Goal: Transaction & Acquisition: Purchase product/service

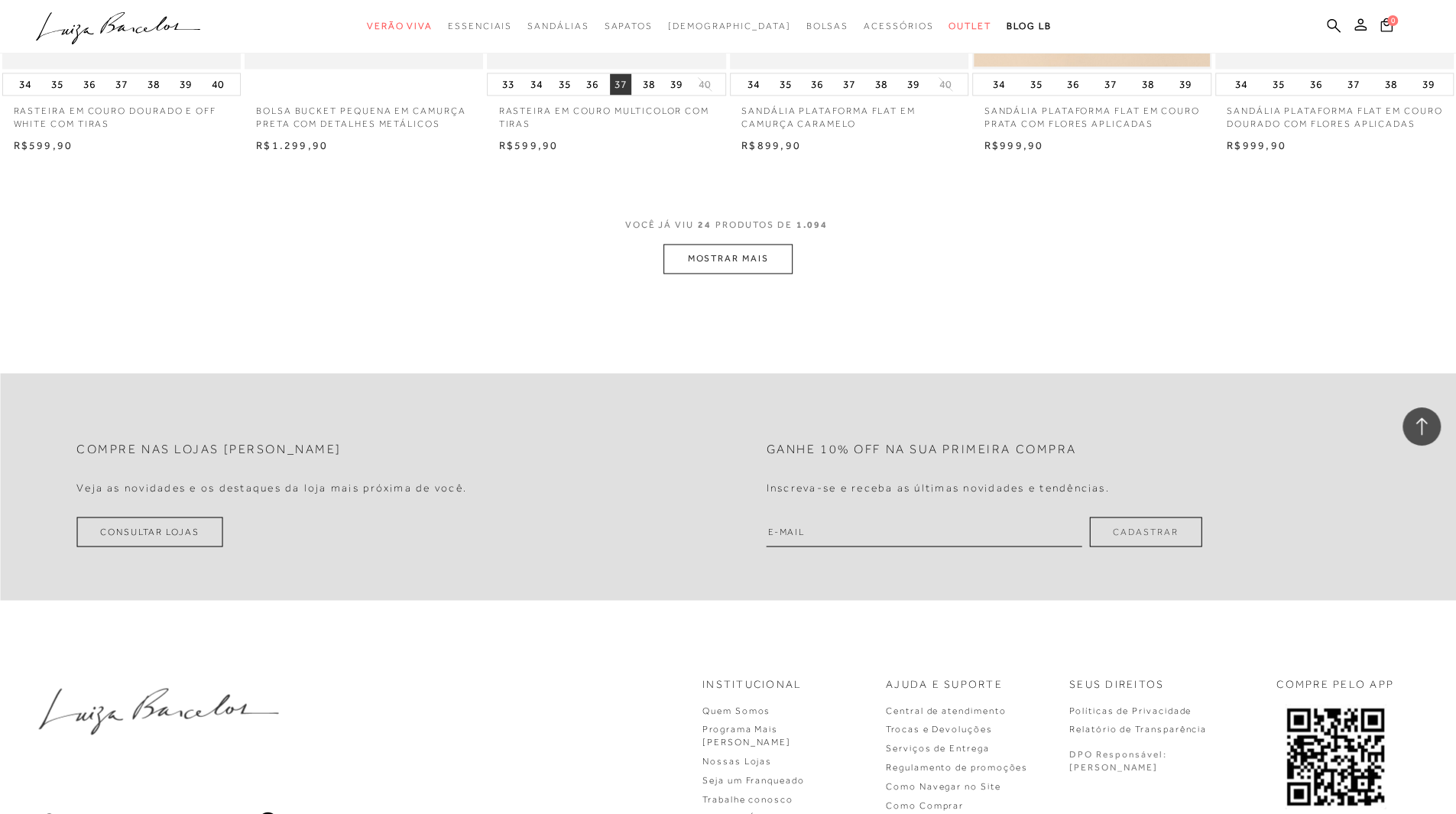
scroll to position [1682, 0]
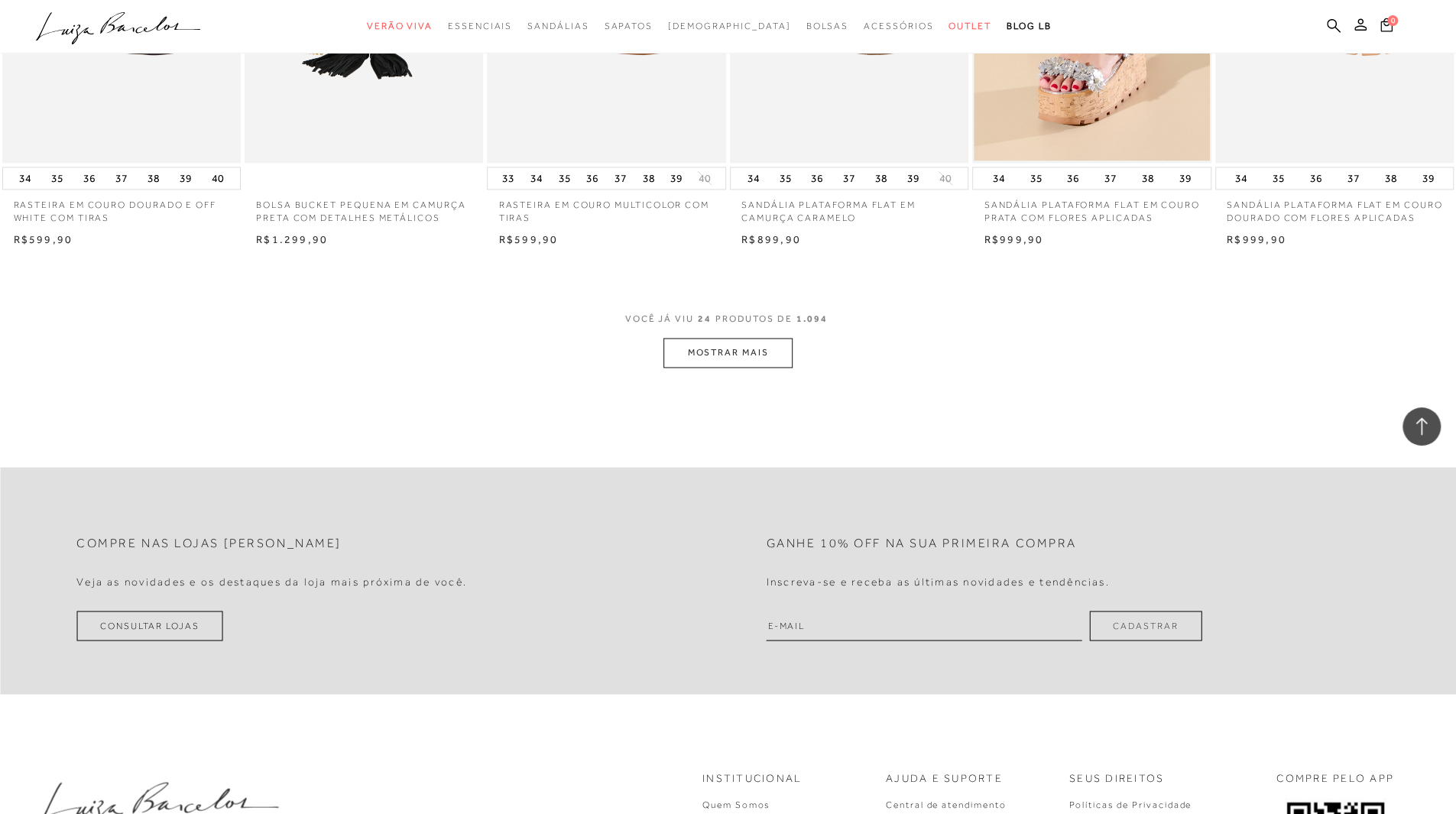
click at [710, 361] on button "MOSTRAR MAIS" at bounding box center [728, 353] width 129 height 29
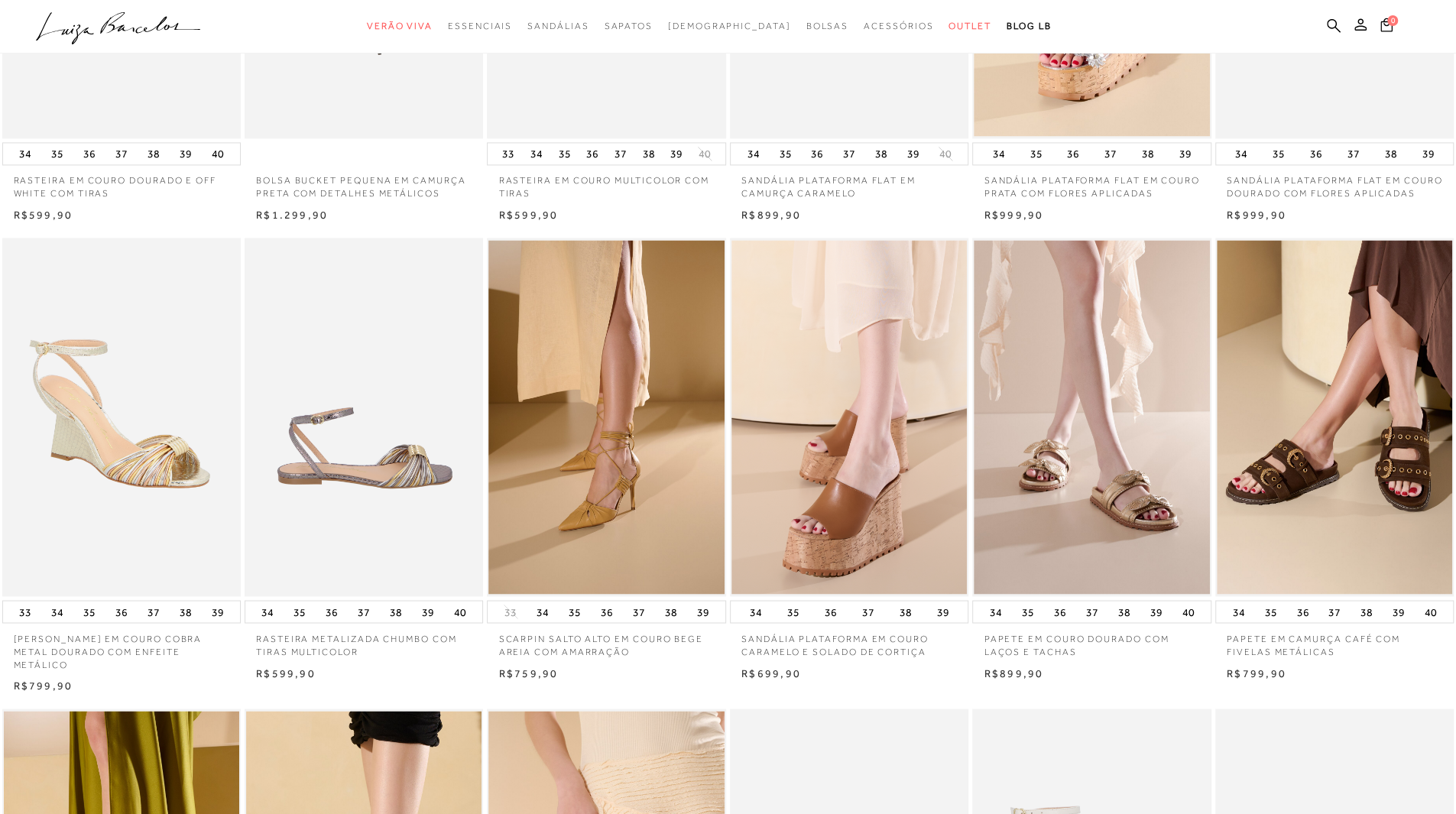
scroll to position [0, 0]
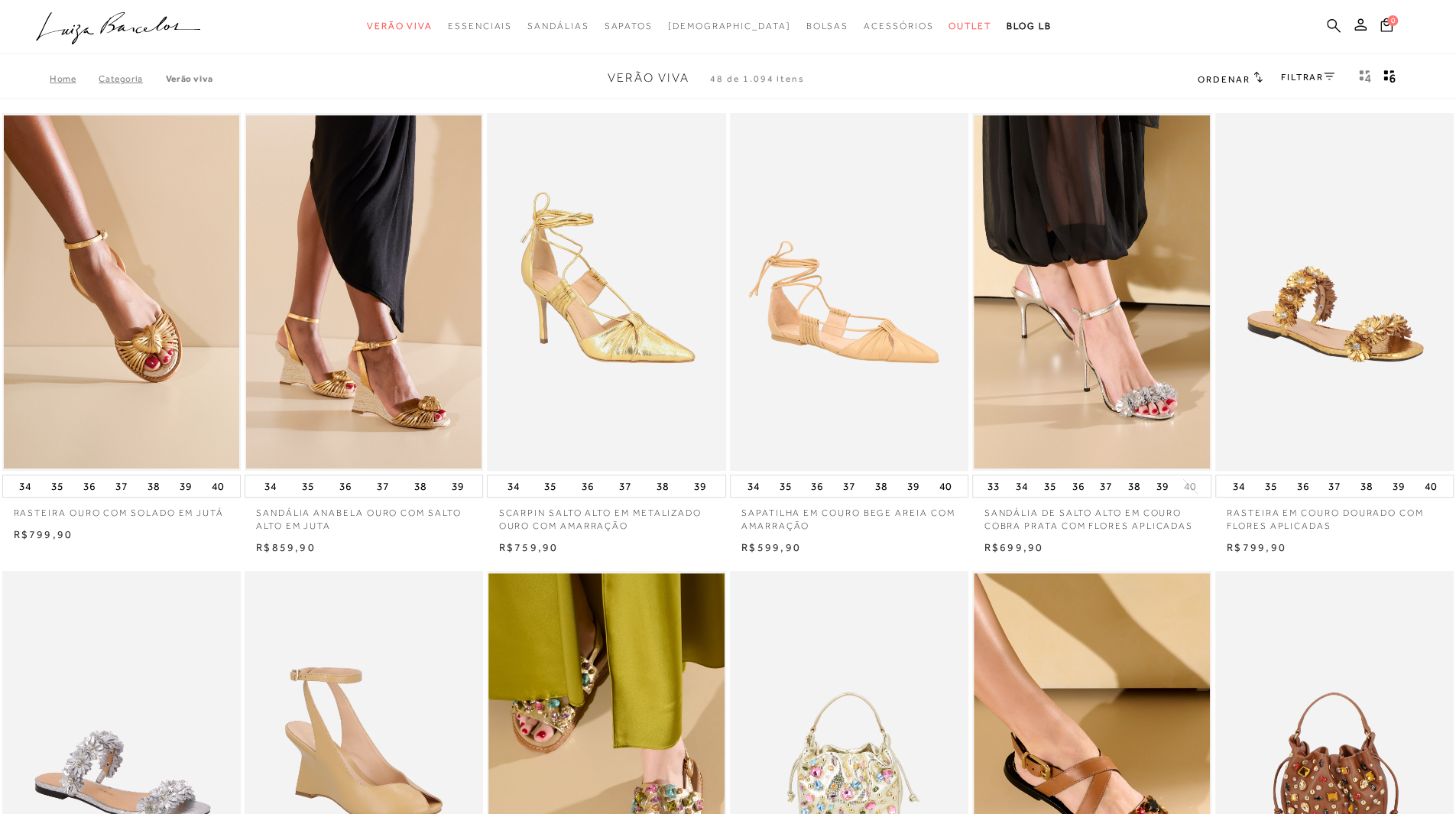
click at [1328, 24] on icon at bounding box center [1334, 26] width 14 height 15
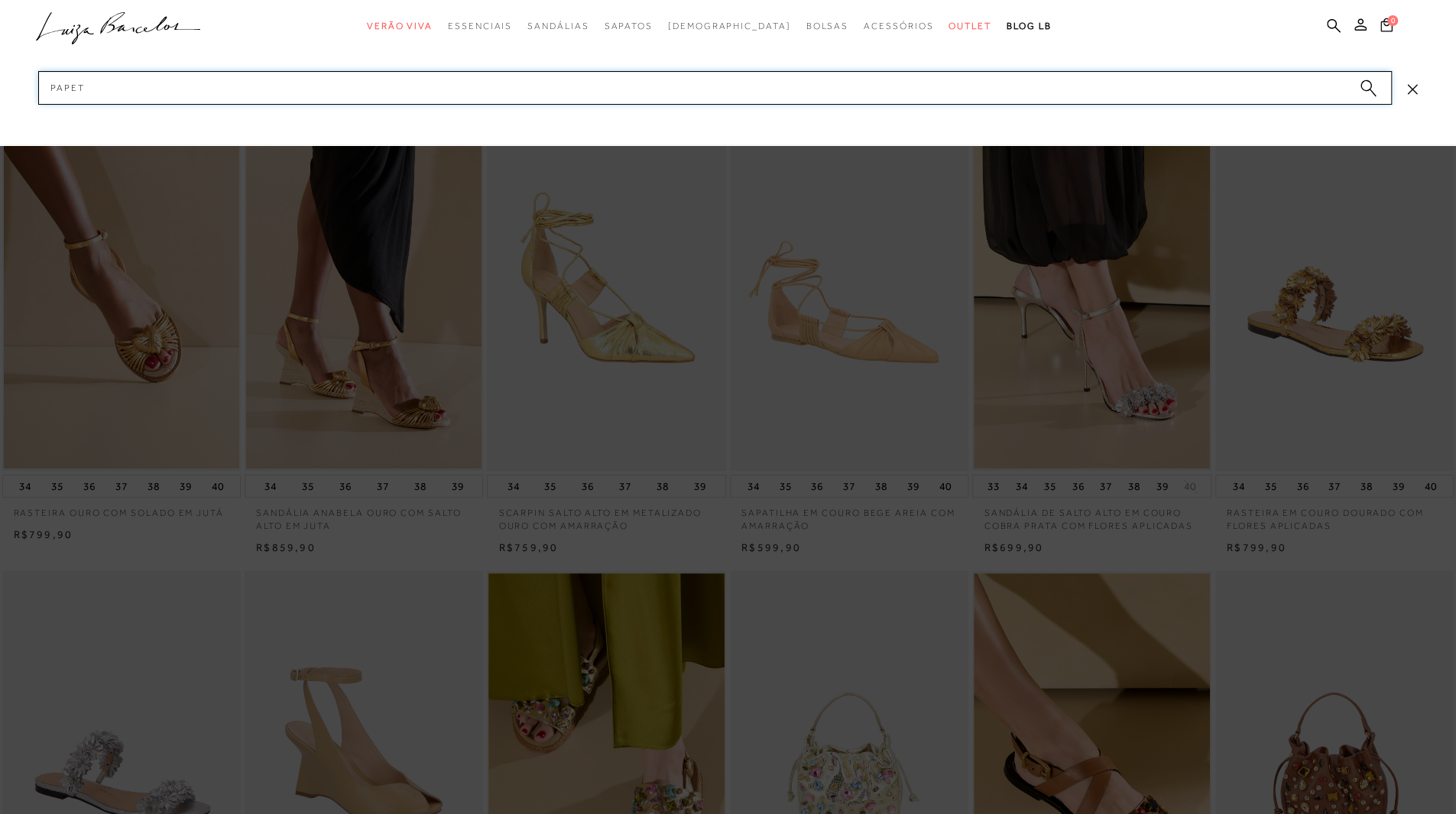
type input "papete"
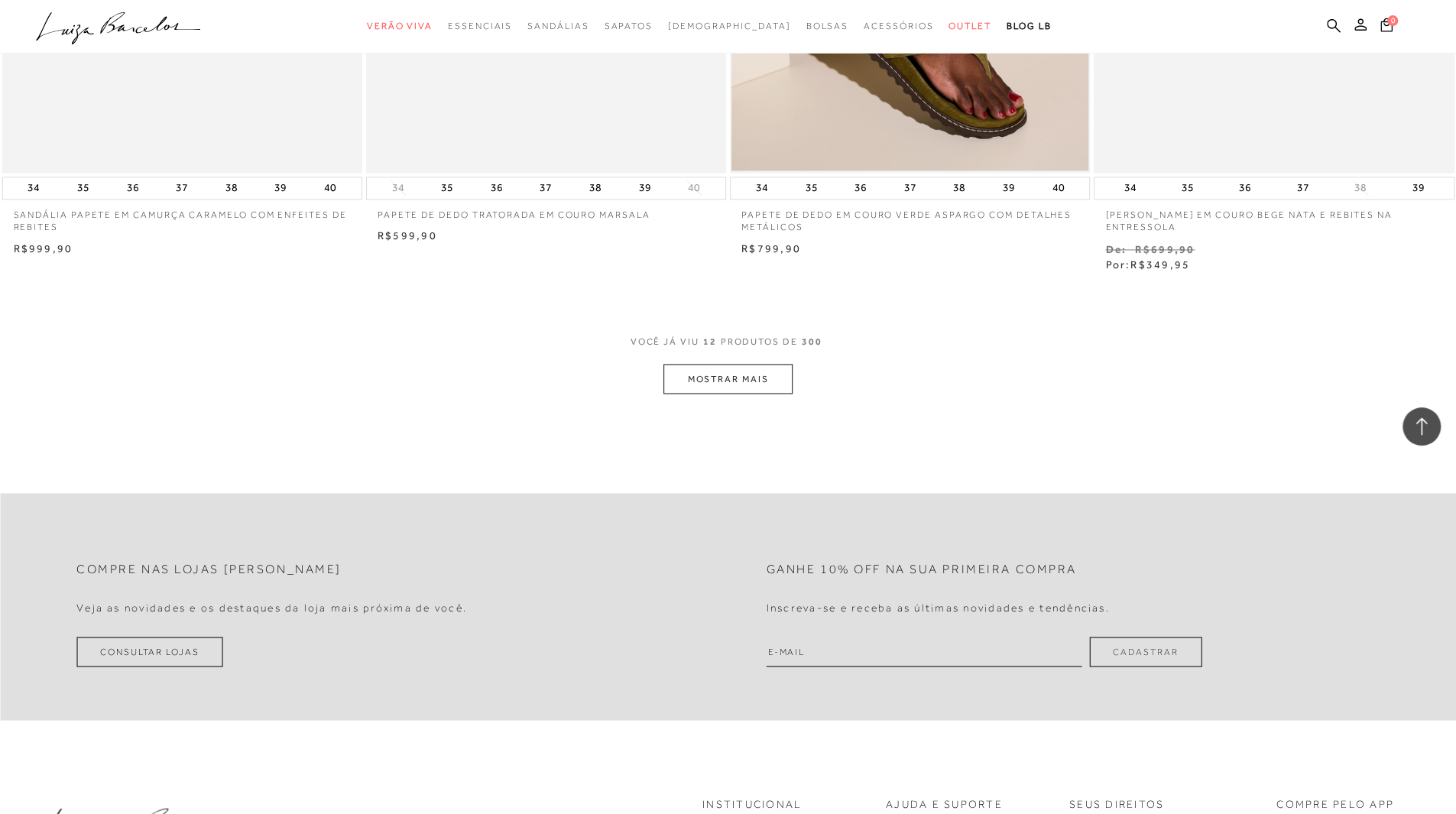
scroll to position [1759, 0]
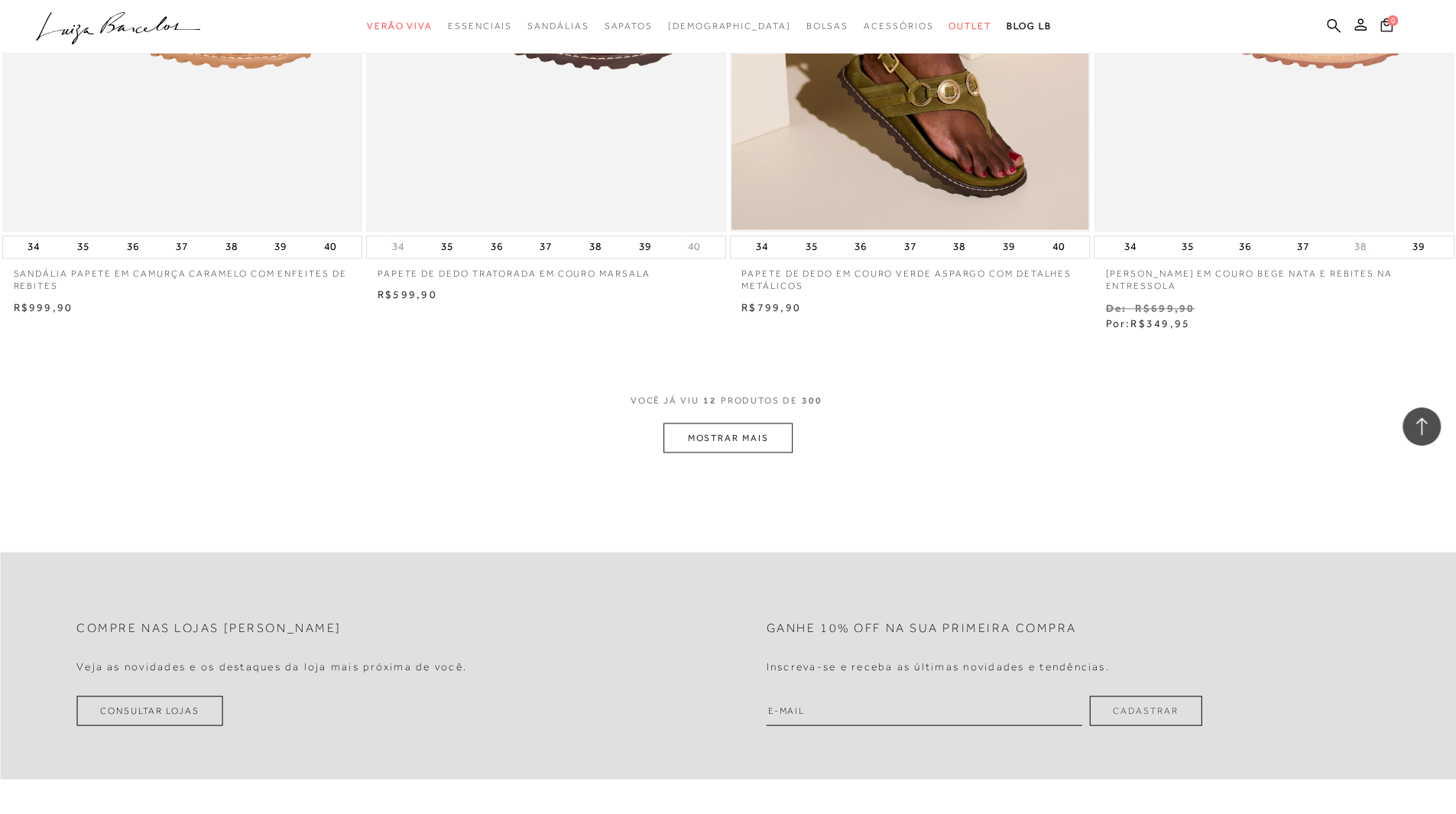
click at [736, 433] on button "MOSTRAR MAIS" at bounding box center [728, 438] width 129 height 29
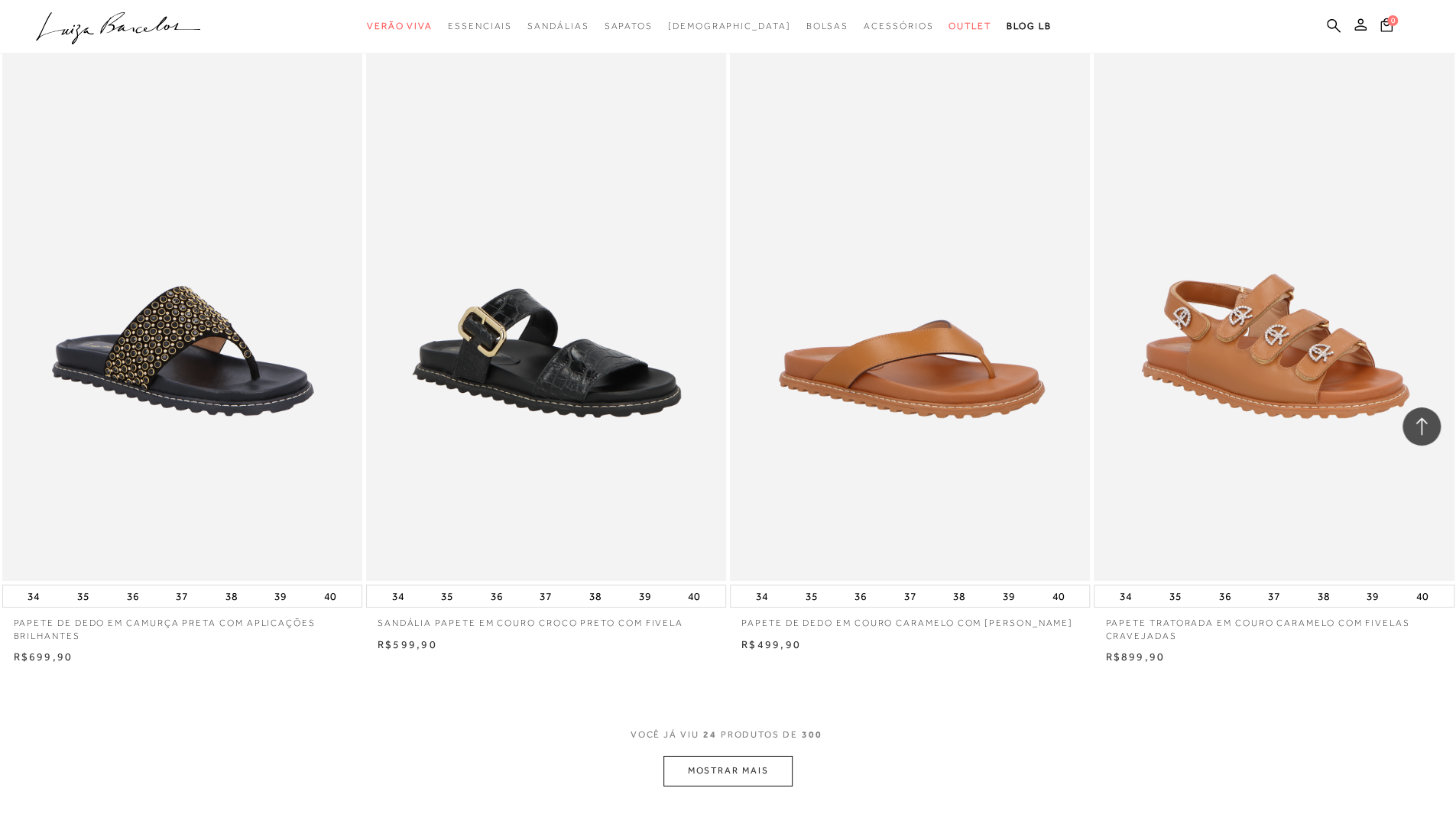
scroll to position [3823, 0]
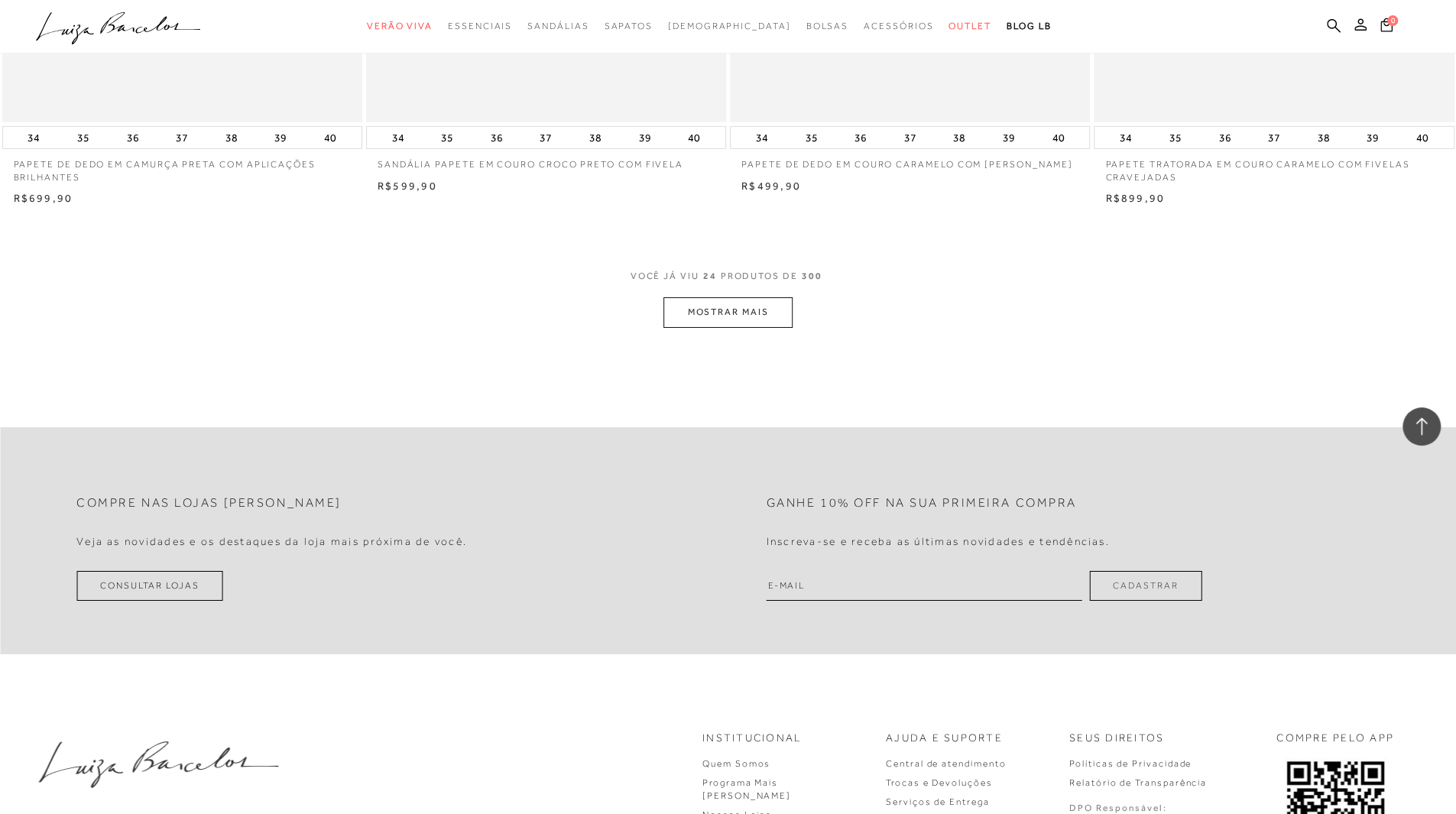
click at [752, 314] on button "MOSTRAR MAIS" at bounding box center [728, 312] width 129 height 29
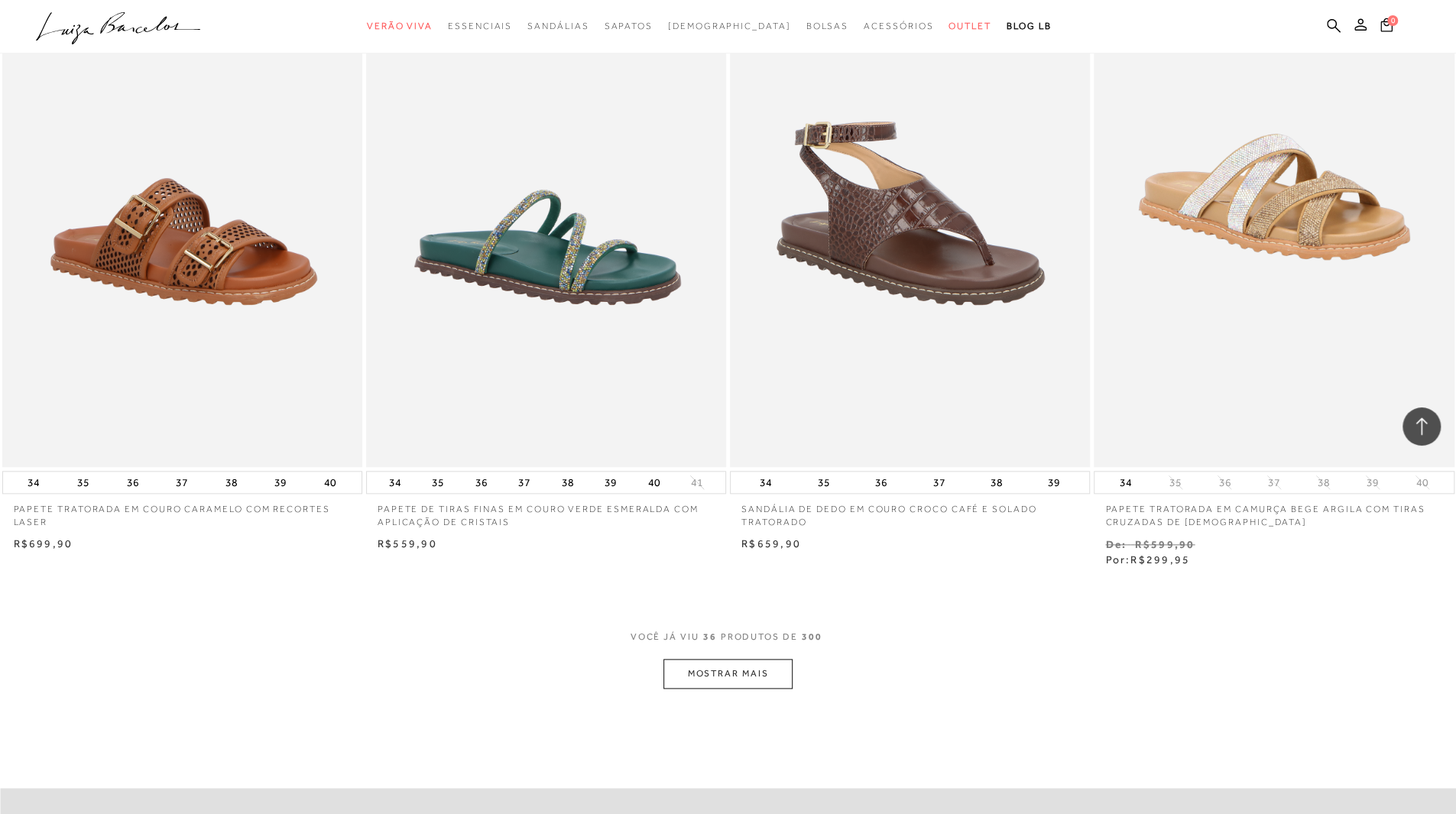
scroll to position [5581, 0]
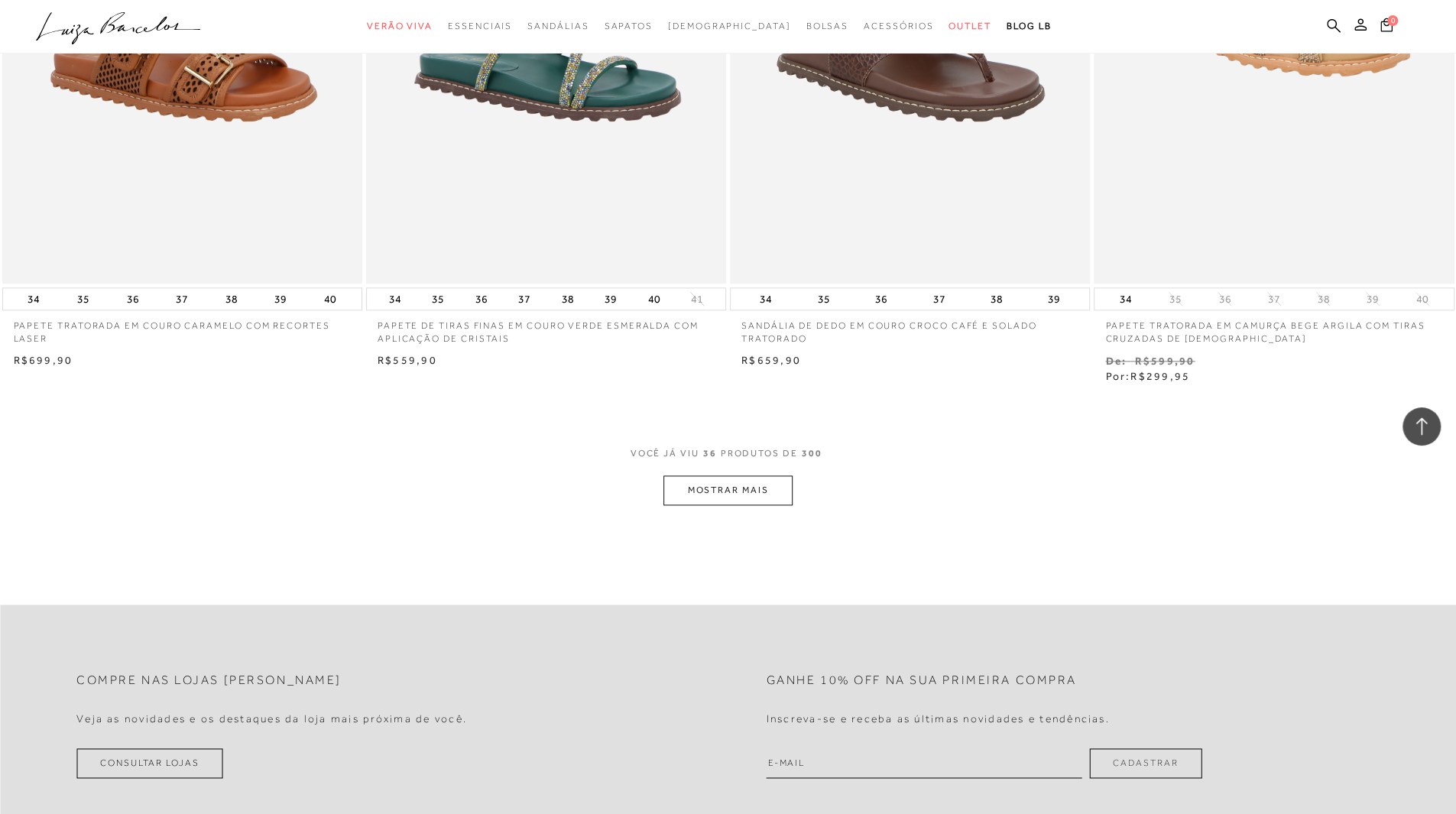
click at [751, 487] on button "MOSTRAR MAIS" at bounding box center [728, 490] width 129 height 29
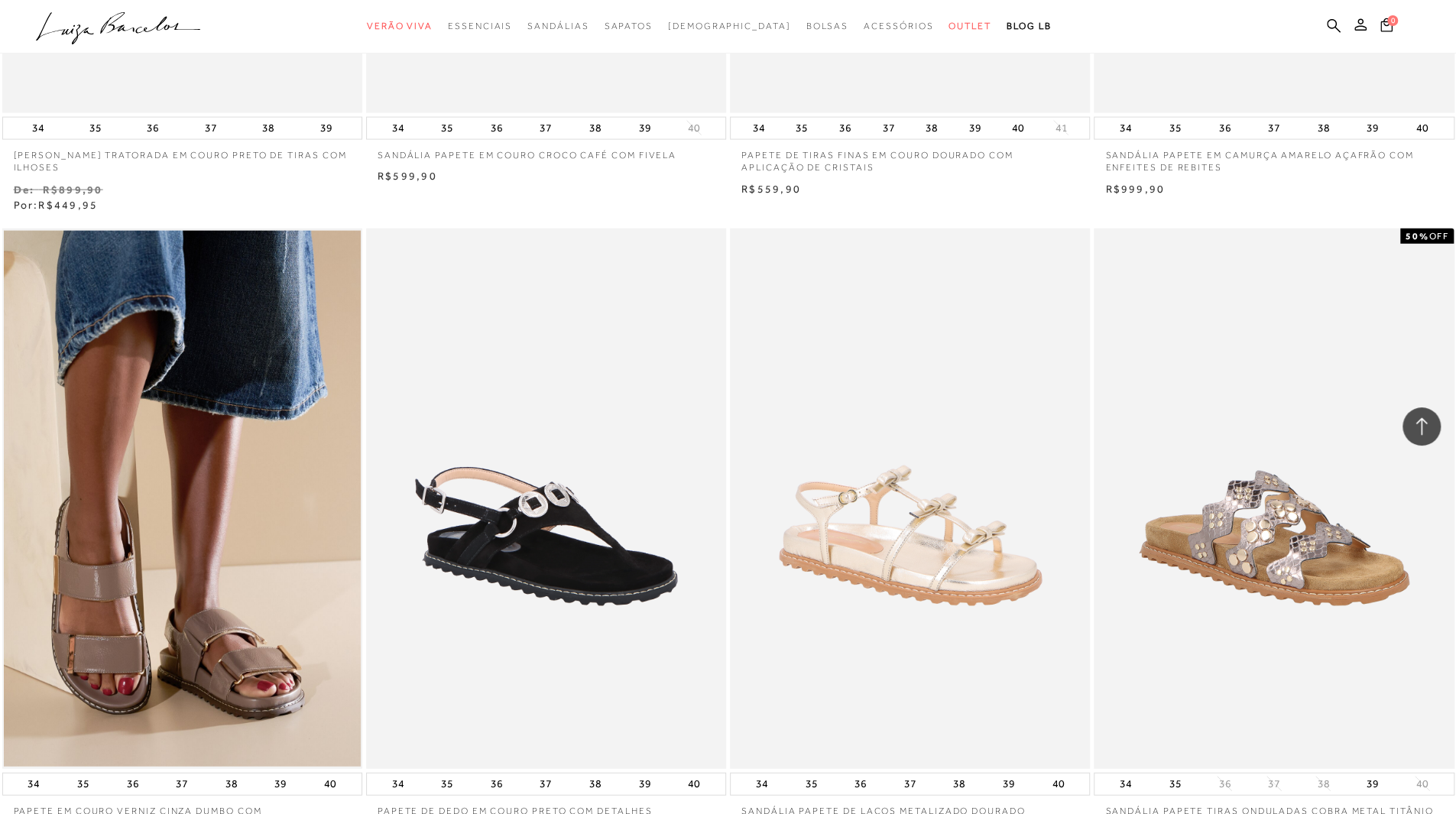
scroll to position [2358, 0]
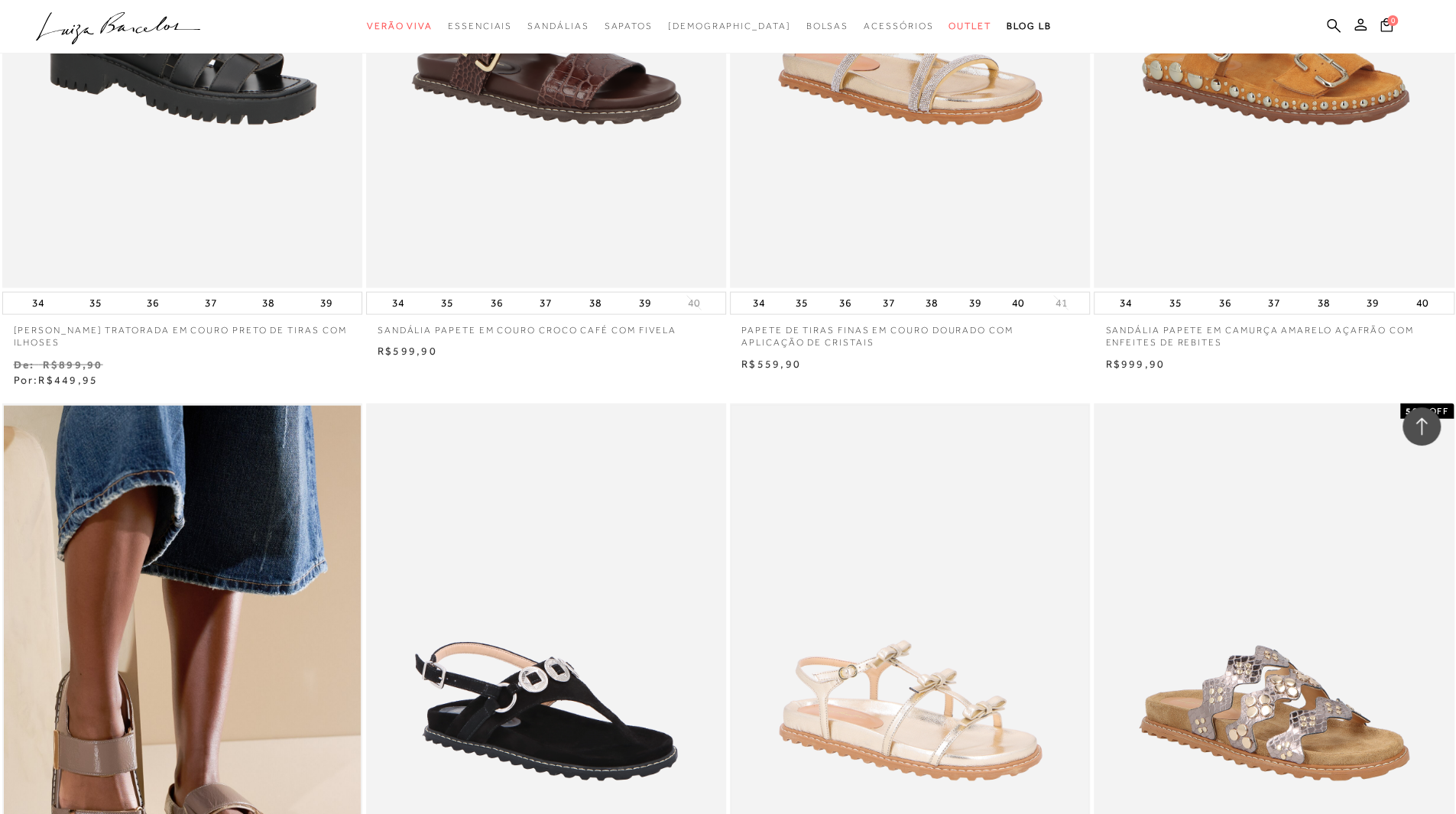
click at [934, 685] on img at bounding box center [910, 674] width 357 height 536
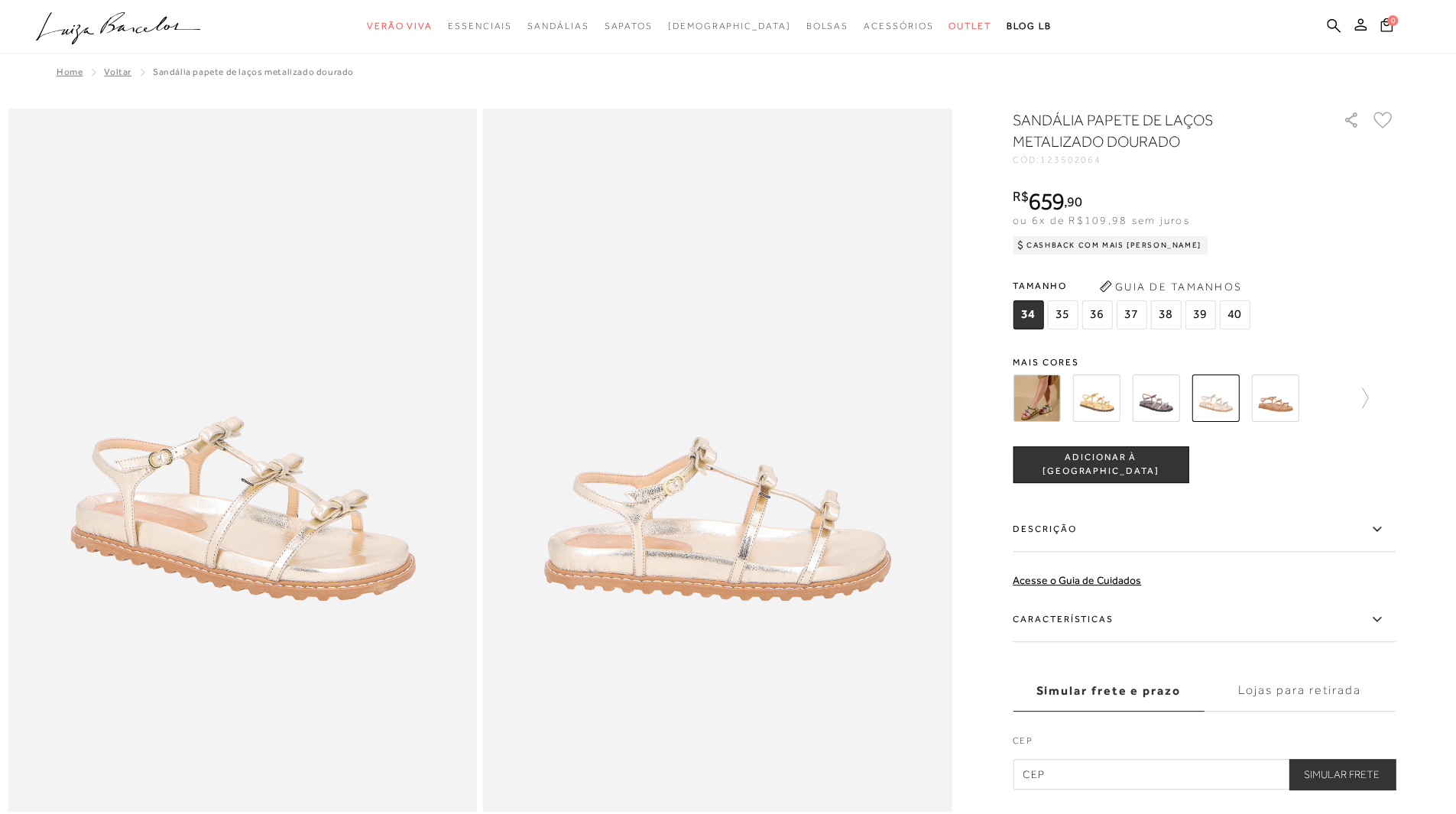
click at [1044, 396] on img at bounding box center [1037, 399] width 47 height 47
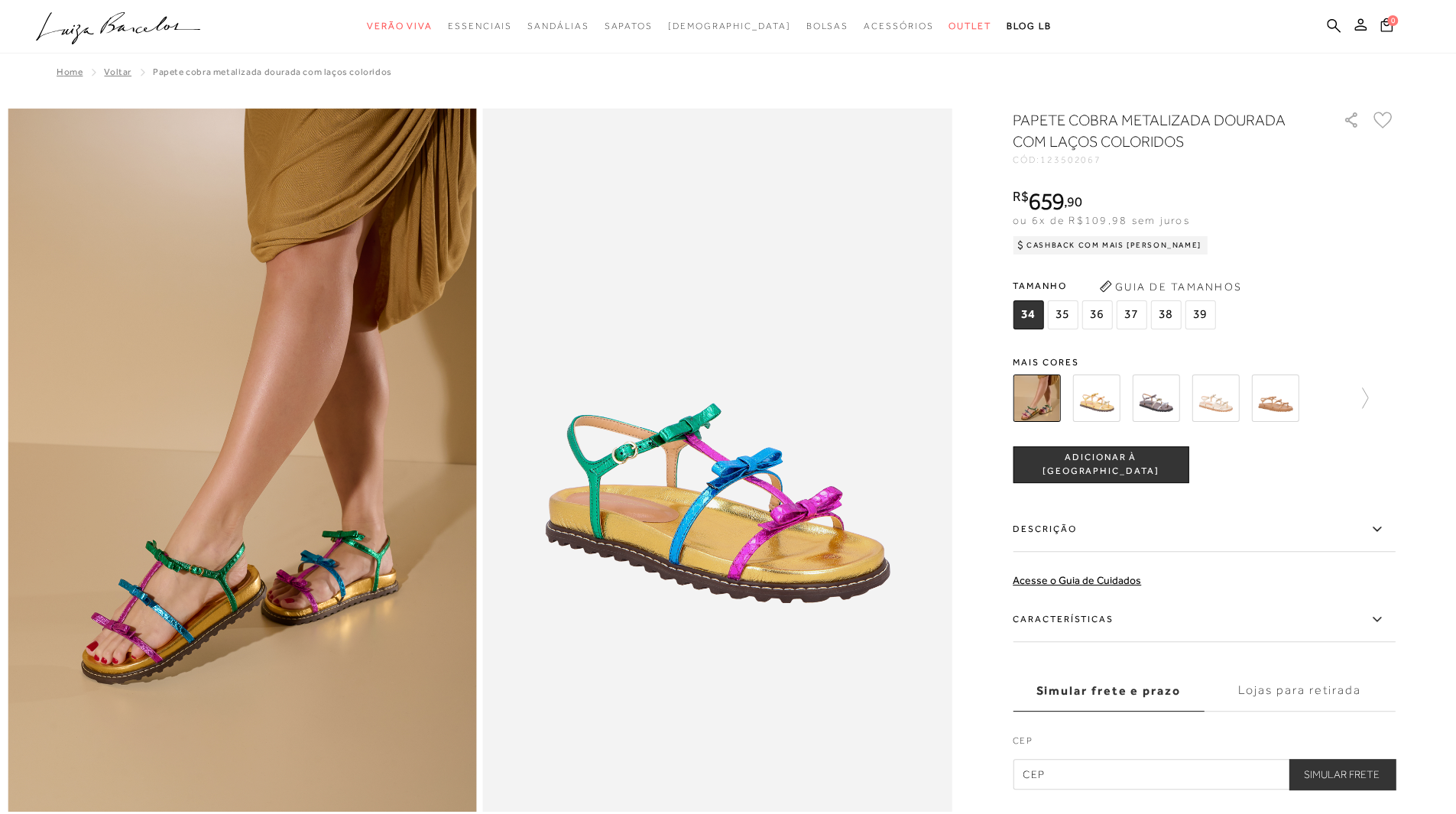
click at [1158, 319] on span "38" at bounding box center [1165, 315] width 30 height 29
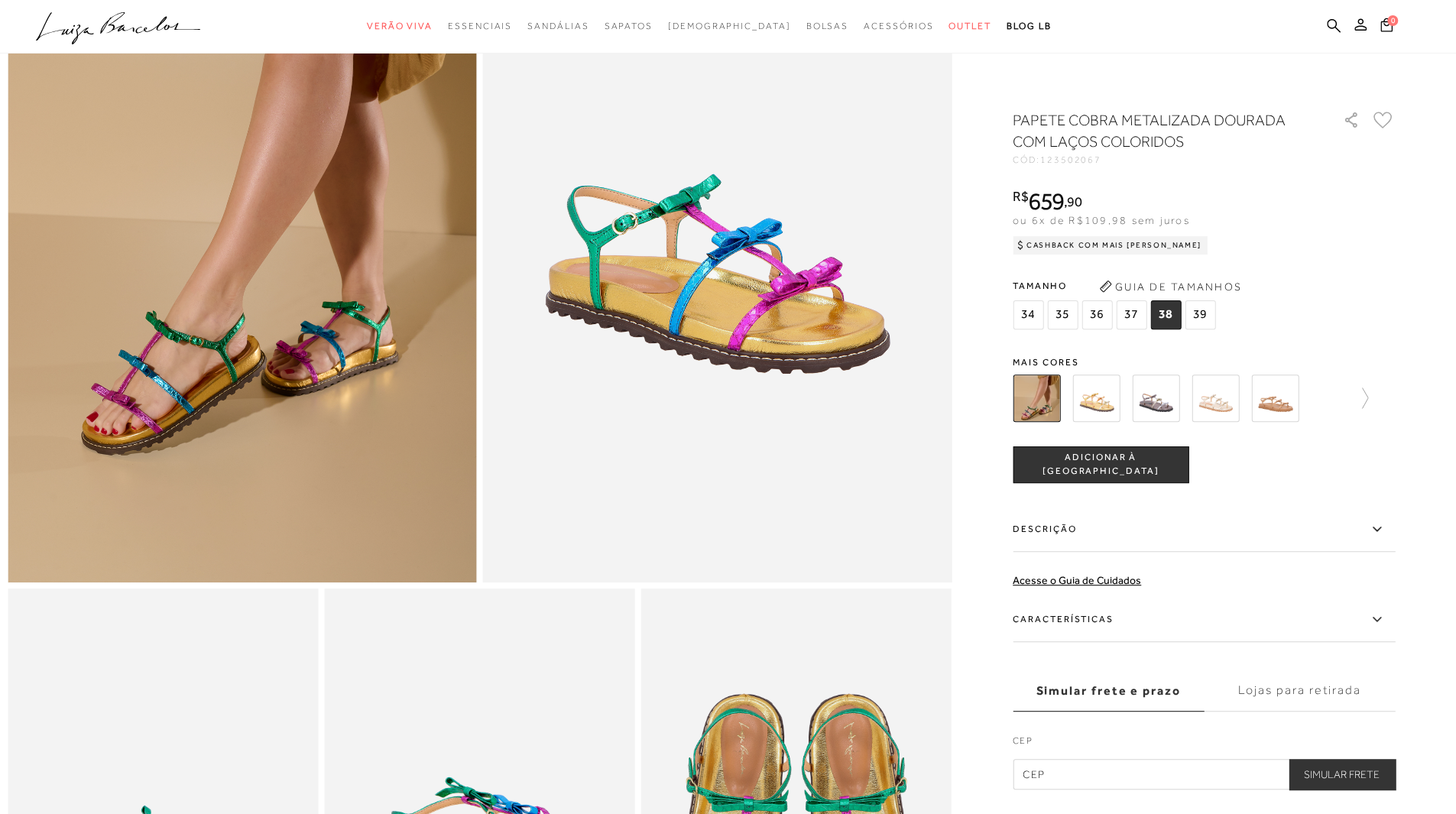
click at [1084, 773] on input "text" at bounding box center [1204, 774] width 382 height 30
click at [1079, 779] on input "text" at bounding box center [1204, 774] width 382 height 30
paste input "09080-160"
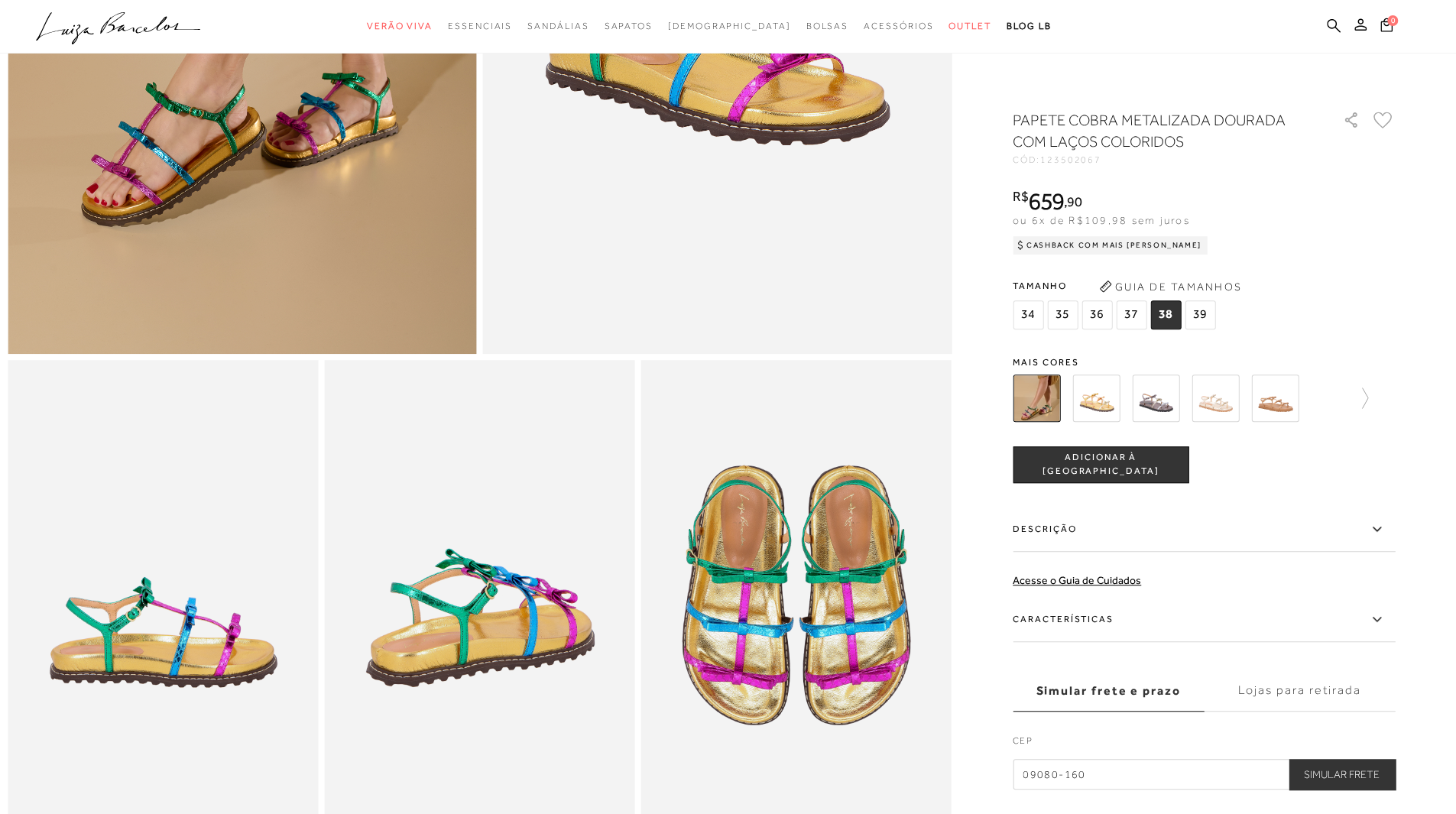
scroll to position [459, 0]
type input "09080-160"
click at [1351, 772] on button "Simular Frete" at bounding box center [1342, 774] width 106 height 30
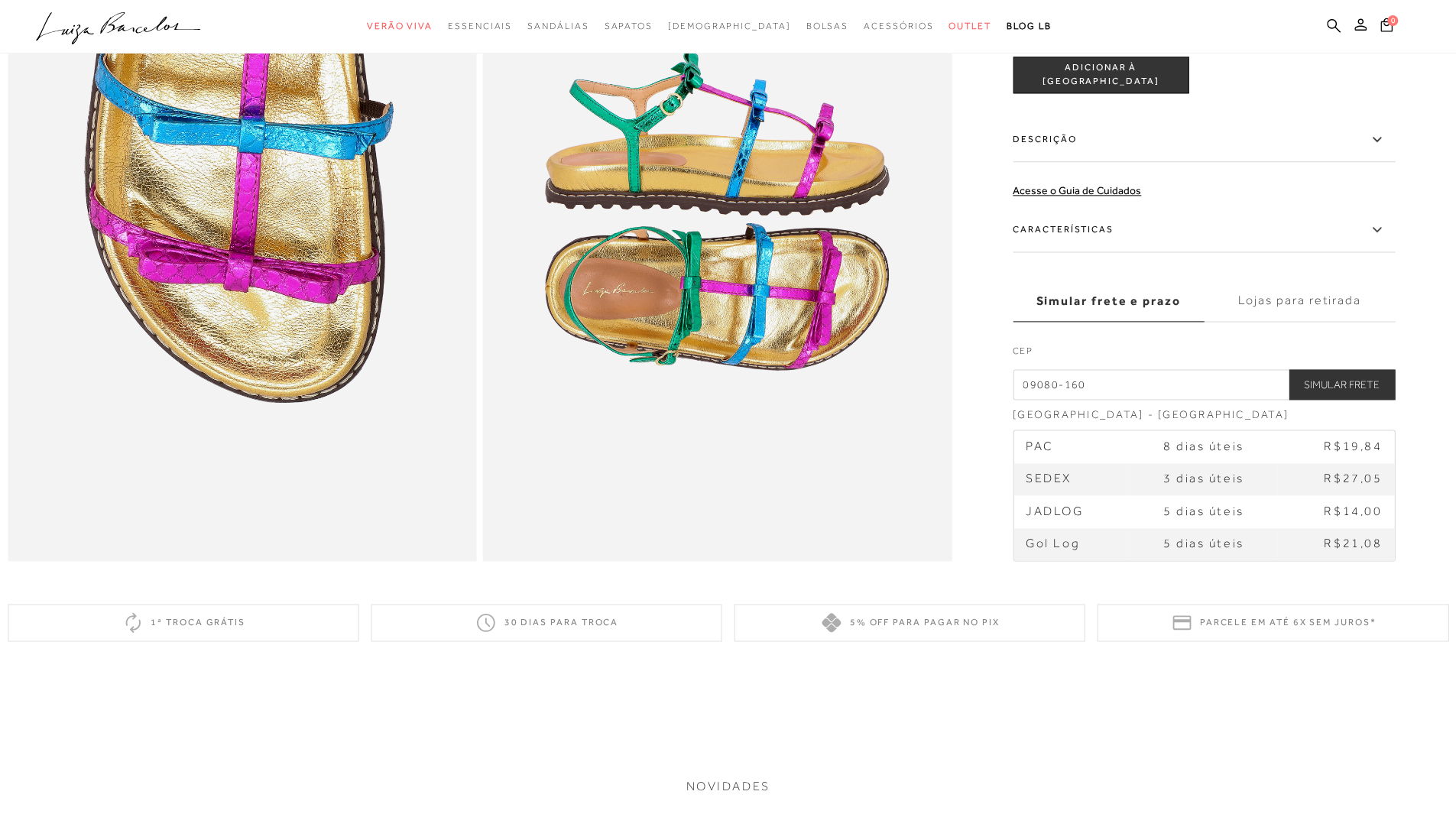
scroll to position [1452, 0]
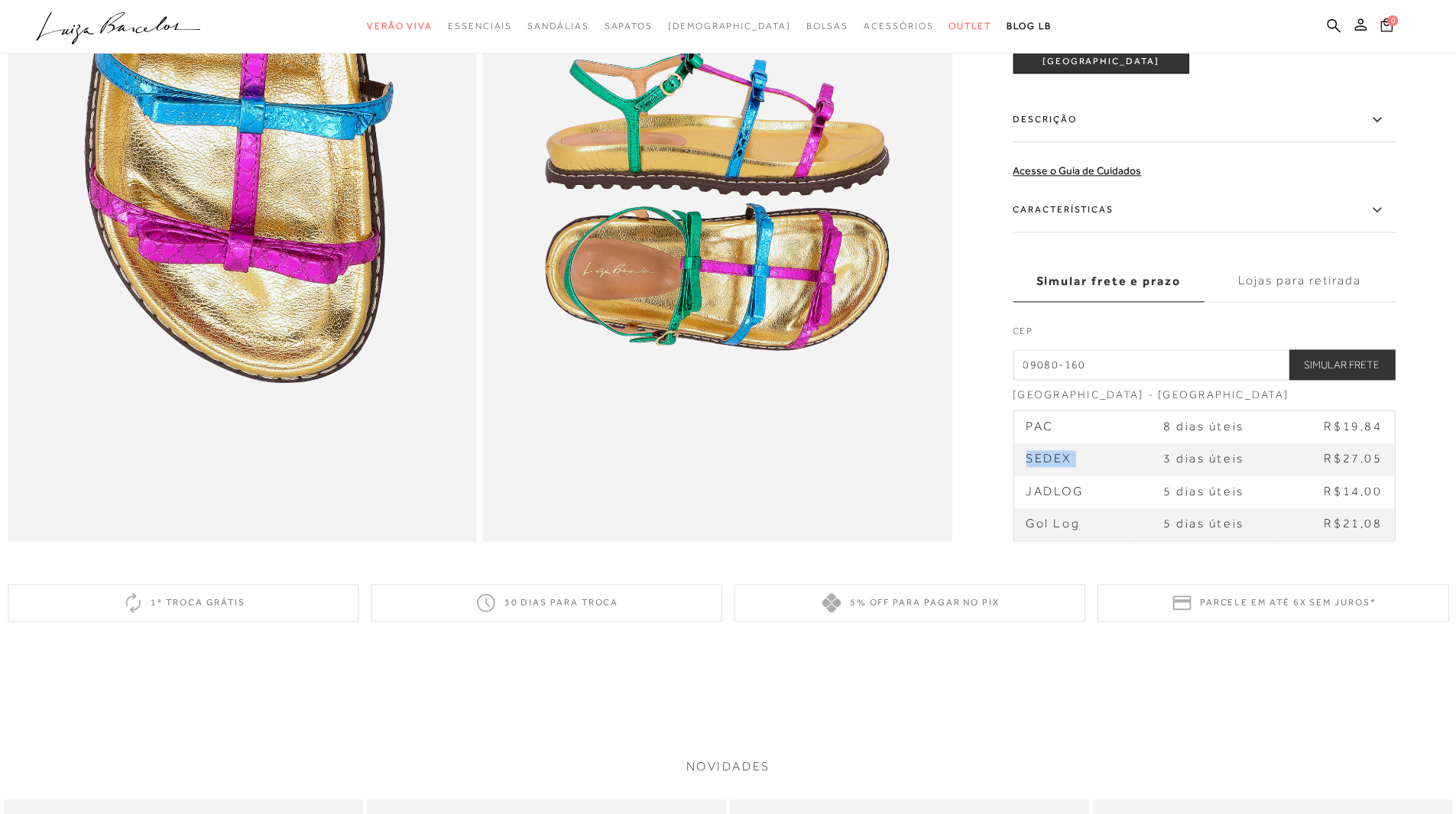
drag, startPoint x: 1025, startPoint y: 480, endPoint x: 1147, endPoint y: 478, distance: 122.0
click at [1147, 475] on tr "SEDEX 3 dias úteis R$27,05" at bounding box center [1204, 460] width 381 height 32
click at [1320, 301] on label "Lojas para retirada" at bounding box center [1299, 282] width 191 height 41
click at [0, 0] on input "Lojas para retirada" at bounding box center [0, 0] width 0 height 0
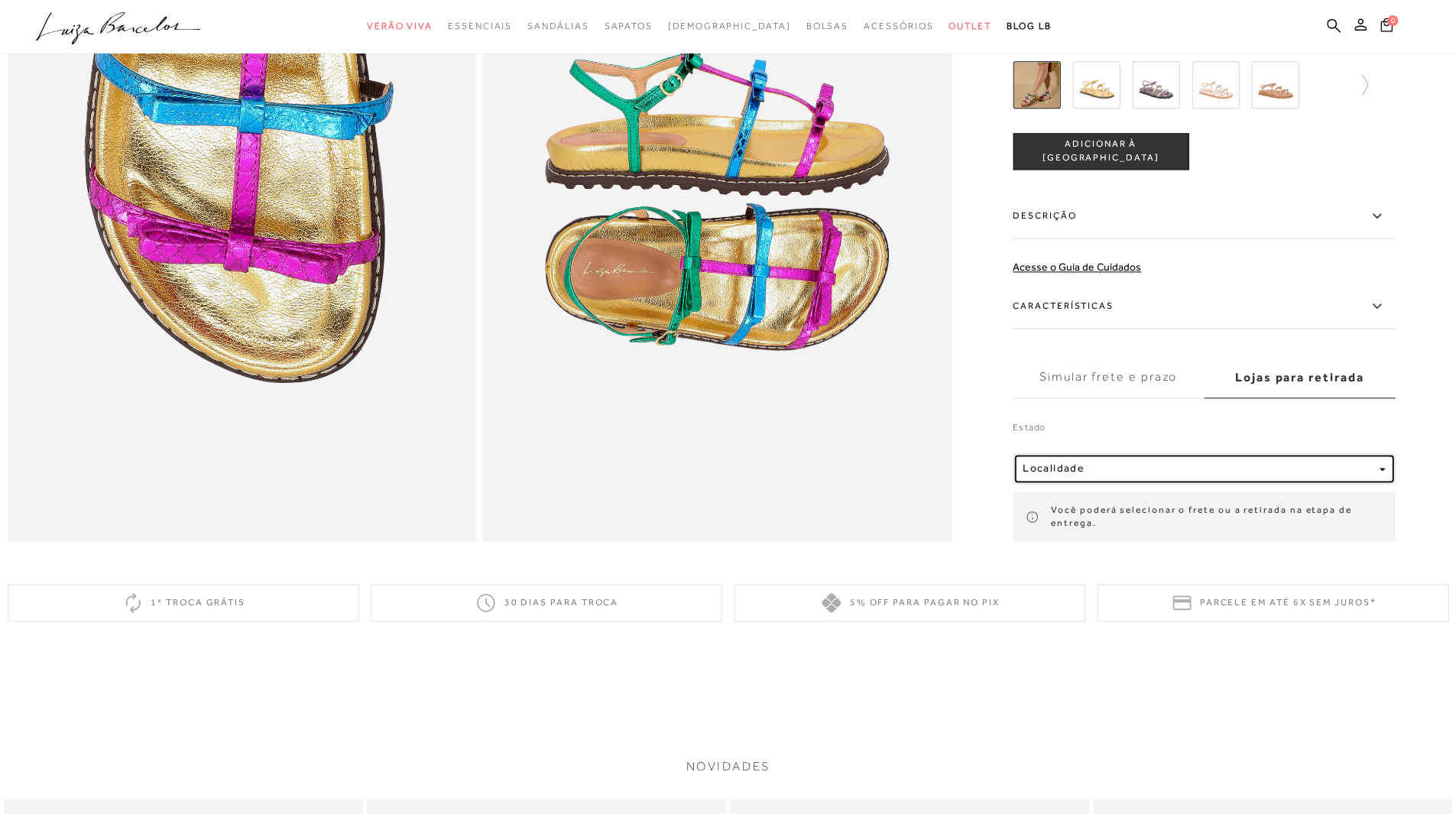
click at [1056, 474] on span "Localidade" at bounding box center [1053, 467] width 62 height 12
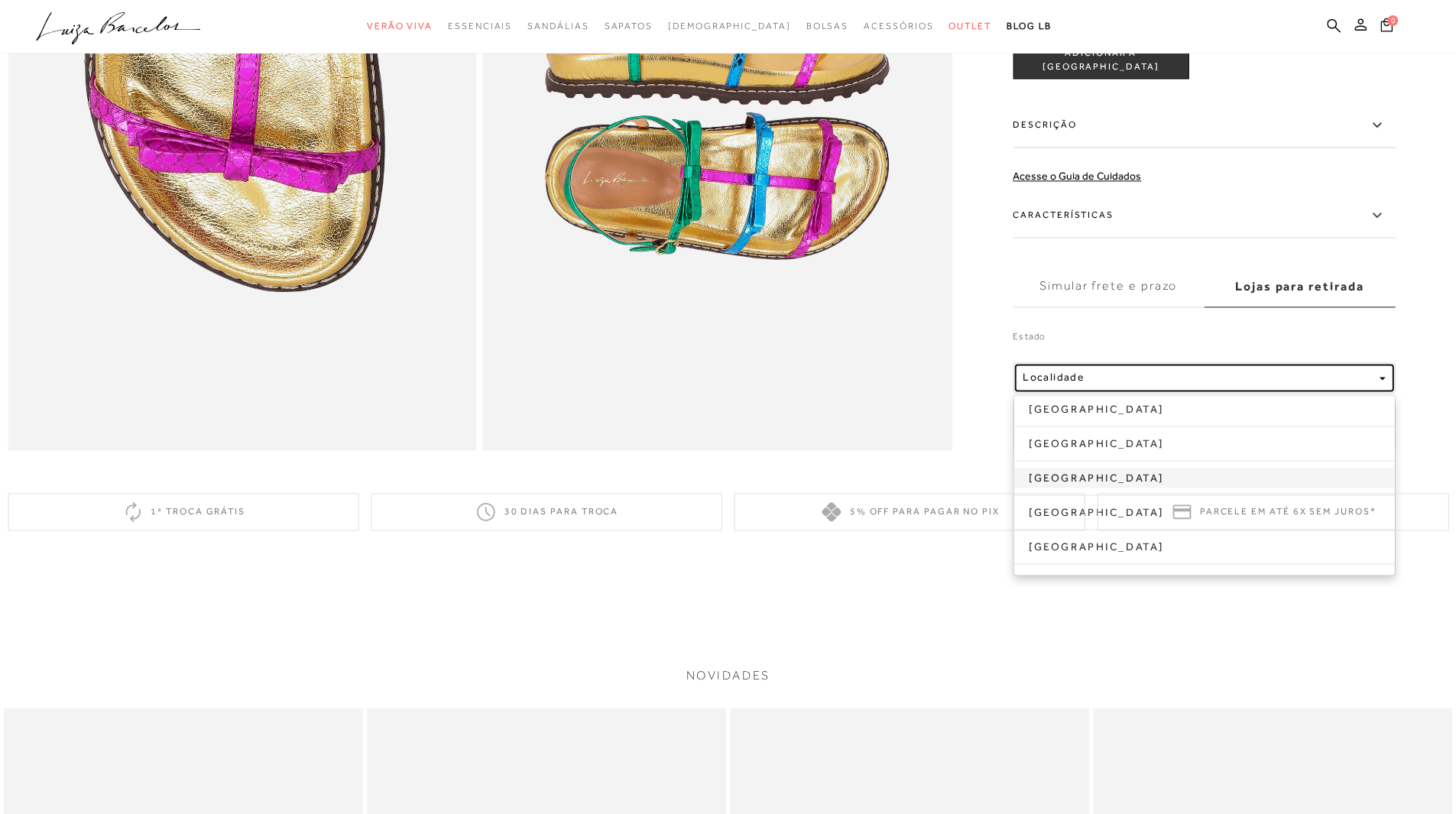
scroll to position [1529, 0]
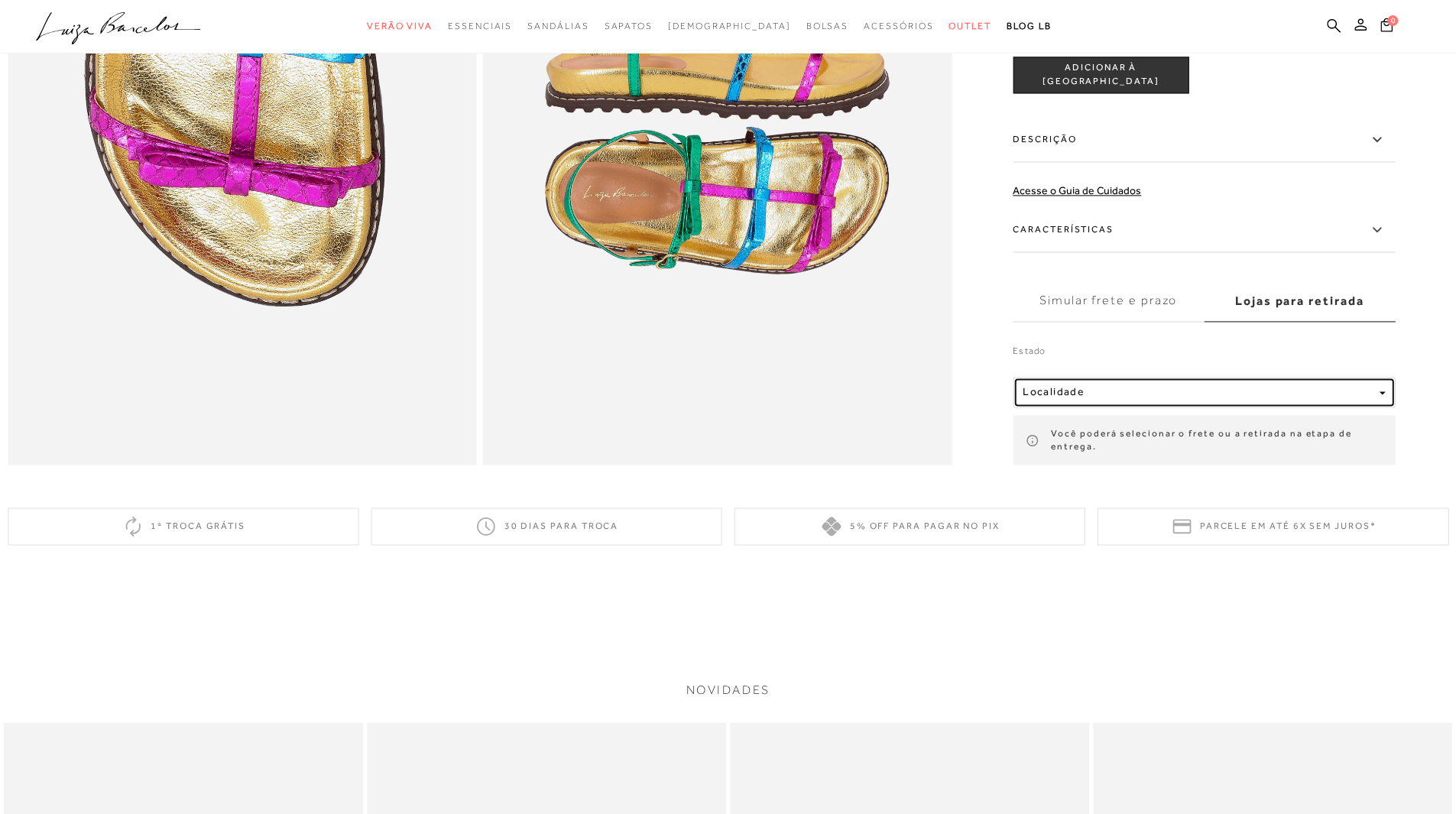
click at [1044, 398] on span "Localidade" at bounding box center [1053, 391] width 62 height 12
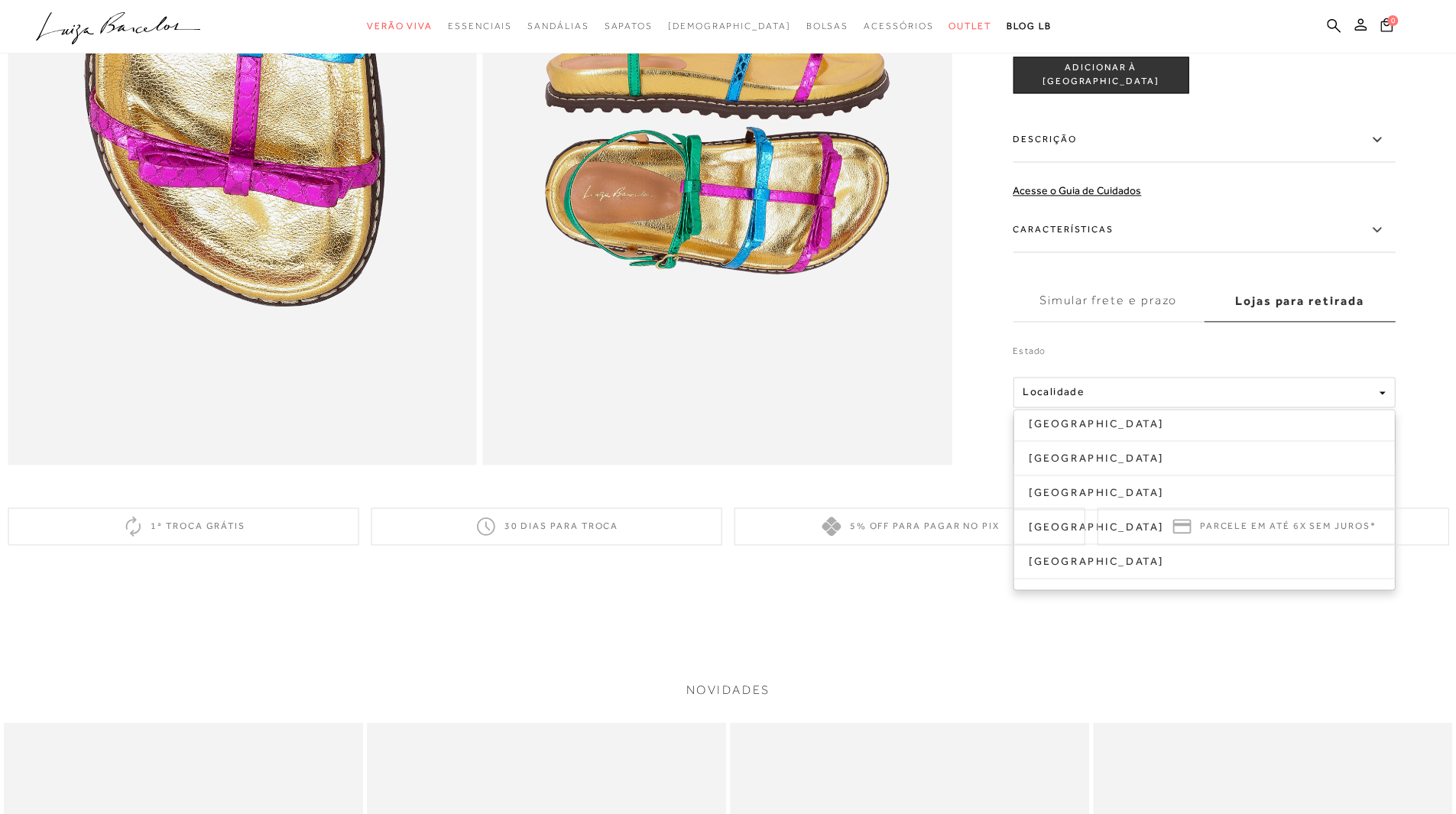
click at [1047, 596] on div "NOVIDADES SANDÁLIA PAPETE DE LAÇOS METALIZADO DOURADO 34 35 36 37 38 39 40 SAND…" at bounding box center [728, 583] width 1456 height 23
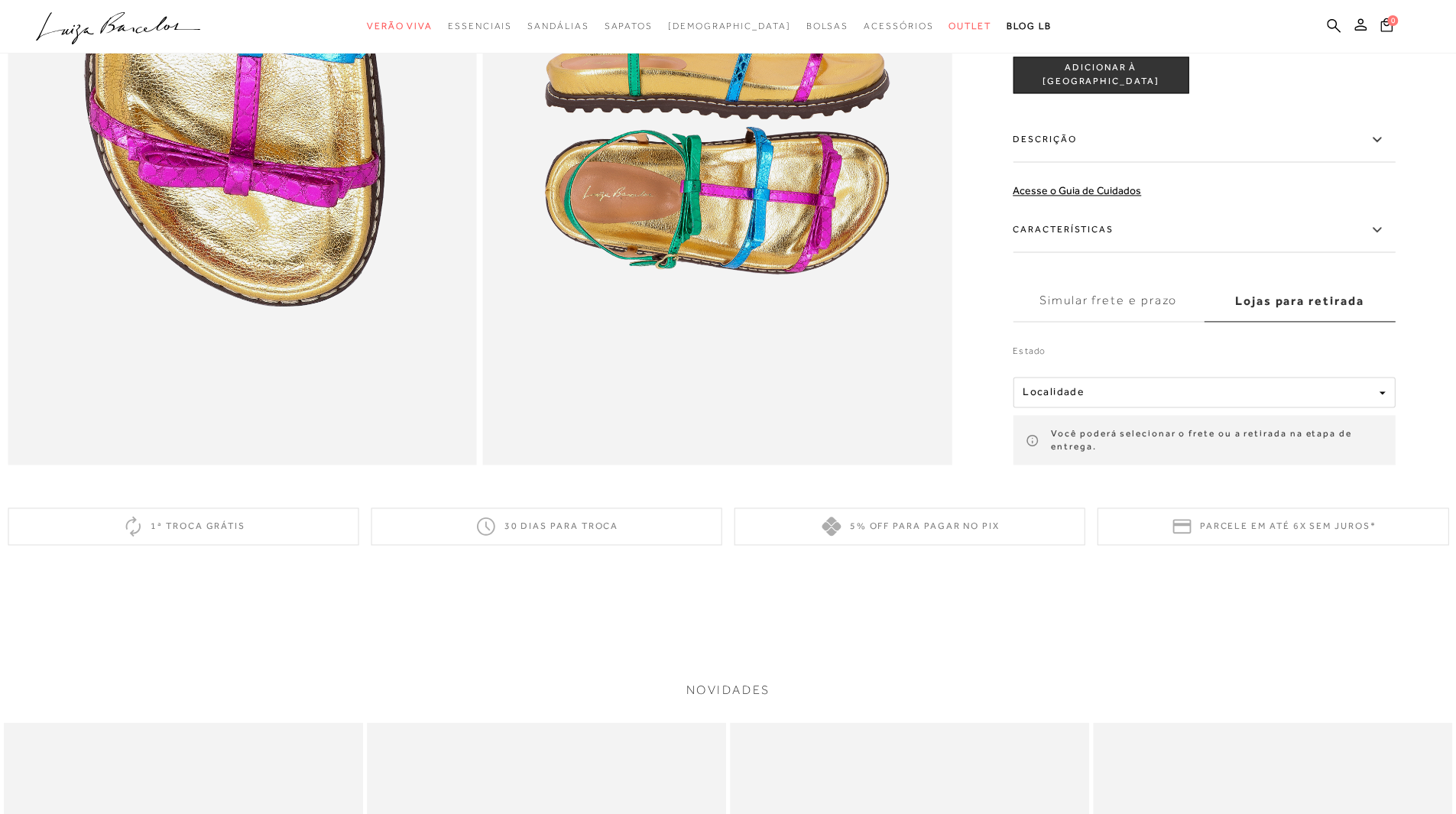
click at [1108, 321] on label "Simular frete e prazo" at bounding box center [1108, 300] width 191 height 41
click at [0, 0] on input "Simular frete e prazo" at bounding box center [0, 0] width 0 height 0
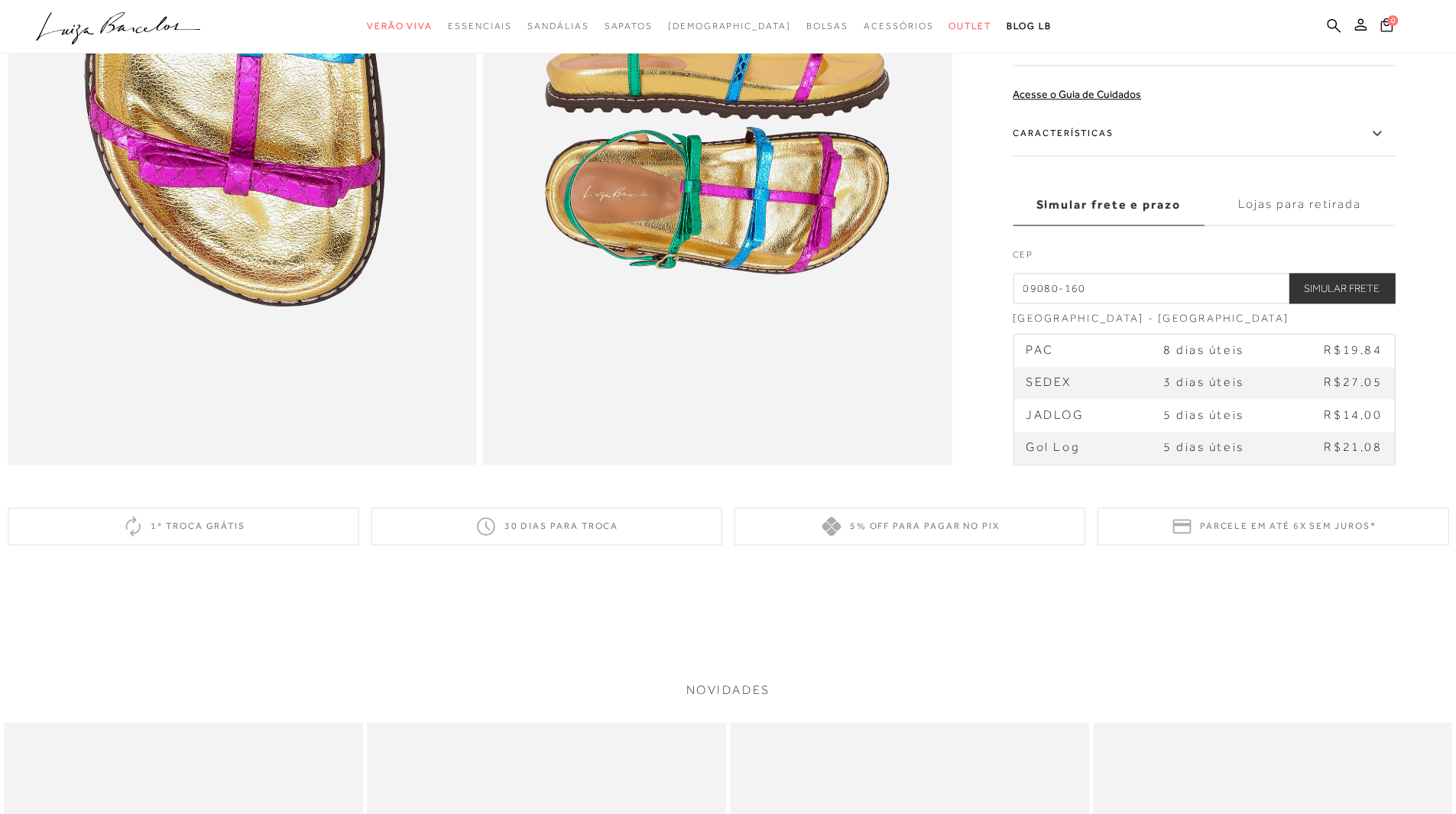
drag, startPoint x: 1103, startPoint y: 305, endPoint x: 848, endPoint y: 303, distance: 255.0
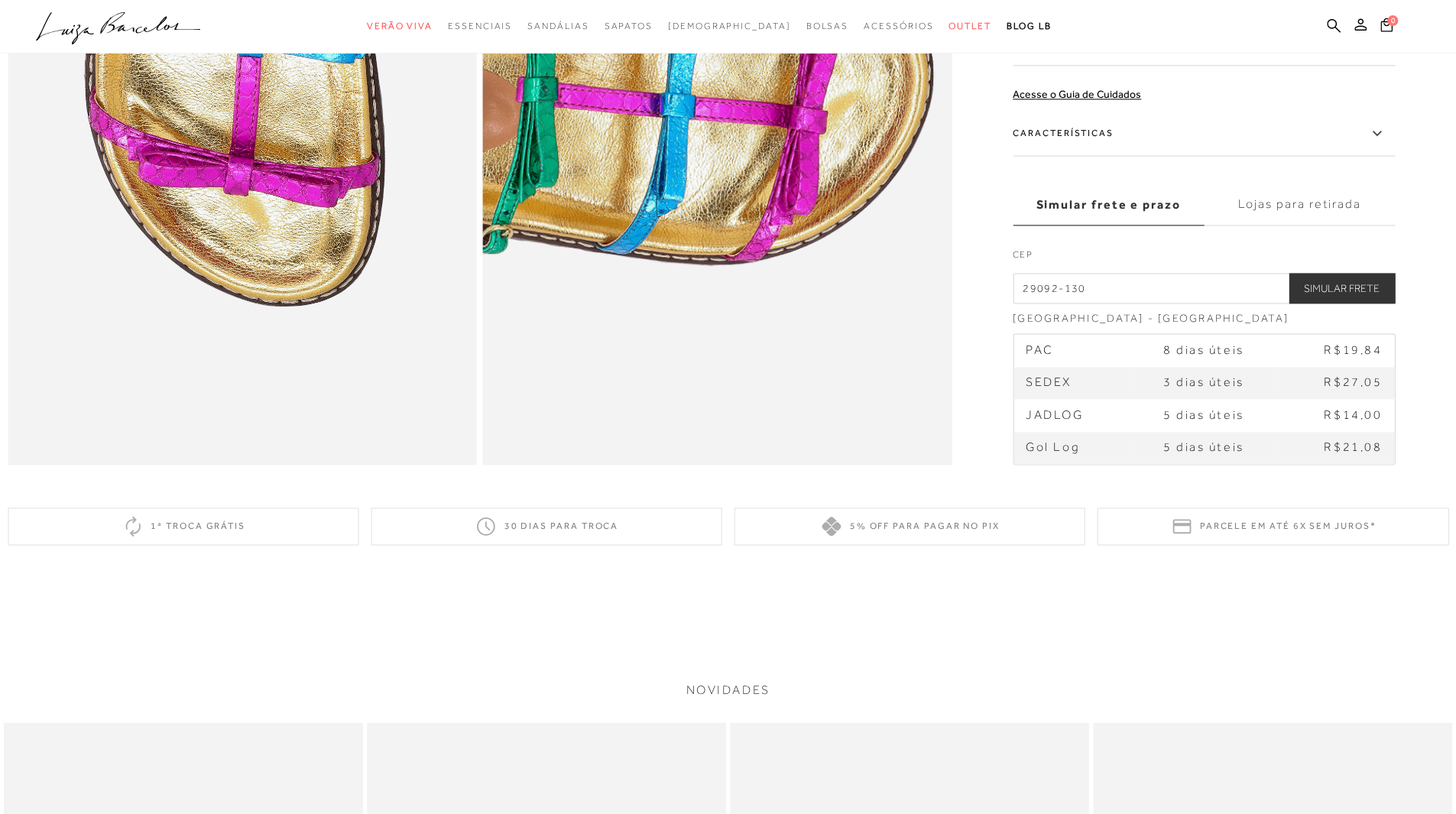
type input "29092-130"
click at [1289, 273] on button "Simular Frete" at bounding box center [1342, 288] width 106 height 30
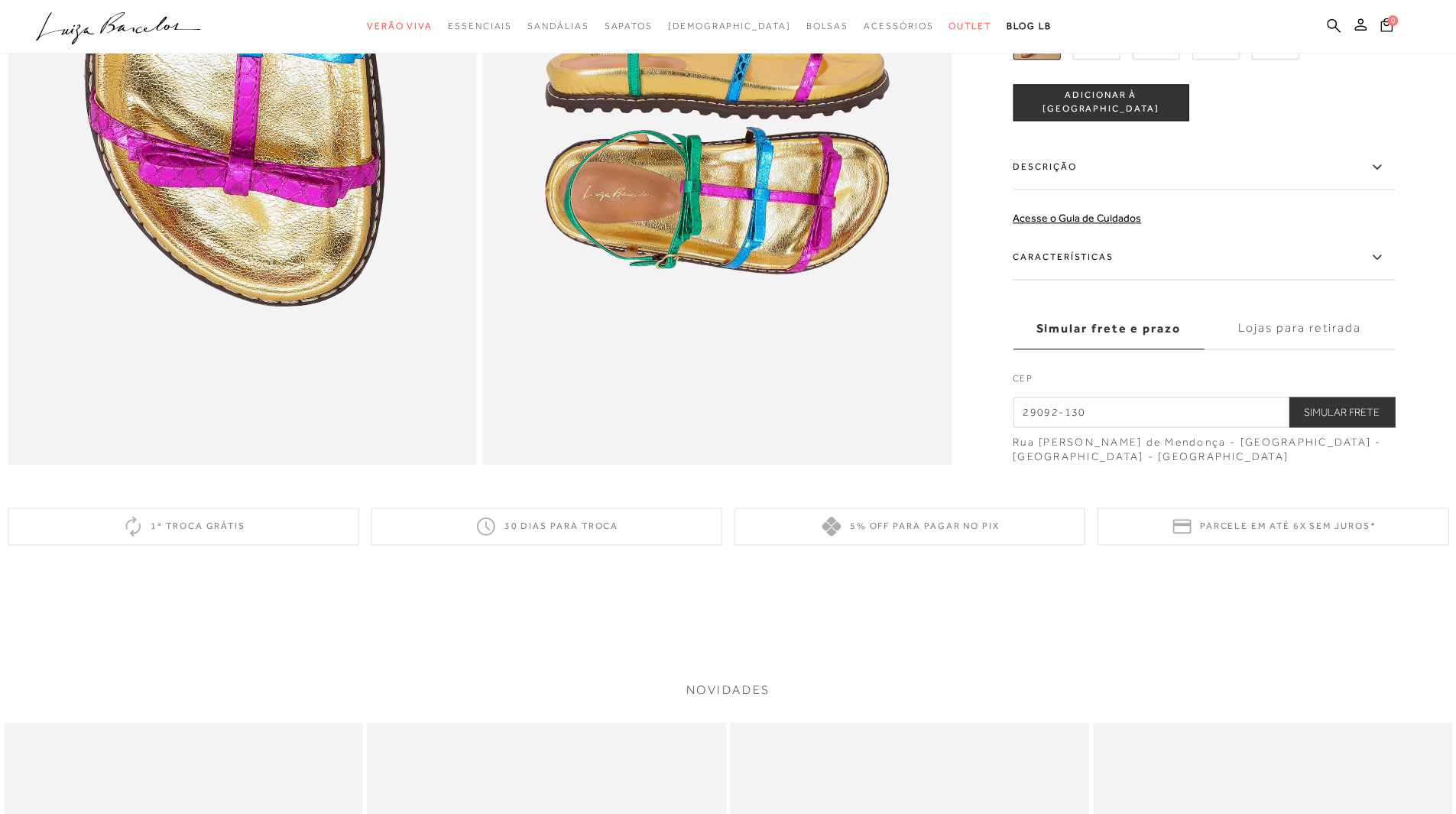
click at [1375, 431] on div "CEP 29092-130 Simular Frete Rua Antiocho Carneiro de Mendonça - Jardim Camburi …" at bounding box center [1204, 409] width 382 height 112
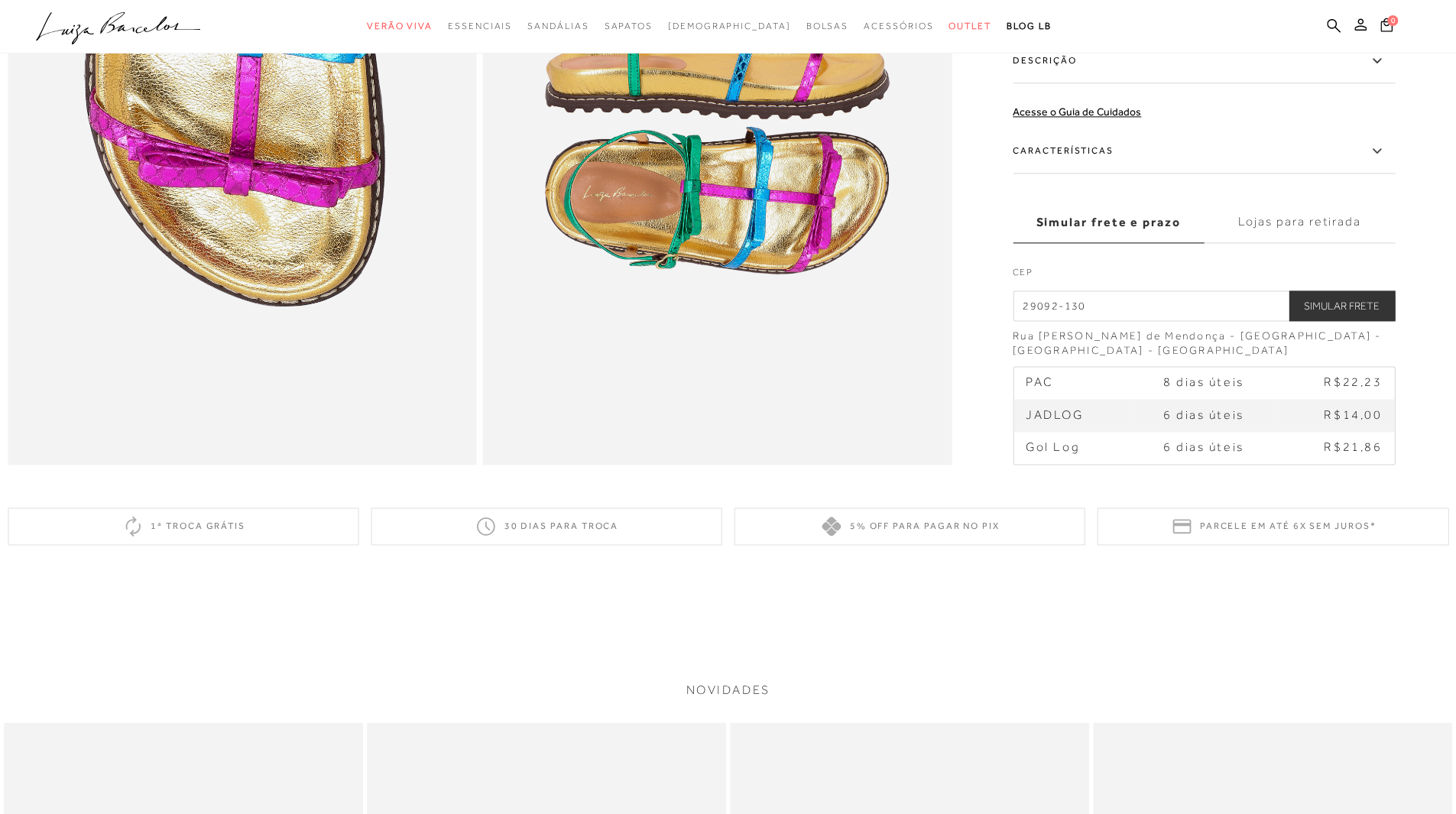
click at [1351, 243] on label "Lojas para retirada" at bounding box center [1299, 222] width 191 height 41
click at [0, 0] on input "Lojas para retirada" at bounding box center [0, 0] width 0 height 0
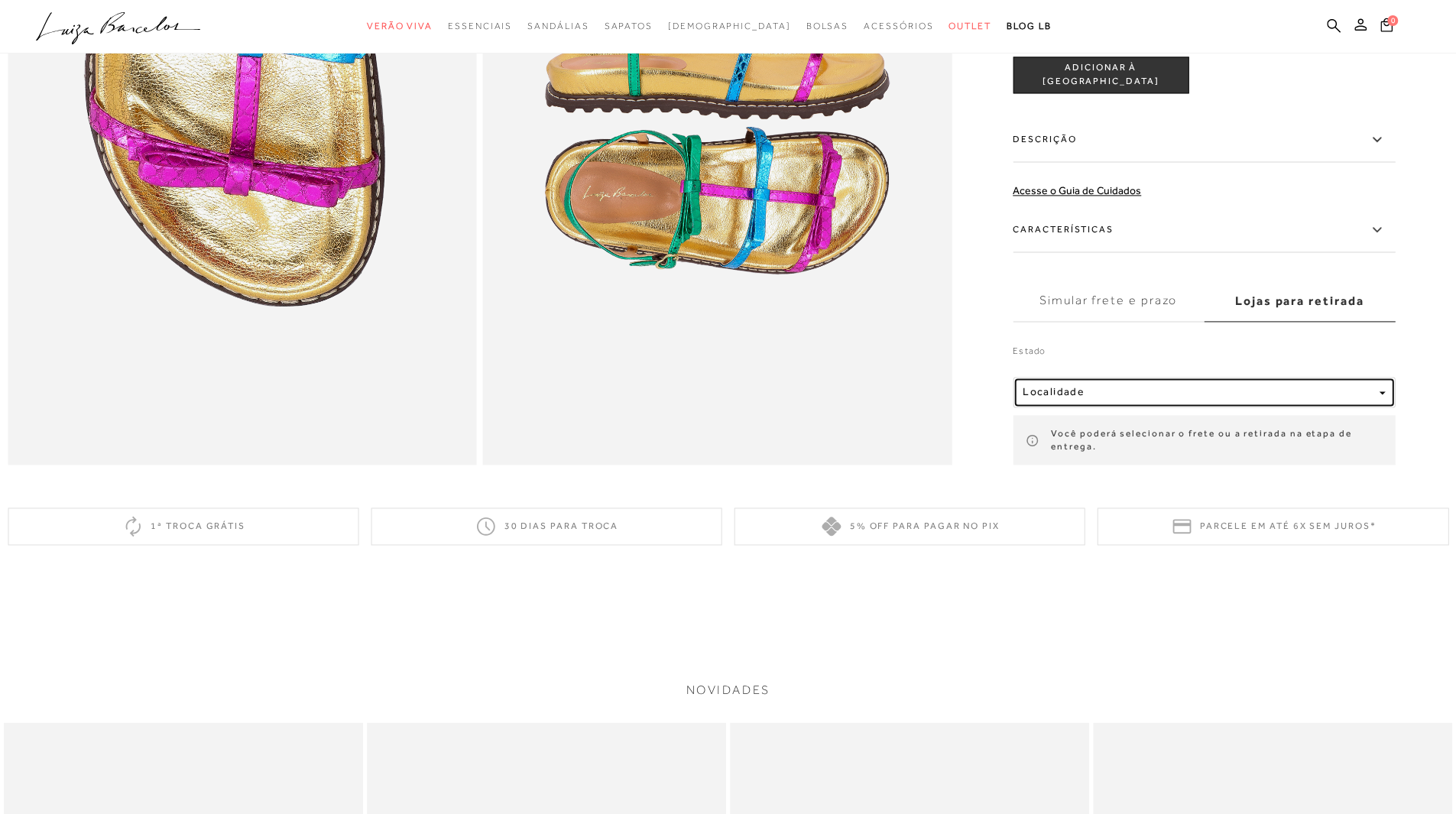
click at [1092, 407] on button "Localidade" at bounding box center [1204, 391] width 382 height 30
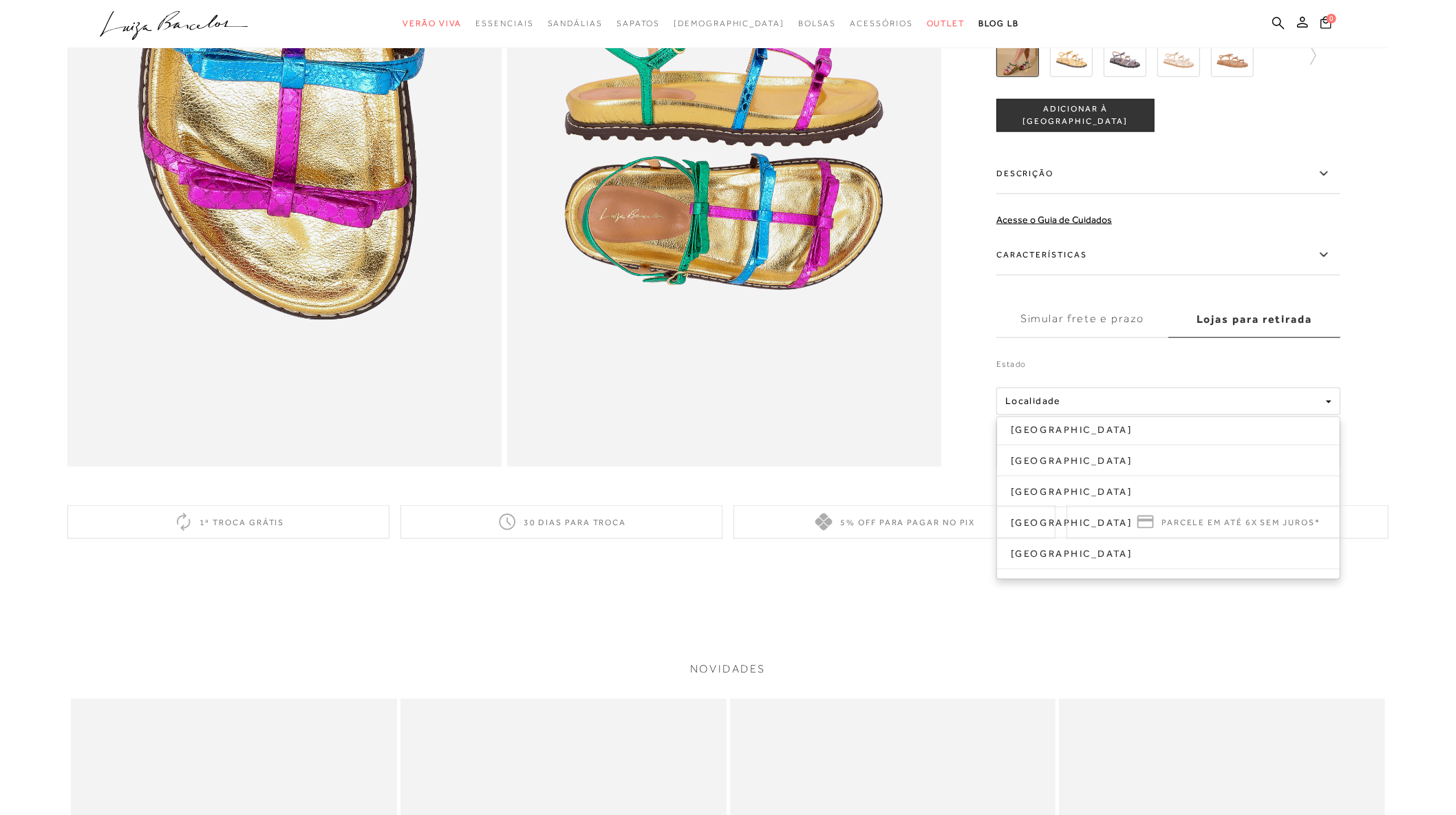
click at [1025, 521] on div "5% off para pagar no PIX" at bounding box center [894, 522] width 322 height 34
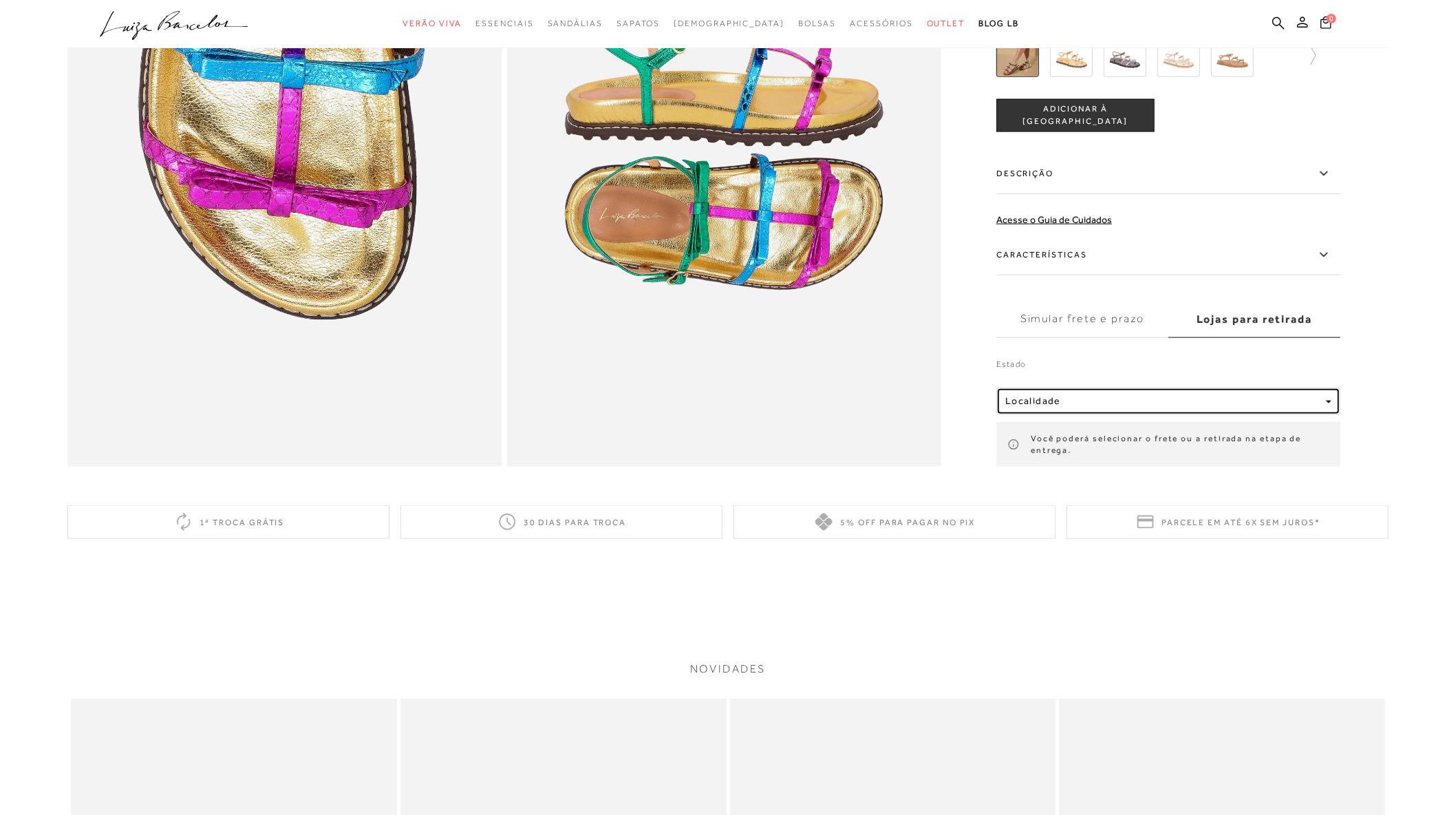
click at [1046, 390] on button "Localidade" at bounding box center [1167, 400] width 344 height 27
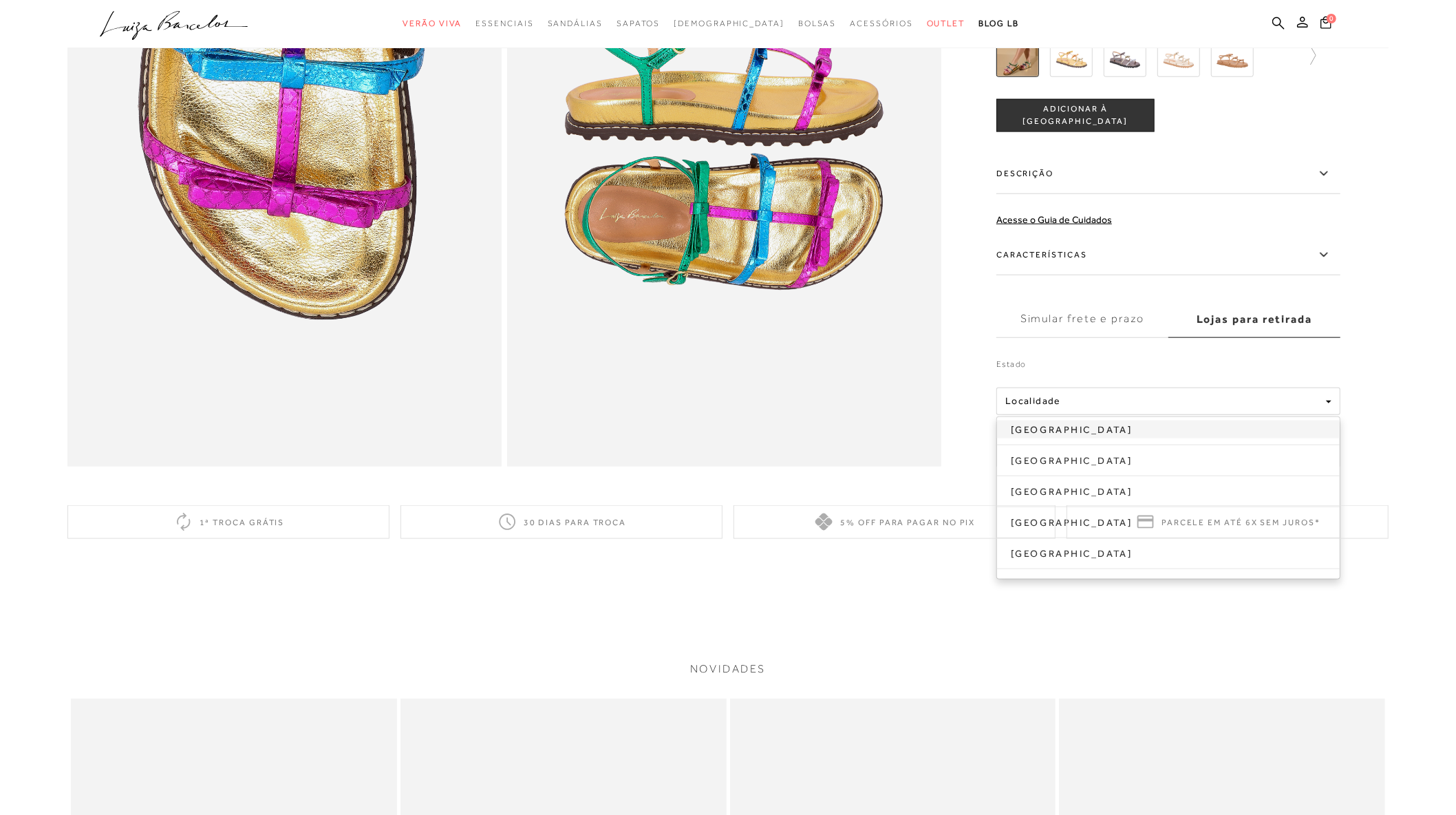
click at [1043, 432] on link "Alagoas" at bounding box center [1168, 429] width 343 height 18
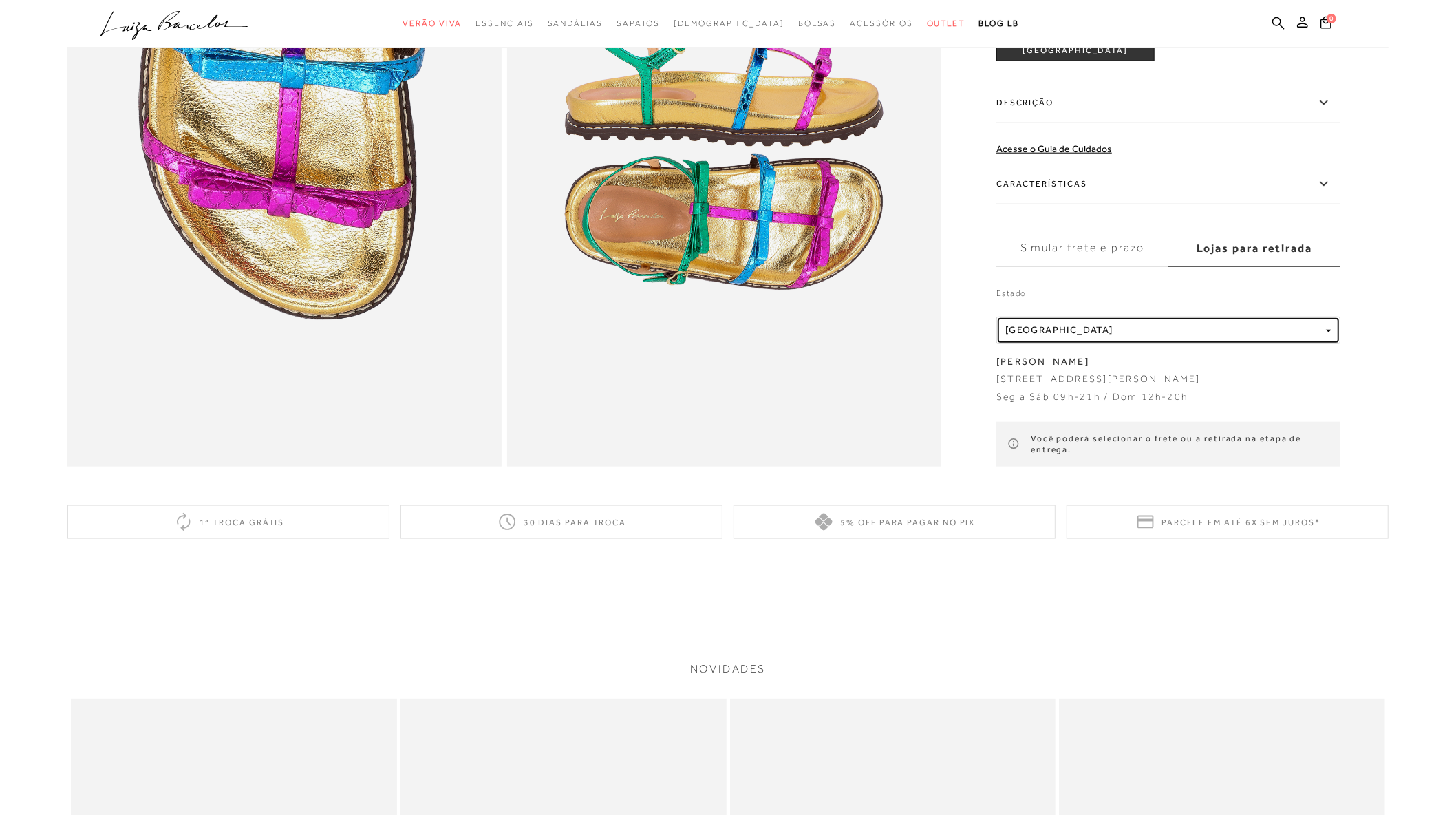
click at [1151, 324] on div "Localidade Alagoas" at bounding box center [1163, 330] width 315 height 11
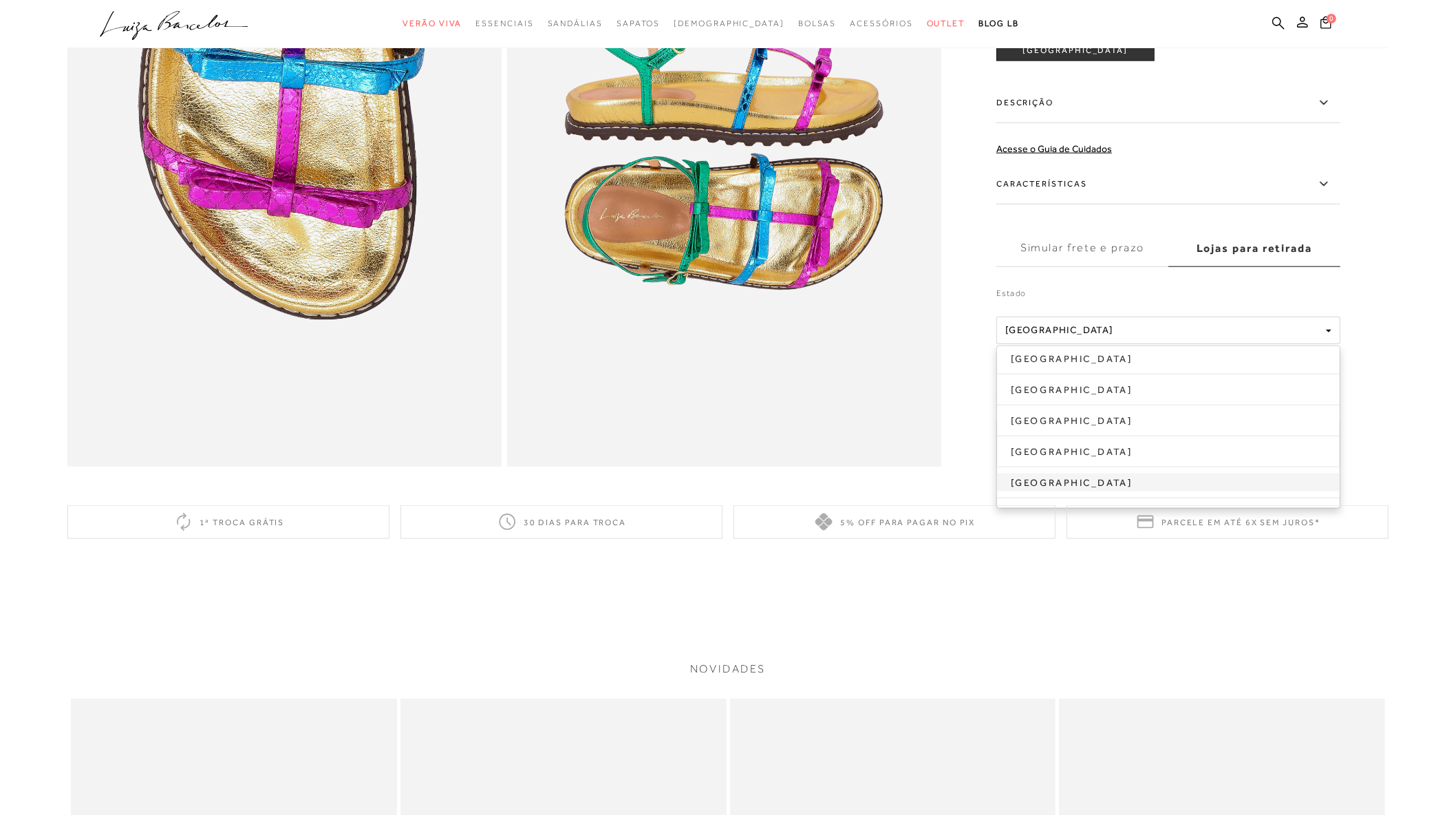
click at [1034, 474] on link "Paraná" at bounding box center [1168, 483] width 343 height 18
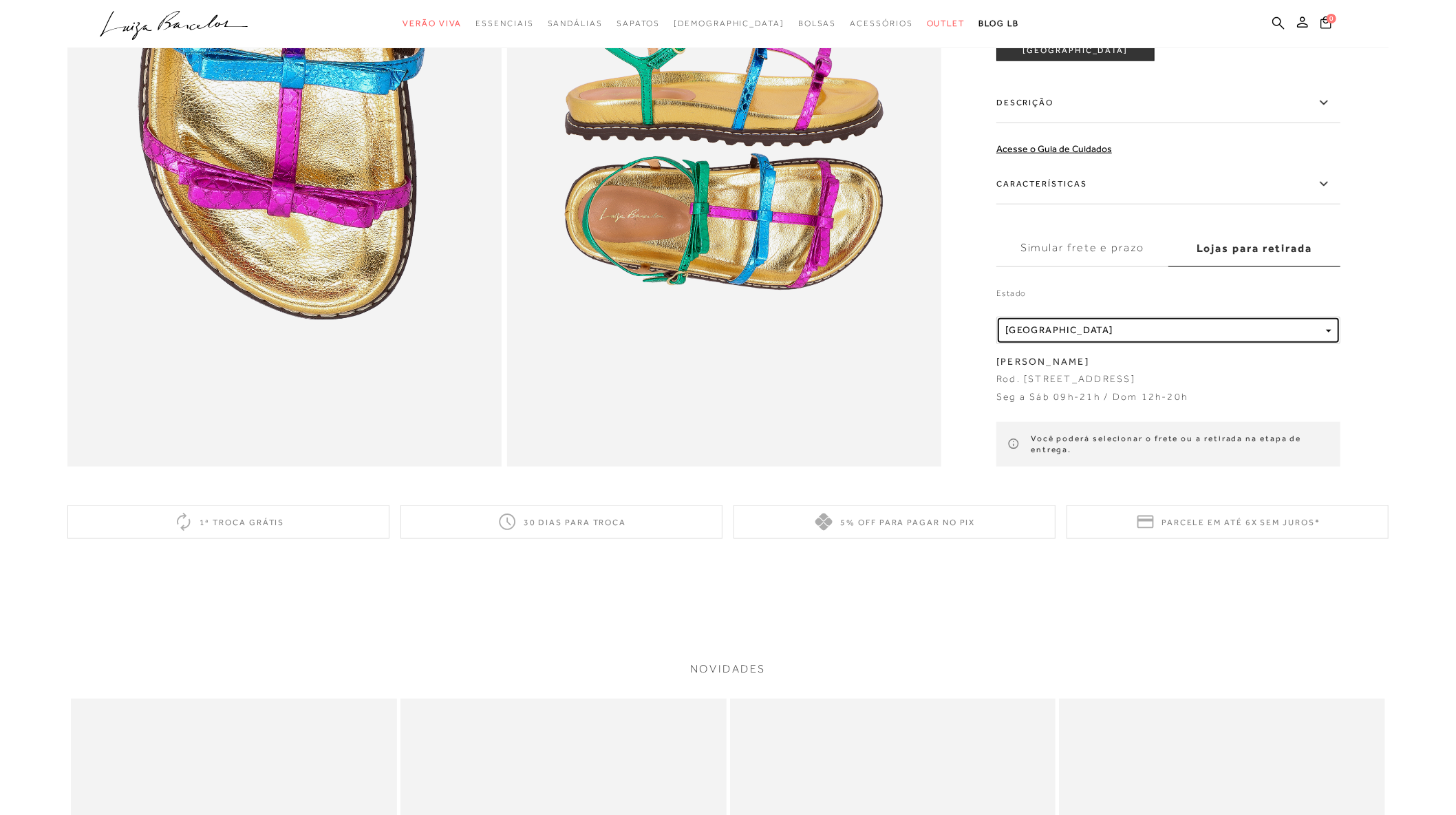
click at [1142, 325] on button "Localidade Paraná" at bounding box center [1167, 330] width 344 height 27
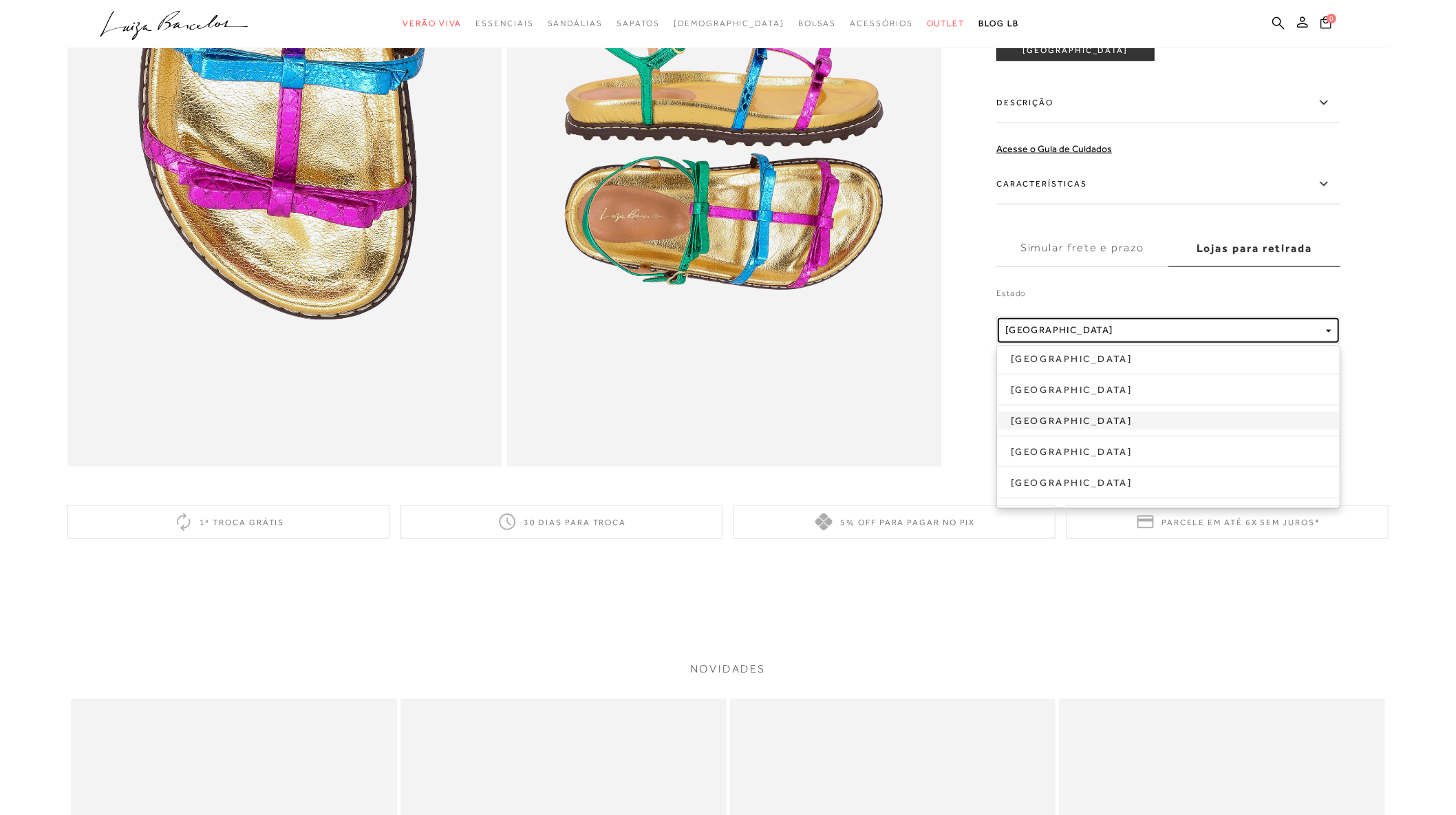
scroll to position [1453, 0]
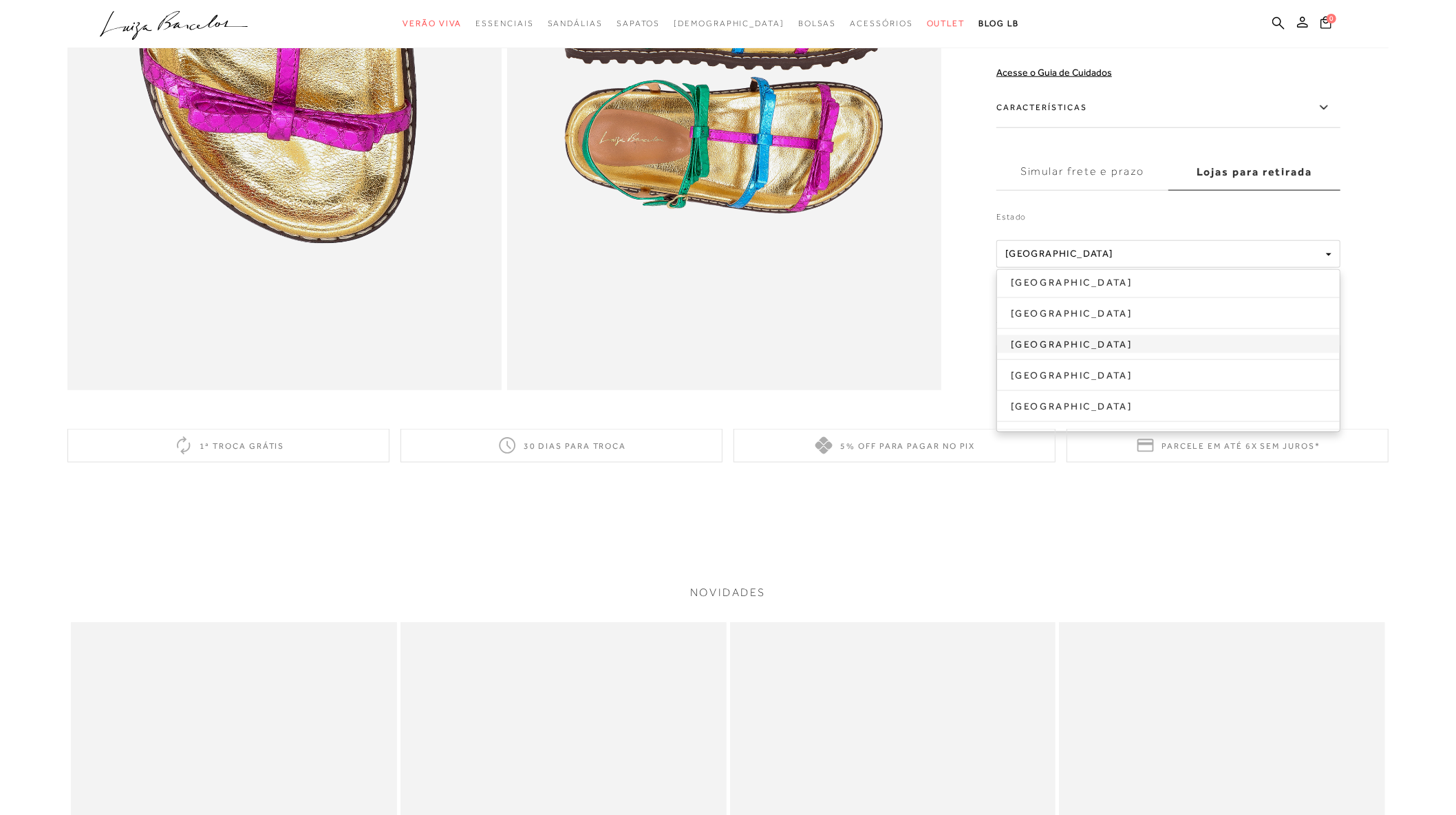
click at [1026, 335] on link "Distrito Federal" at bounding box center [1168, 344] width 343 height 18
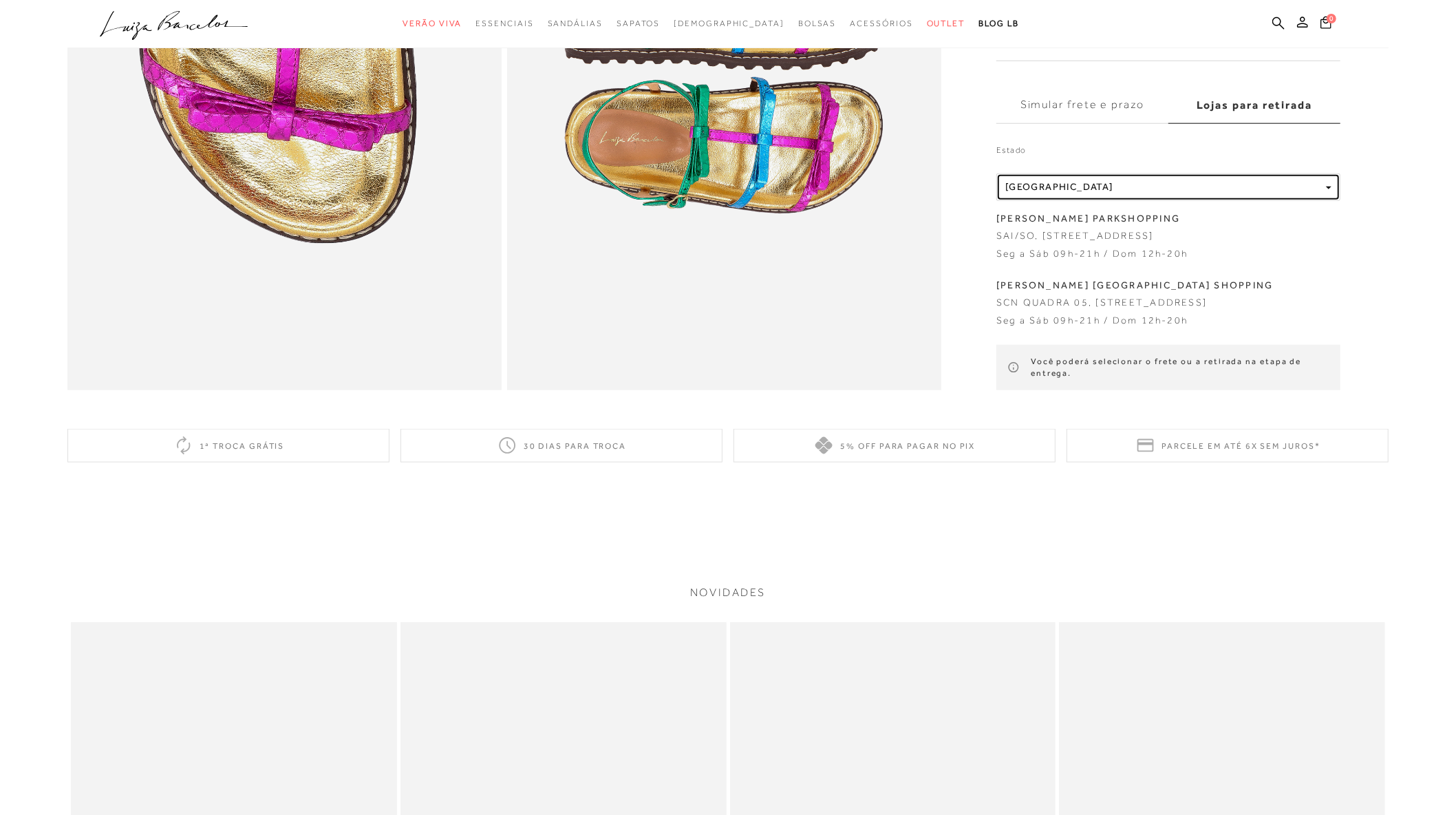
click at [1111, 181] on div "Localidade Distrito Federal" at bounding box center [1163, 187] width 315 height 11
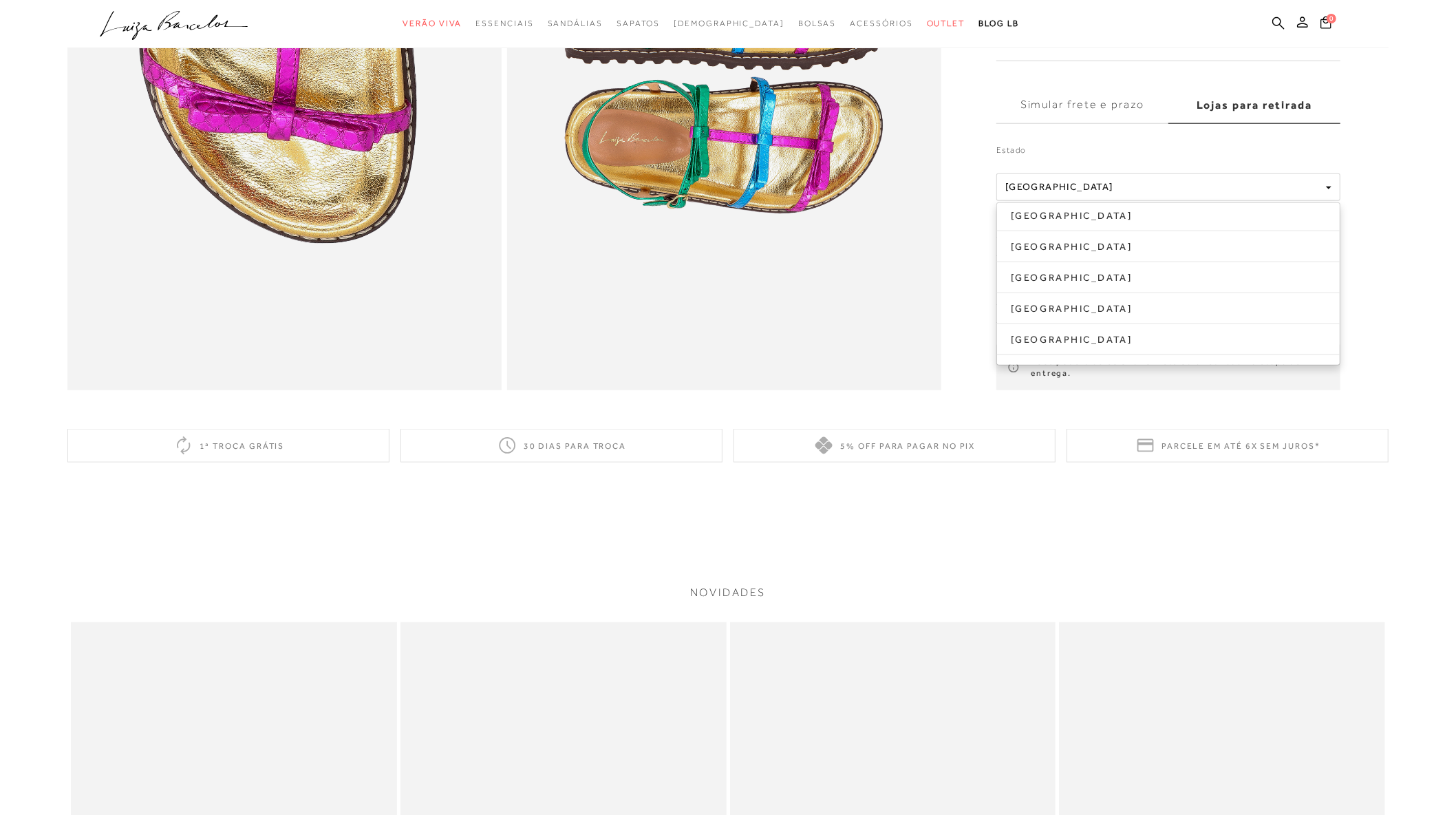
click at [1108, 87] on label "Simular frete e prazo" at bounding box center [1081, 105] width 172 height 37
click at [0, 0] on input "Simular frete e prazo" at bounding box center [0, 0] width 0 height 0
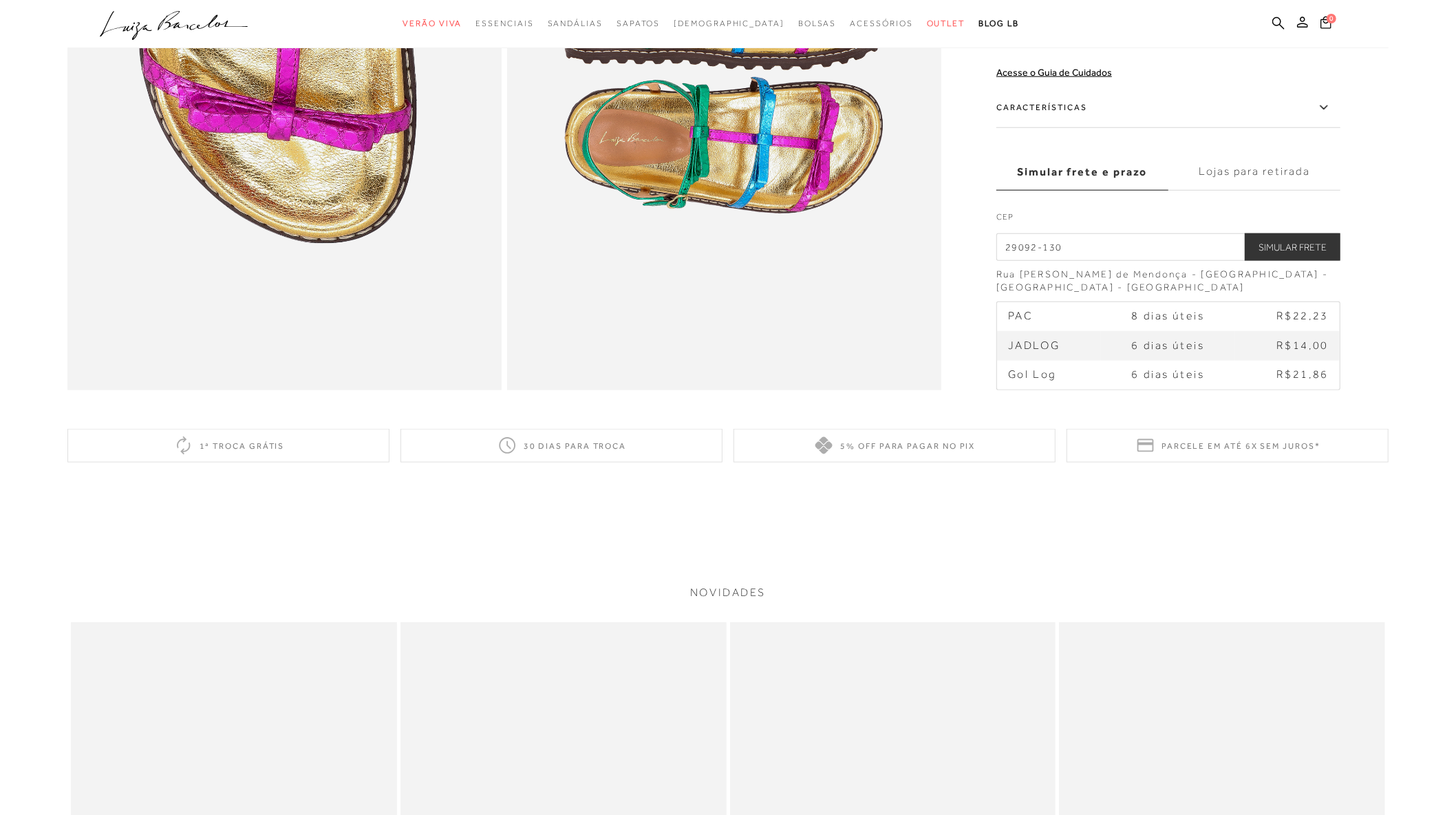
drag, startPoint x: 1121, startPoint y: 247, endPoint x: 861, endPoint y: 248, distance: 260.0
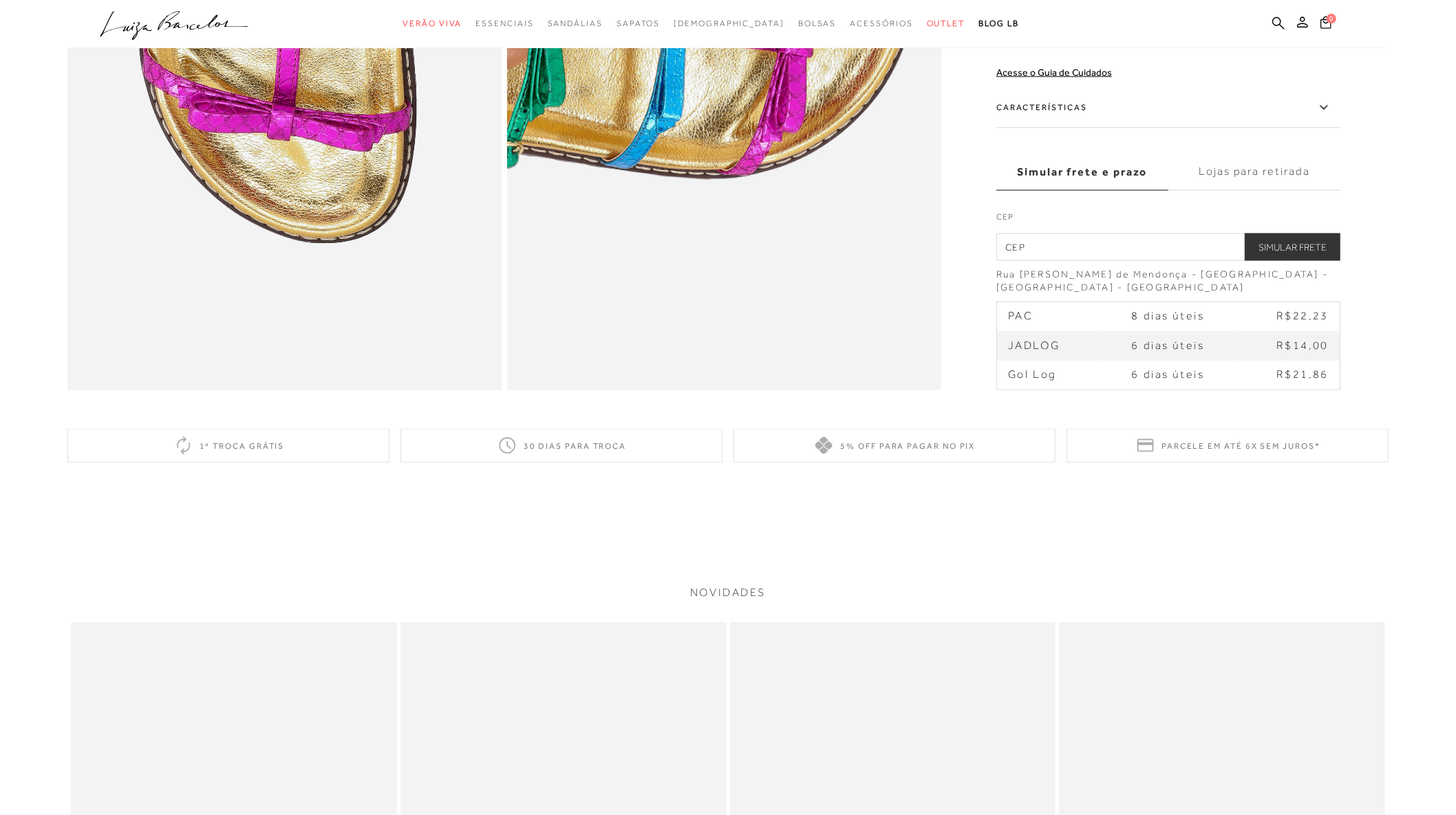
paste input "09080-160"
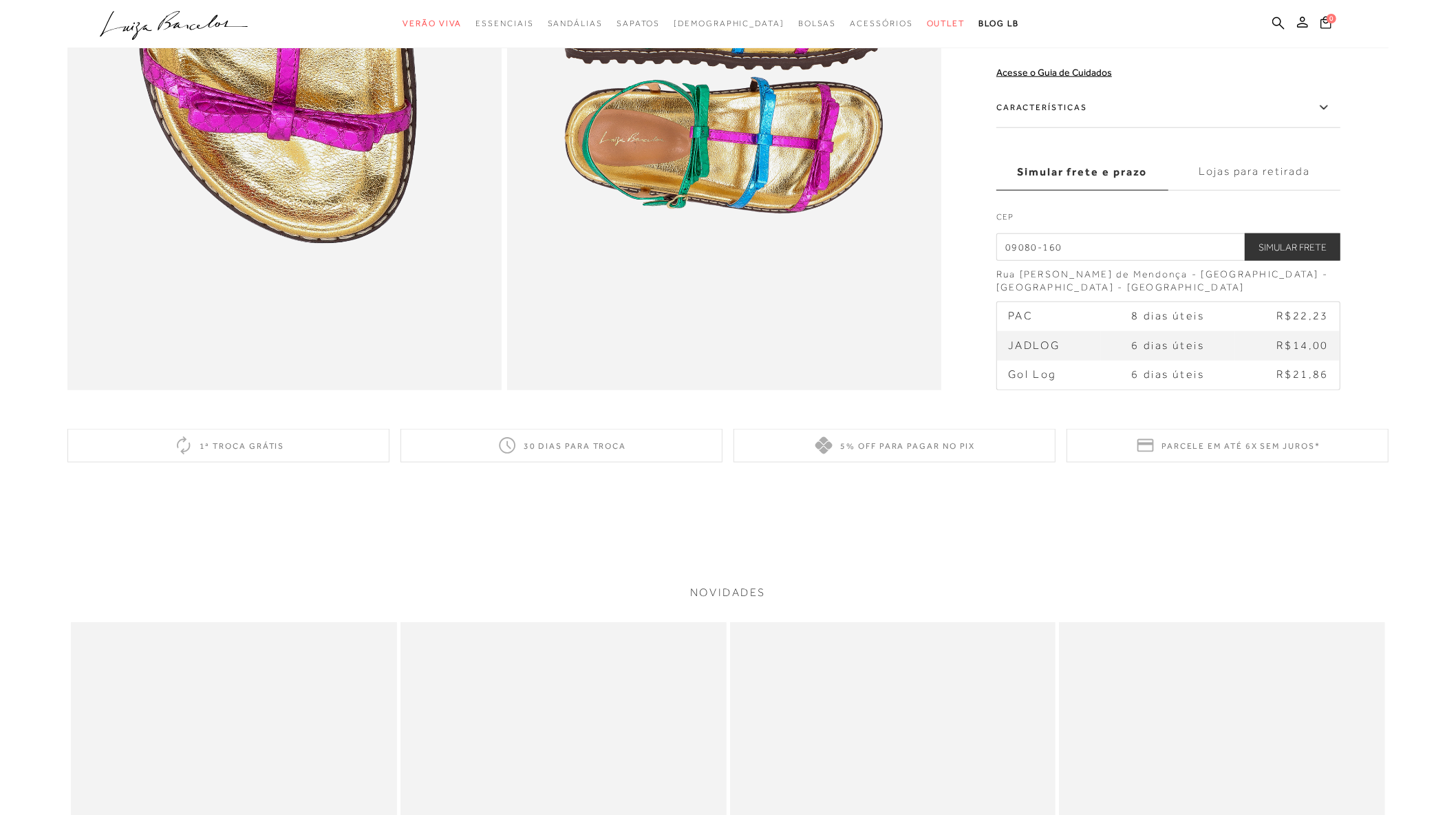
click at [1297, 248] on button "Simular Frete" at bounding box center [1293, 247] width 95 height 27
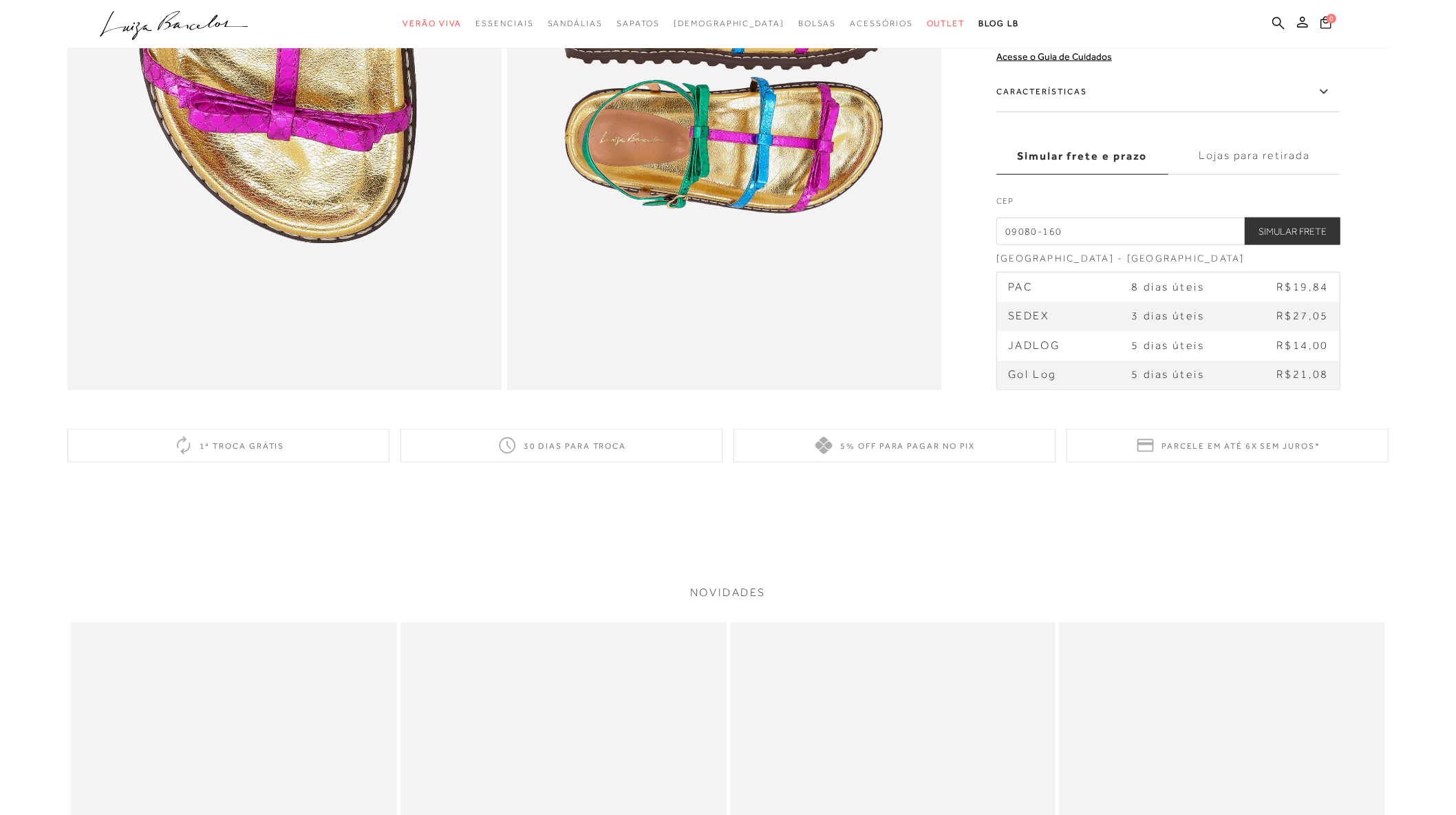
drag, startPoint x: 1307, startPoint y: 350, endPoint x: 1278, endPoint y: 361, distance: 31.0
click at [1285, 362] on td "R$21,08" at bounding box center [1287, 375] width 104 height 29
drag, startPoint x: 1013, startPoint y: 321, endPoint x: 1124, endPoint y: 321, distance: 111.0
click at [1124, 321] on tr "SEDEX 3 dias úteis R$27,05" at bounding box center [1168, 316] width 343 height 29
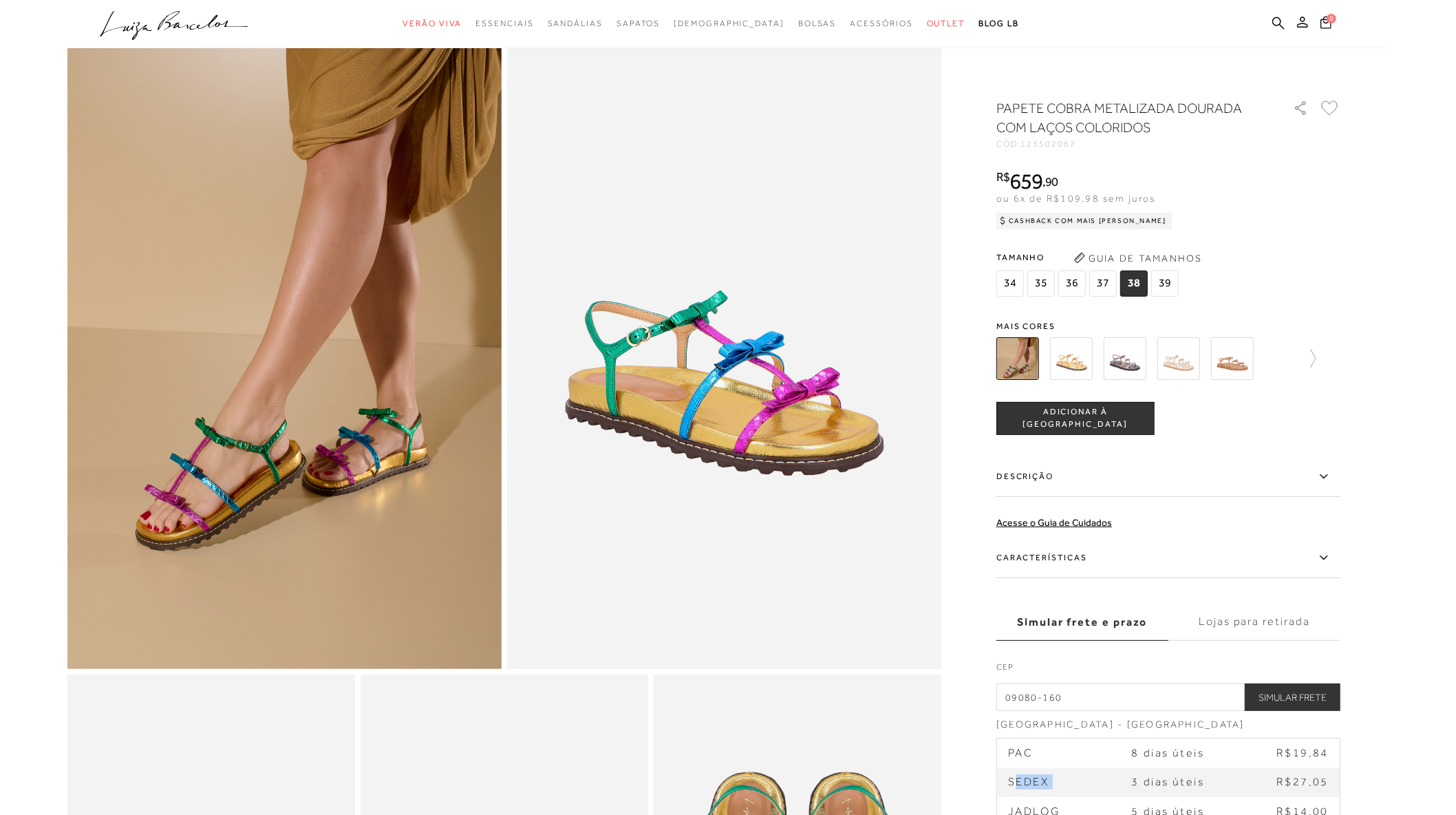
scroll to position [0, 0]
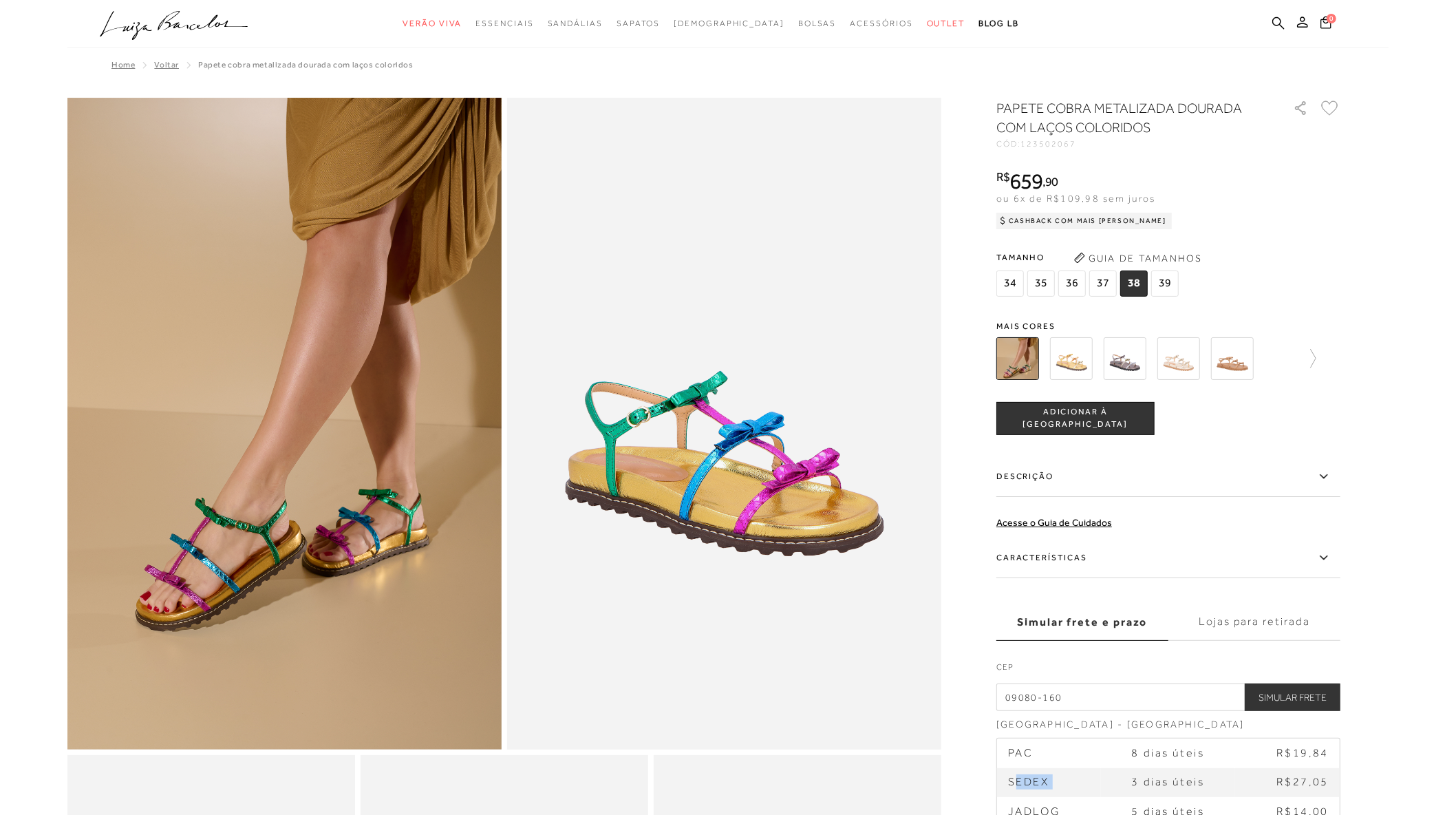
click at [1188, 369] on img at bounding box center [1179, 359] width 42 height 42
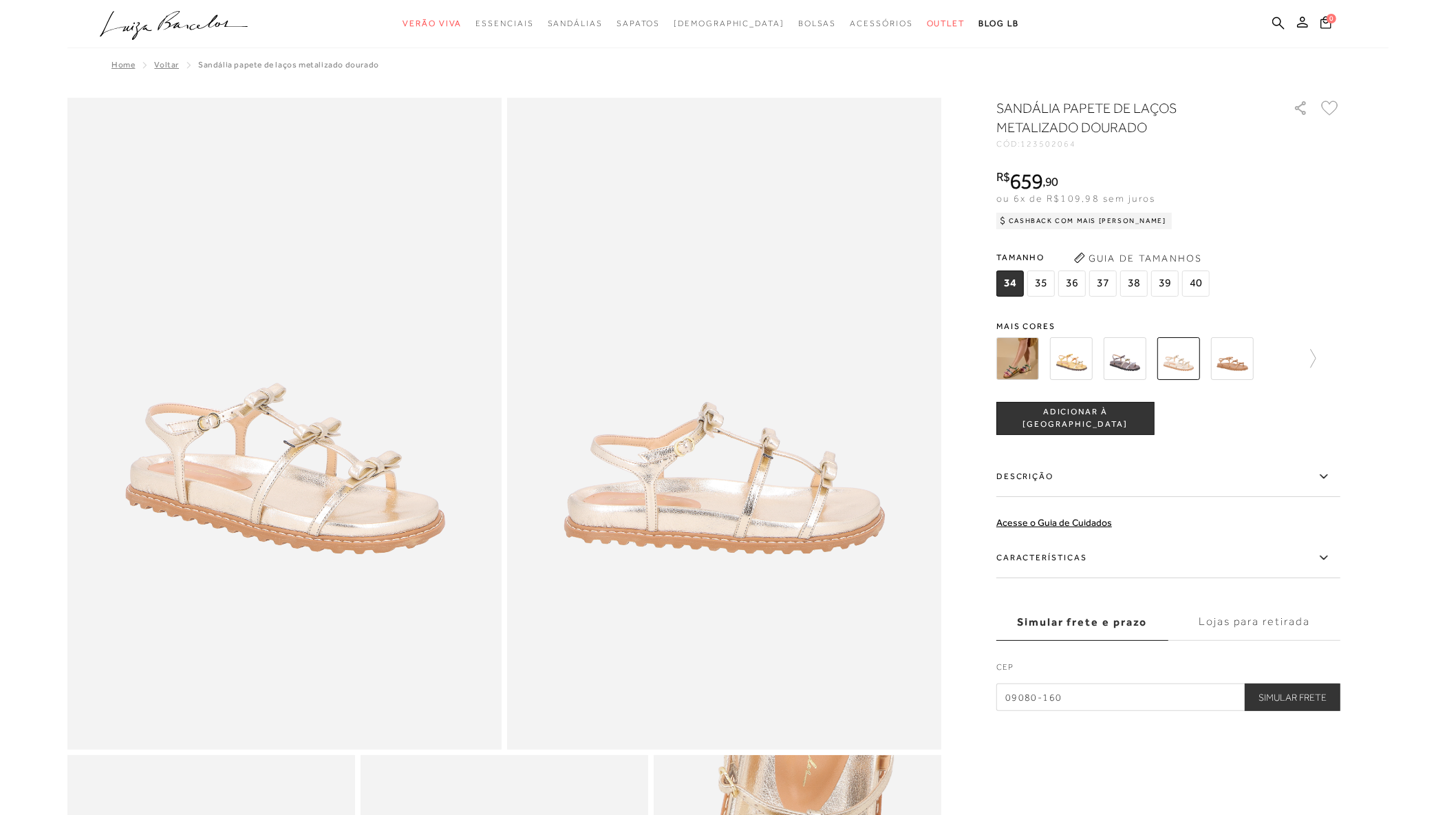
click at [1290, 684] on button "Simular Frete" at bounding box center [1293, 697] width 95 height 27
click at [1297, 692] on button "Simular Frete" at bounding box center [1293, 697] width 95 height 27
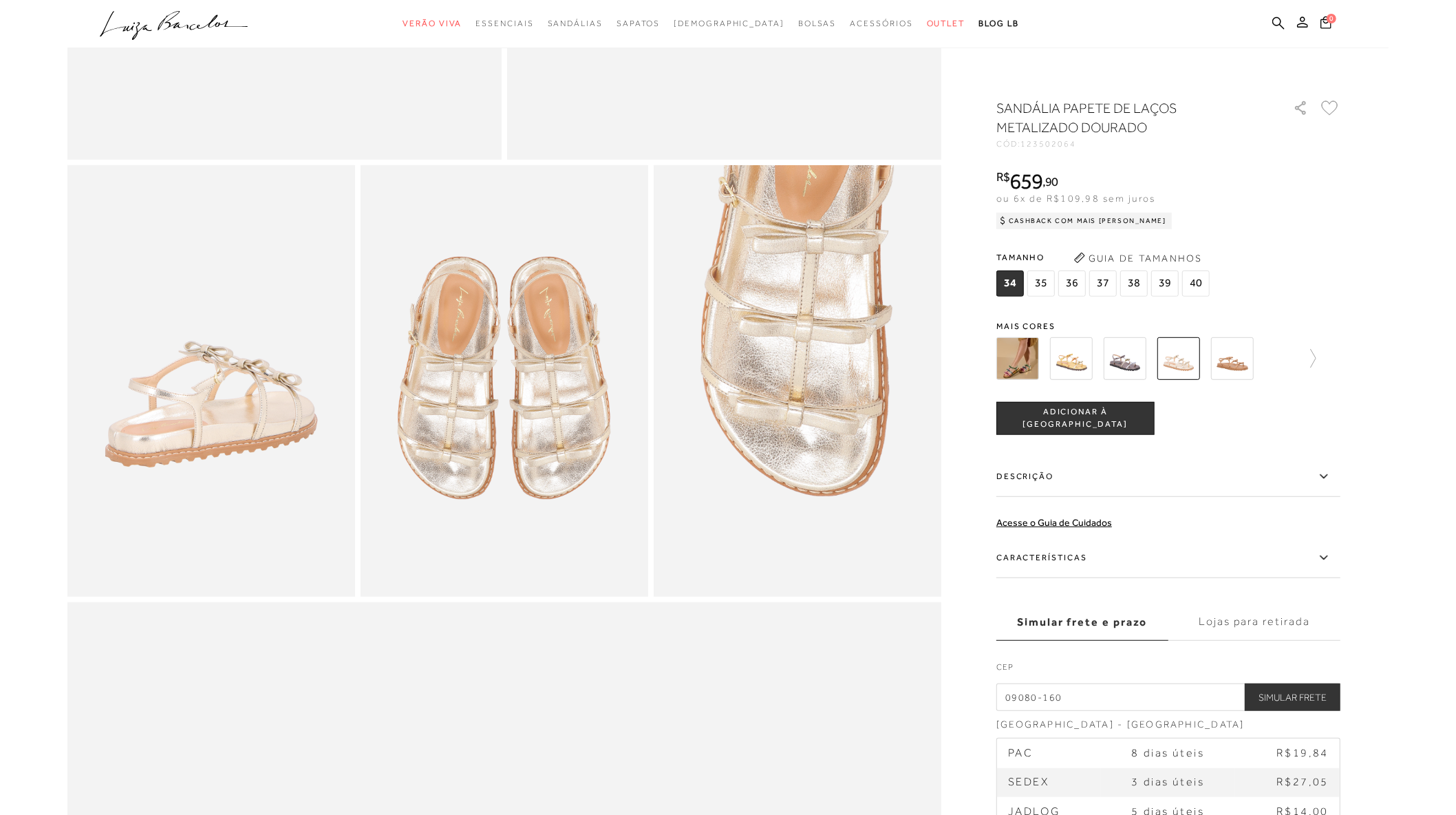
scroll to position [689, 0]
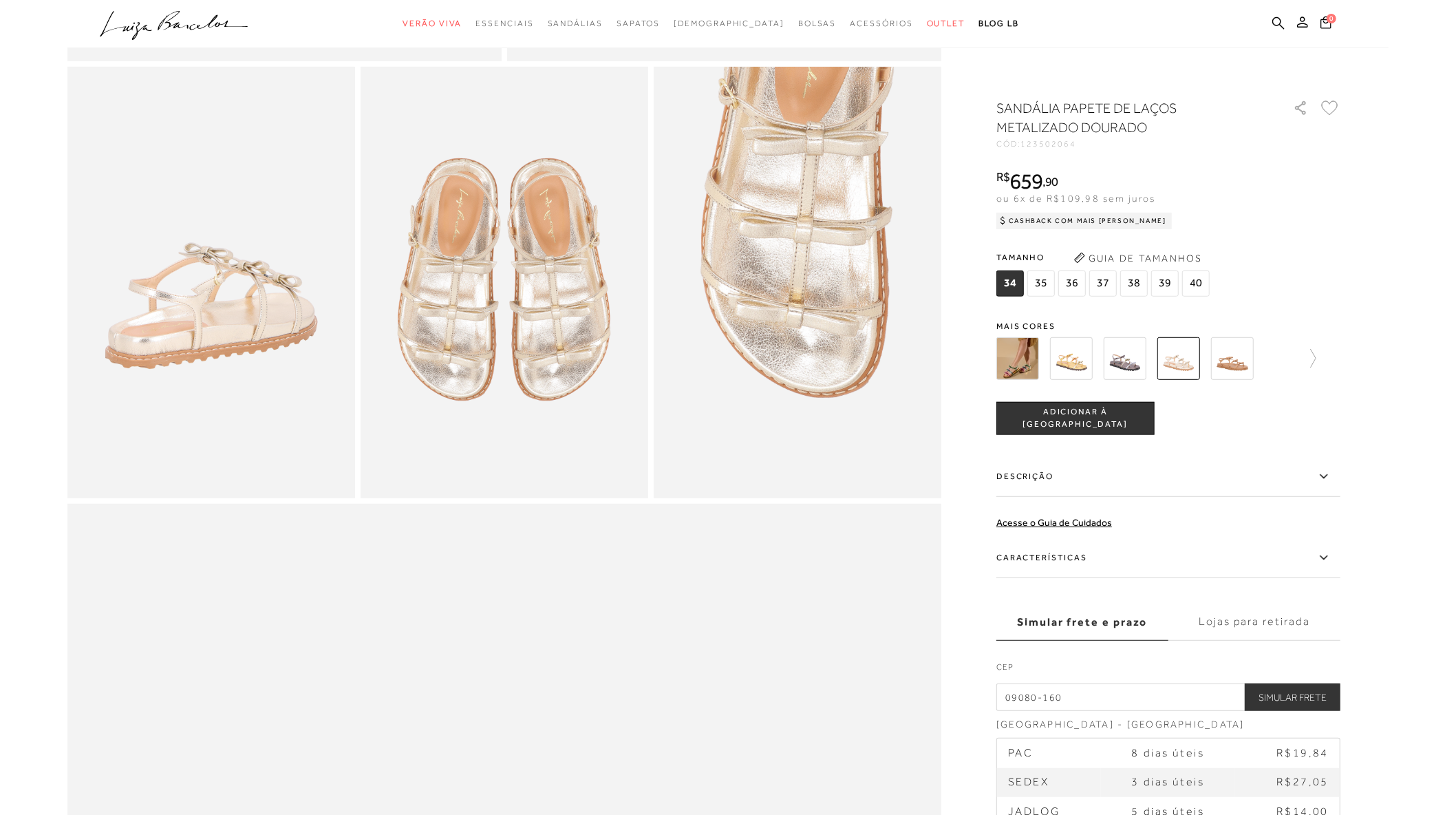
click at [1276, 623] on label "Lojas para retirada" at bounding box center [1254, 622] width 172 height 37
click at [0, 0] on input "Lojas para retirada" at bounding box center [0, 0] width 0 height 0
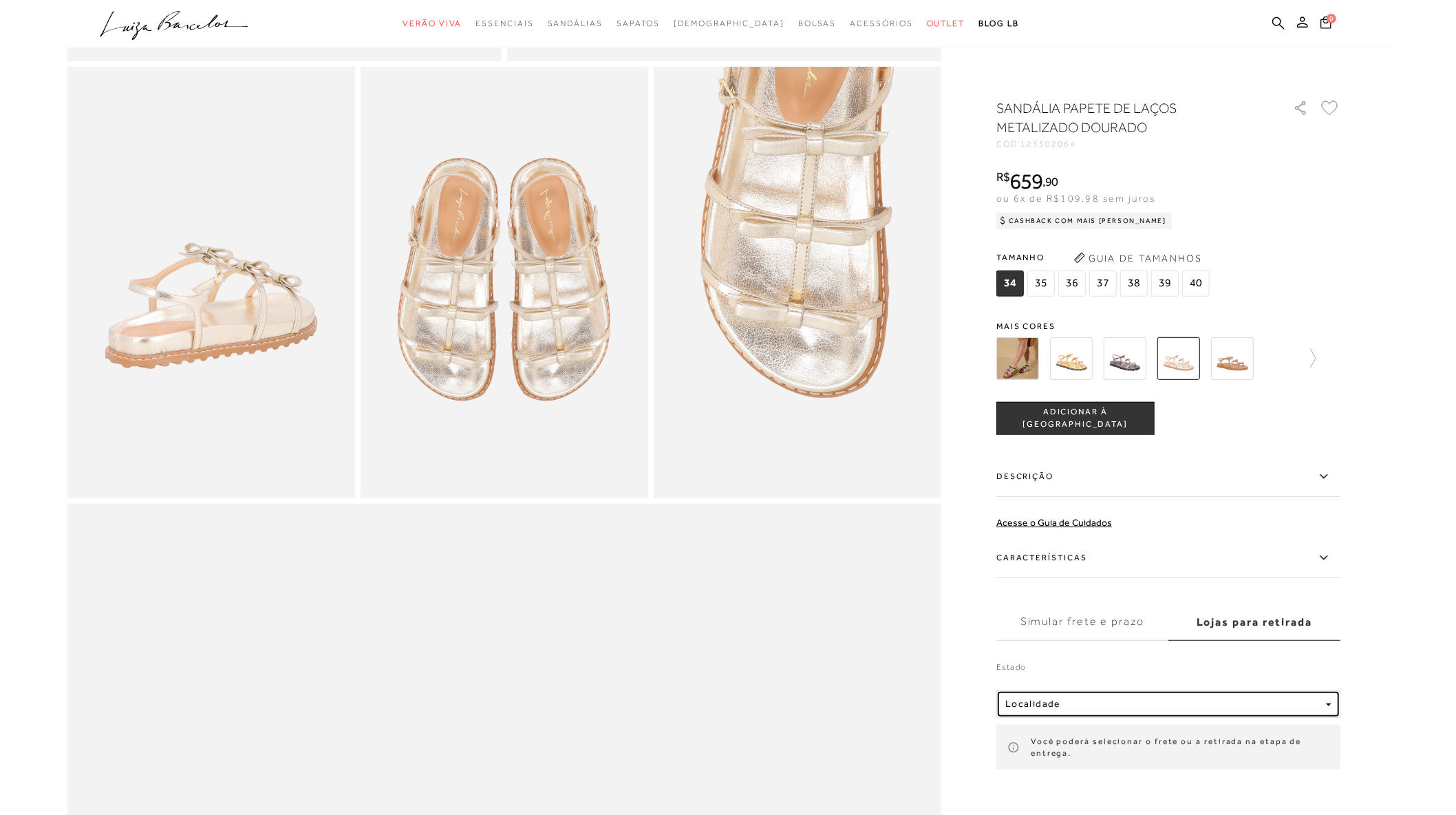
click at [1048, 712] on button "Localidade" at bounding box center [1167, 704] width 344 height 27
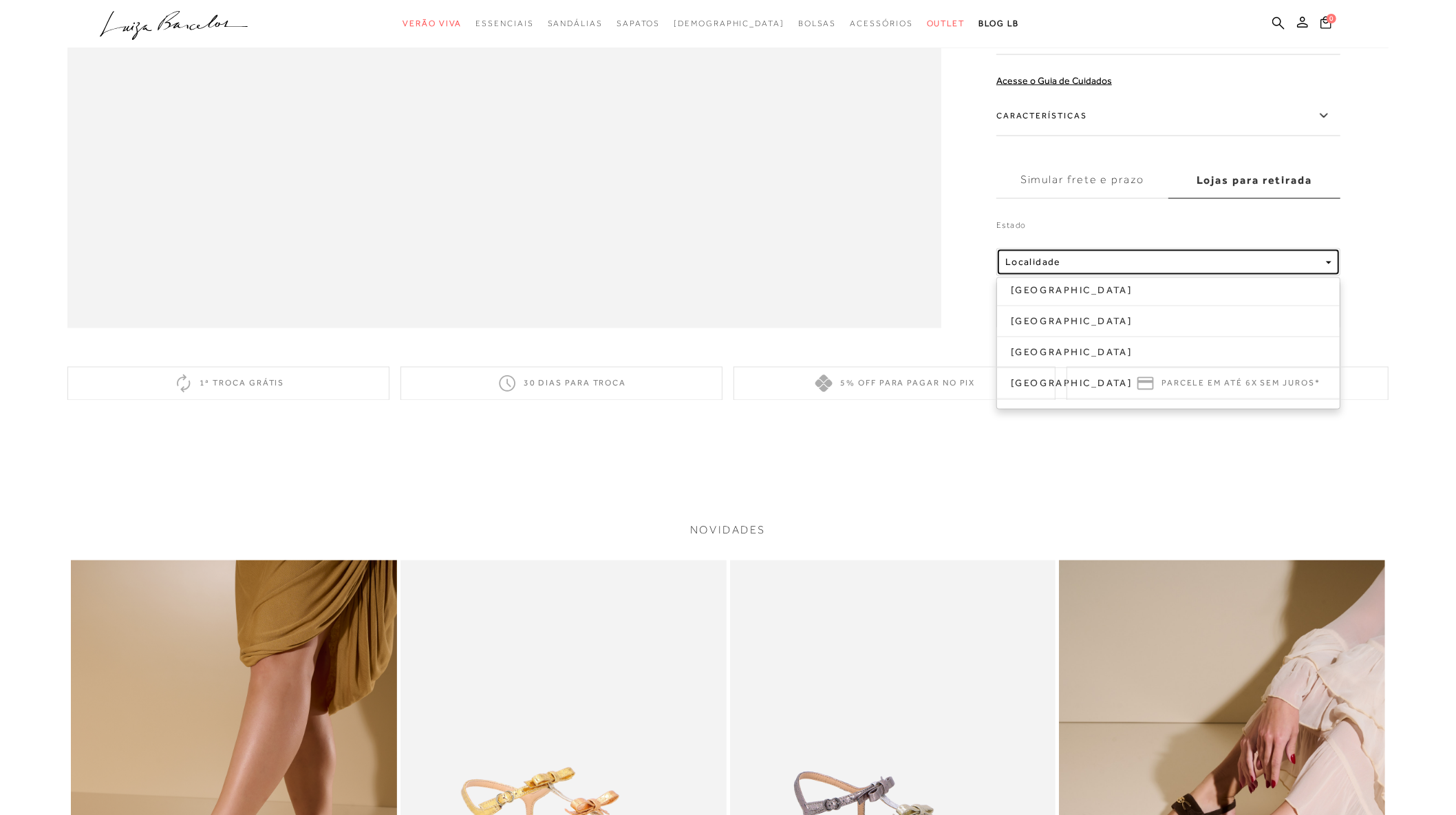
scroll to position [2065, 0]
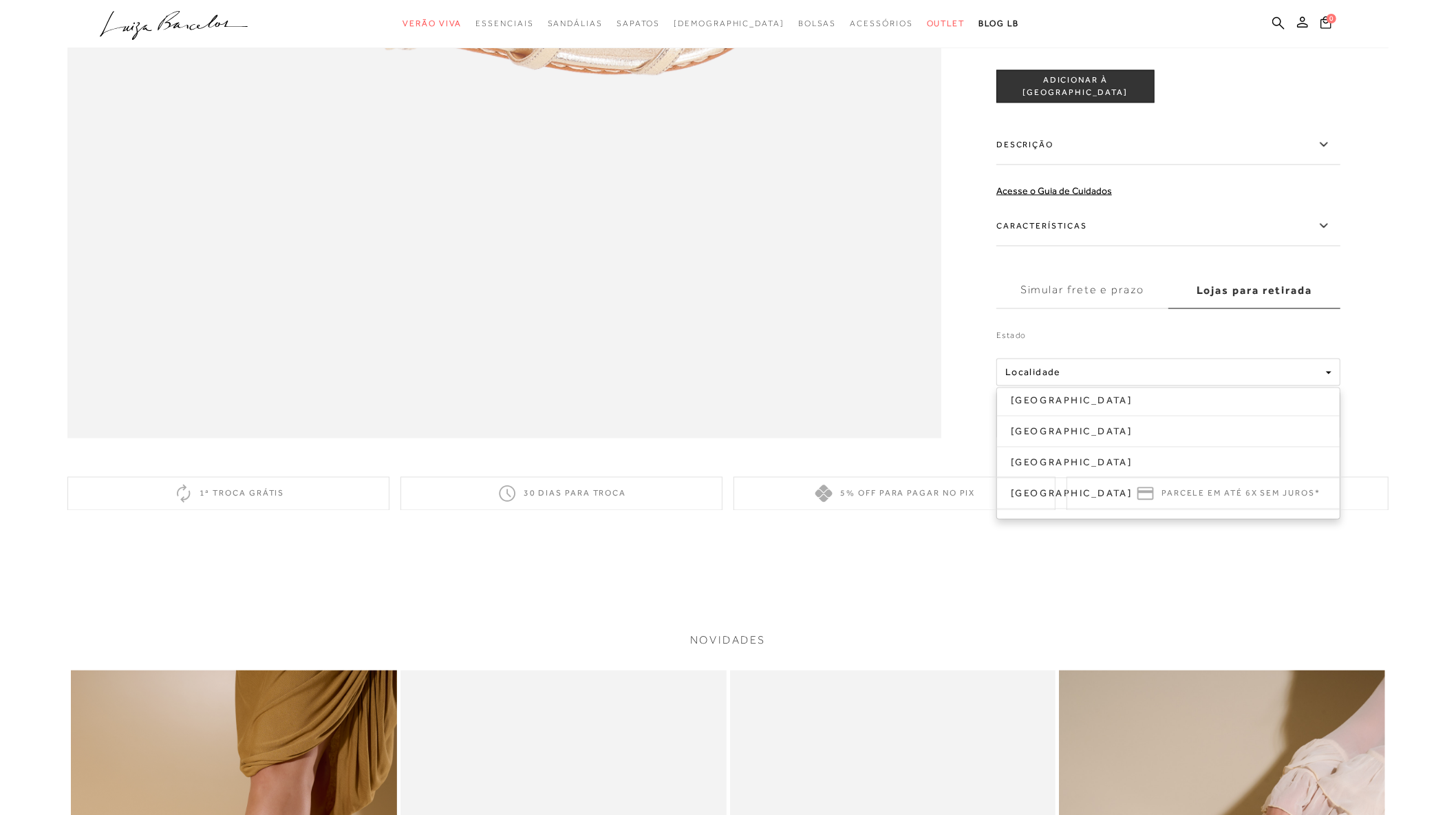
click at [1035, 492] on div "5% off para pagar no PIX" at bounding box center [894, 494] width 322 height 34
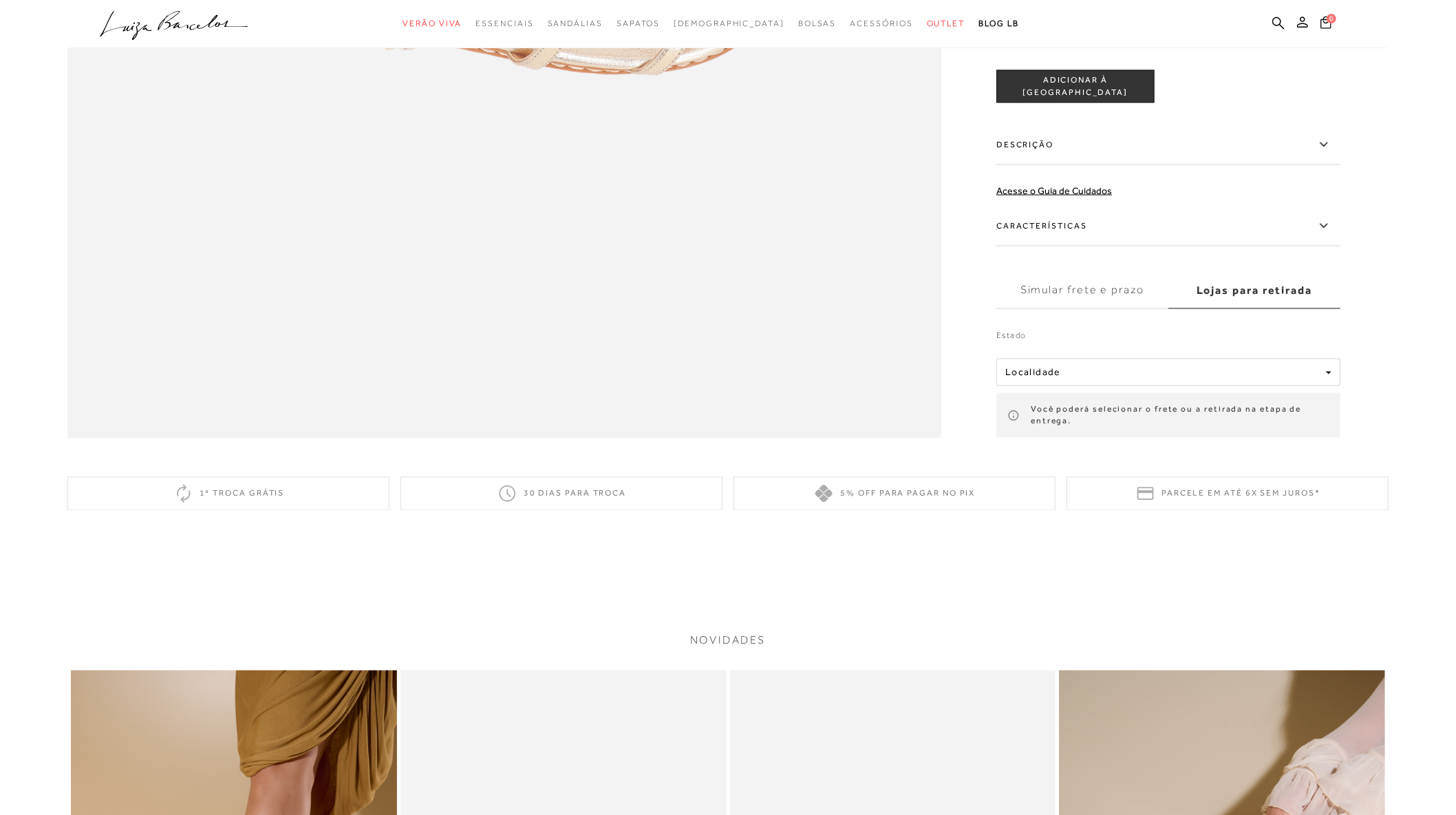
click at [1102, 291] on label "Simular frete e prazo" at bounding box center [1081, 291] width 172 height 37
click at [0, 0] on input "Simular frete e prazo" at bounding box center [0, 0] width 0 height 0
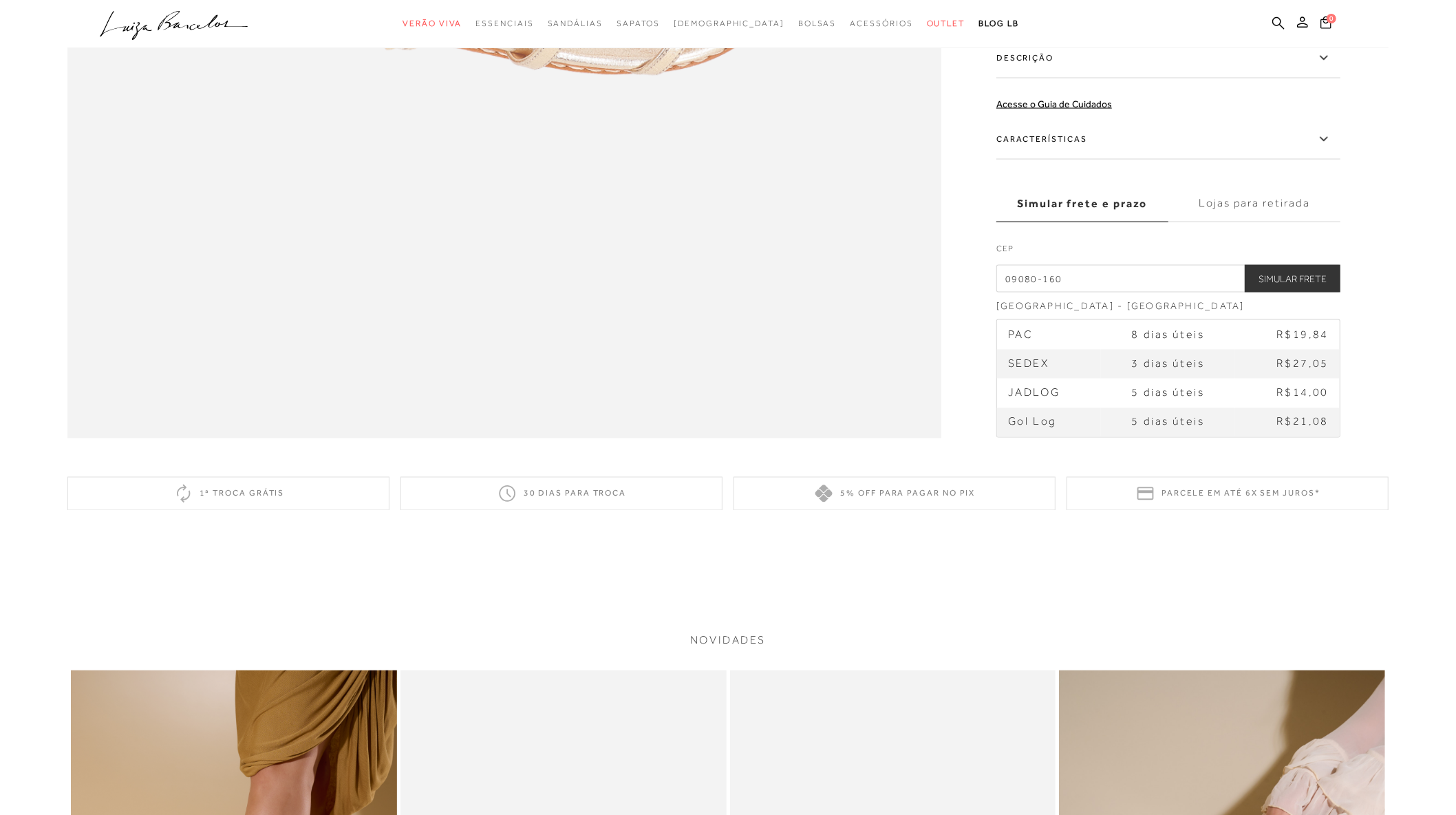
drag, startPoint x: 1090, startPoint y: 286, endPoint x: 907, endPoint y: 278, distance: 183.2
type input "29092-130"
click at [1245, 265] on button "Simular Frete" at bounding box center [1293, 278] width 95 height 27
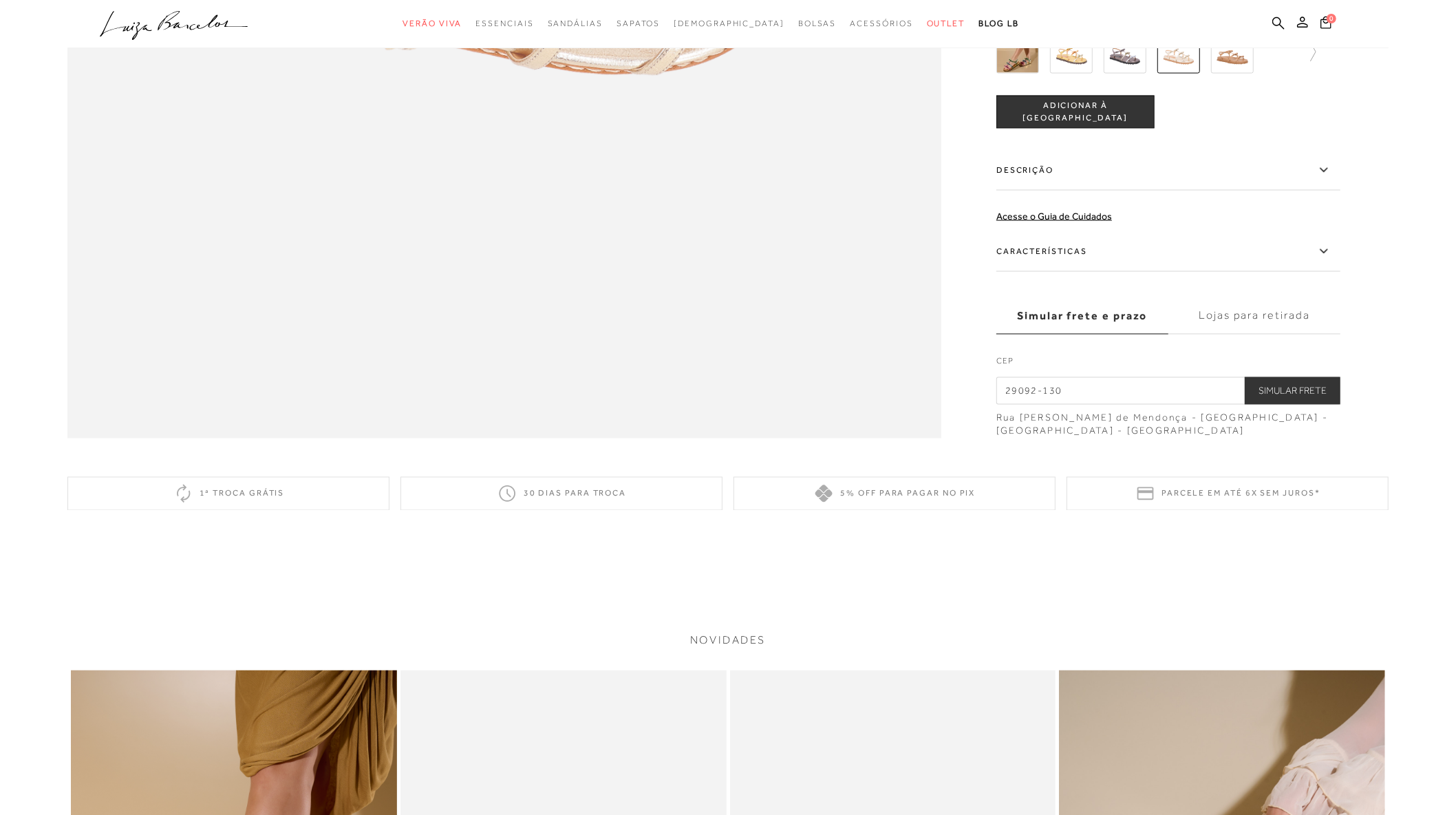
click at [1310, 391] on button "Simular Frete" at bounding box center [1293, 390] width 95 height 27
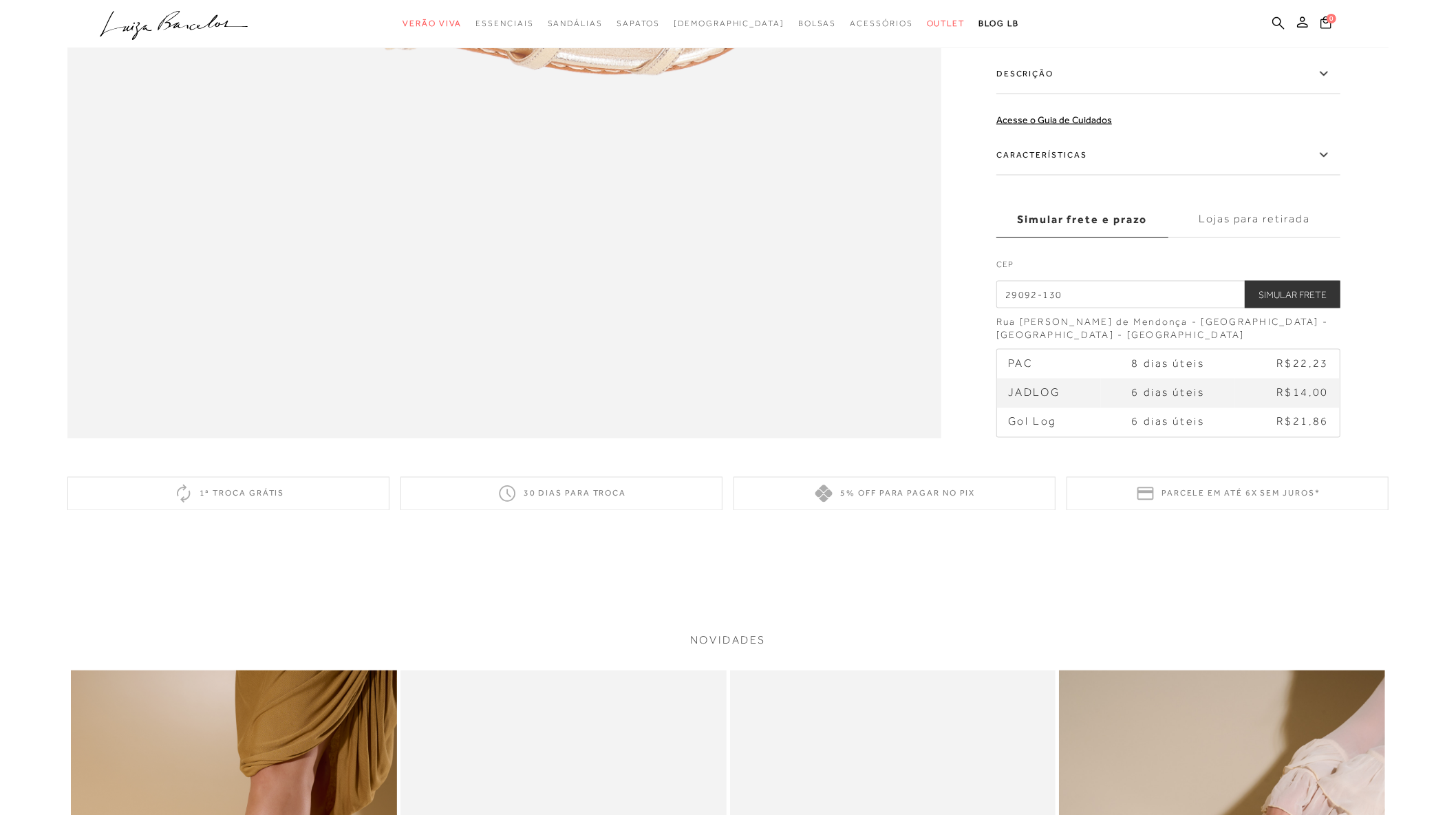
click at [1218, 218] on label "Lojas para retirada" at bounding box center [1254, 219] width 172 height 37
click at [0, 0] on input "Lojas para retirada" at bounding box center [0, 0] width 0 height 0
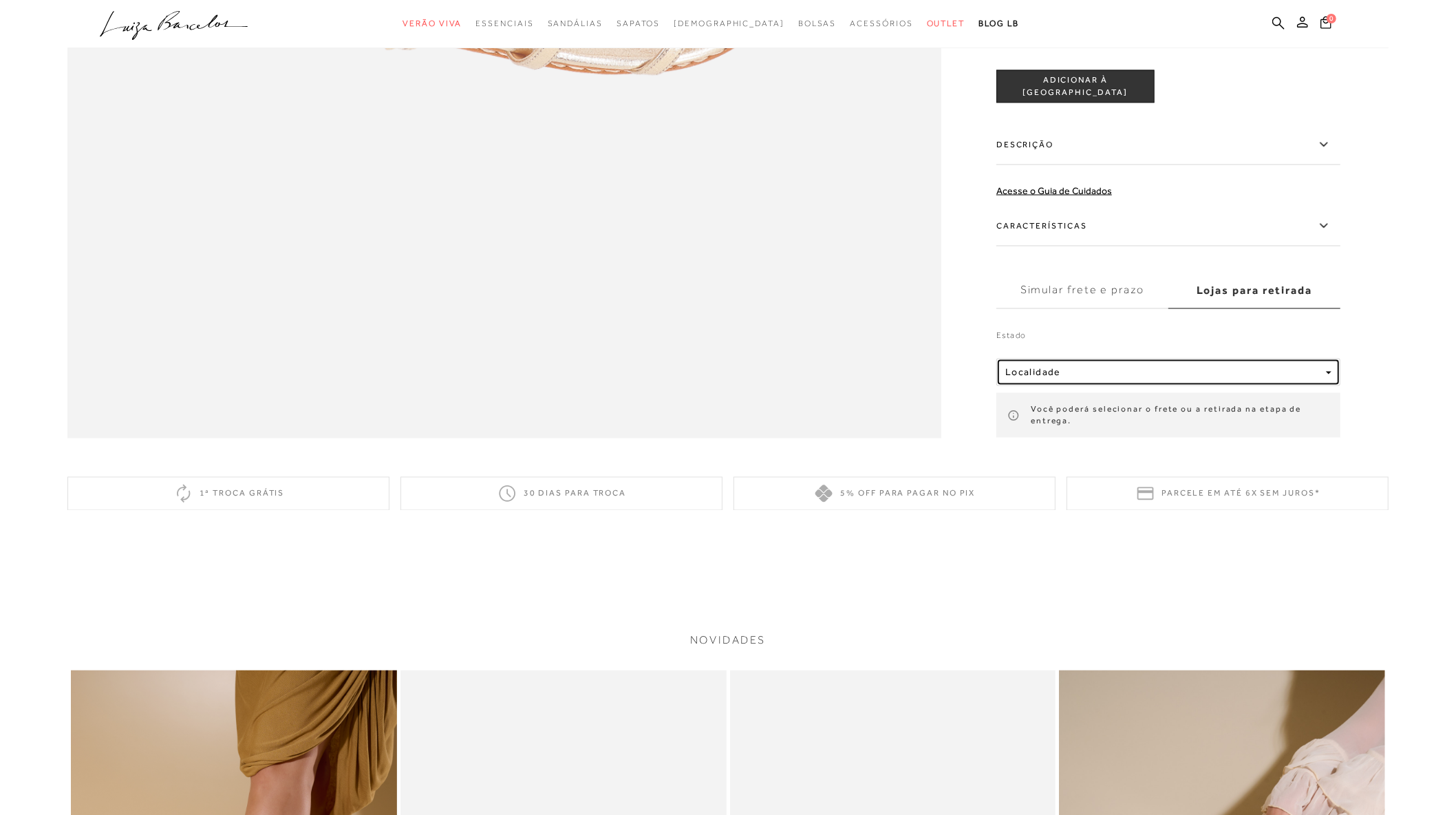
click at [1014, 367] on span "Localidade" at bounding box center [1033, 372] width 56 height 11
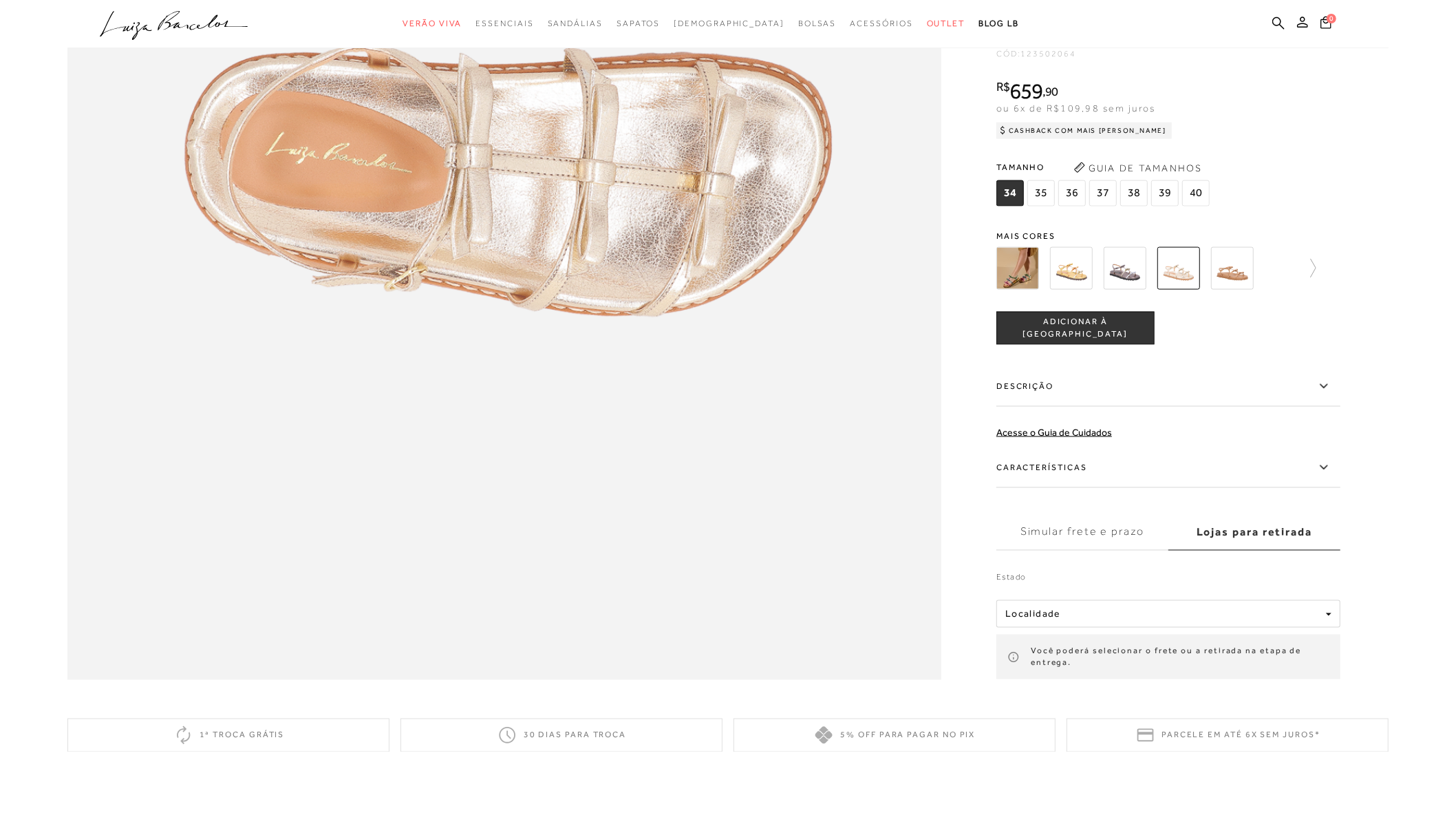
scroll to position [1759, 0]
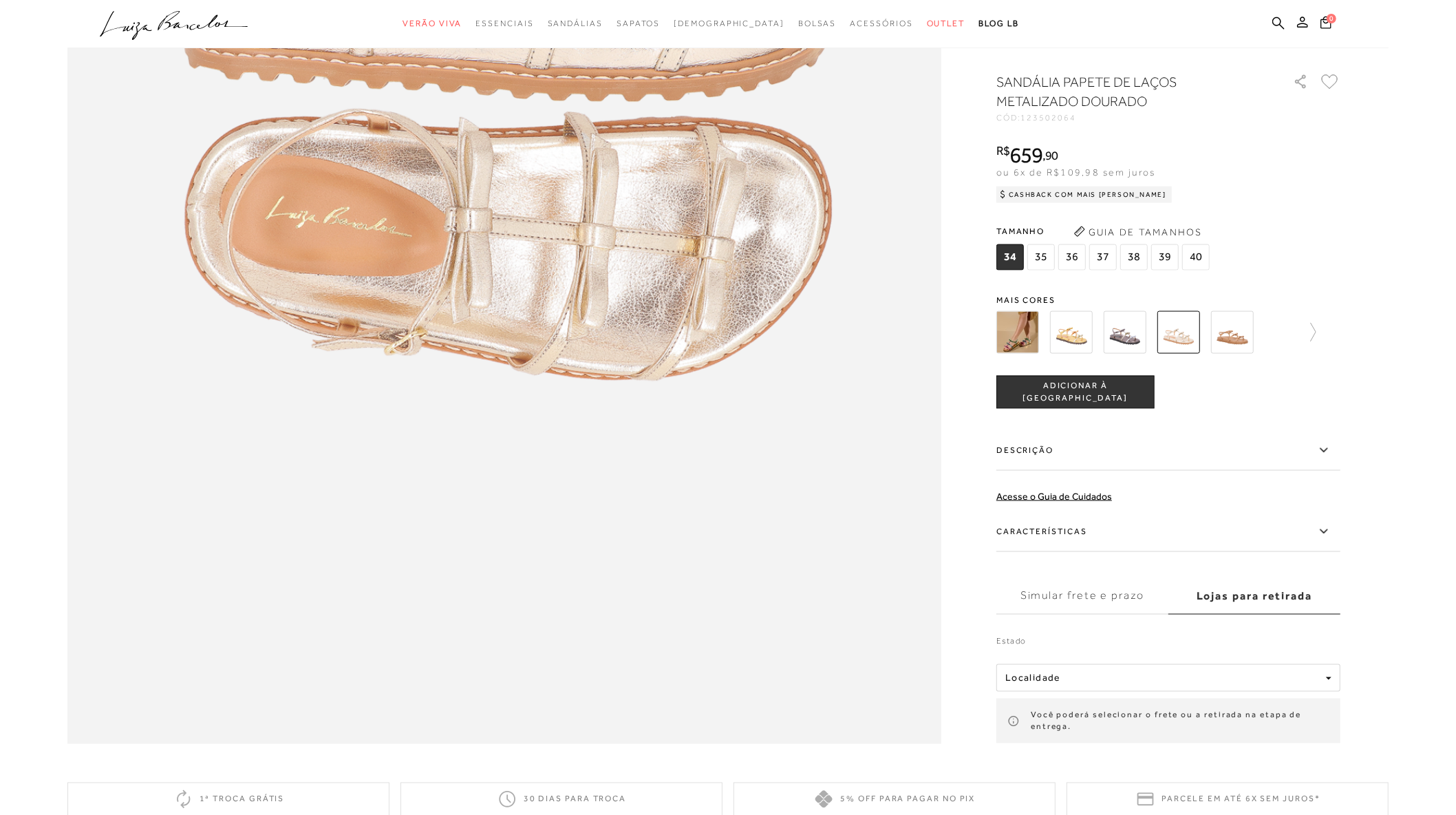
click at [1047, 596] on label "Simular frete e prazo" at bounding box center [1081, 596] width 172 height 37
click at [0, 0] on input "Simular frete e prazo" at bounding box center [0, 0] width 0 height 0
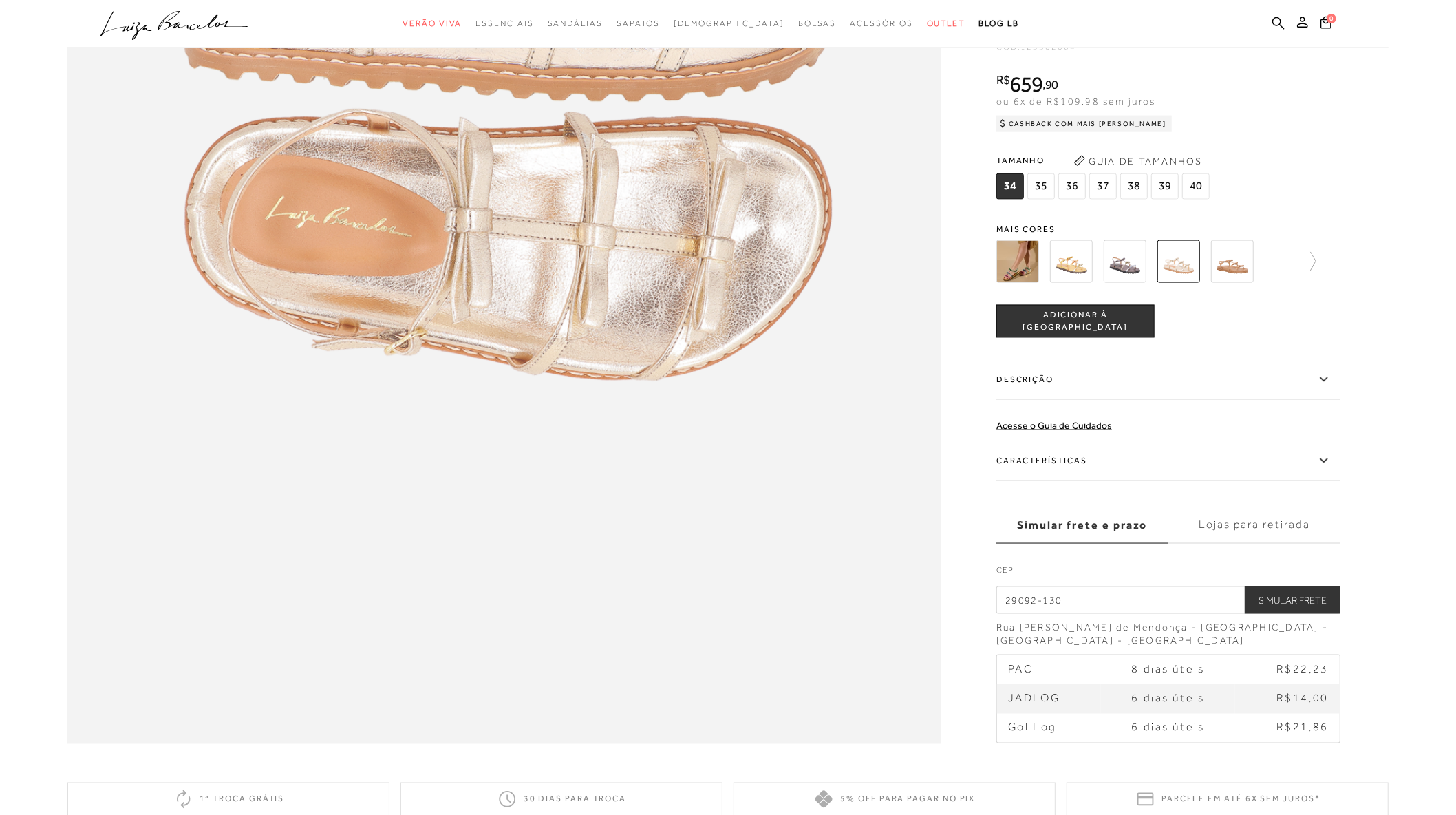
click at [1263, 524] on label "Lojas para retirada" at bounding box center [1254, 525] width 172 height 37
click at [0, 0] on input "Lojas para retirada" at bounding box center [0, 0] width 0 height 0
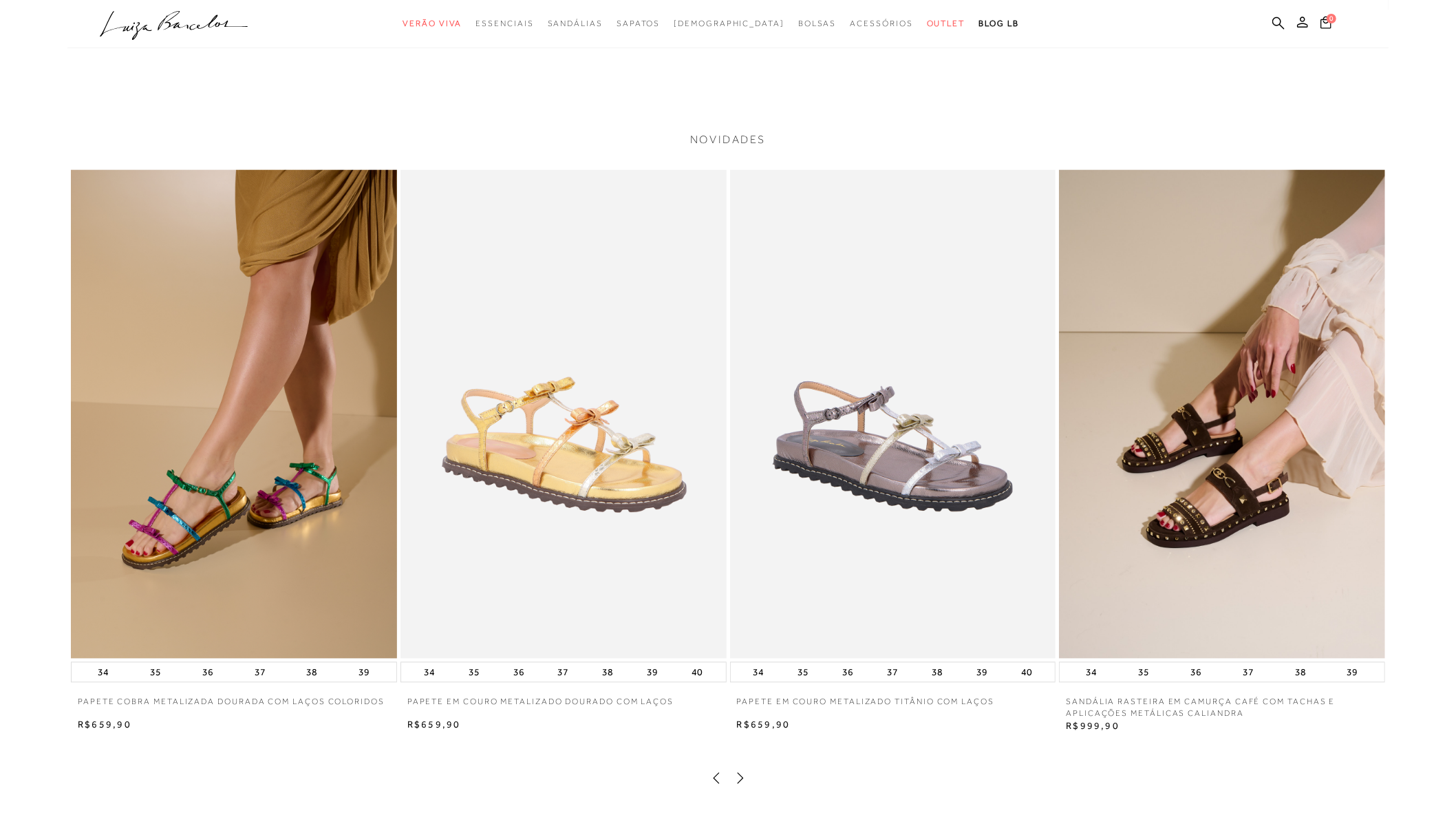
scroll to position [2601, 0]
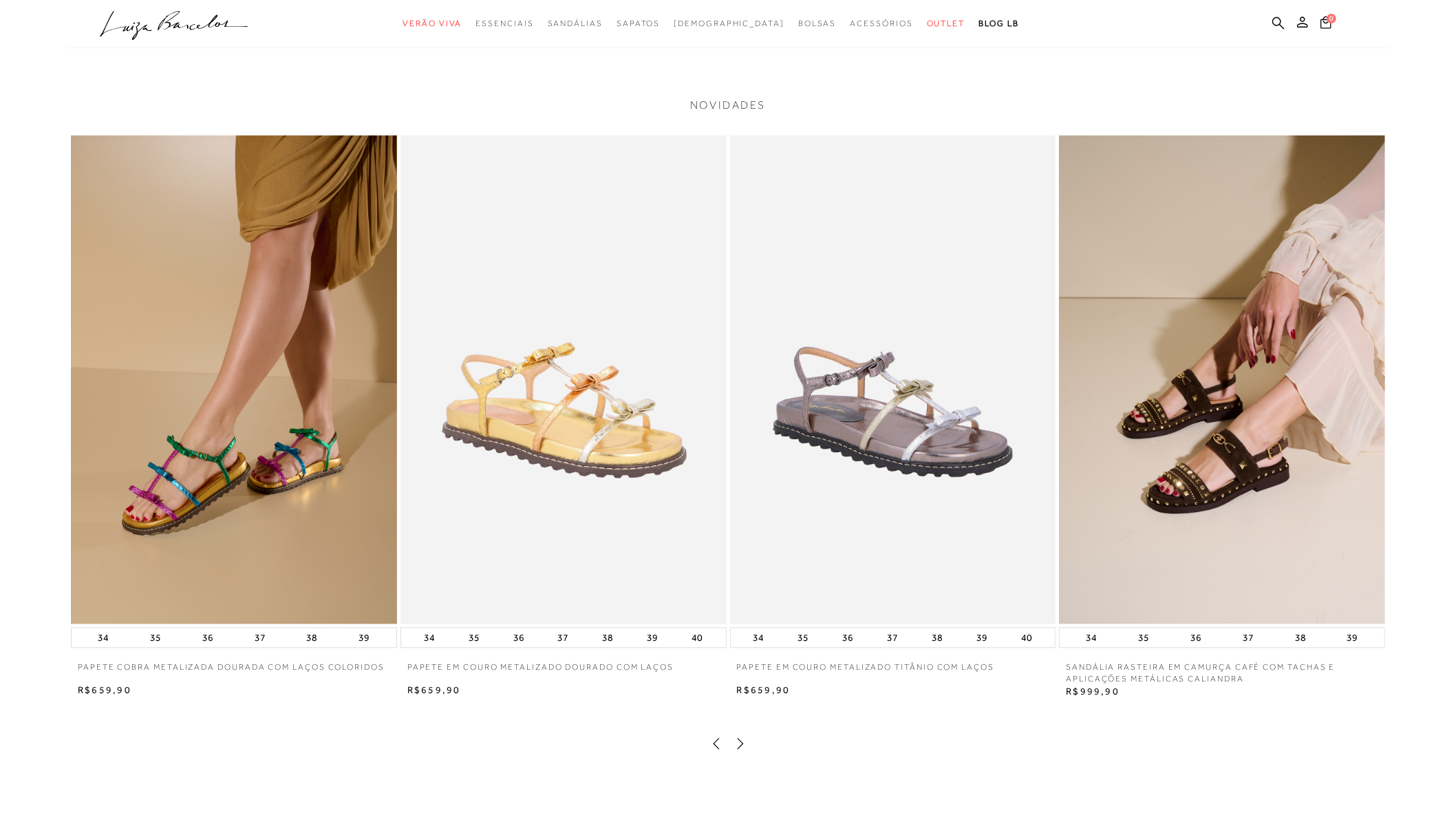
click at [909, 409] on img at bounding box center [892, 380] width 326 height 490
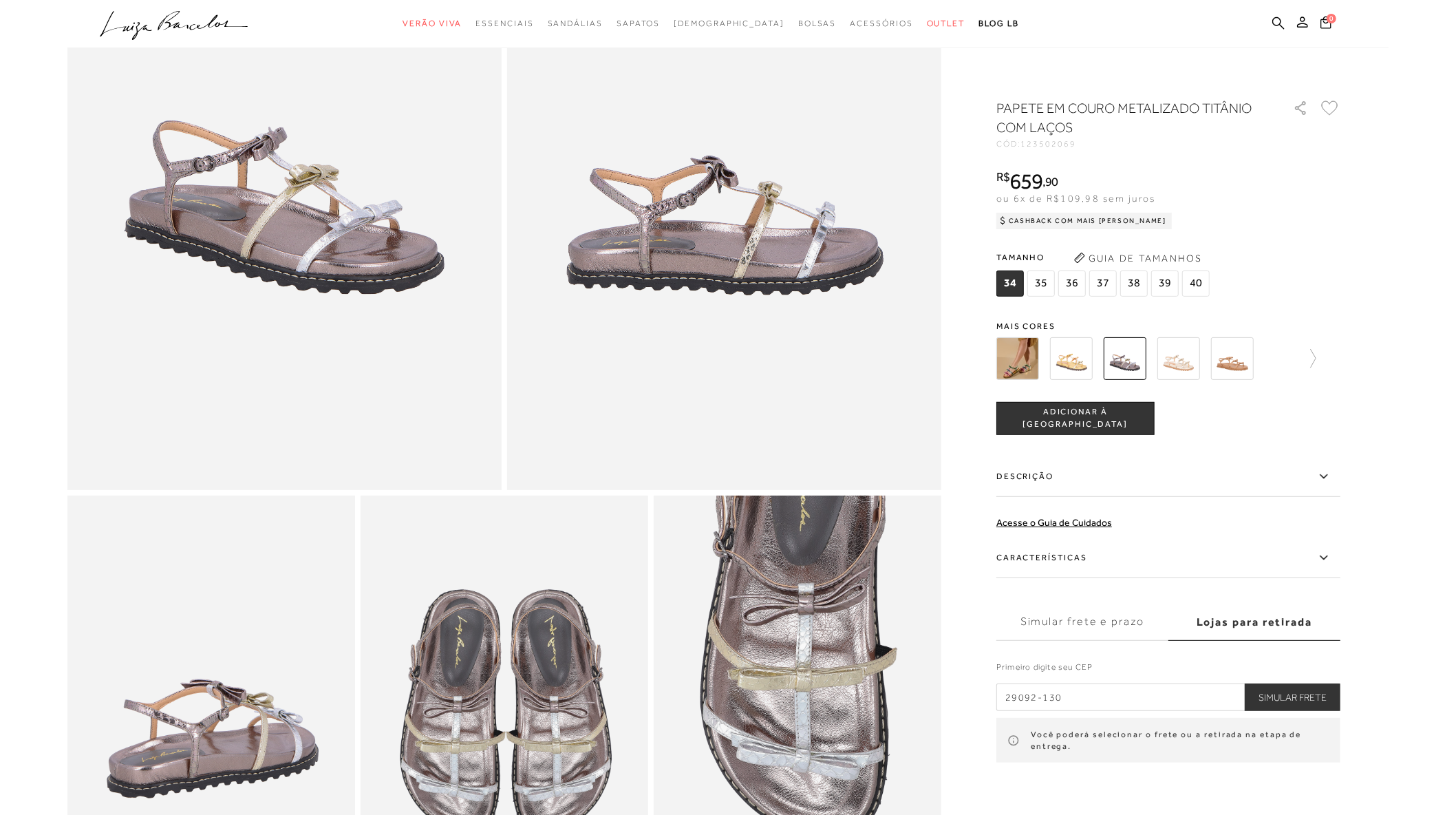
scroll to position [382, 0]
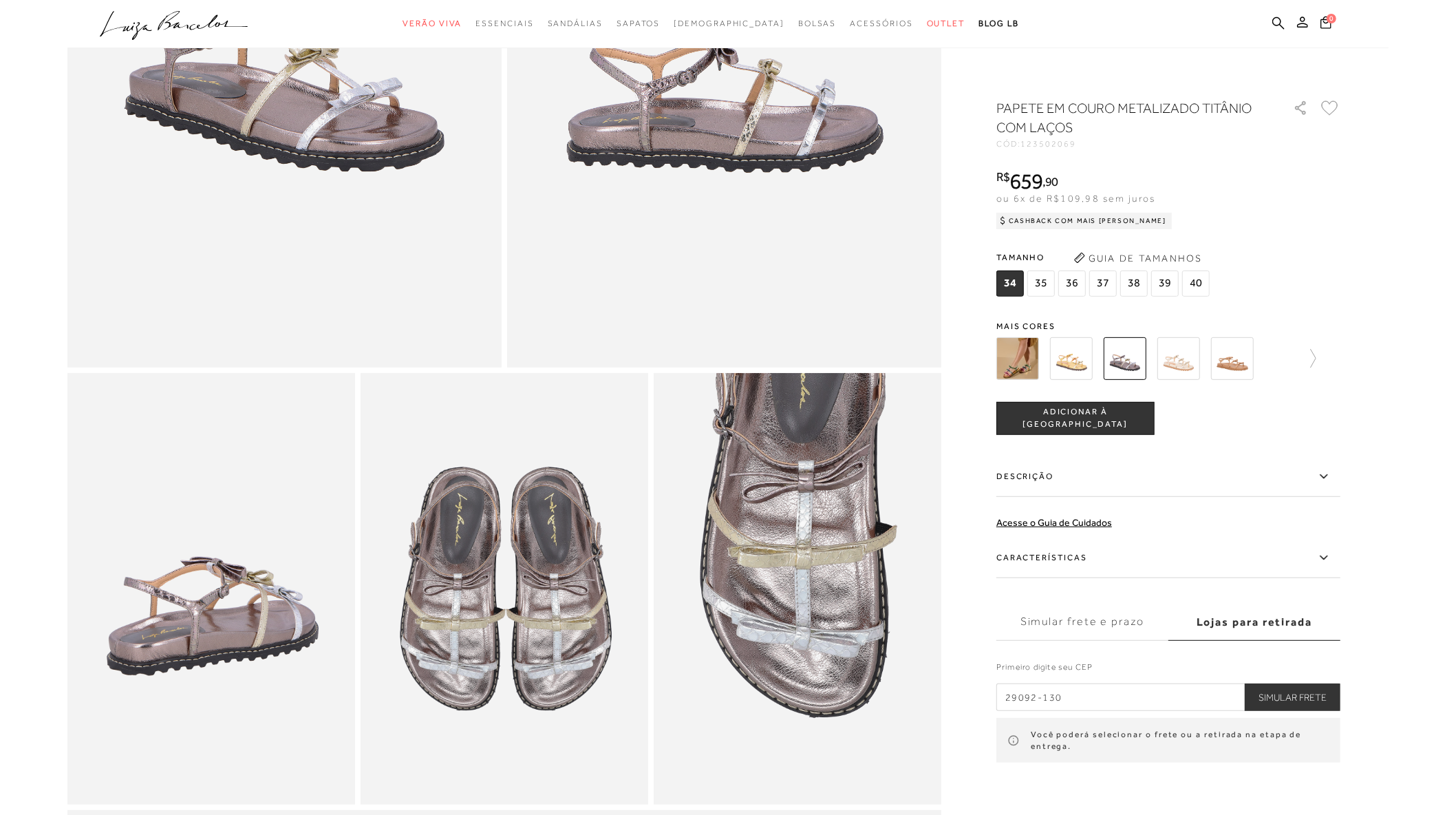
click at [1018, 361] on img at bounding box center [1017, 359] width 42 height 42
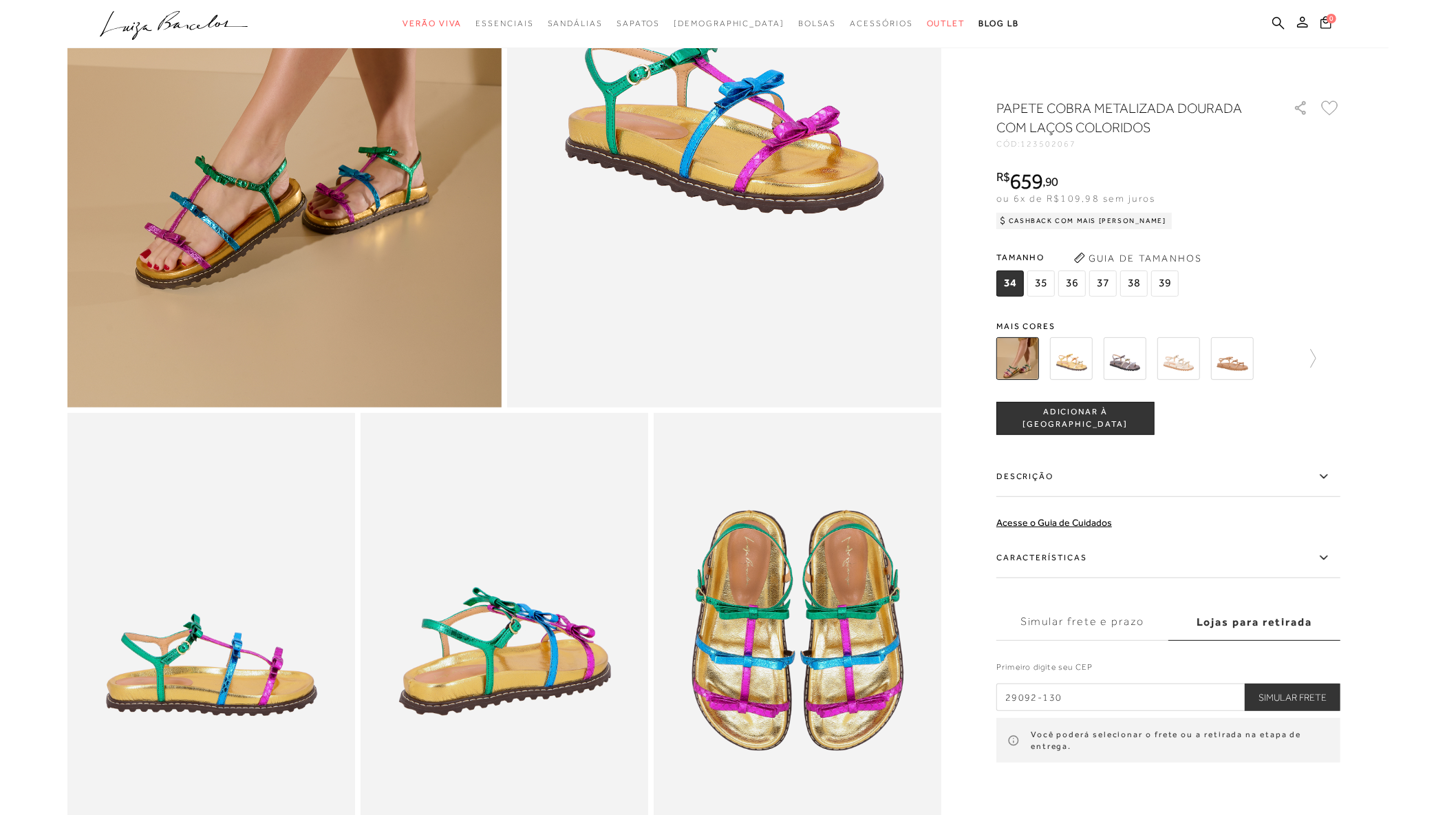
scroll to position [382, 0]
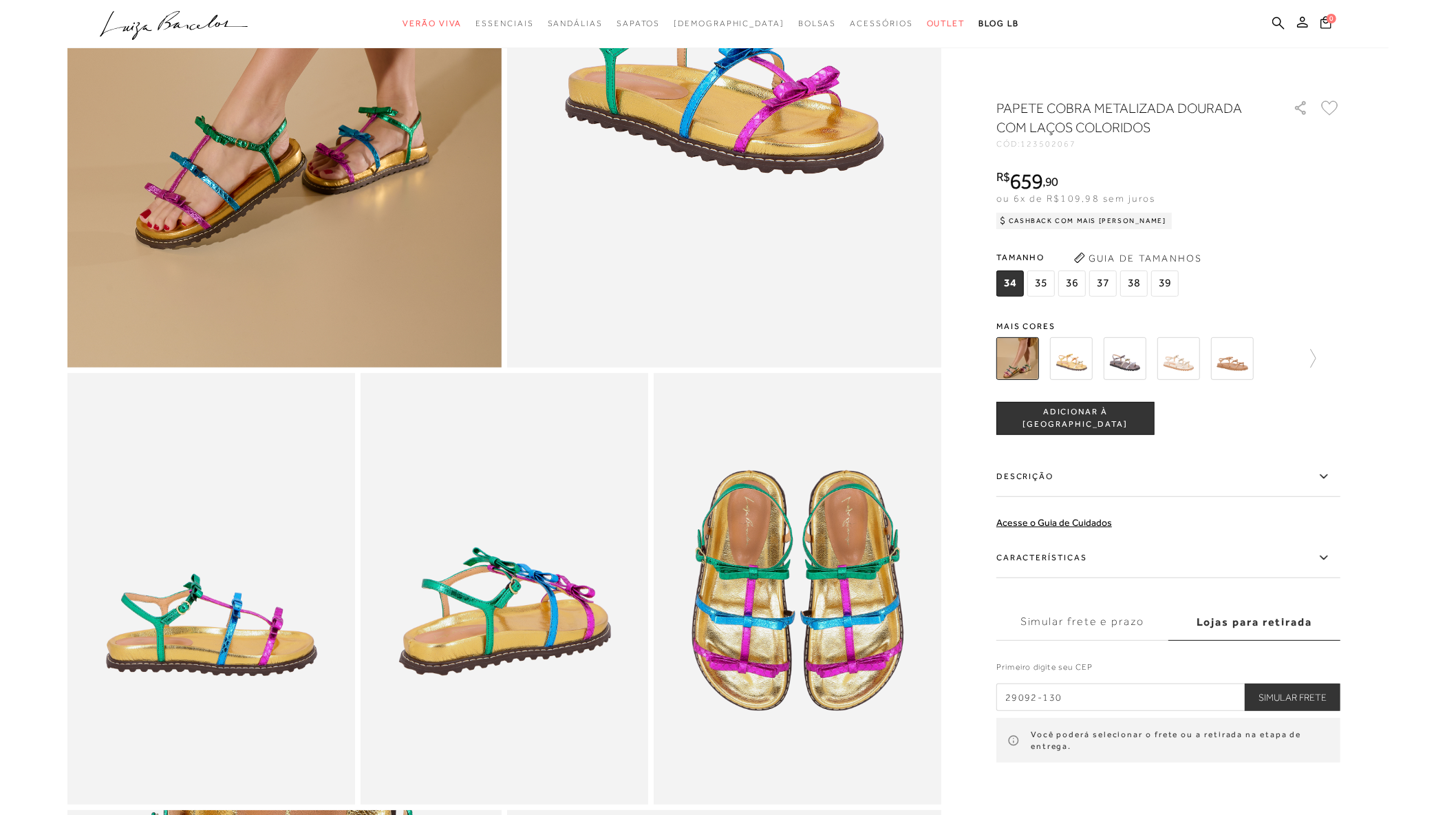
click at [1302, 701] on button "Simular Frete" at bounding box center [1293, 697] width 95 height 27
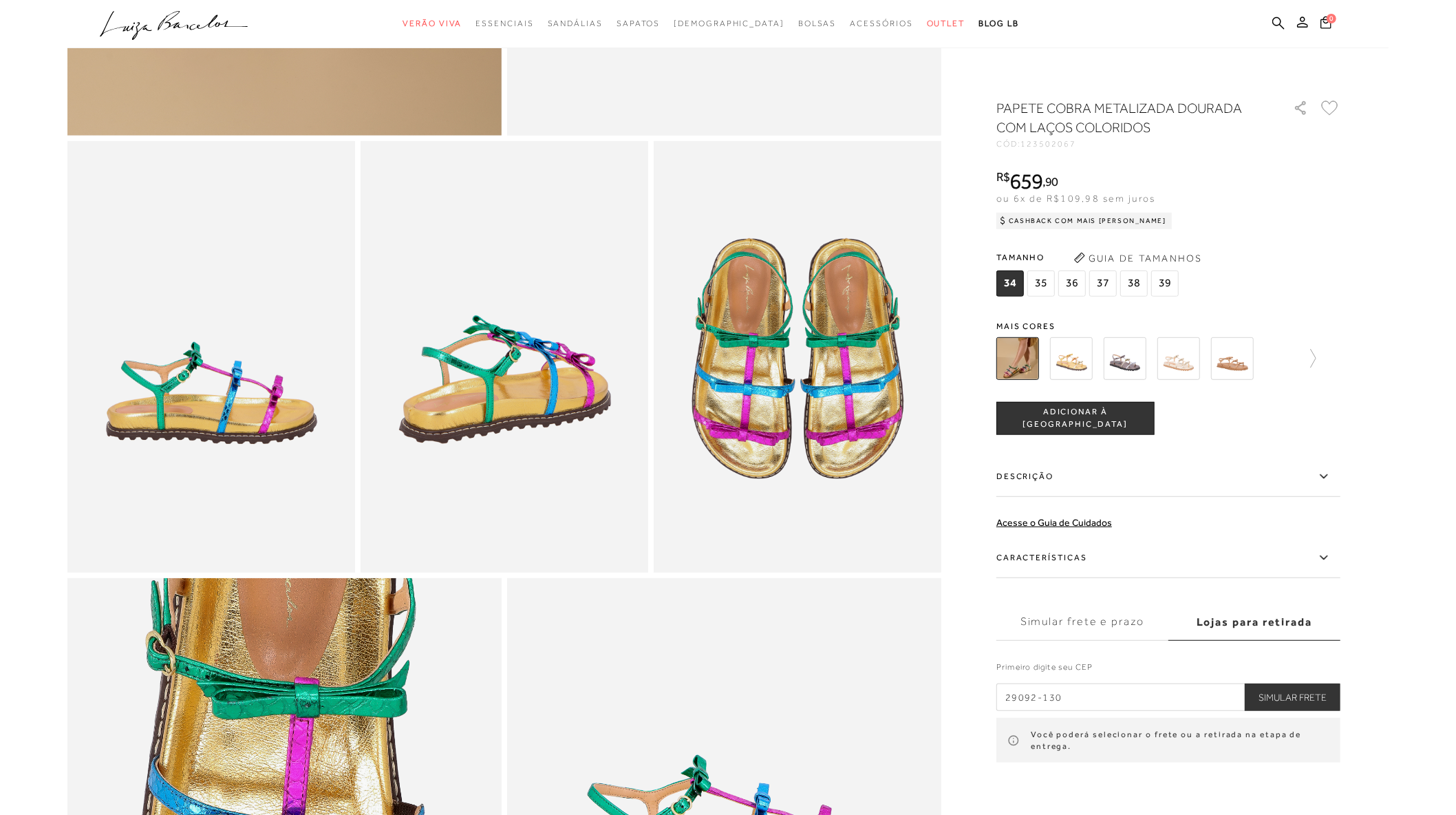
scroll to position [841, 0]
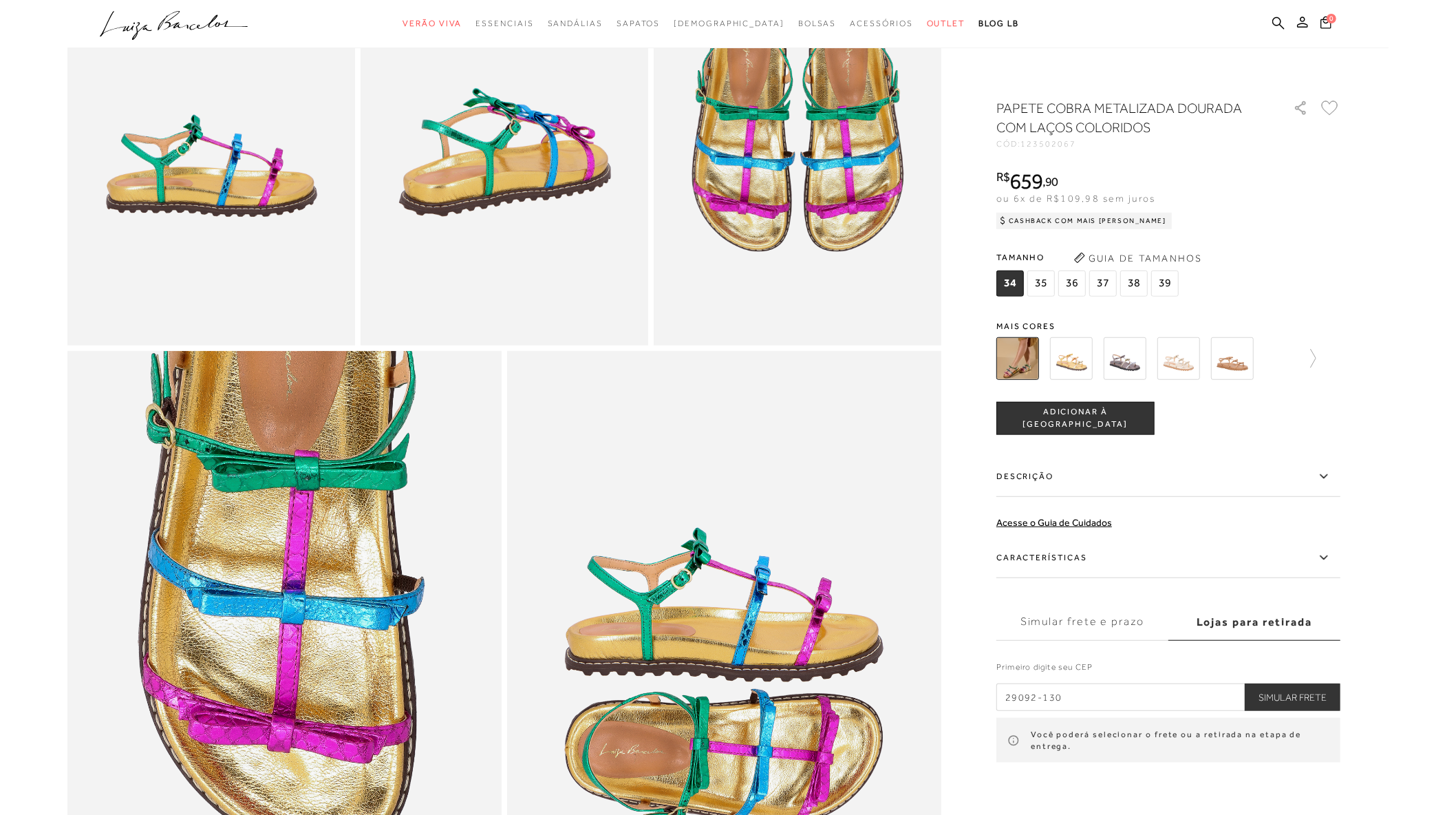
click at [1067, 624] on label "Simular frete e prazo" at bounding box center [1081, 622] width 172 height 37
click at [0, 0] on input "Simular frete e prazo" at bounding box center [0, 0] width 0 height 0
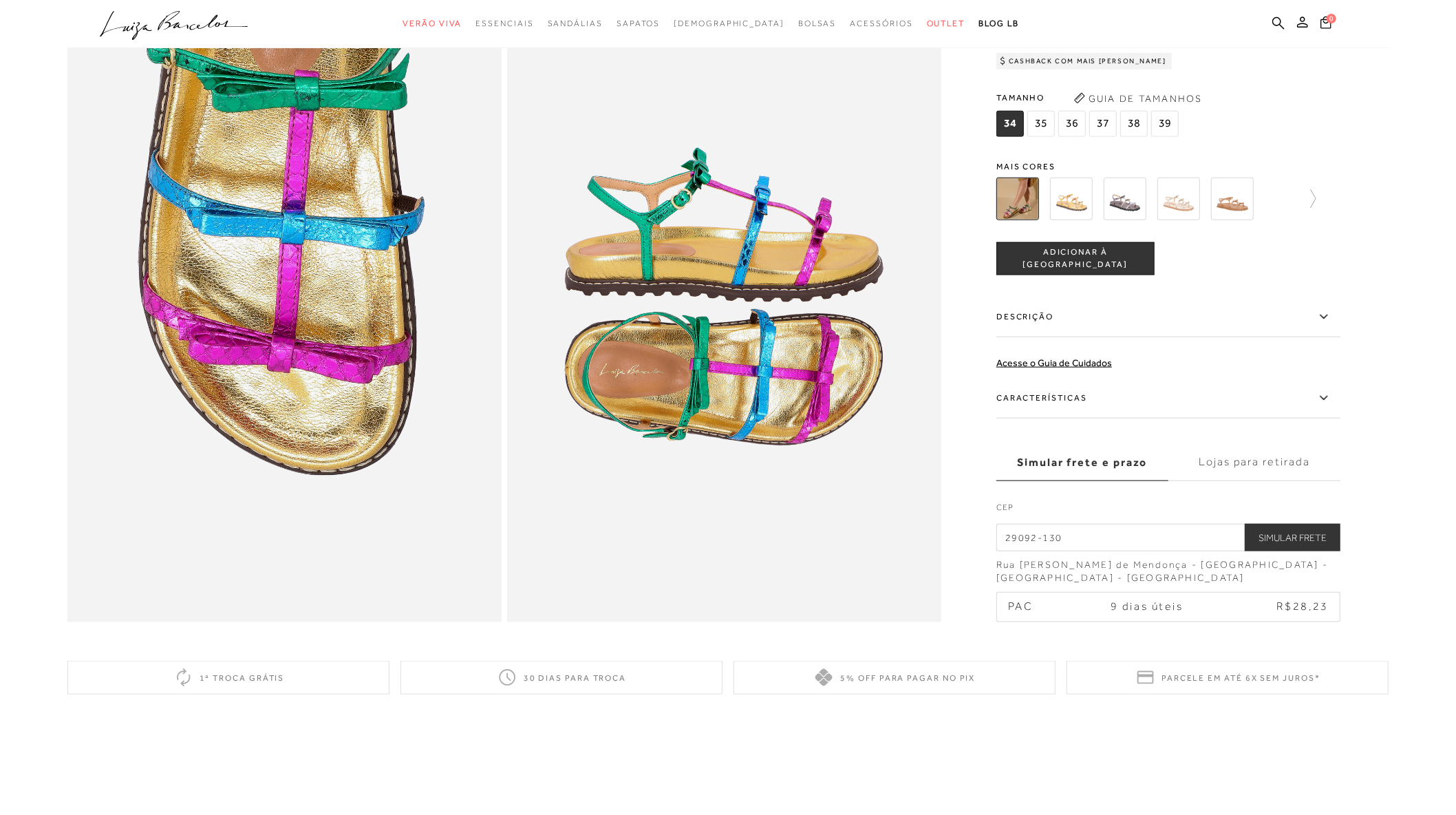
scroll to position [1223, 0]
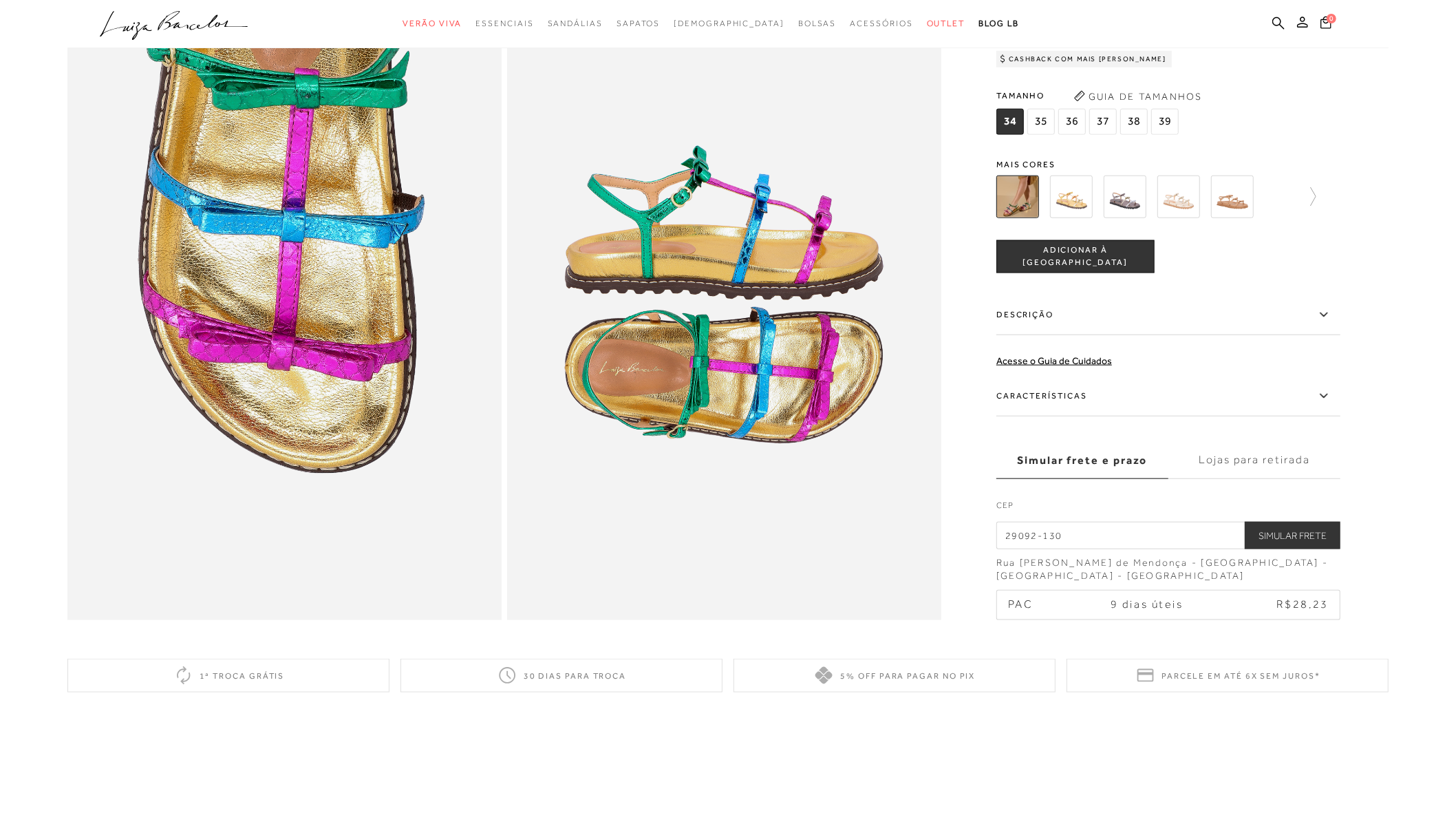
drag, startPoint x: 1142, startPoint y: 538, endPoint x: 565, endPoint y: 544, distance: 577.0
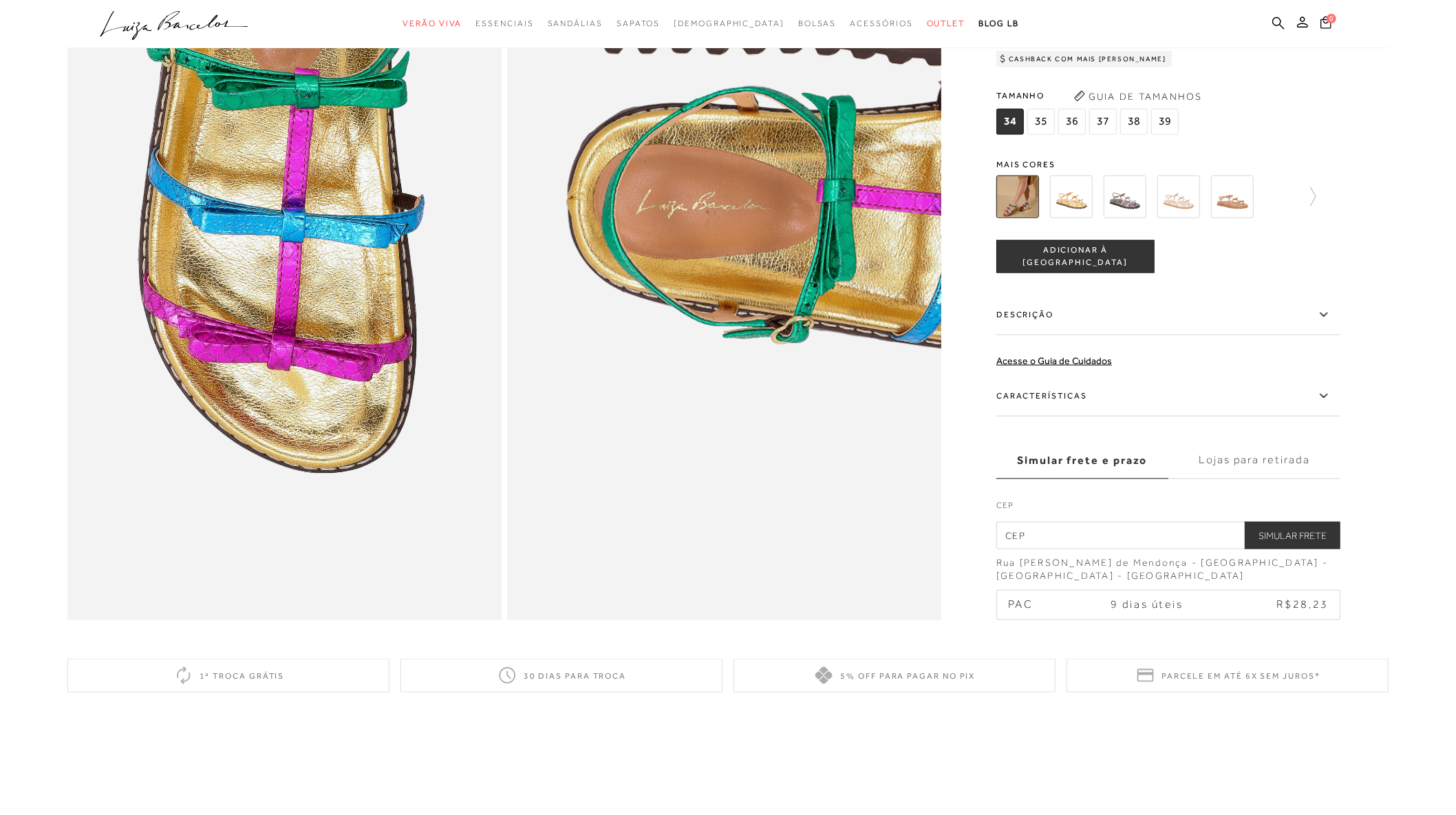
paste input "09080-160"
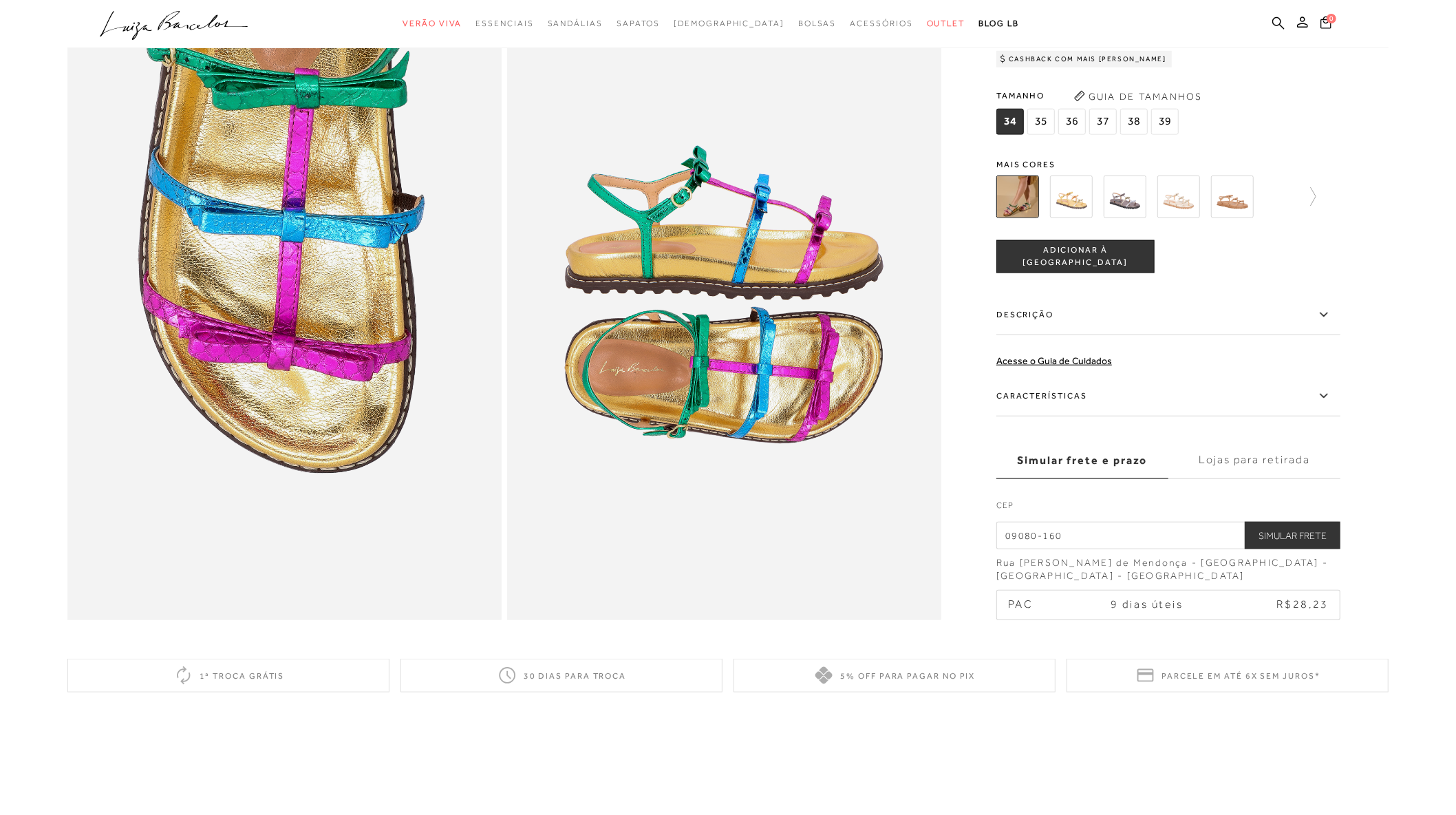
click at [1270, 537] on button "Simular Frete" at bounding box center [1293, 534] width 95 height 27
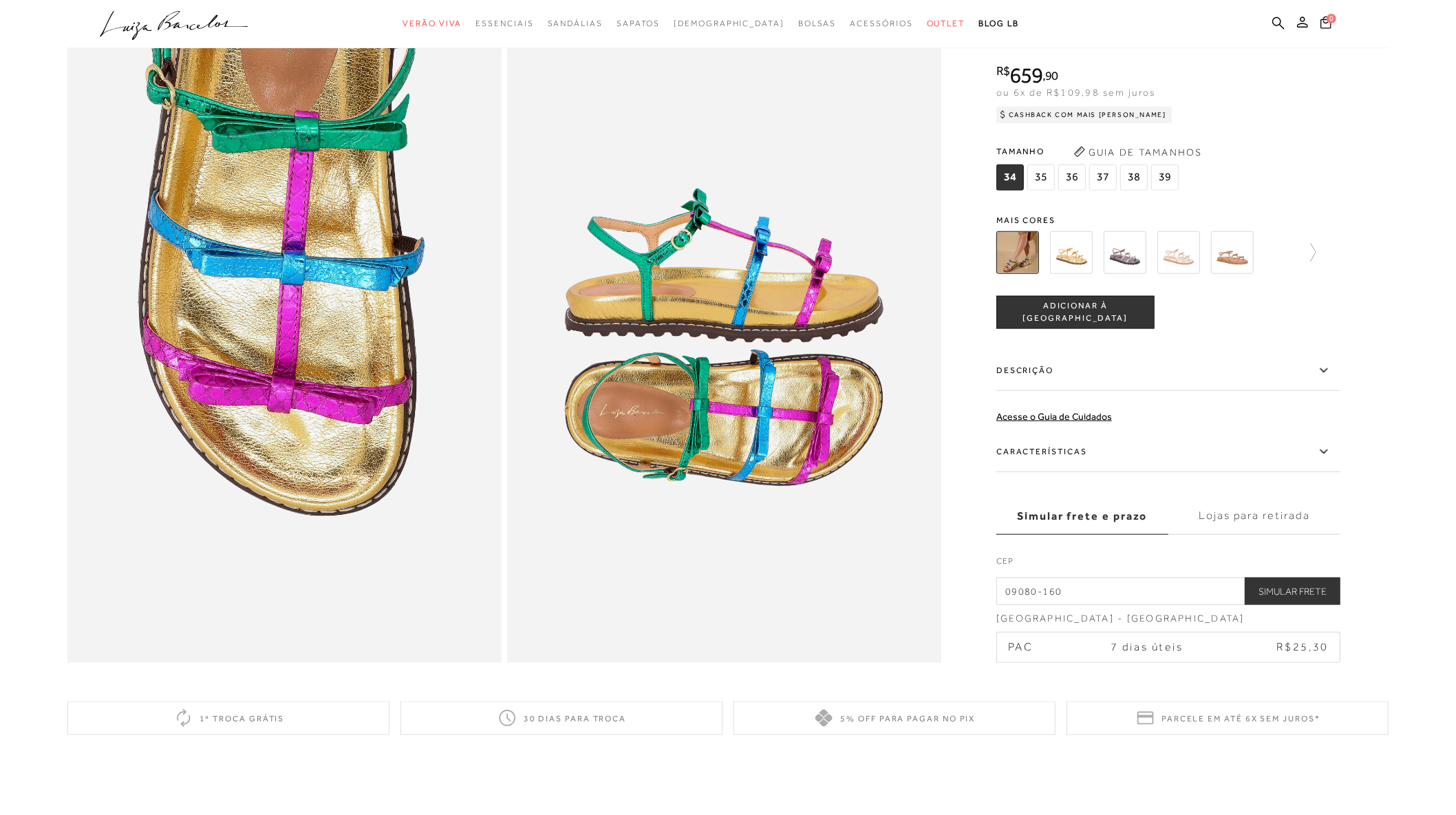
scroll to position [1146, 0]
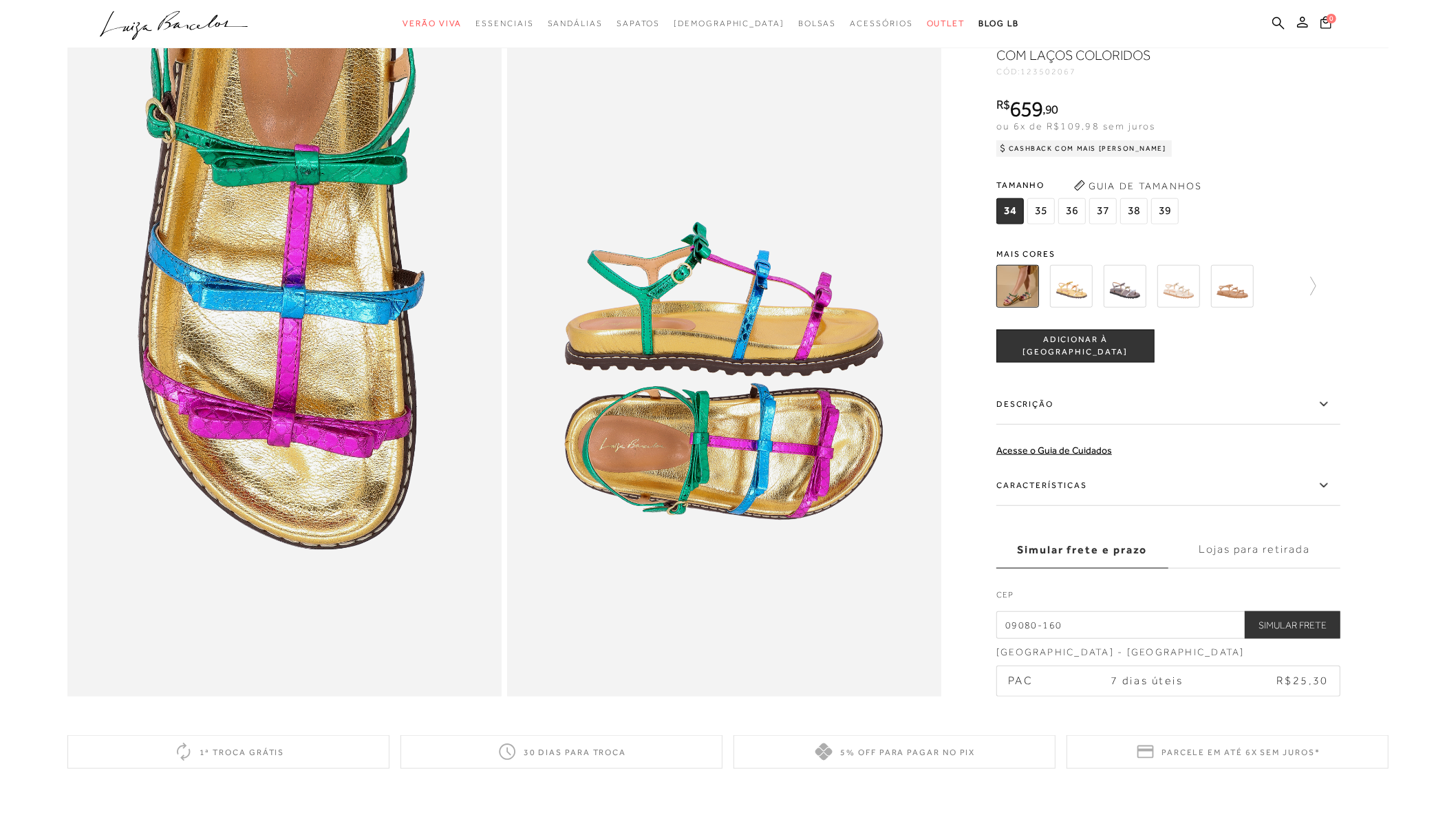
click at [1130, 209] on span "38" at bounding box center [1134, 211] width 27 height 27
click at [1087, 621] on input "09080-160" at bounding box center [1167, 624] width 344 height 27
drag, startPoint x: 1100, startPoint y: 628, endPoint x: 707, endPoint y: 624, distance: 393.0
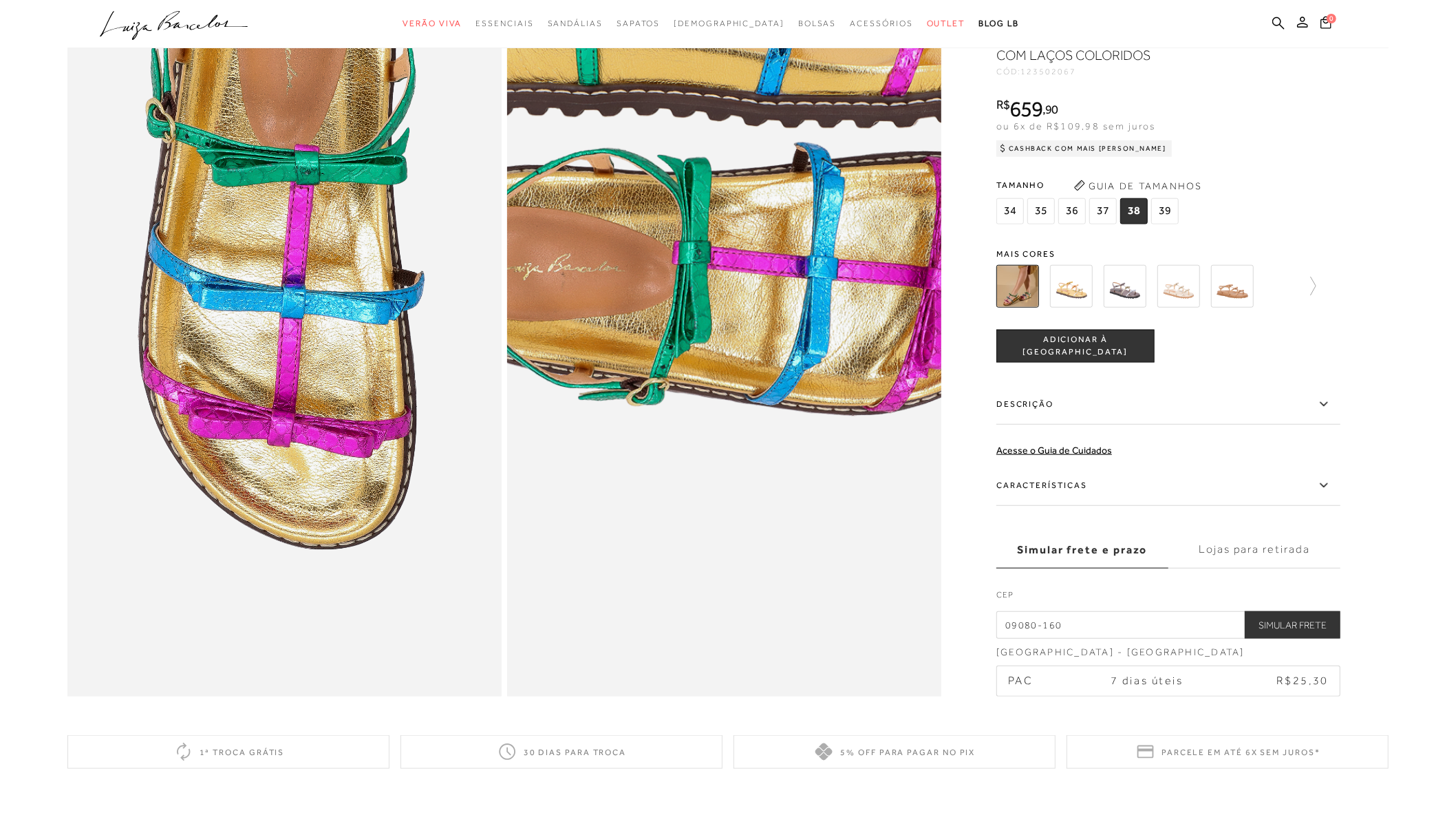
click at [1245, 611] on button "Simular Frete" at bounding box center [1293, 624] width 95 height 27
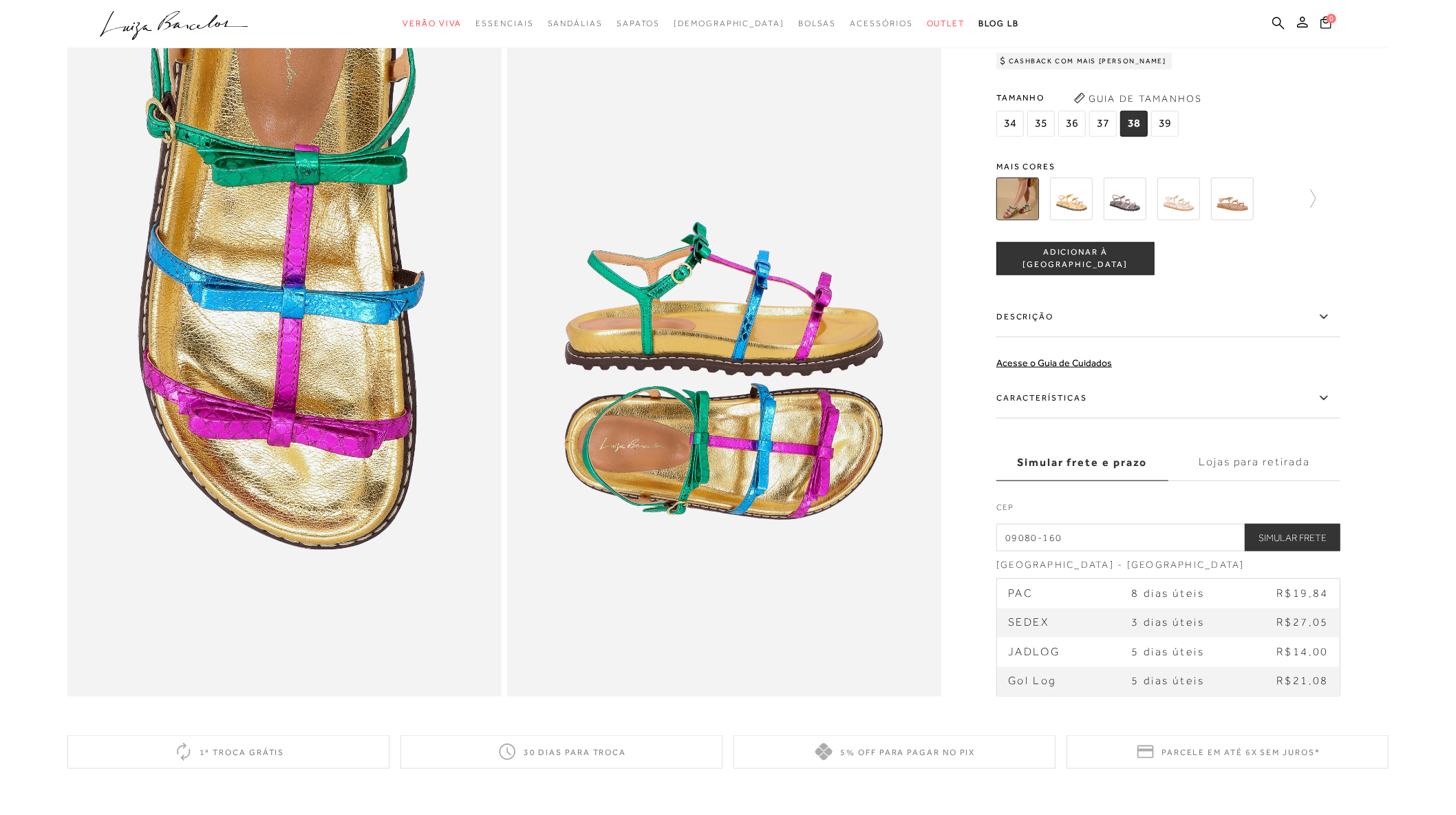
click at [1301, 624] on span "R$27,05" at bounding box center [1301, 622] width 52 height 12
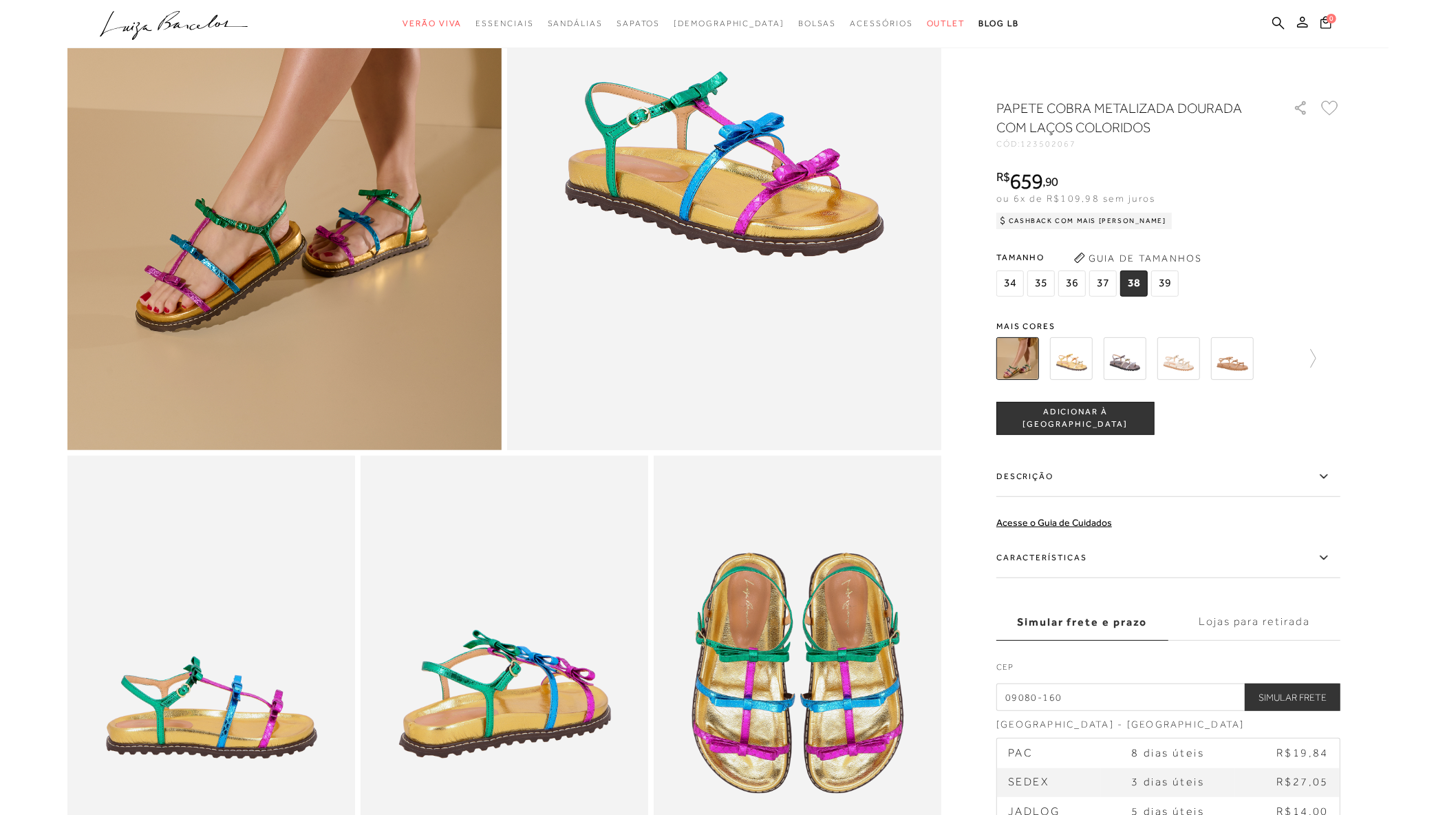
scroll to position [76, 0]
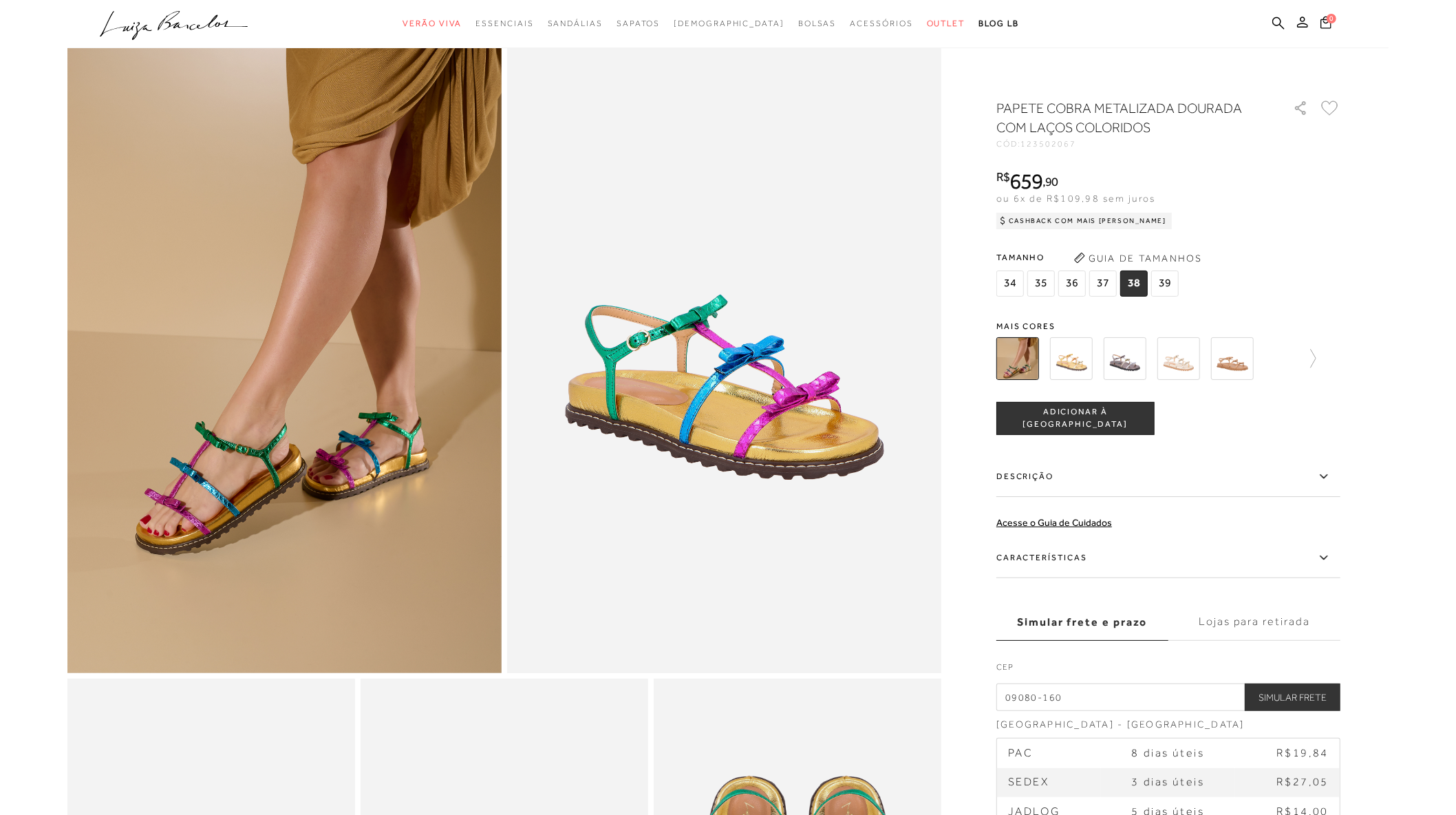
click at [1133, 414] on button "ADICIONAR À SACOLA" at bounding box center [1074, 418] width 158 height 33
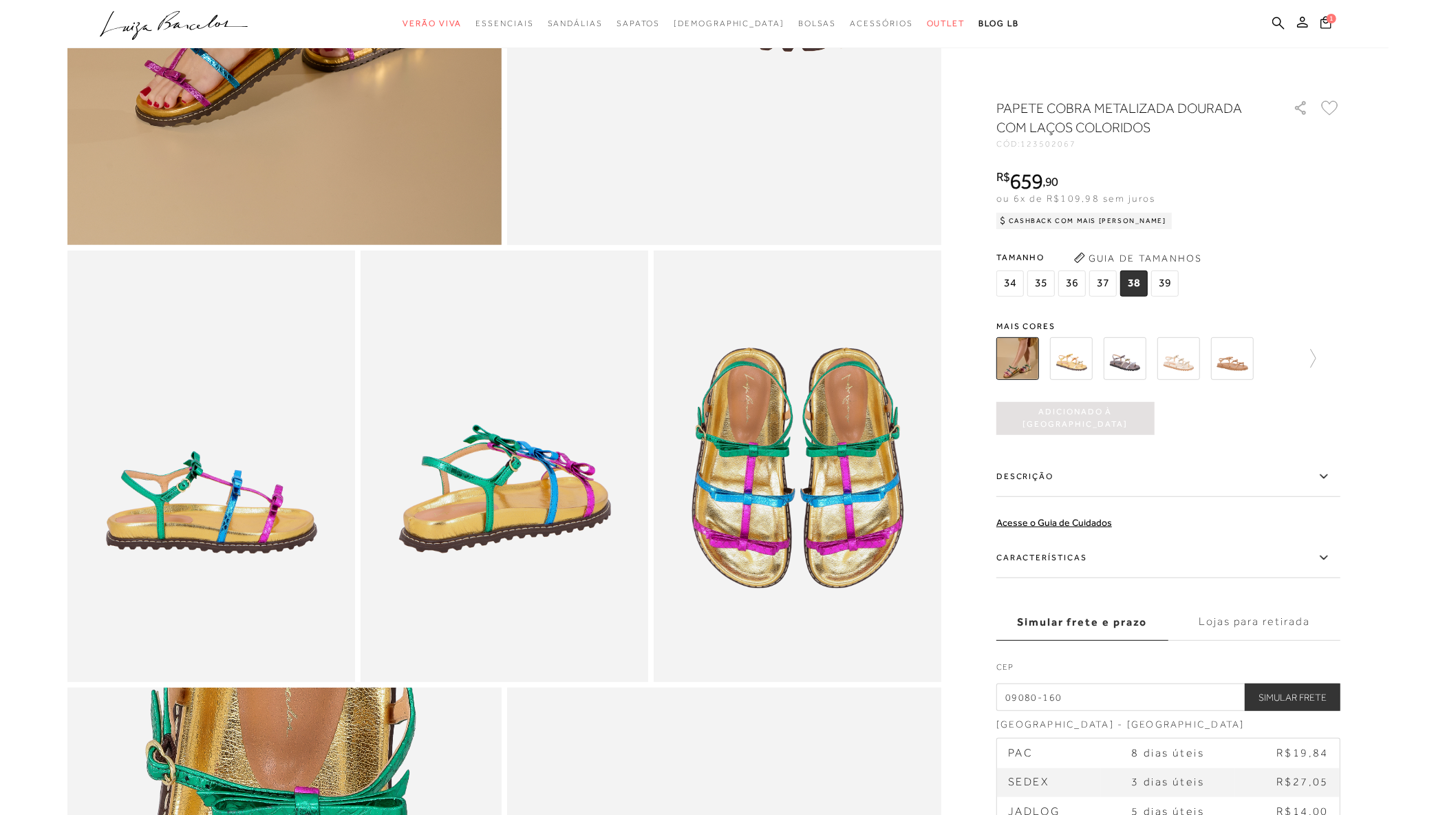
scroll to position [535, 0]
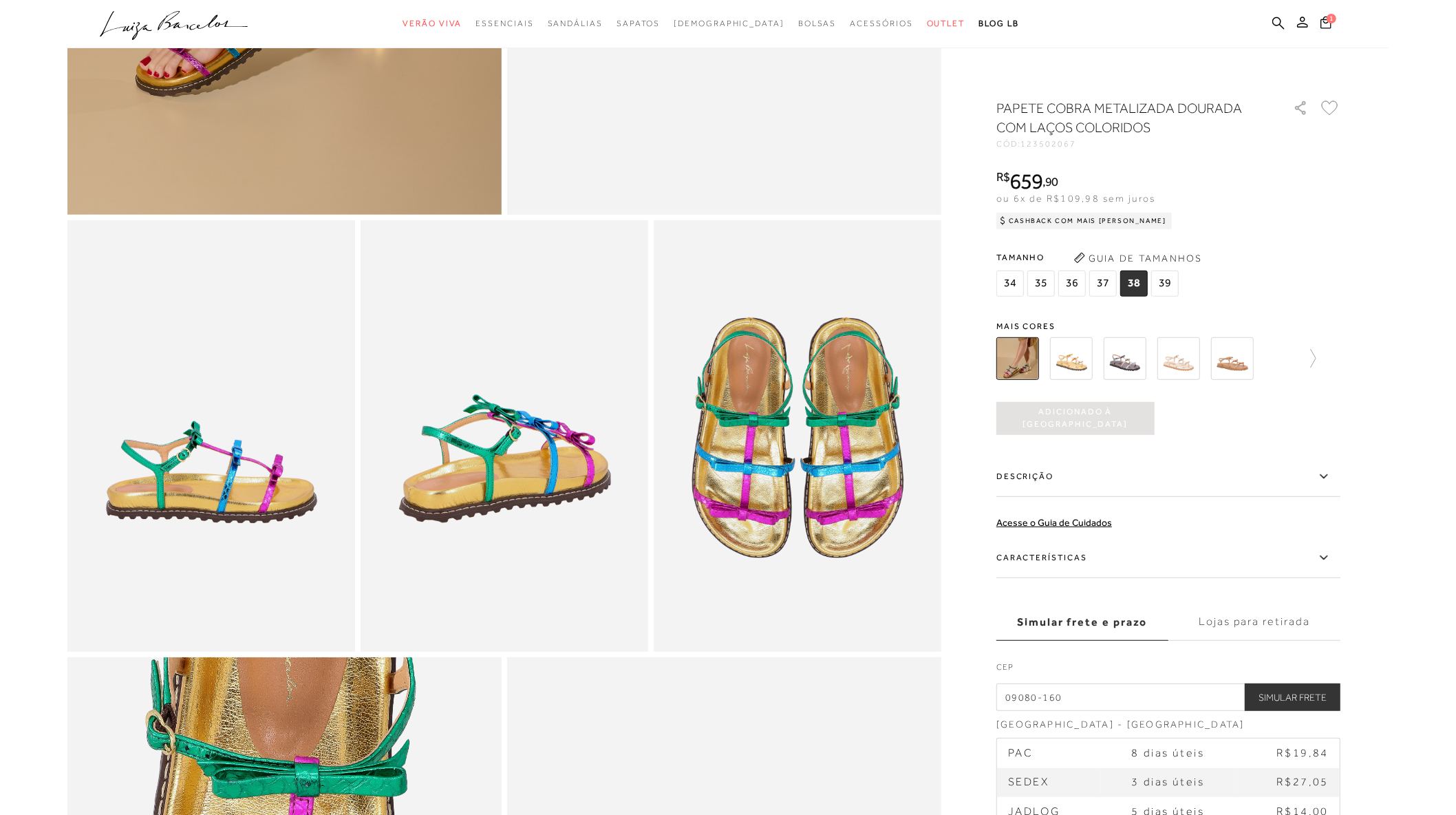
drag, startPoint x: 1126, startPoint y: 702, endPoint x: 778, endPoint y: 697, distance: 348.0
click at [778, 697] on div at bounding box center [727, 436] width 1321 height 1746
paste input "2141-00"
type input "02141-000"
click at [1310, 691] on button "Simular Frete" at bounding box center [1293, 697] width 95 height 27
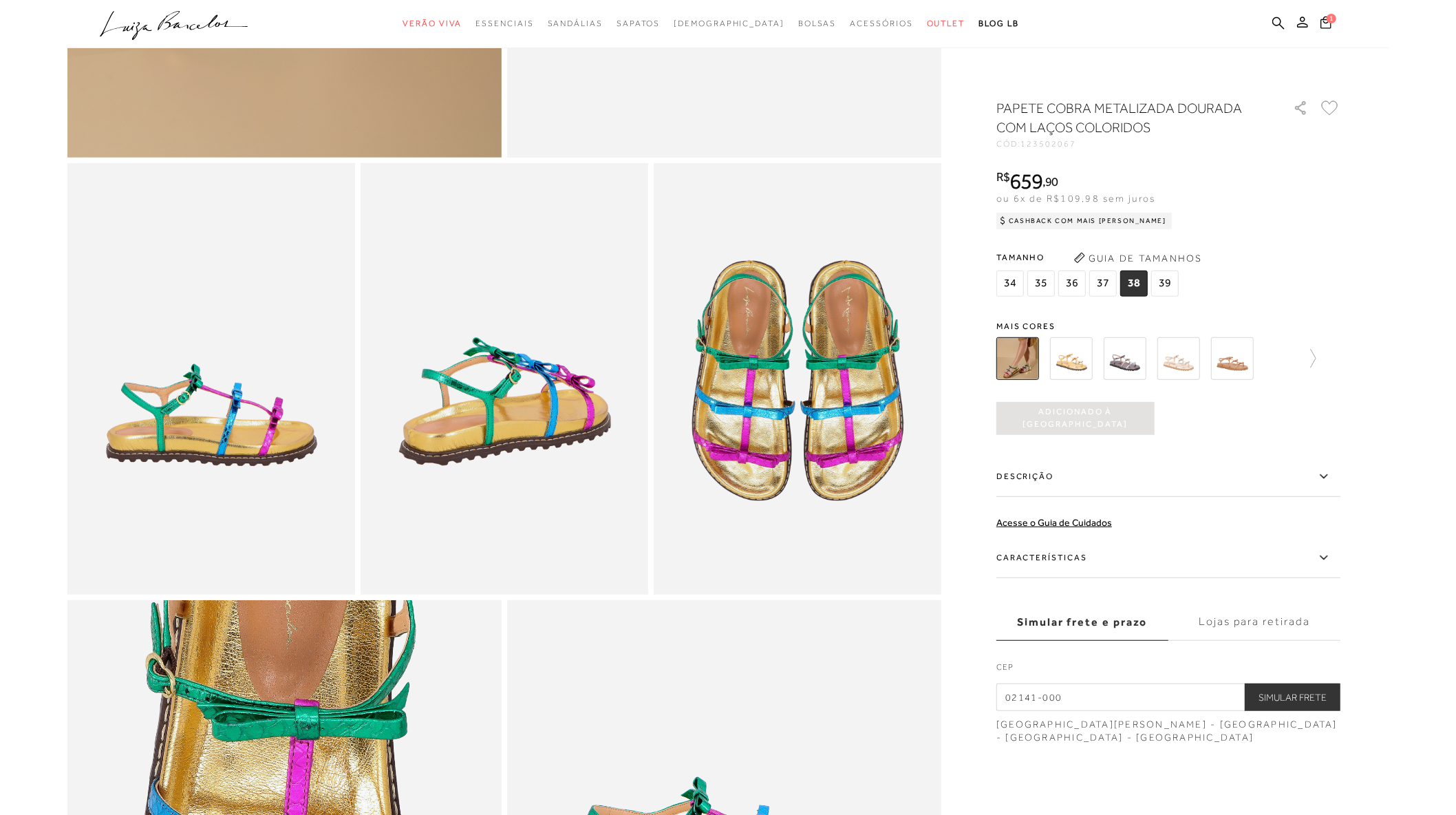
scroll to position [689, 0]
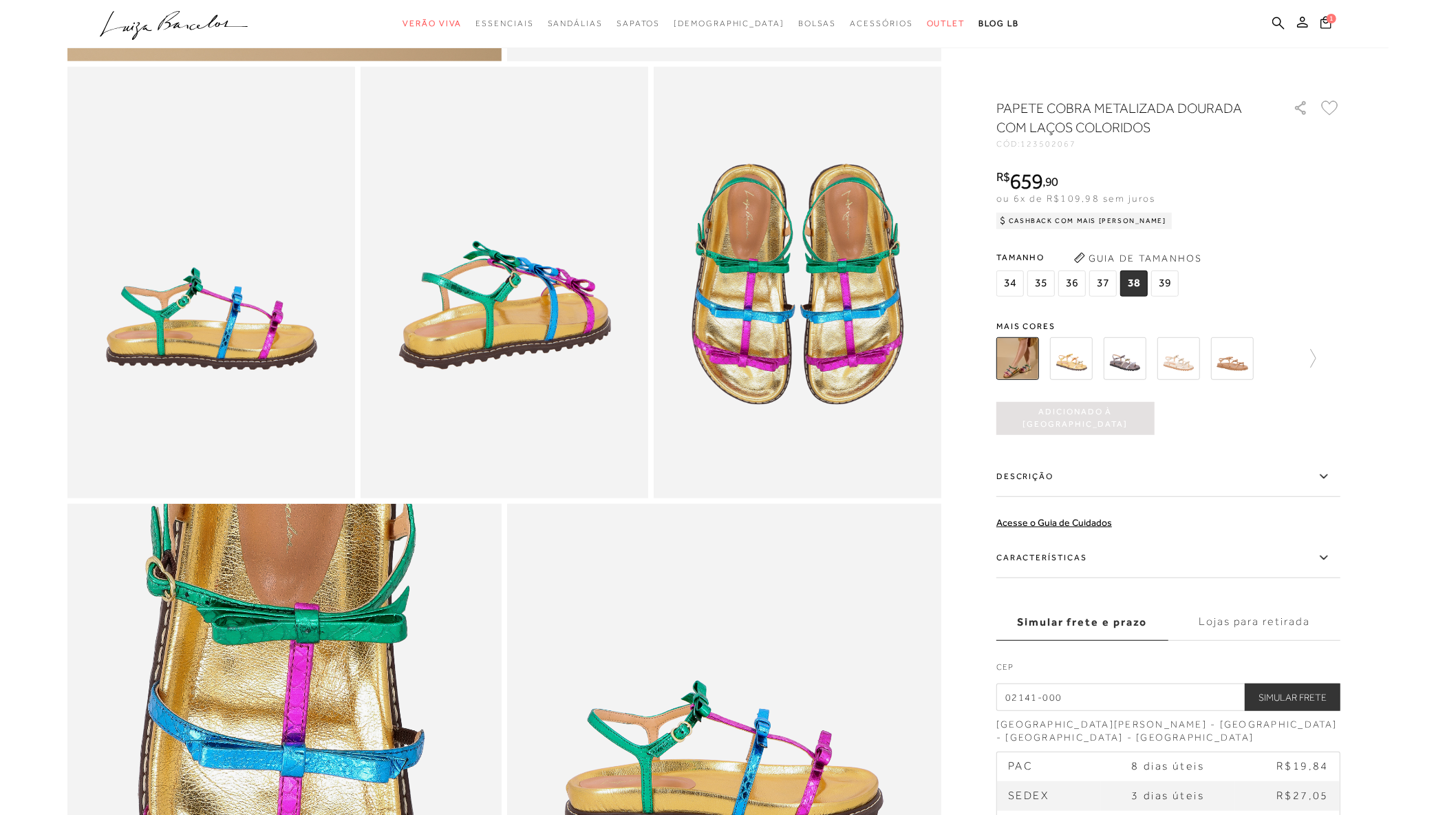
drag, startPoint x: 1101, startPoint y: 682, endPoint x: 1092, endPoint y: 686, distance: 9.8
click at [1092, 686] on input "02141-000" at bounding box center [1167, 697] width 344 height 27
drag, startPoint x: 1101, startPoint y: 698, endPoint x: 692, endPoint y: 695, distance: 409.0
click at [713, 697] on div at bounding box center [727, 282] width 1321 height 1746
click at [1042, 699] on input "text" at bounding box center [1167, 697] width 344 height 27
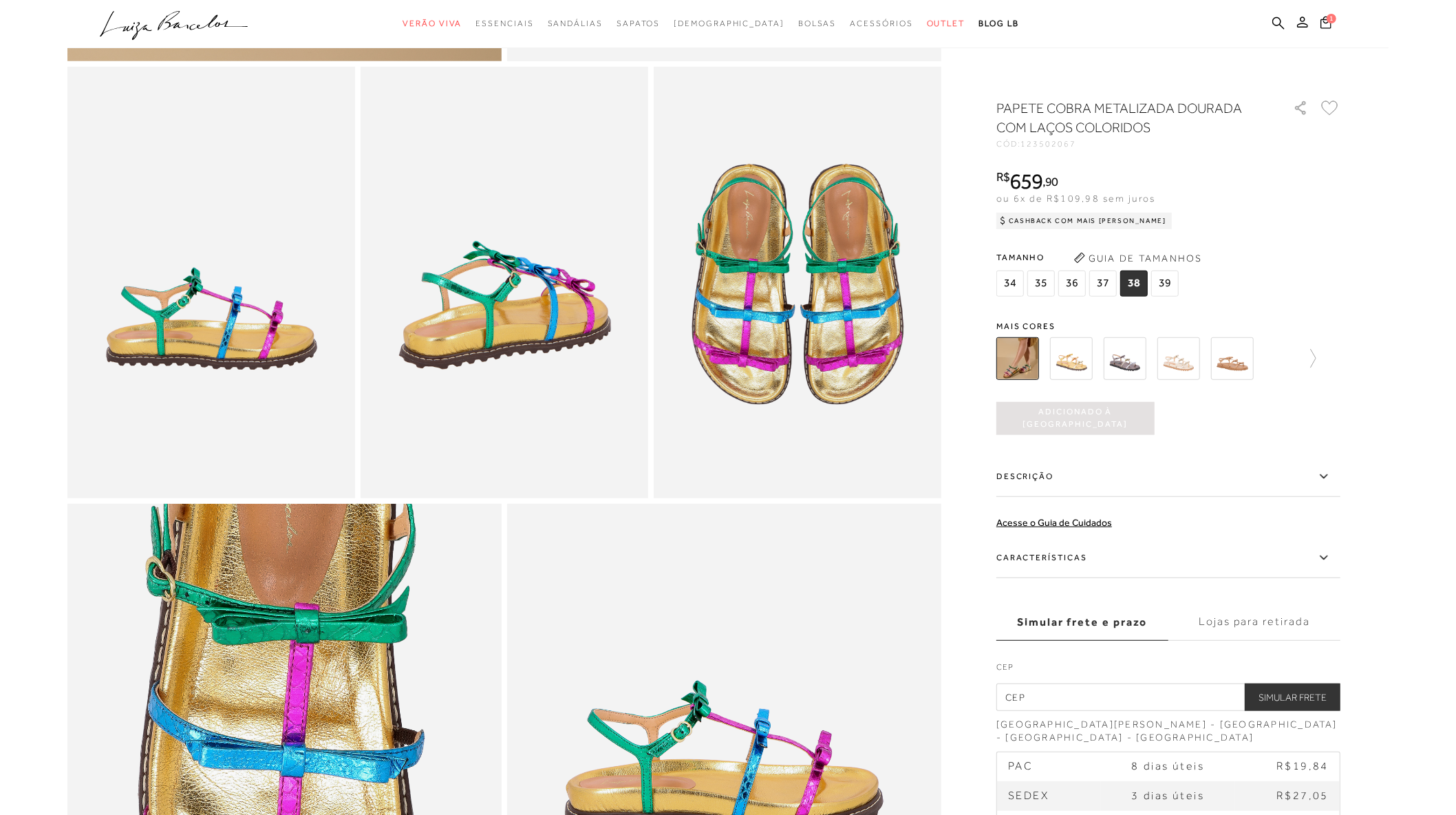
paste input "09080-160"
type input "09080-160"
click at [1310, 693] on button "Simular Frete" at bounding box center [1293, 697] width 95 height 27
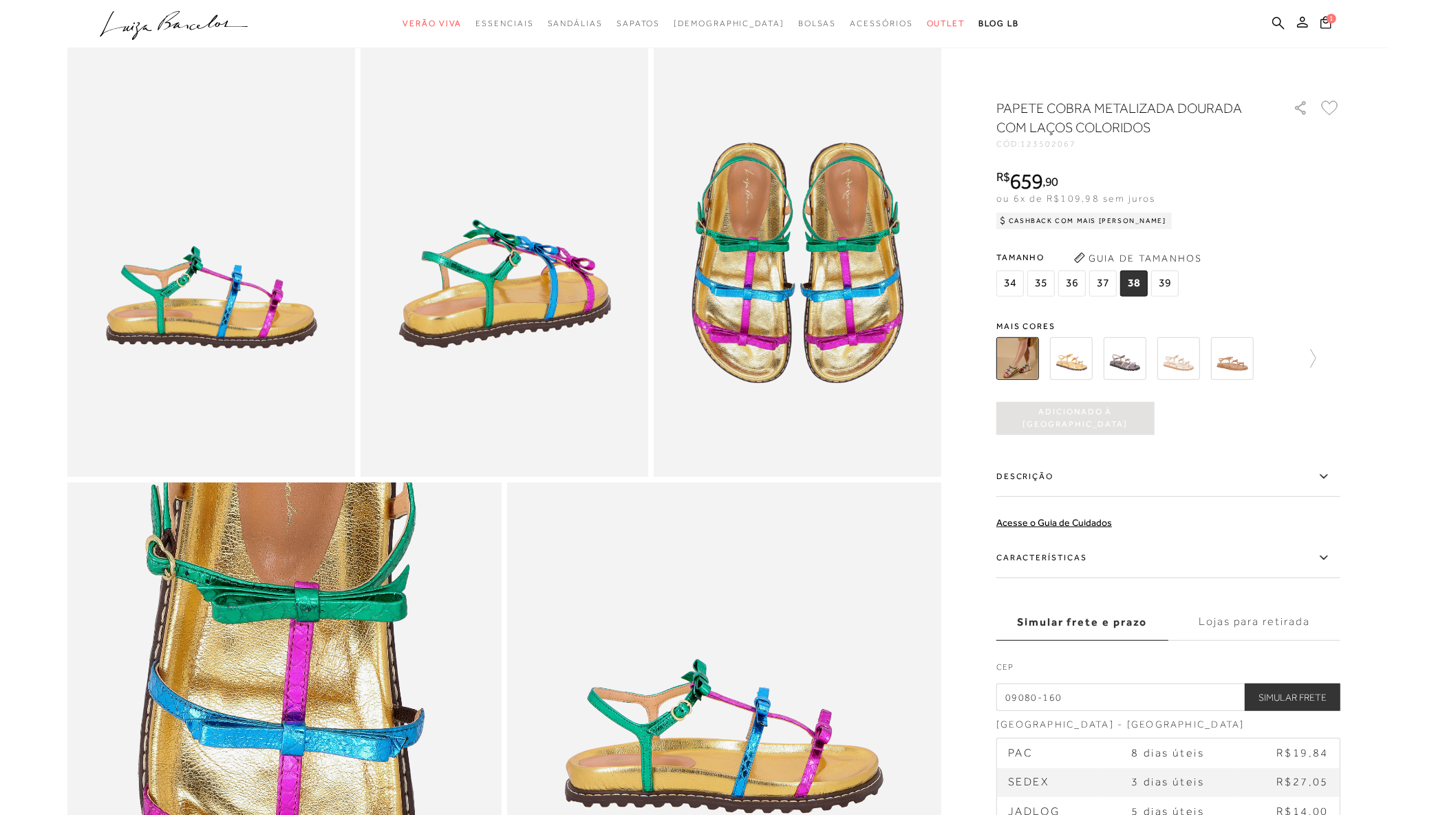
scroll to position [382, 0]
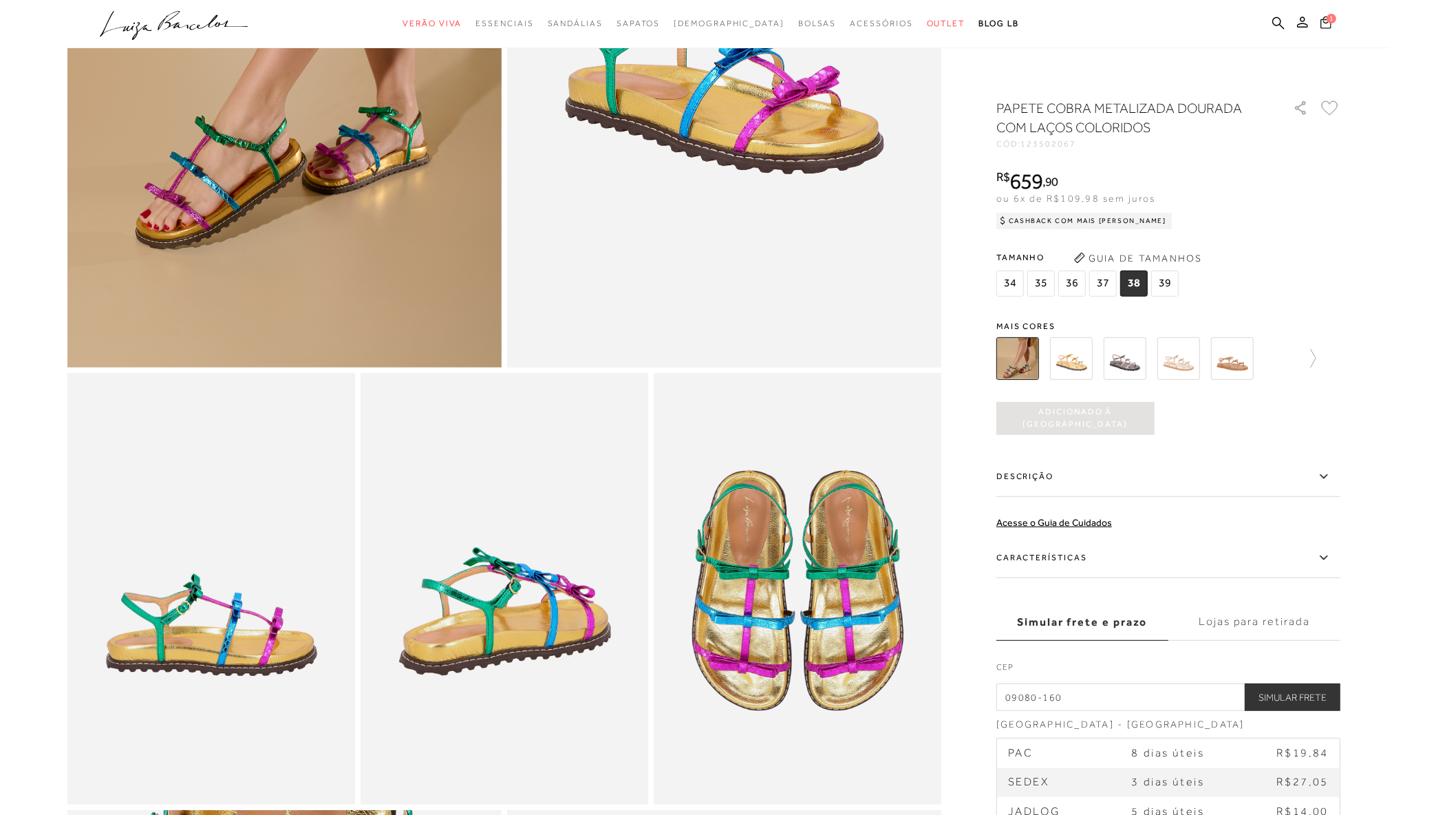
click at [1310, 19] on span "1" at bounding box center [1331, 19] width 10 height 10
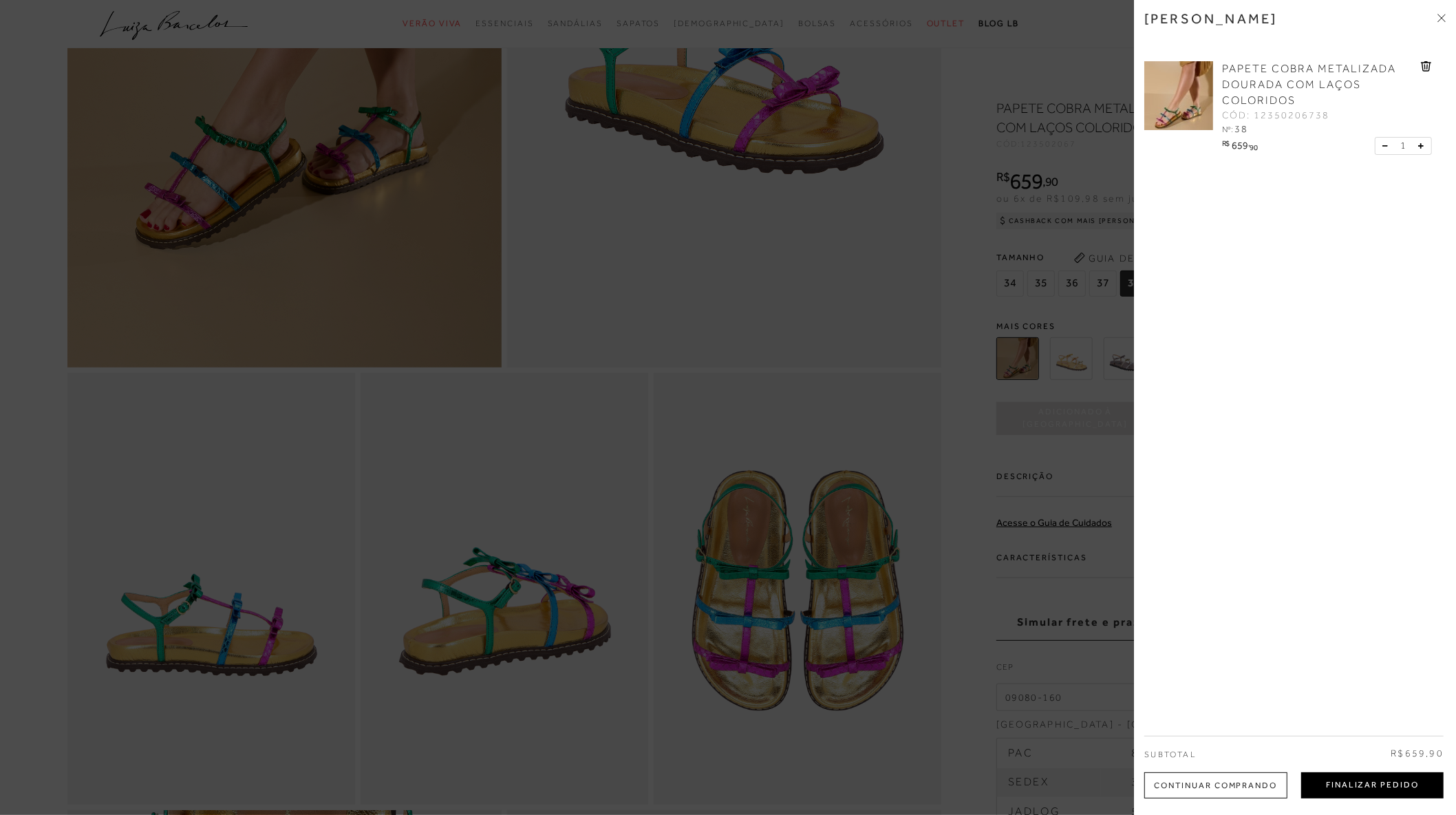
click at [1310, 732] on button "Finalizar Pedido" at bounding box center [1371, 786] width 142 height 27
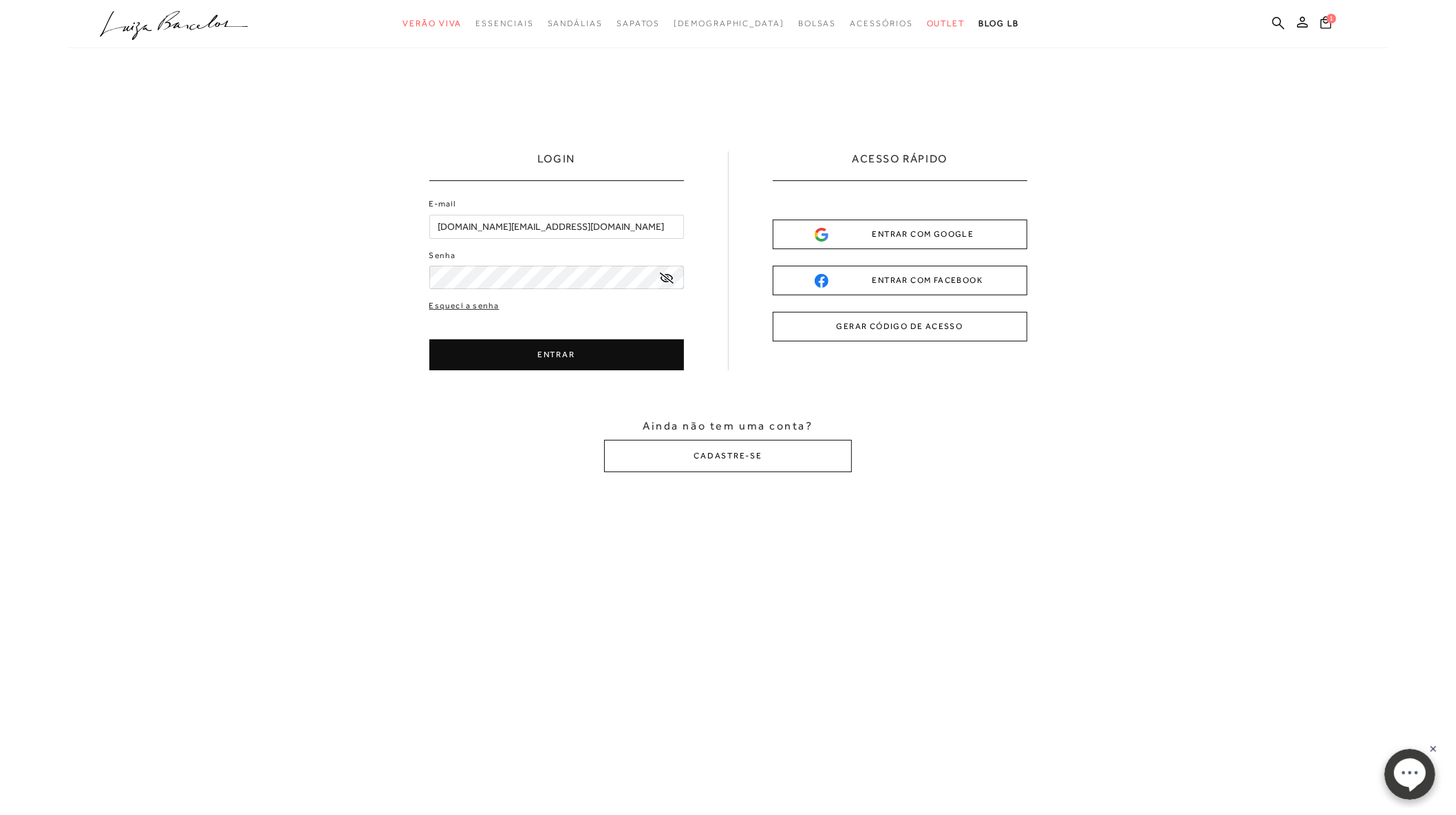
click at [553, 362] on button "ENTRAR" at bounding box center [557, 354] width 254 height 31
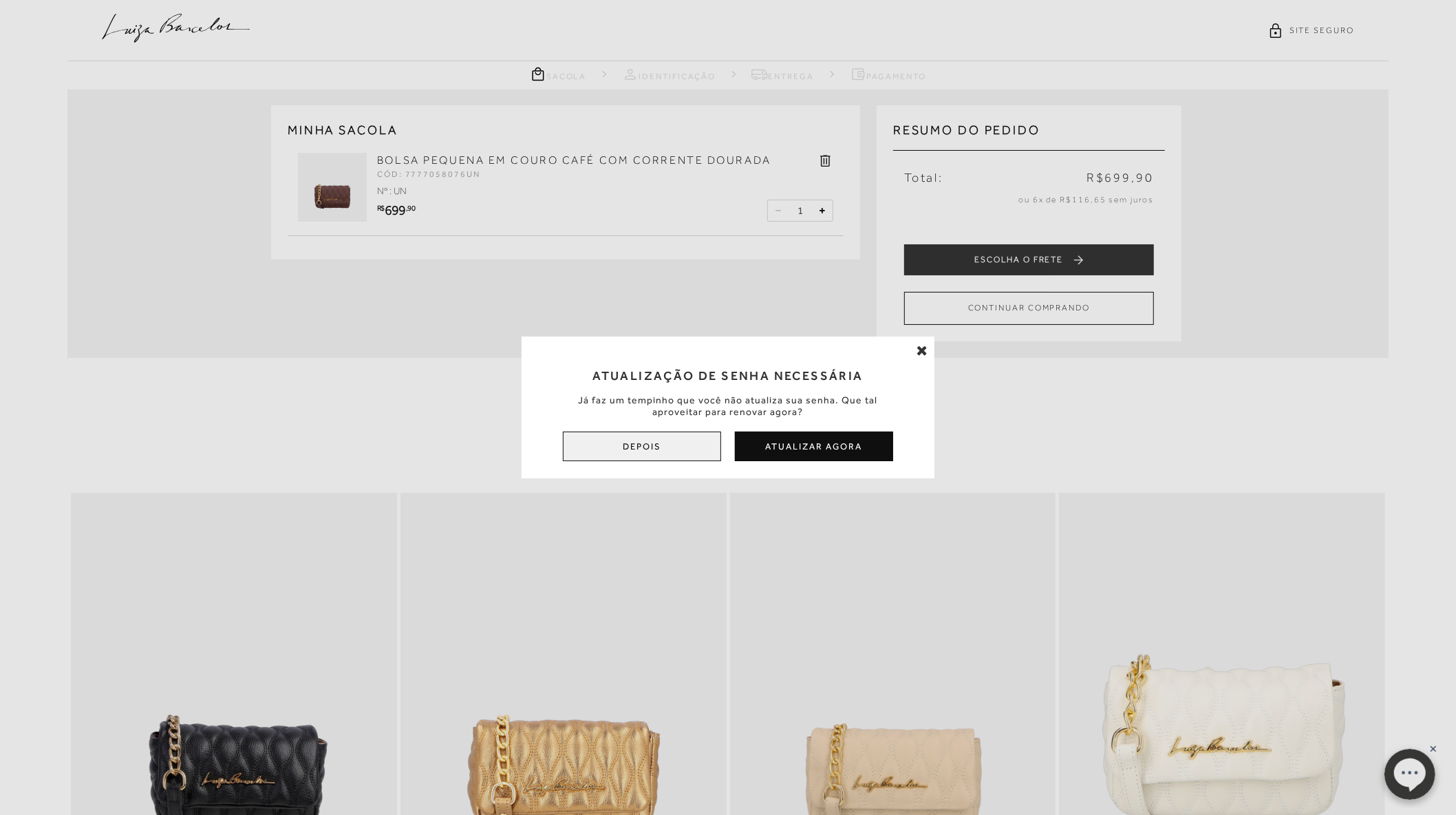
click at [673, 443] on button "Depois" at bounding box center [641, 446] width 158 height 29
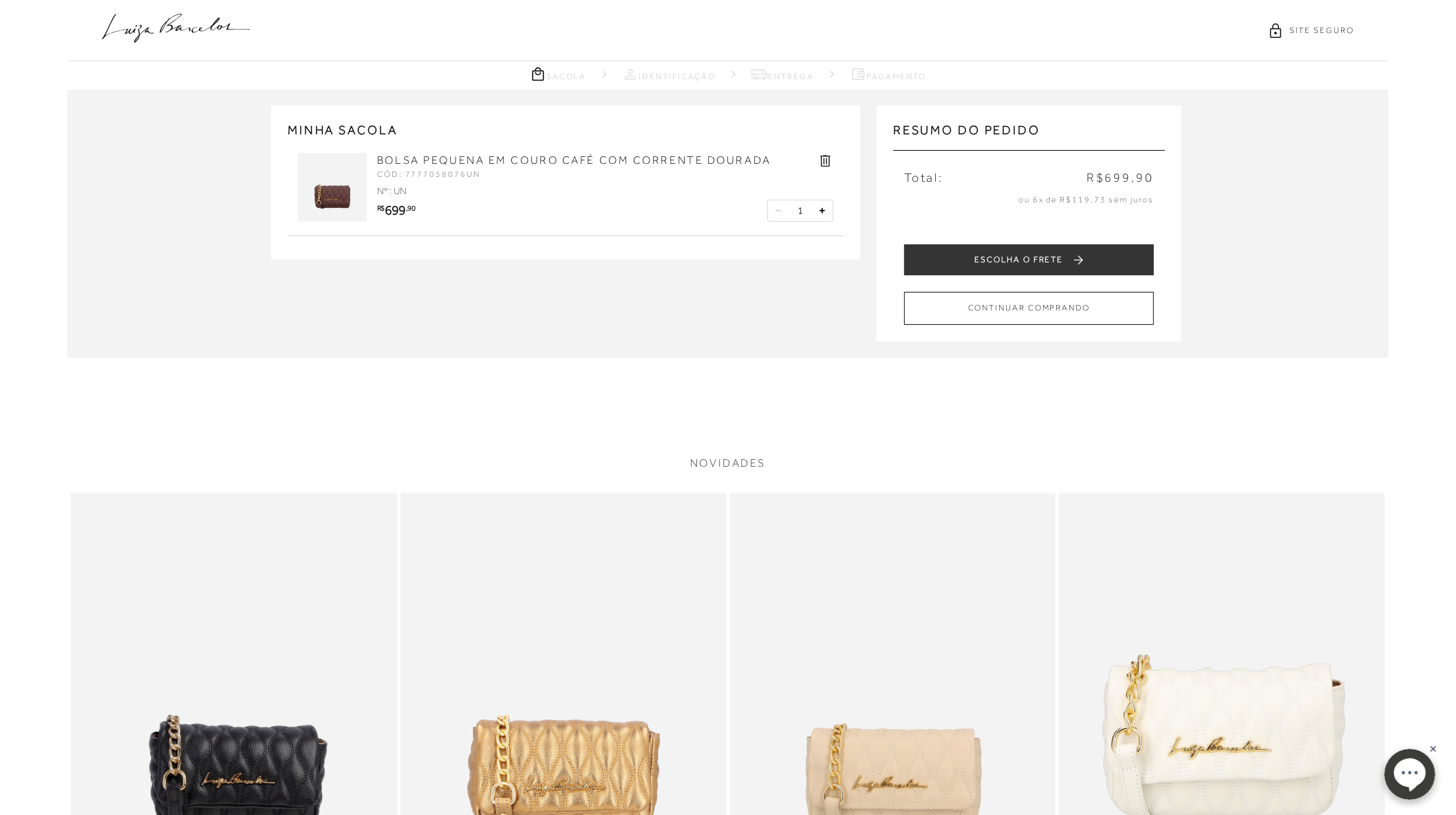
click at [823, 164] on icon at bounding box center [825, 161] width 16 height 16
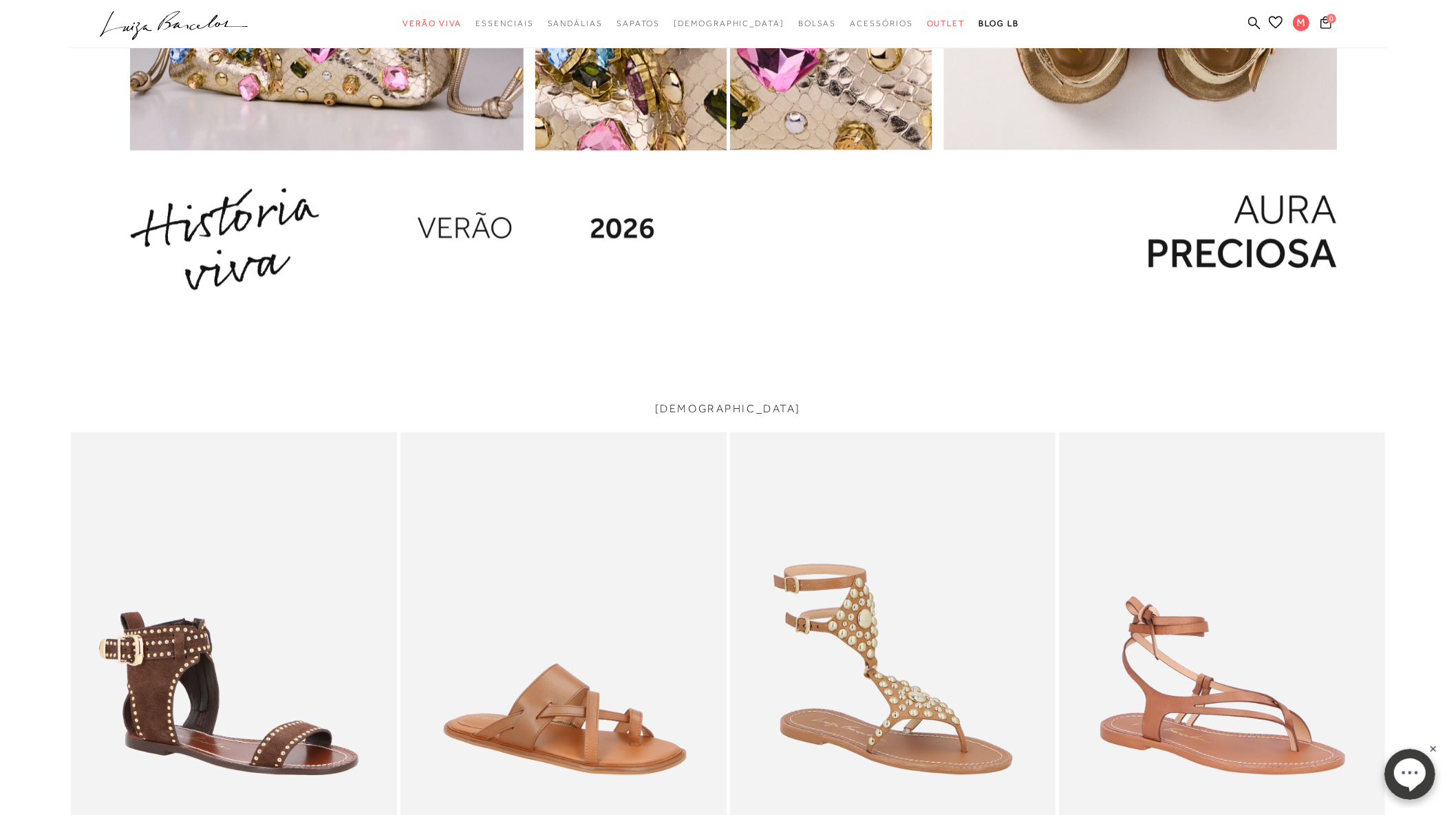
scroll to position [1911, 0]
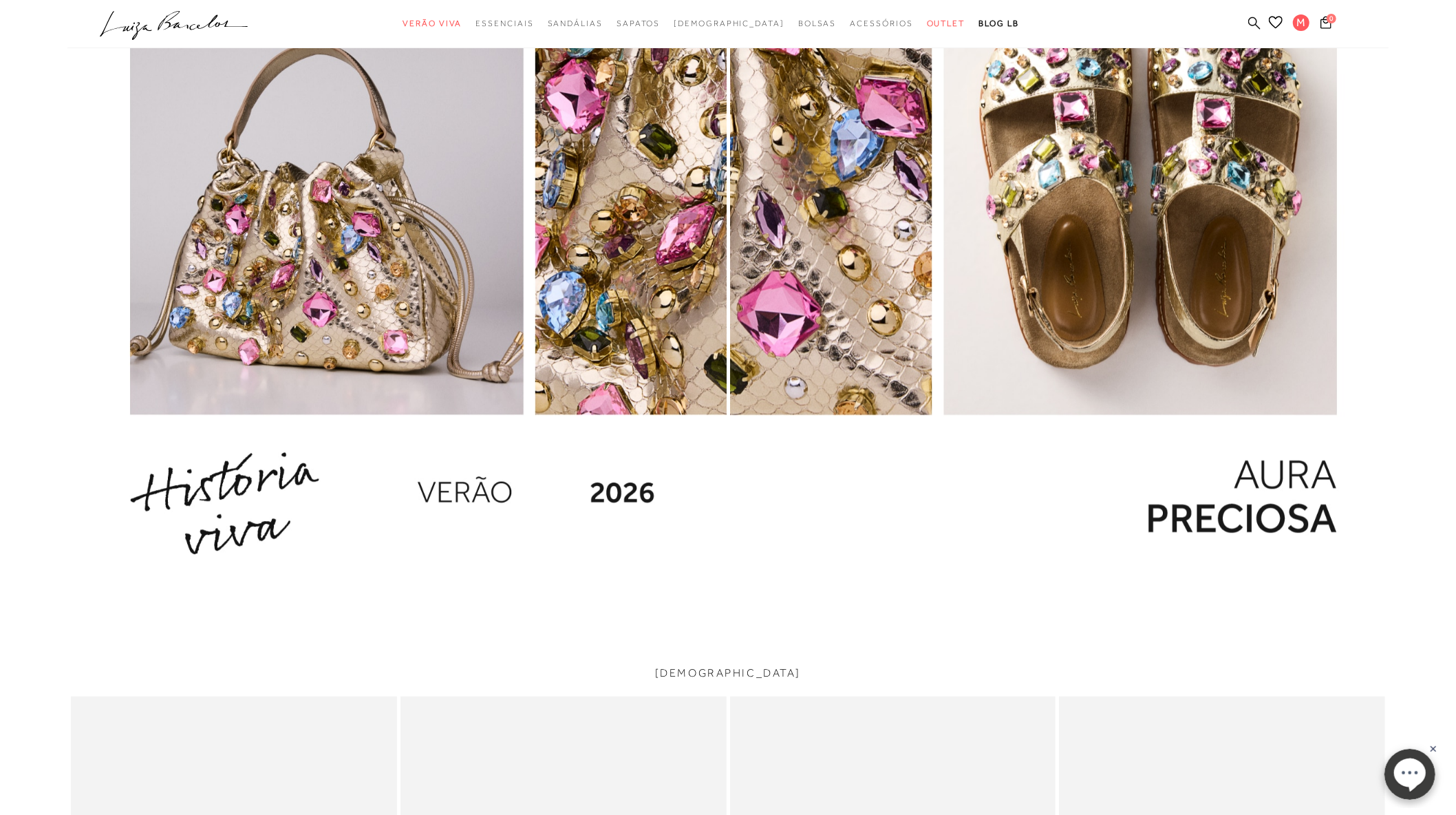
click at [1255, 18] on icon at bounding box center [1254, 23] width 12 height 13
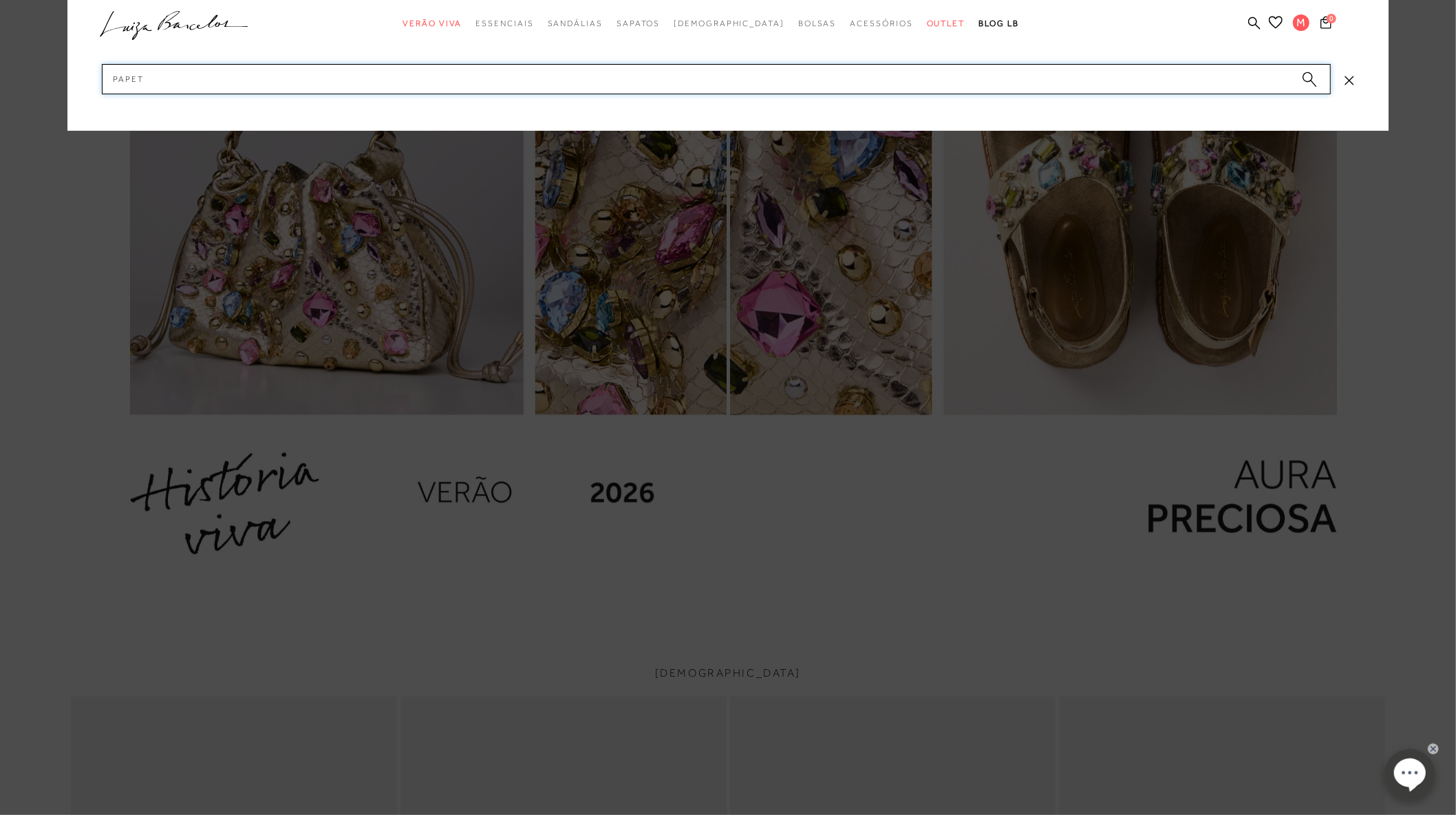
type input "papete"
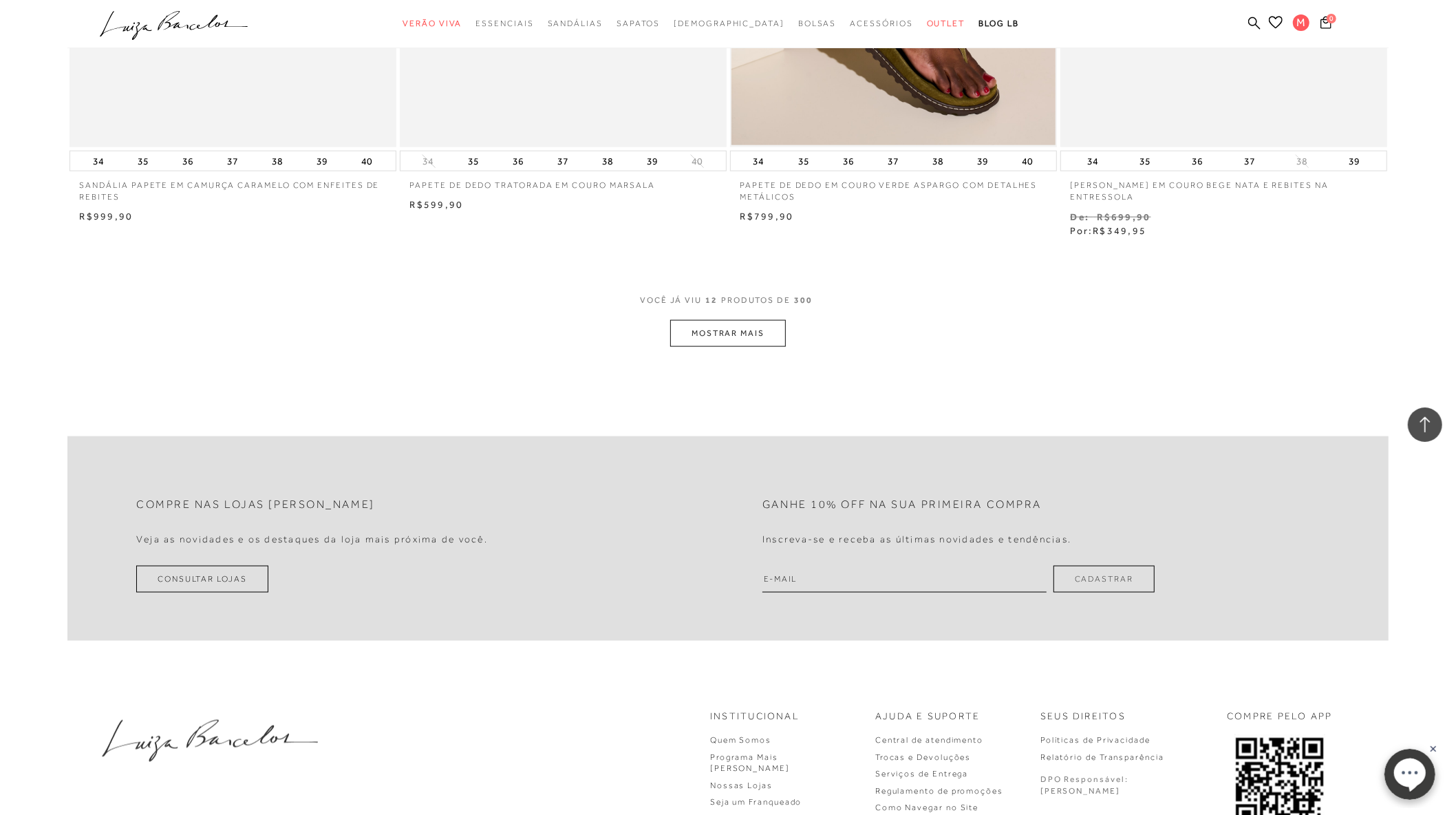
scroll to position [1682, 0]
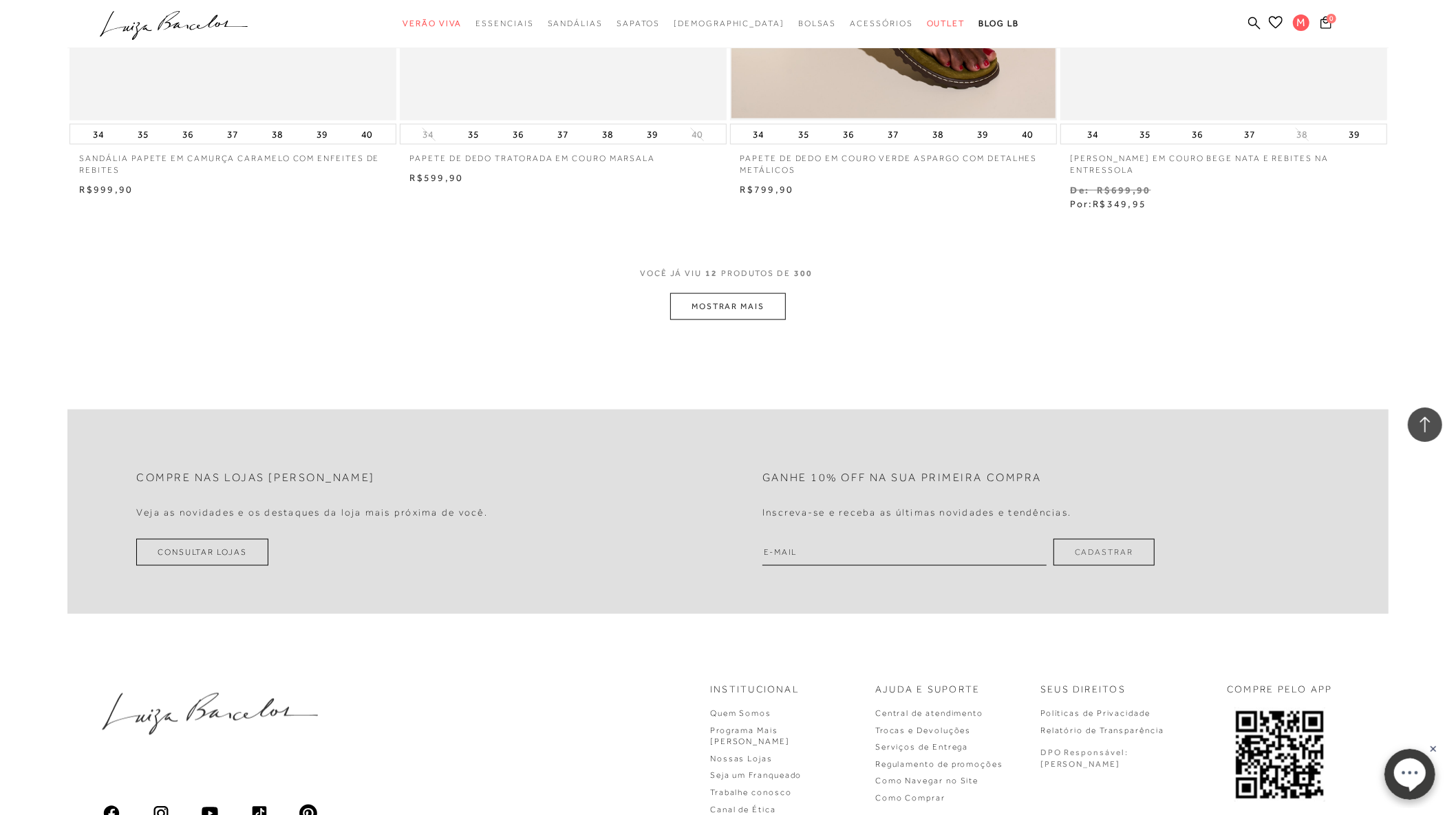
click at [705, 308] on button "MOSTRAR MAIS" at bounding box center [727, 307] width 116 height 27
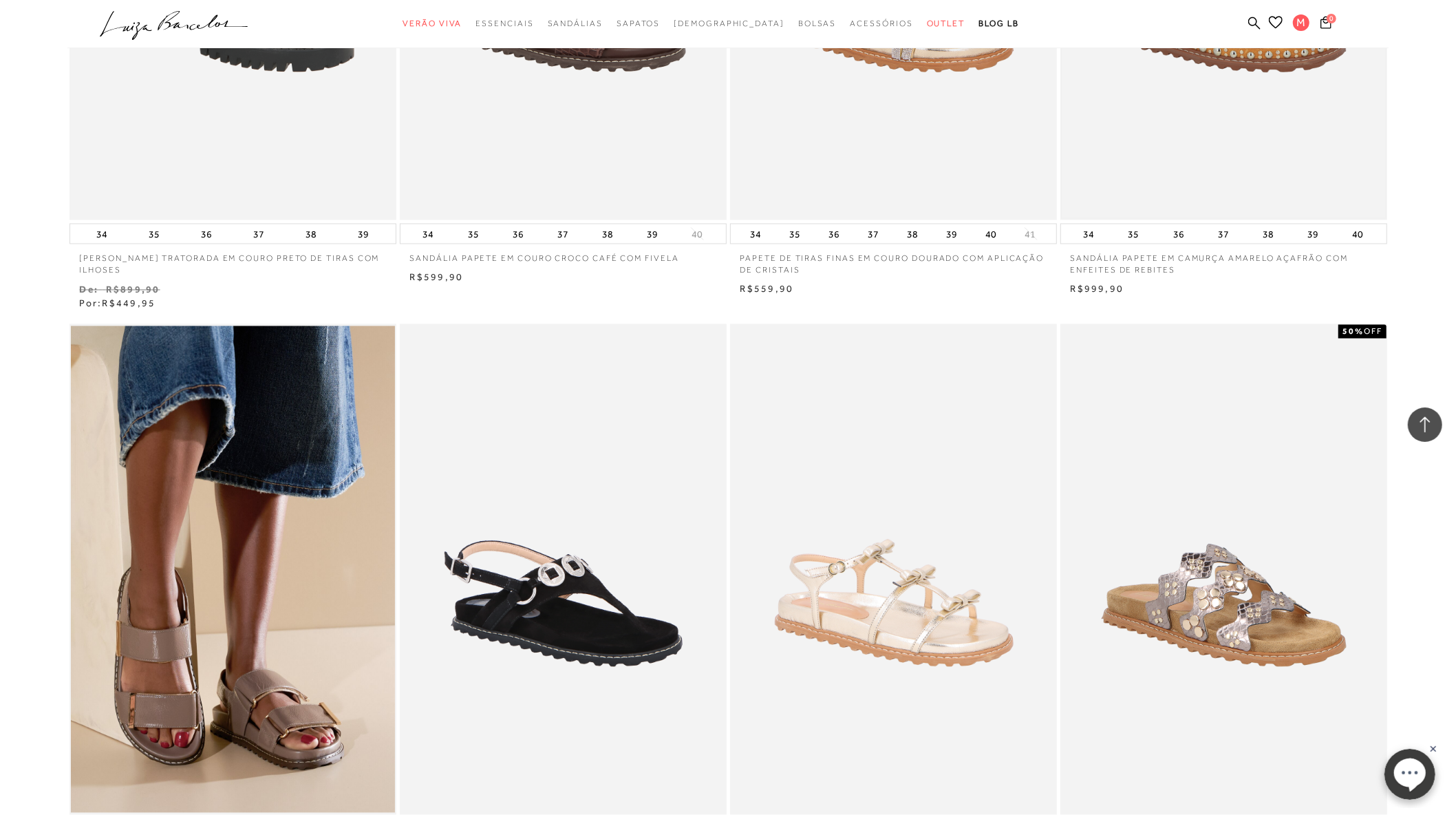
scroll to position [2371, 0]
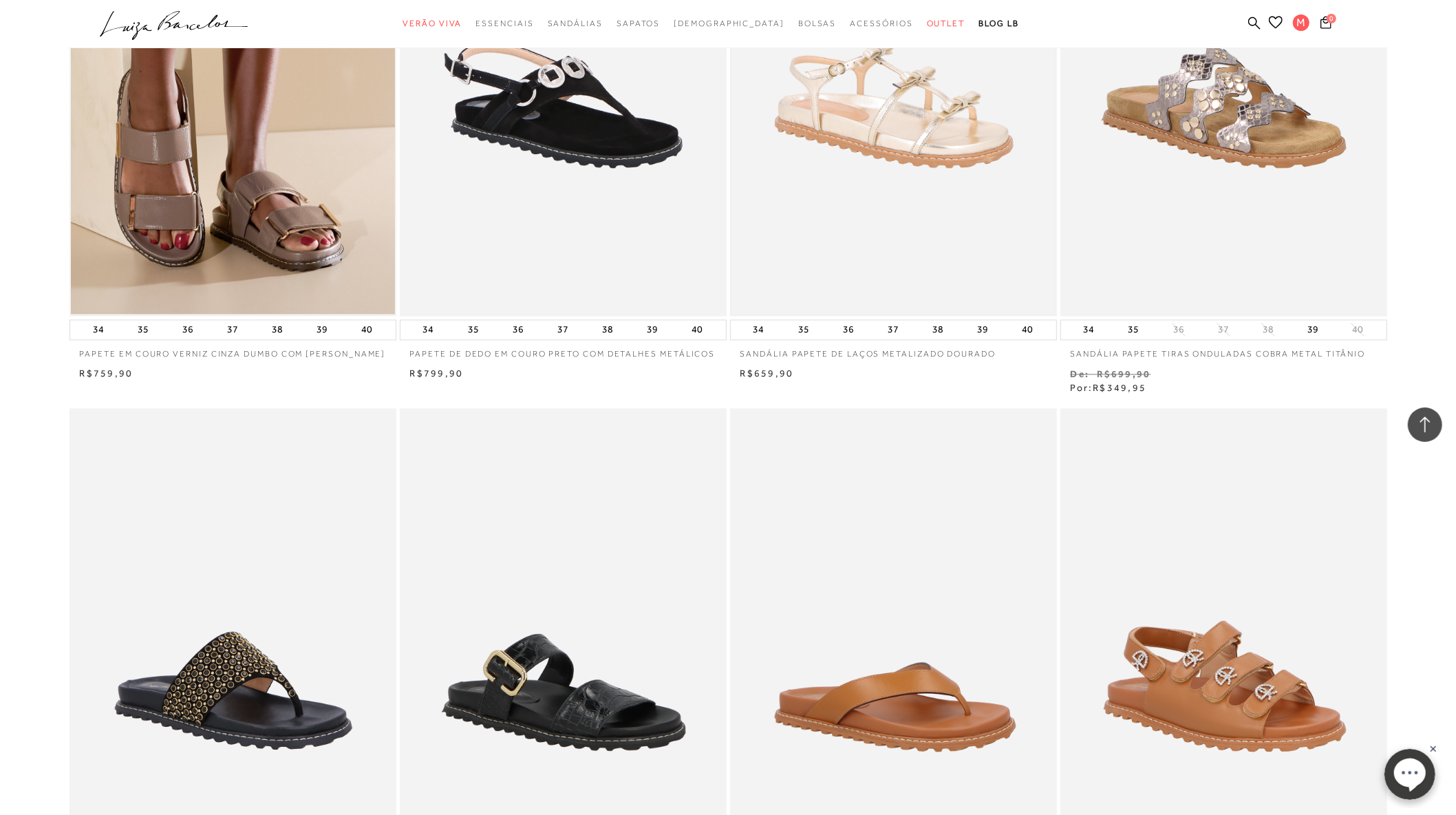
click at [902, 130] on img at bounding box center [893, 71] width 324 height 486
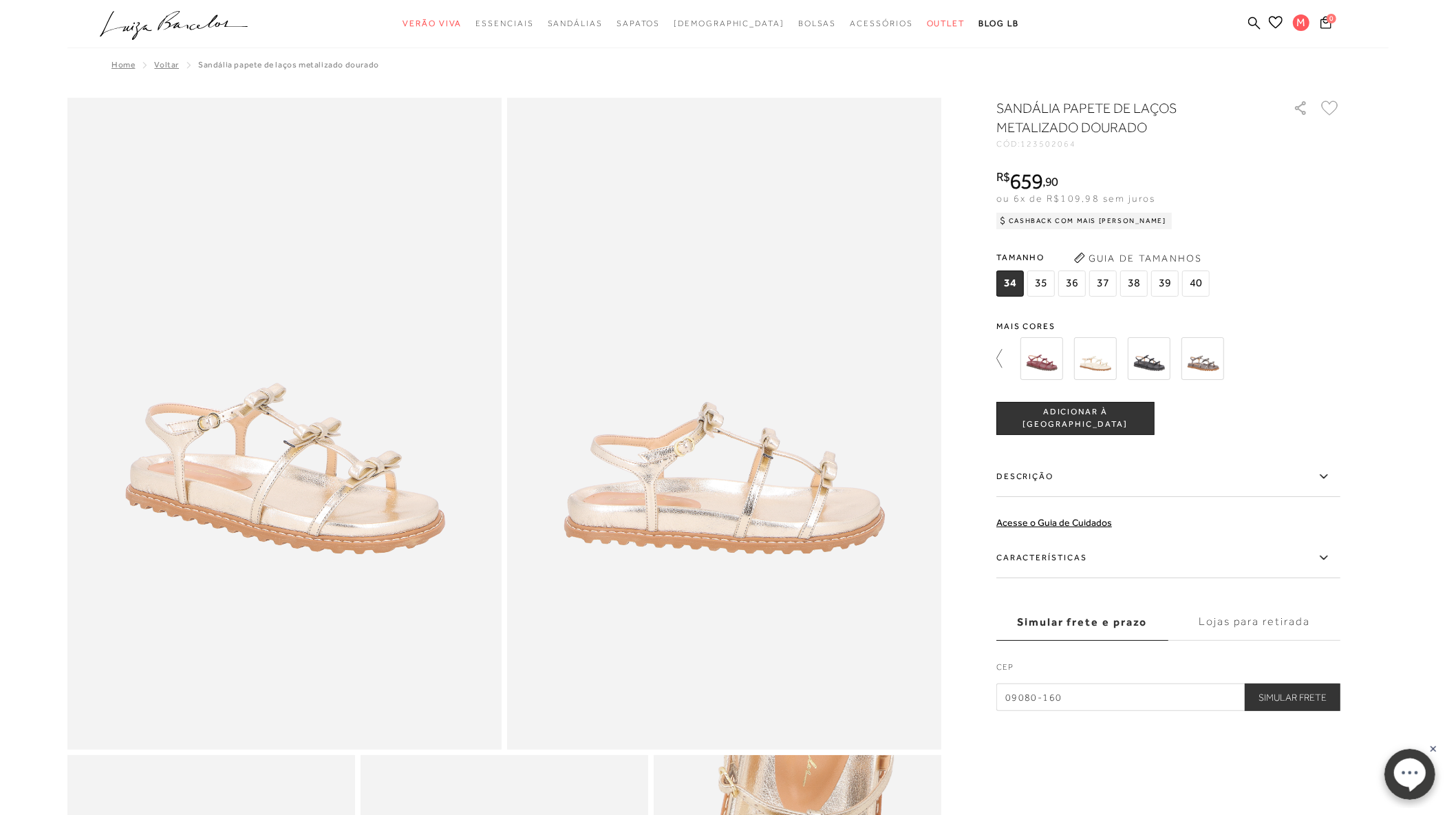
click at [996, 362] on icon at bounding box center [1005, 359] width 19 height 19
click at [1013, 347] on img at bounding box center [1017, 359] width 42 height 42
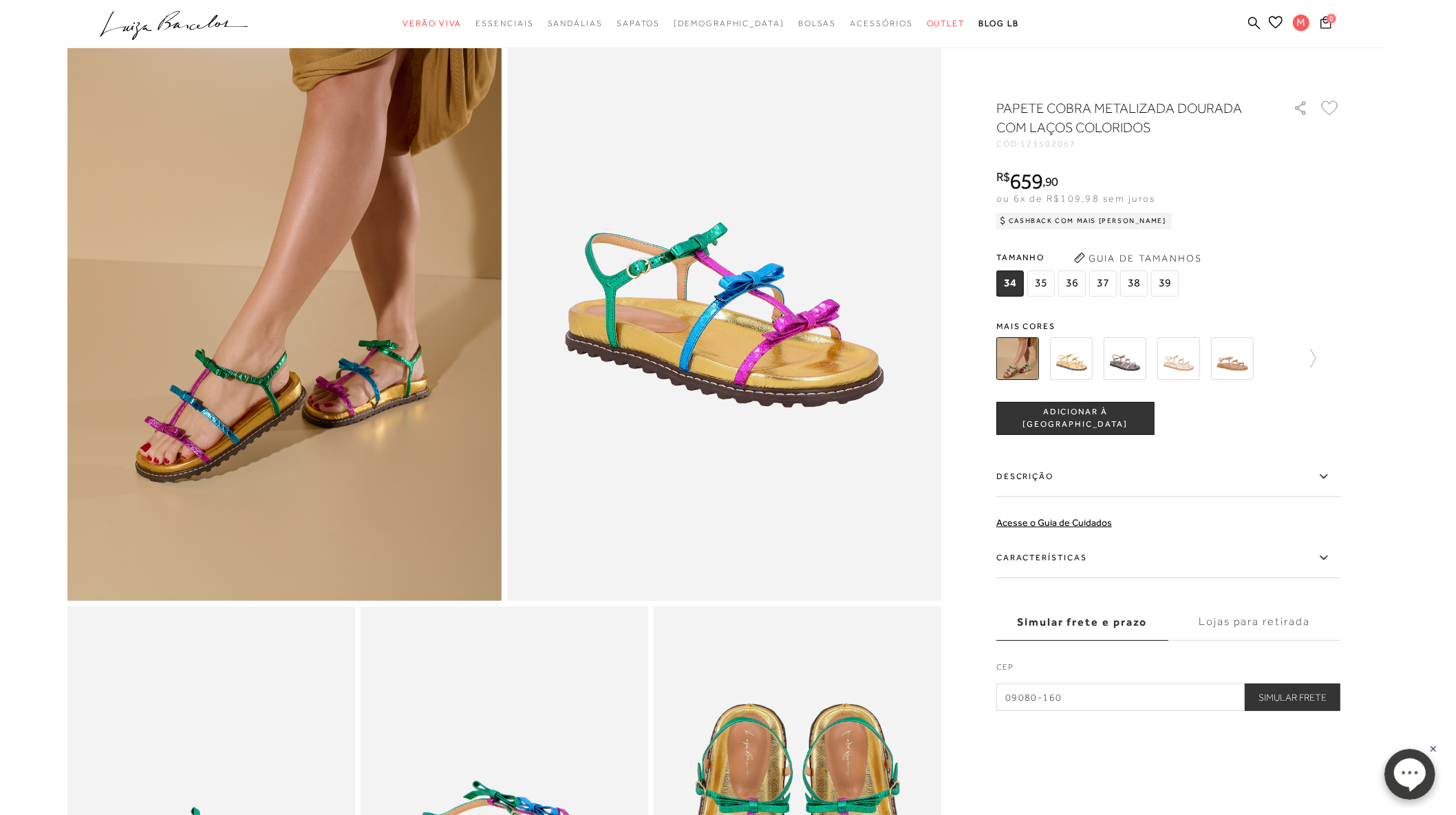
scroll to position [229, 0]
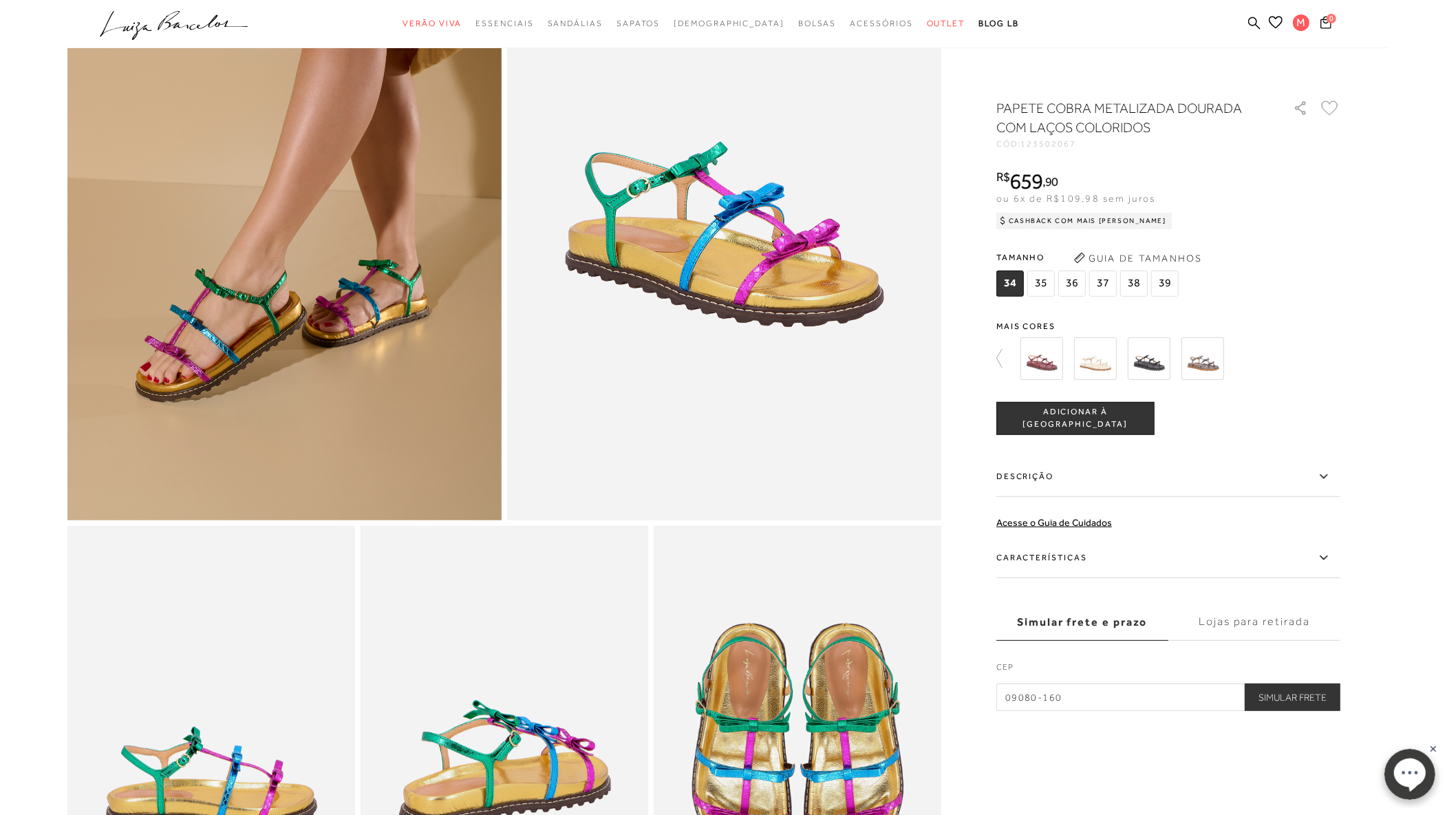
click at [1103, 422] on span "ADICIONAR À SACOLA" at bounding box center [1075, 417] width 157 height 24
click at [1310, 19] on span "1" at bounding box center [1331, 18] width 10 height 10
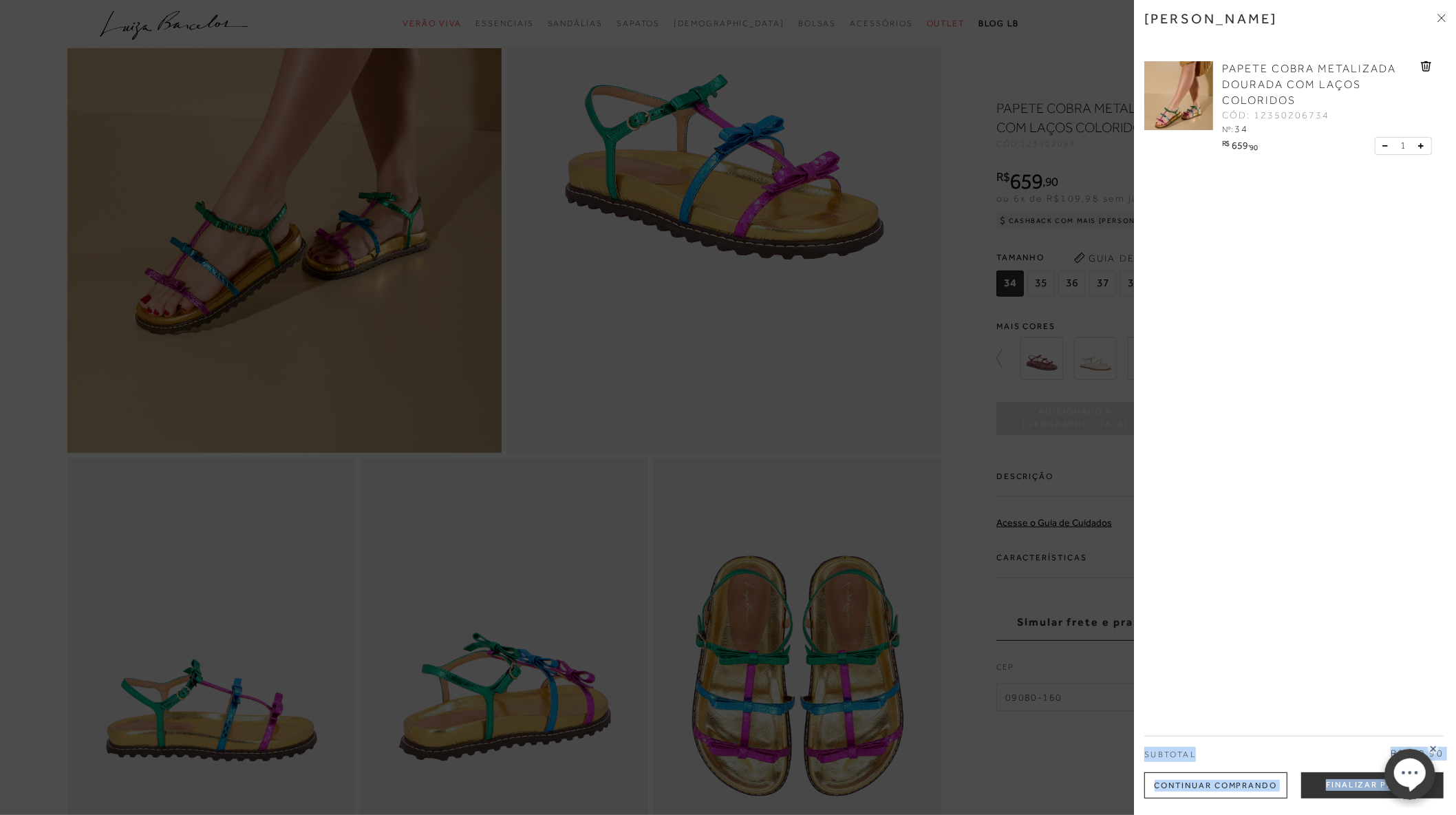
drag, startPoint x: 1145, startPoint y: 850, endPoint x: 1121, endPoint y: 850, distance: 24.0
click at [1121, 518] on html "Página de detalhes do produto de PAPETE COBRA METALIZADA DOURADA COM LAÇOS COLO…" at bounding box center [728, 110] width 1456 height 815
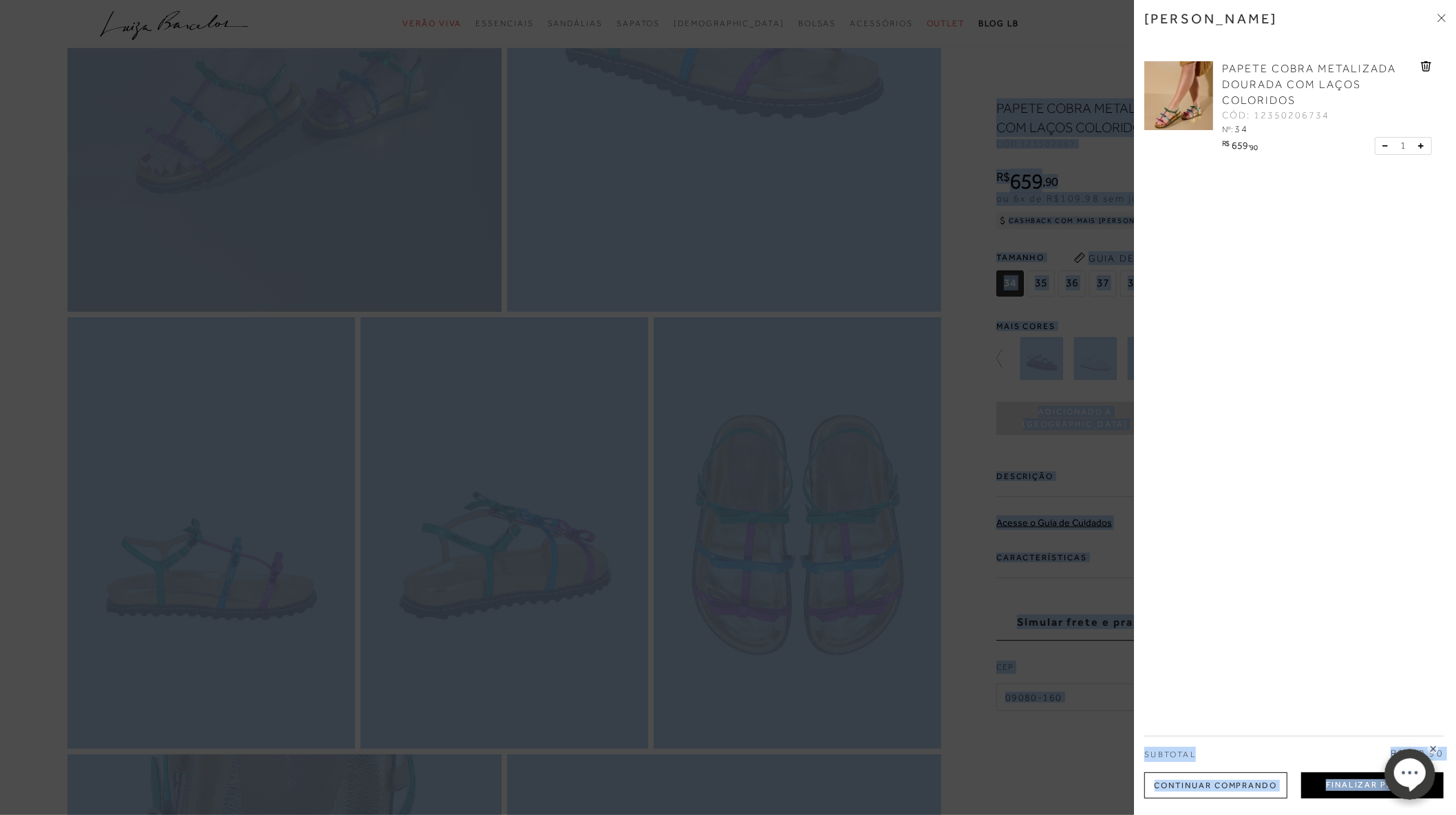
click at [1310, 732] on button "Finalizar Pedido" at bounding box center [1371, 786] width 142 height 27
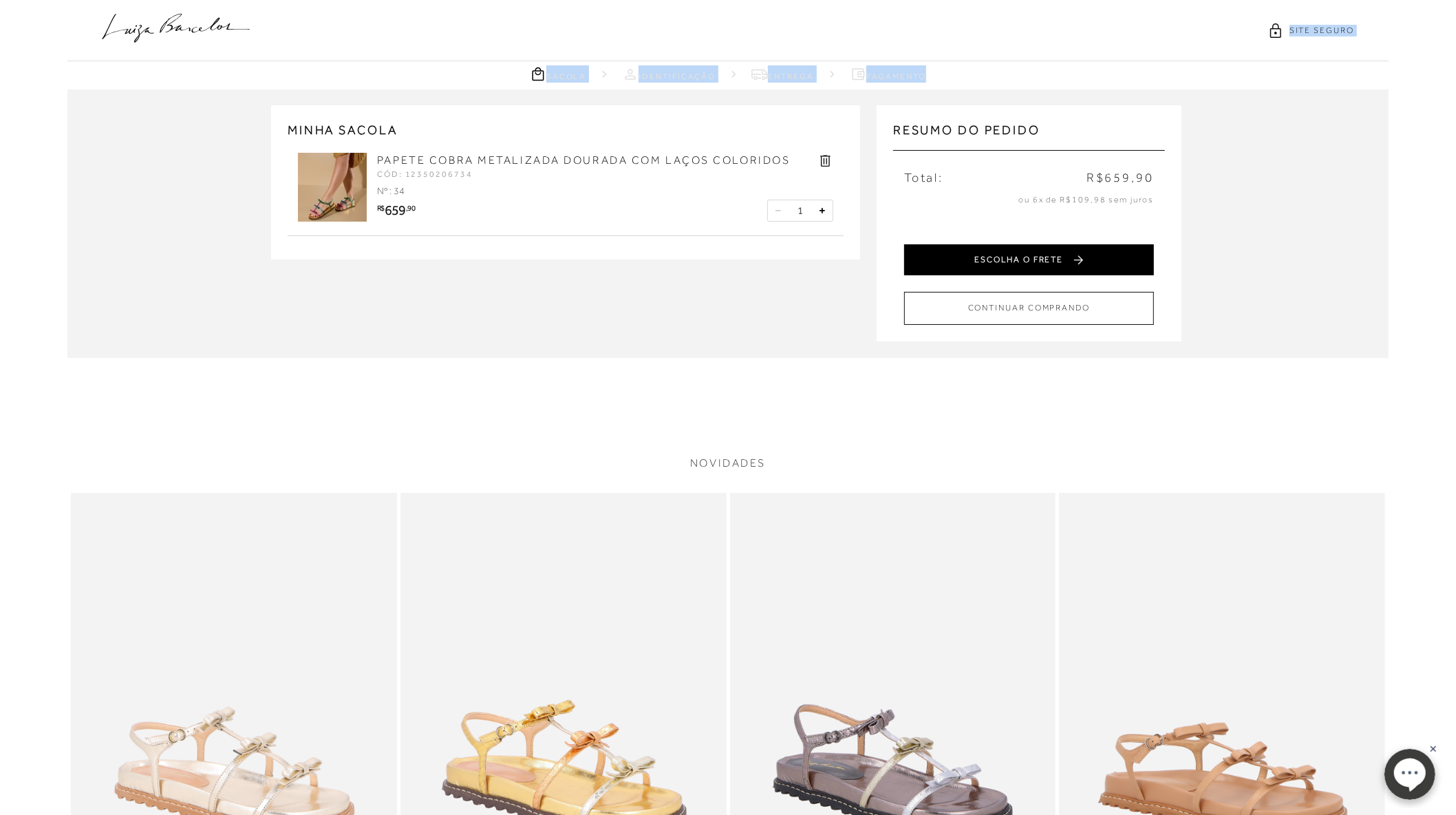
click at [1111, 262] on button "ESCOLHA O FRETE" at bounding box center [1028, 259] width 250 height 31
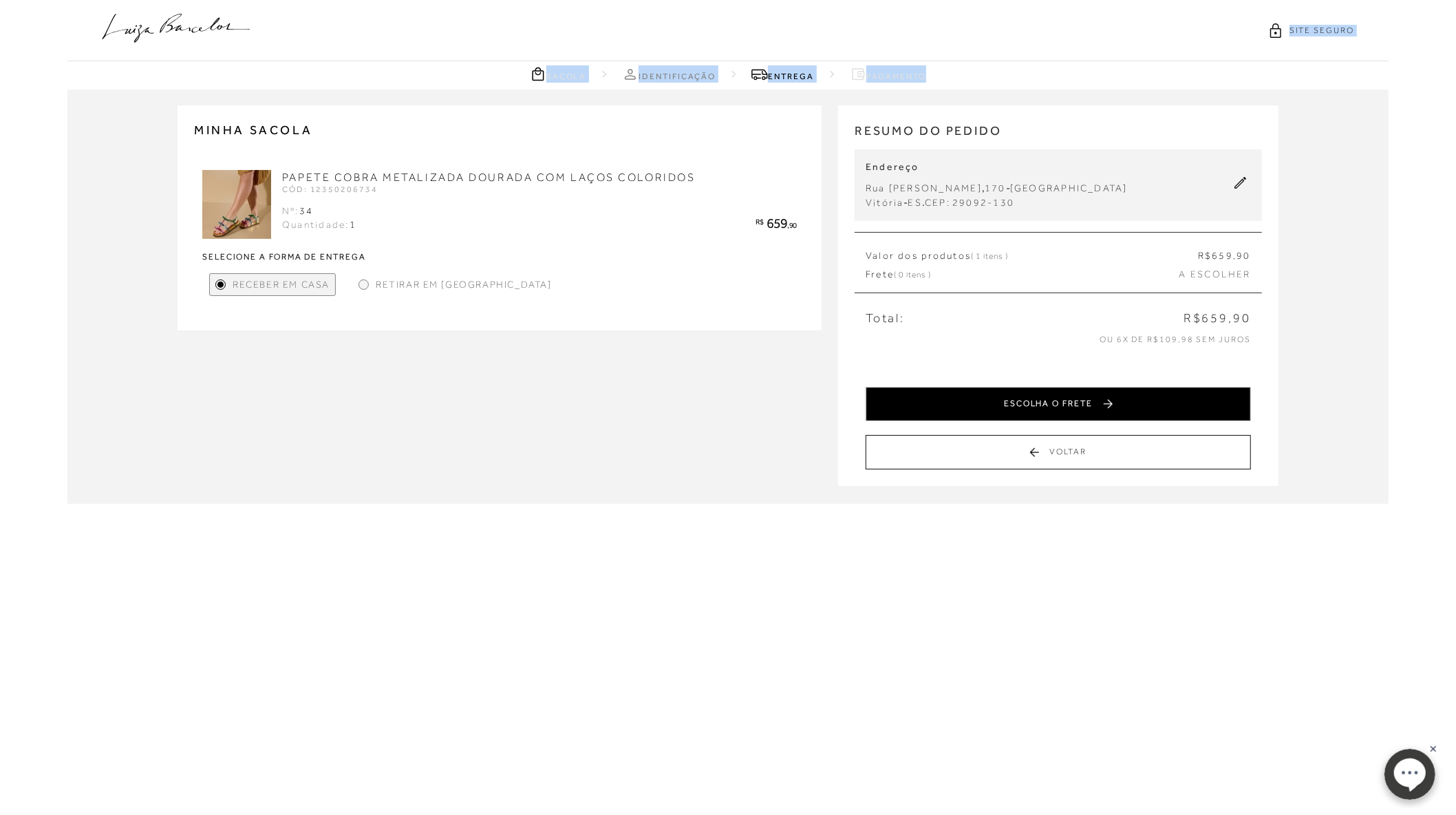
click at [1085, 412] on button "ESCOLHA O FRETE" at bounding box center [1058, 404] width 385 height 34
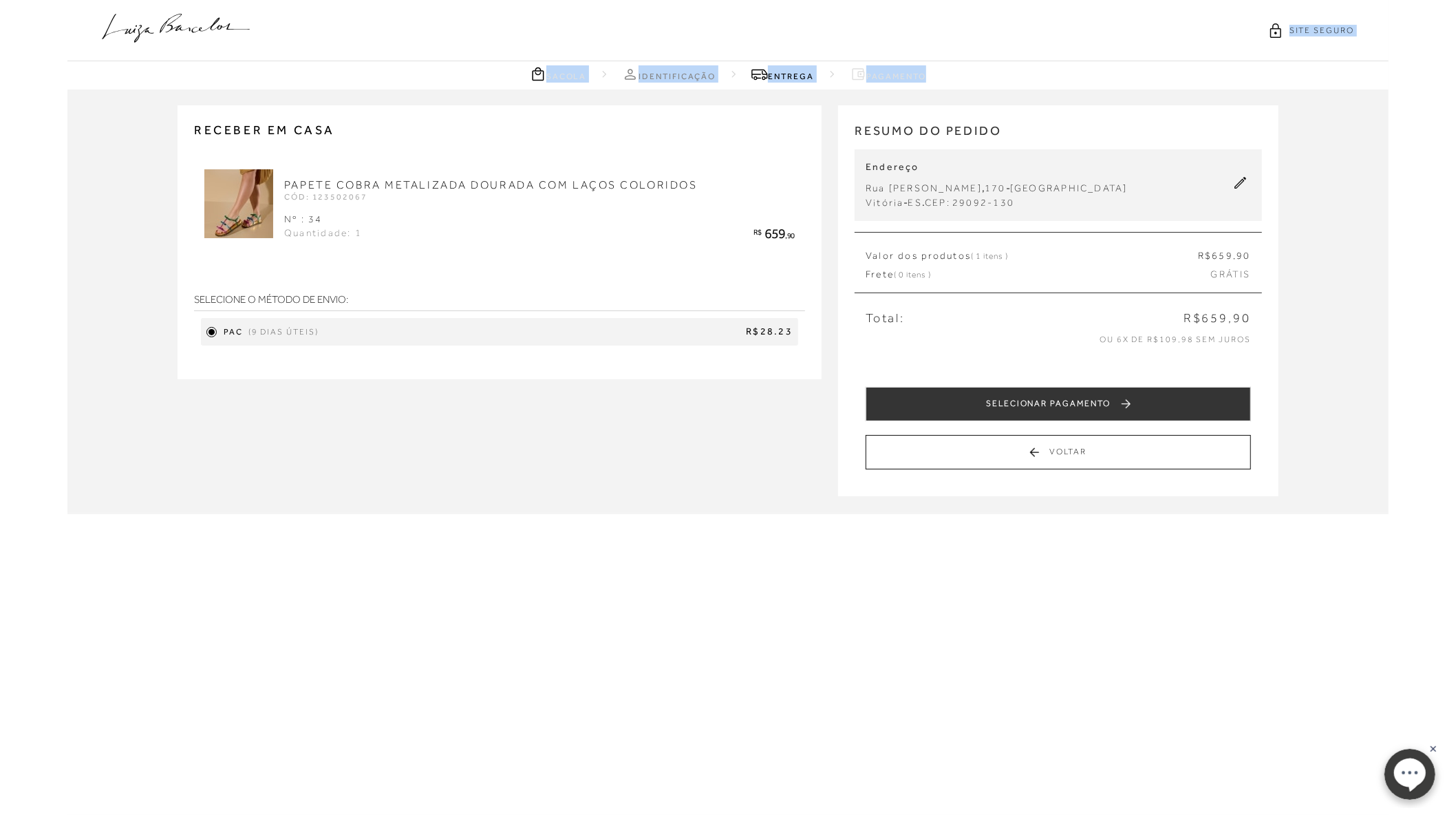
click at [1242, 181] on icon at bounding box center [1240, 182] width 11 height 11
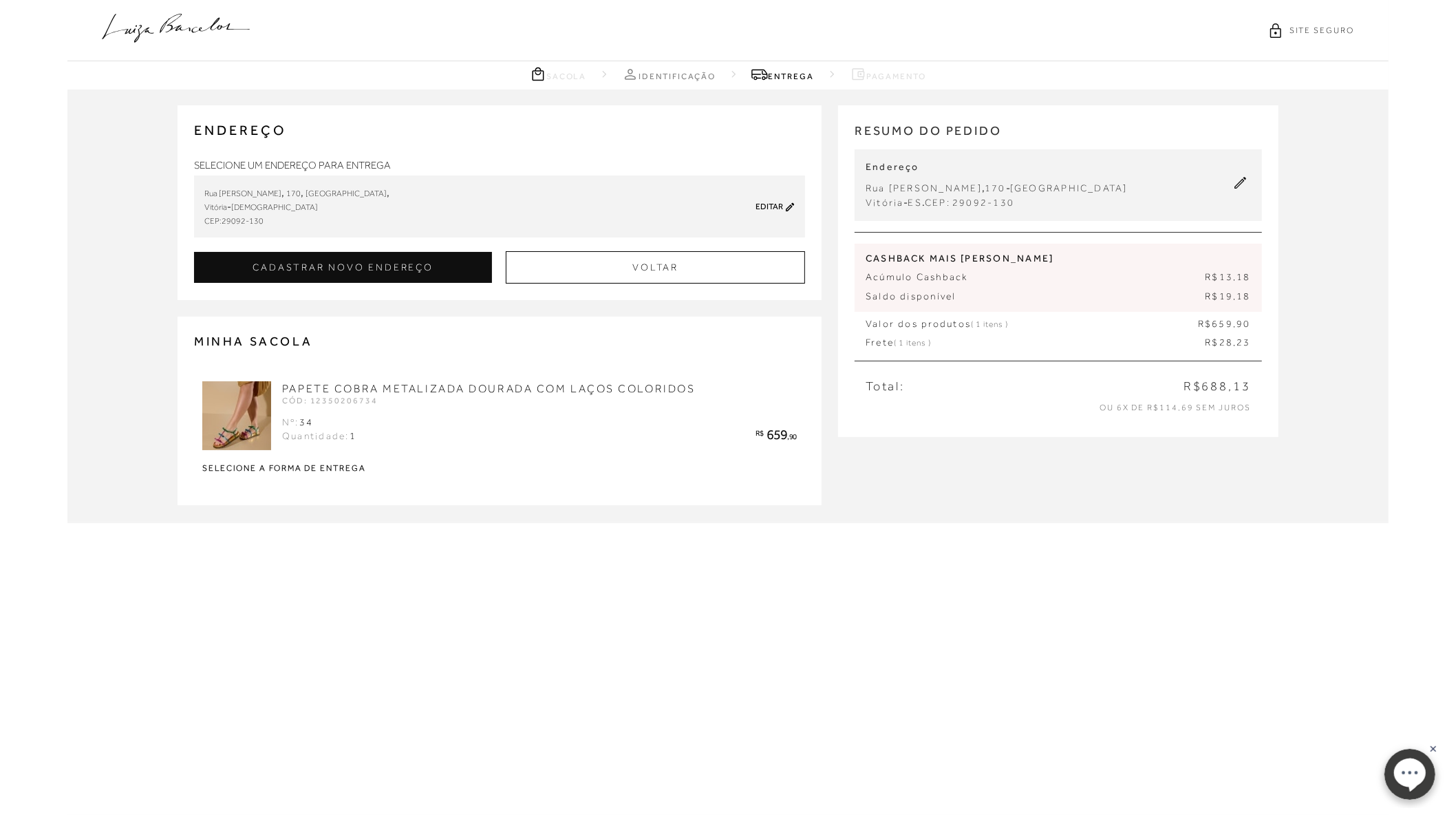
click at [354, 396] on span "CÓD: 12350206734" at bounding box center [330, 400] width 95 height 10
click at [354, 385] on link "PAPETE COBRA METALIZADA DOURADA COM LAÇOS COLORIDOS" at bounding box center [489, 389] width 413 height 12
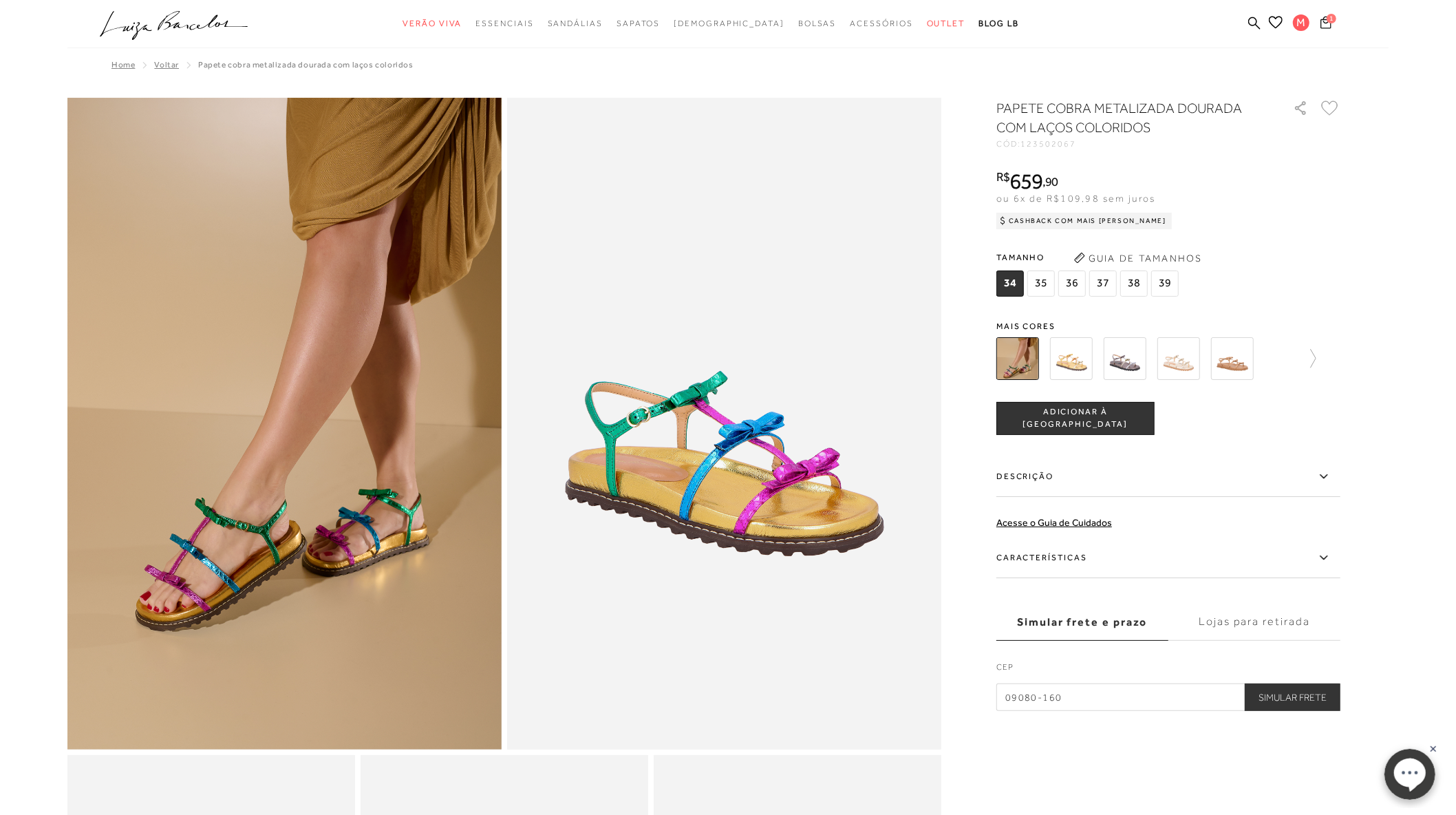
click at [1310, 23] on icon at bounding box center [1325, 22] width 11 height 12
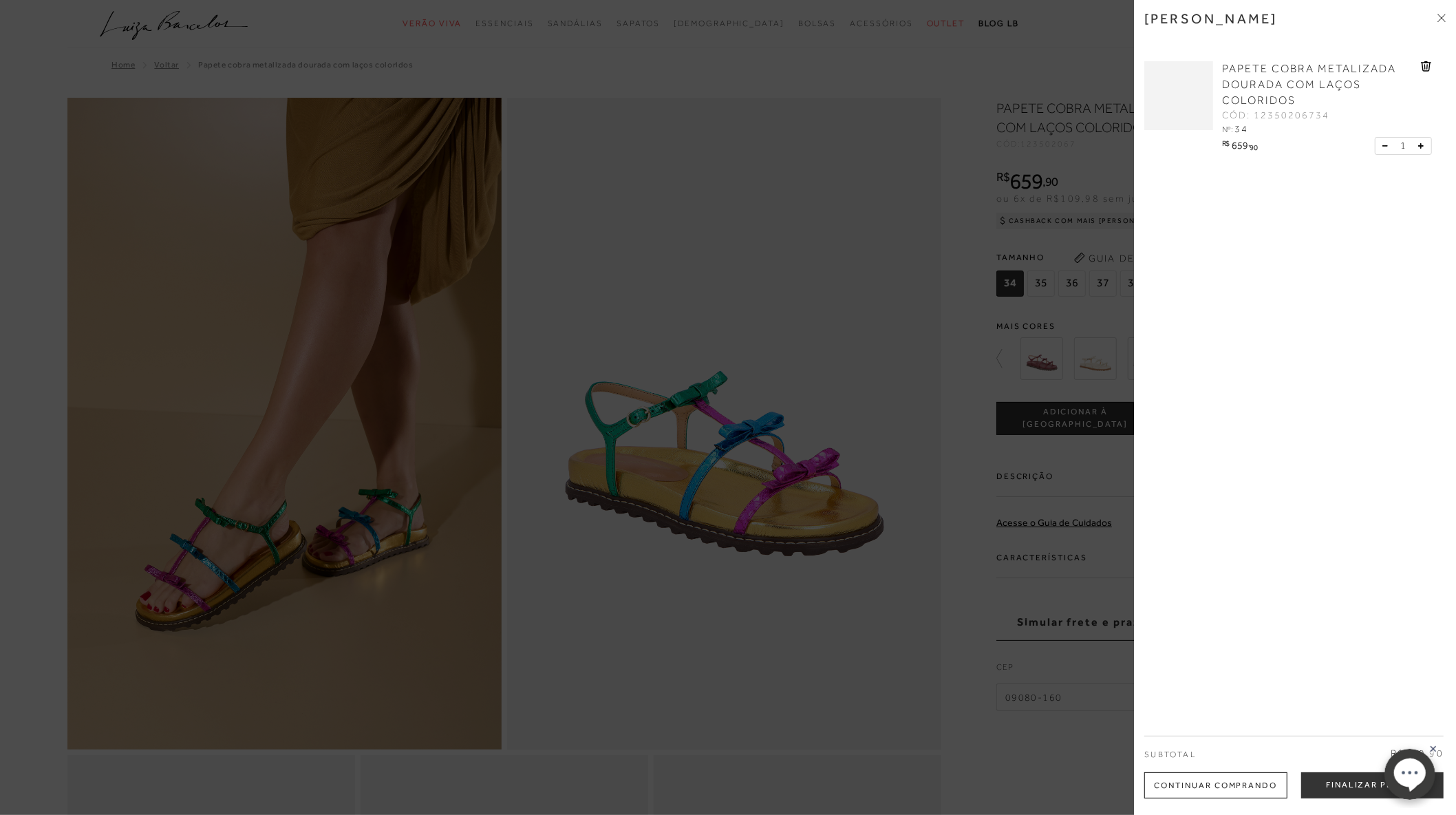
drag, startPoint x: 842, startPoint y: 318, endPoint x: 1016, endPoint y: 309, distance: 174.2
click at [841, 318] on div at bounding box center [728, 408] width 1456 height 815
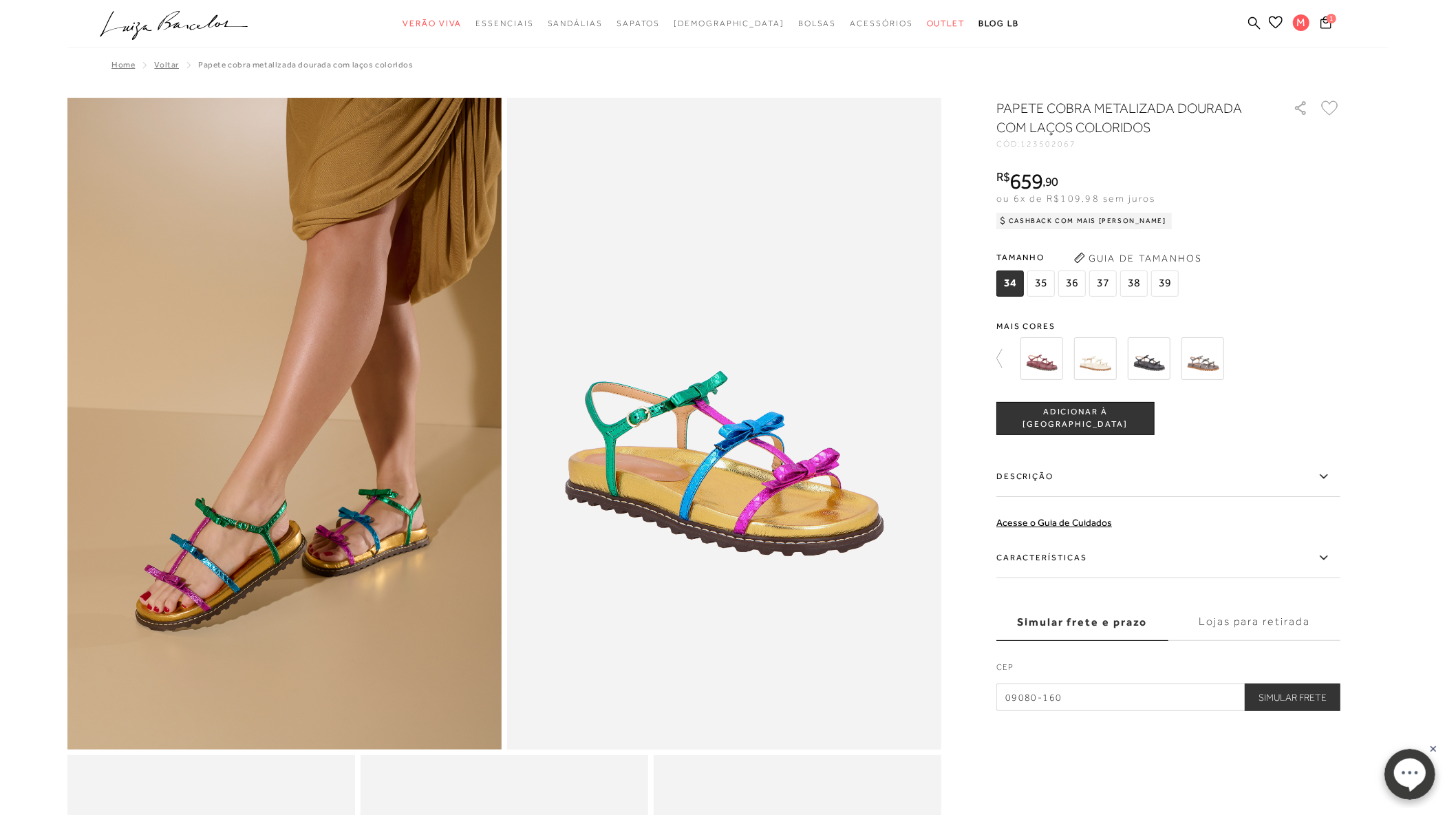
click at [1121, 284] on span "38" at bounding box center [1134, 284] width 27 height 27
click at [1125, 418] on span "ADICIONAR À SACOLA" at bounding box center [1075, 417] width 157 height 24
click at [1310, 22] on icon at bounding box center [1325, 21] width 12 height 14
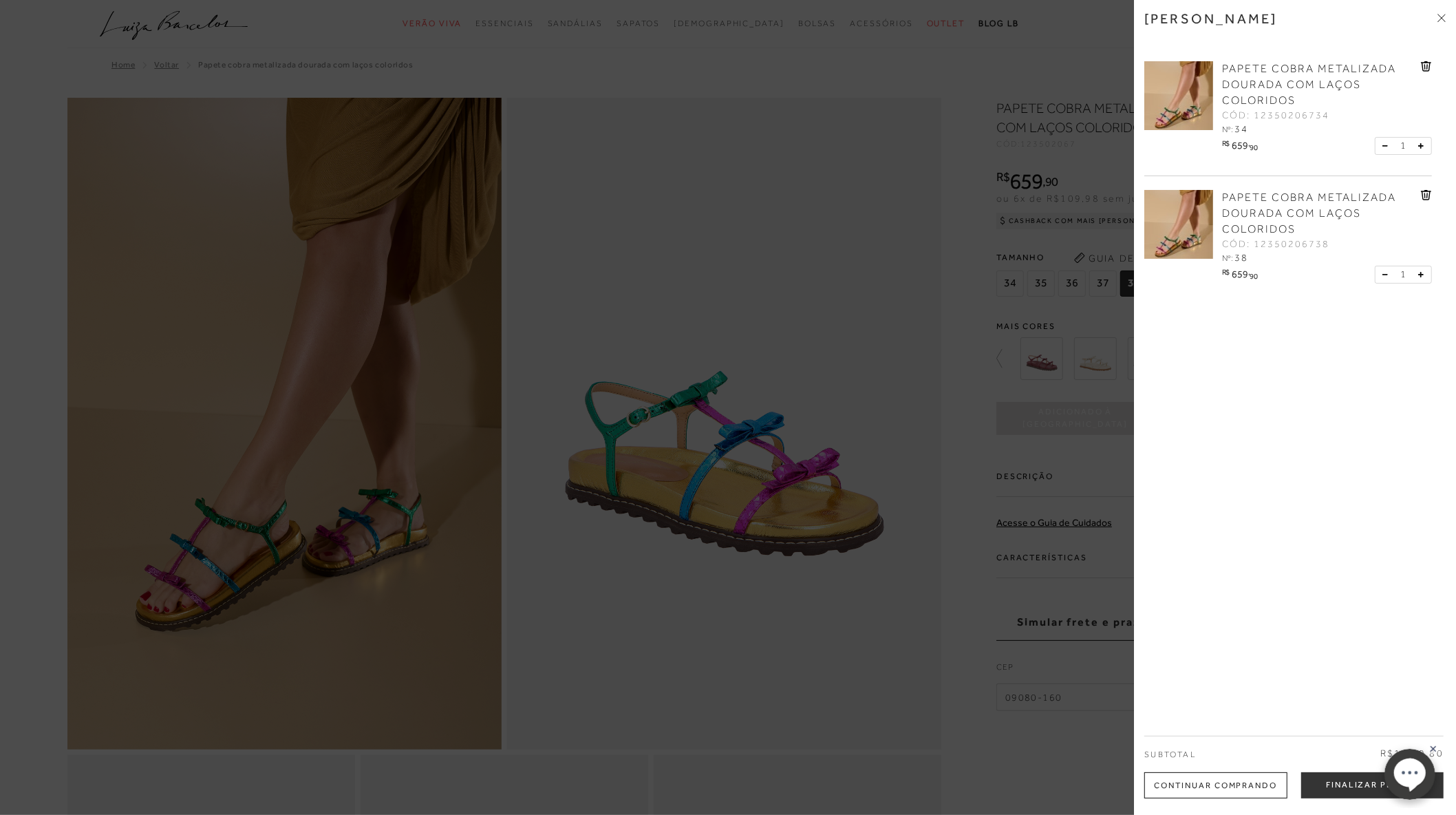
click at [1310, 70] on icon at bounding box center [1426, 66] width 11 height 11
click at [1310, 16] on icon at bounding box center [1439, 16] width 4 height 4
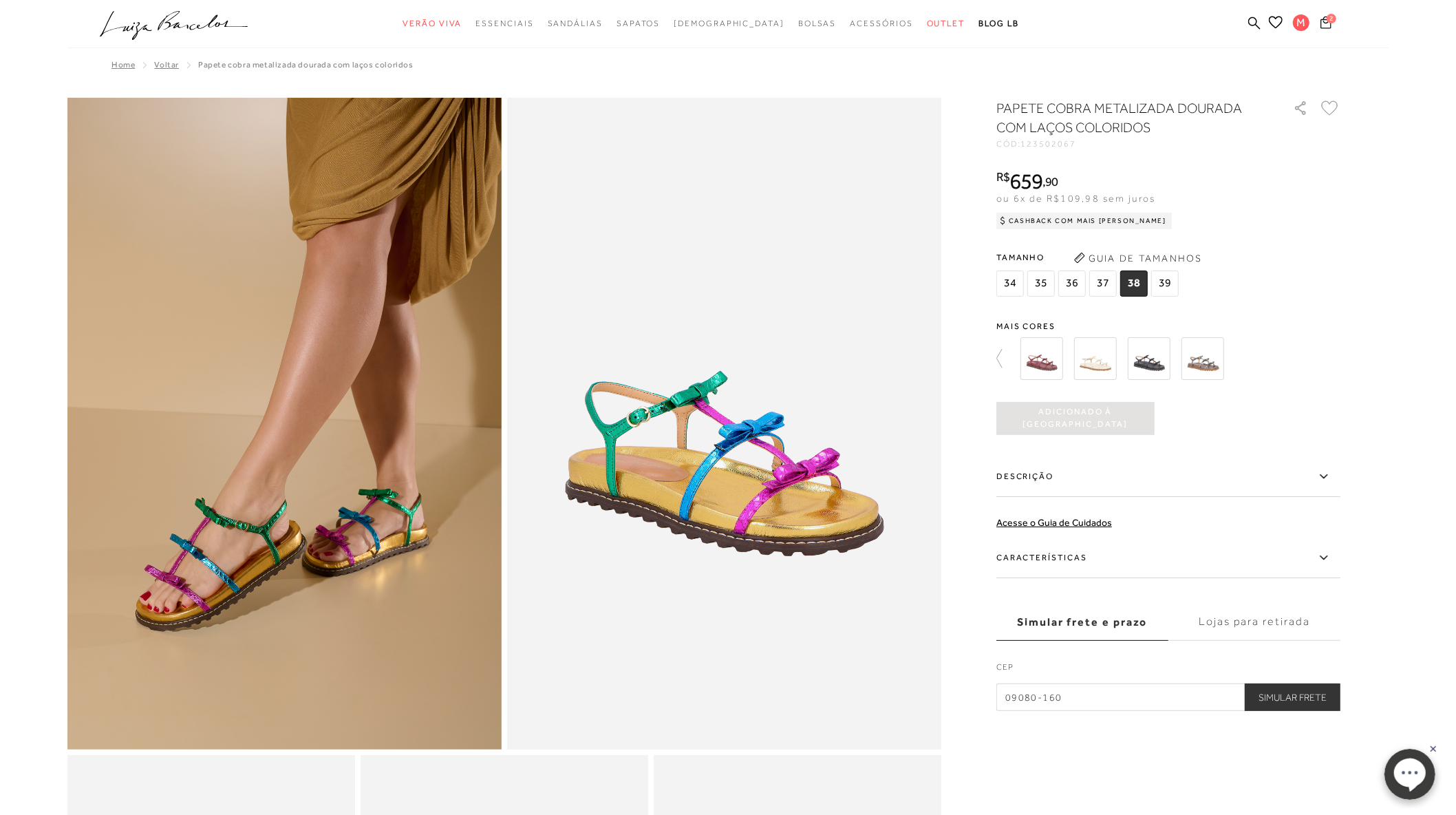
click at [1310, 25] on icon at bounding box center [1325, 22] width 11 height 14
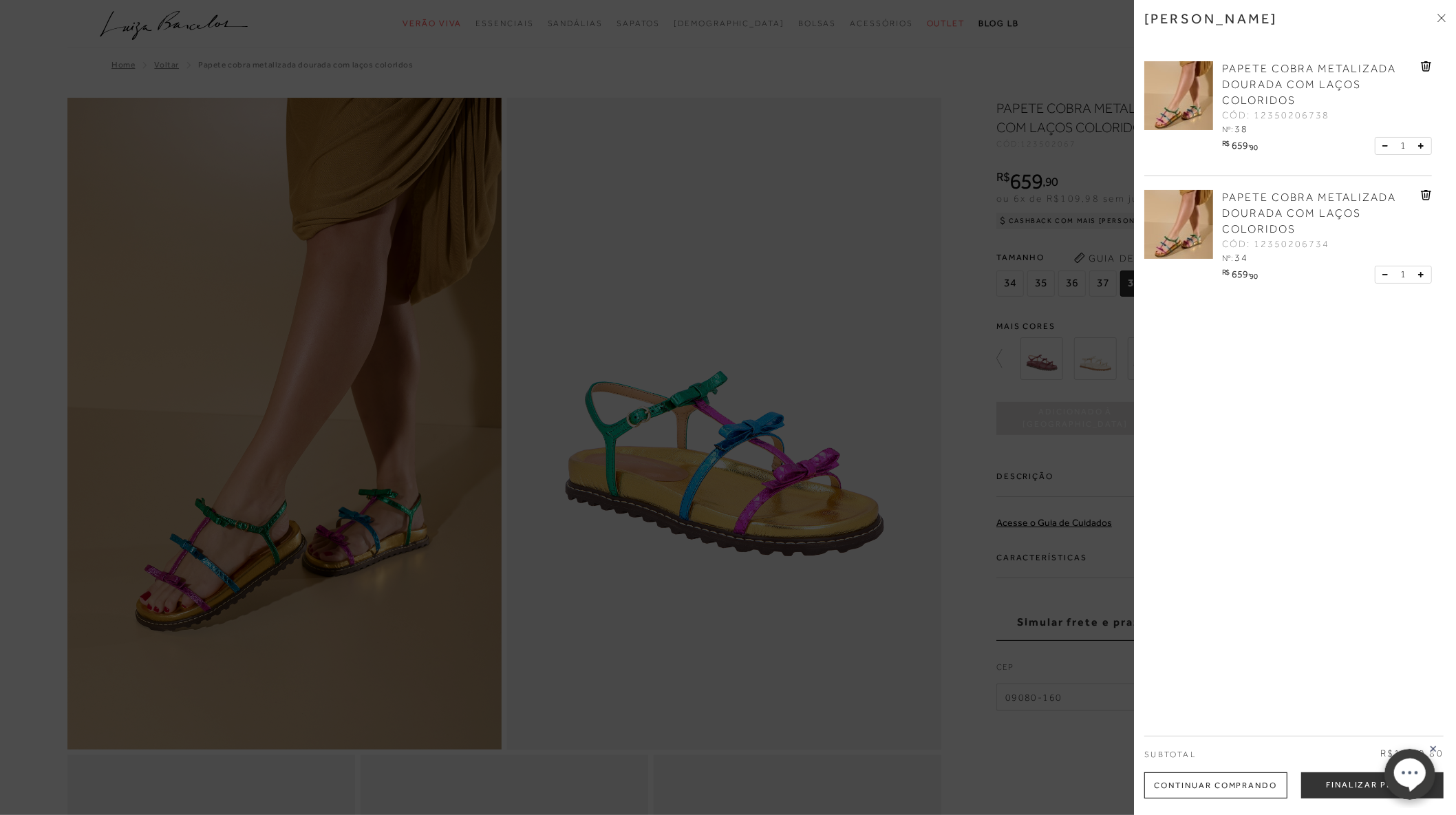
click at [1310, 194] on icon at bounding box center [1426, 195] width 11 height 11
click at [1310, 732] on button "Finalizar Pedido" at bounding box center [1371, 786] width 142 height 27
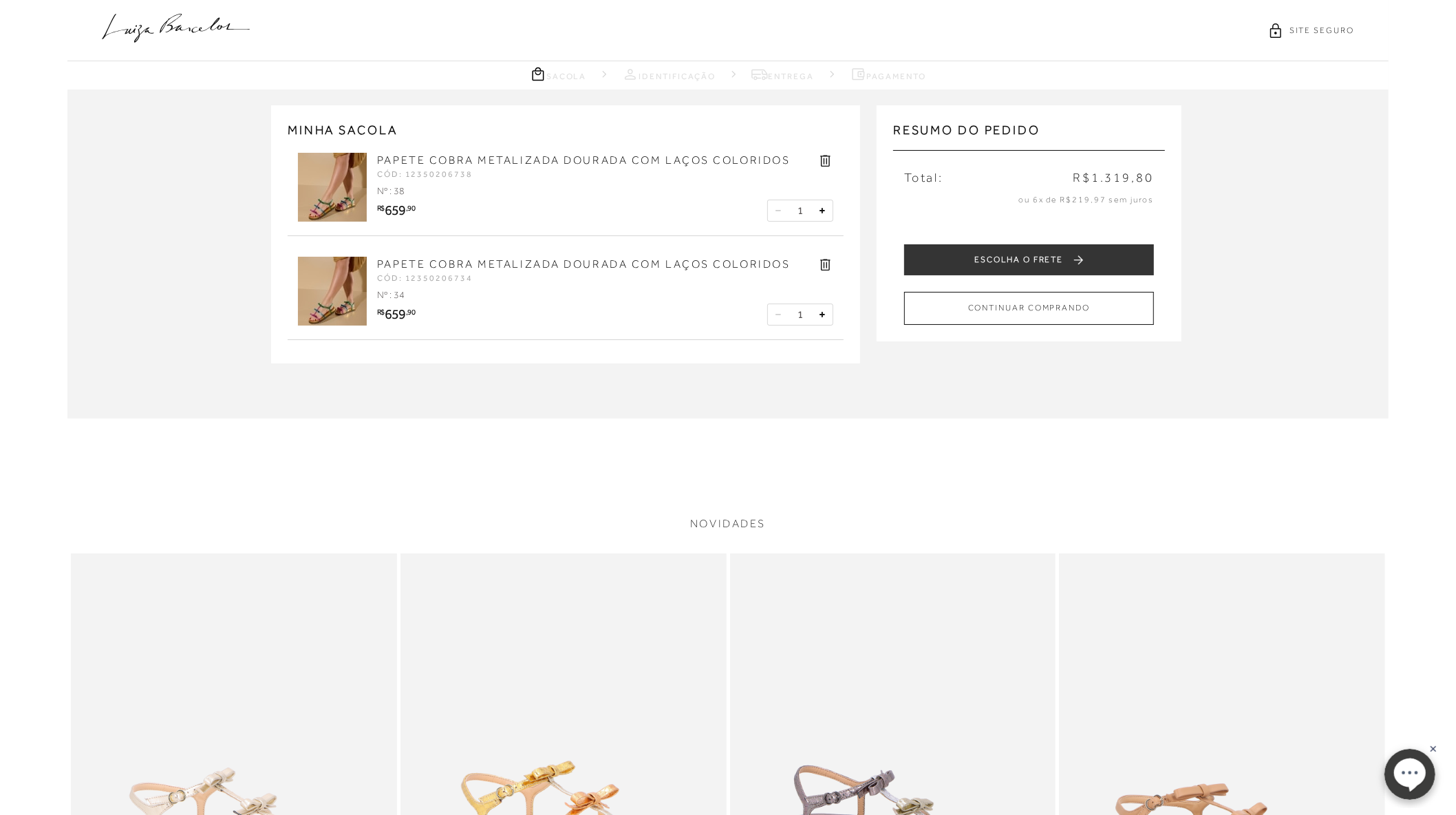
click at [828, 266] on icon at bounding box center [825, 264] width 16 height 16
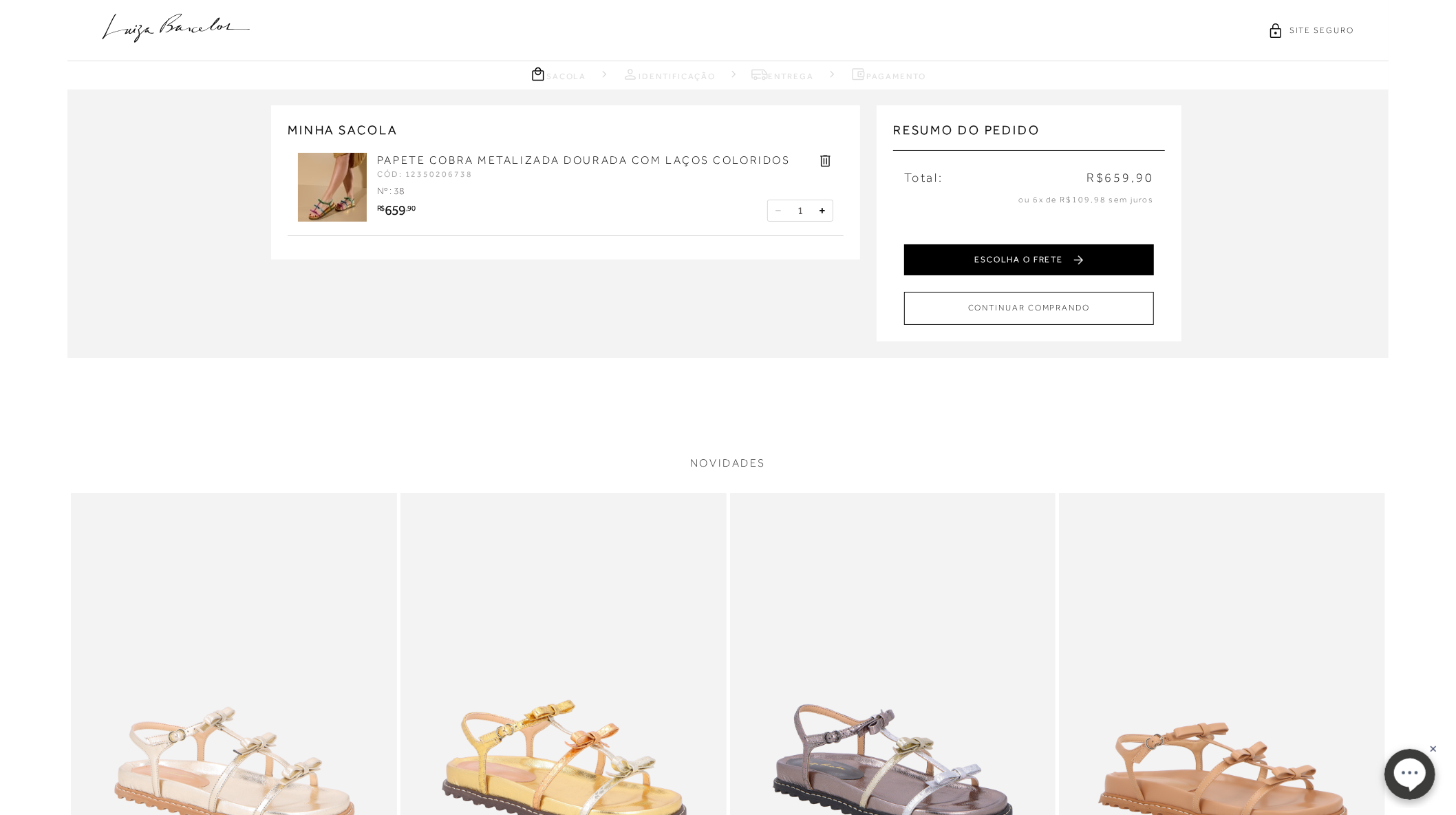
click at [1064, 254] on button "ESCOLHA O FRETE" at bounding box center [1028, 259] width 250 height 31
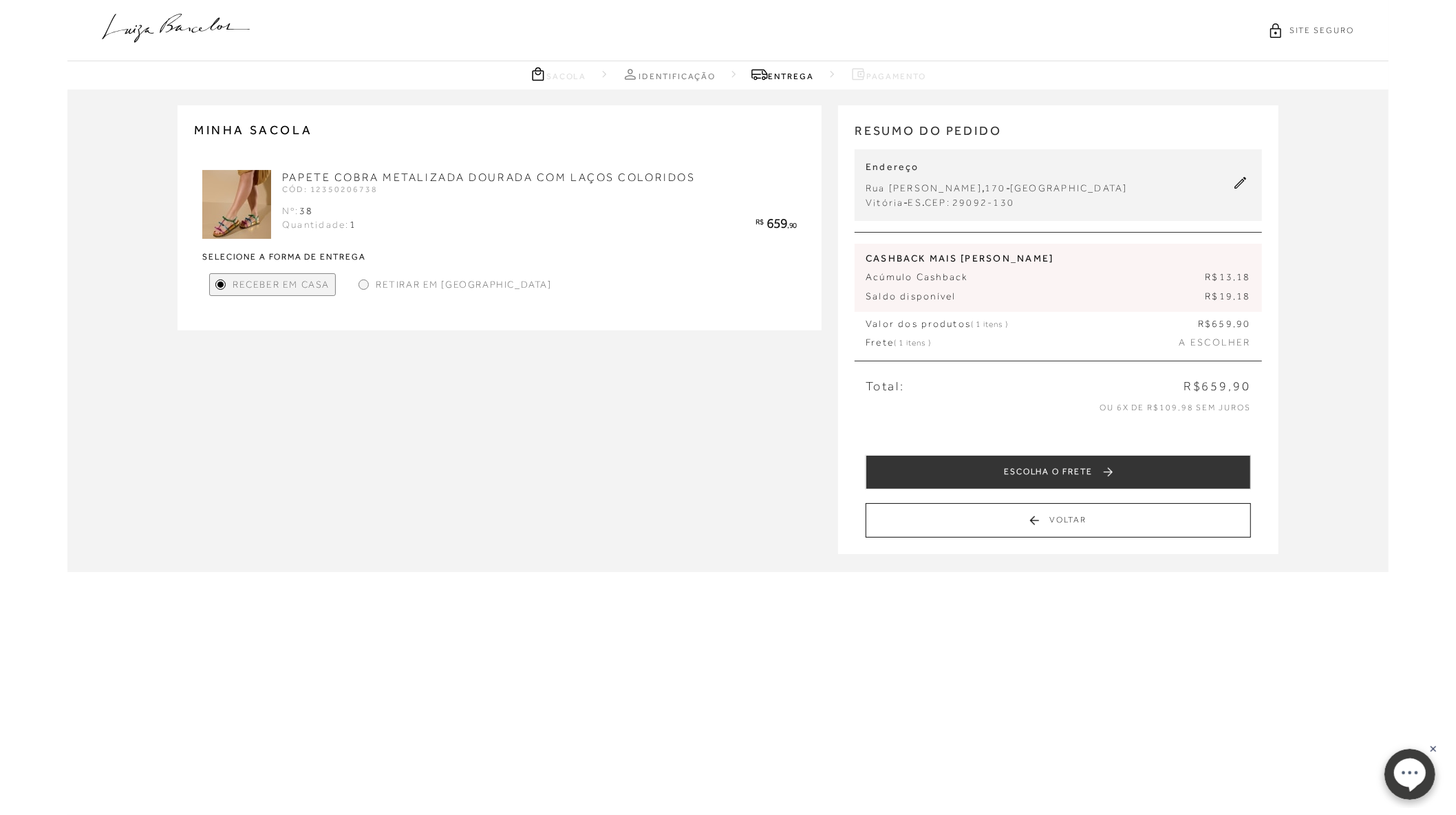
click at [1238, 185] on icon at bounding box center [1240, 183] width 12 height 12
select select "ES"
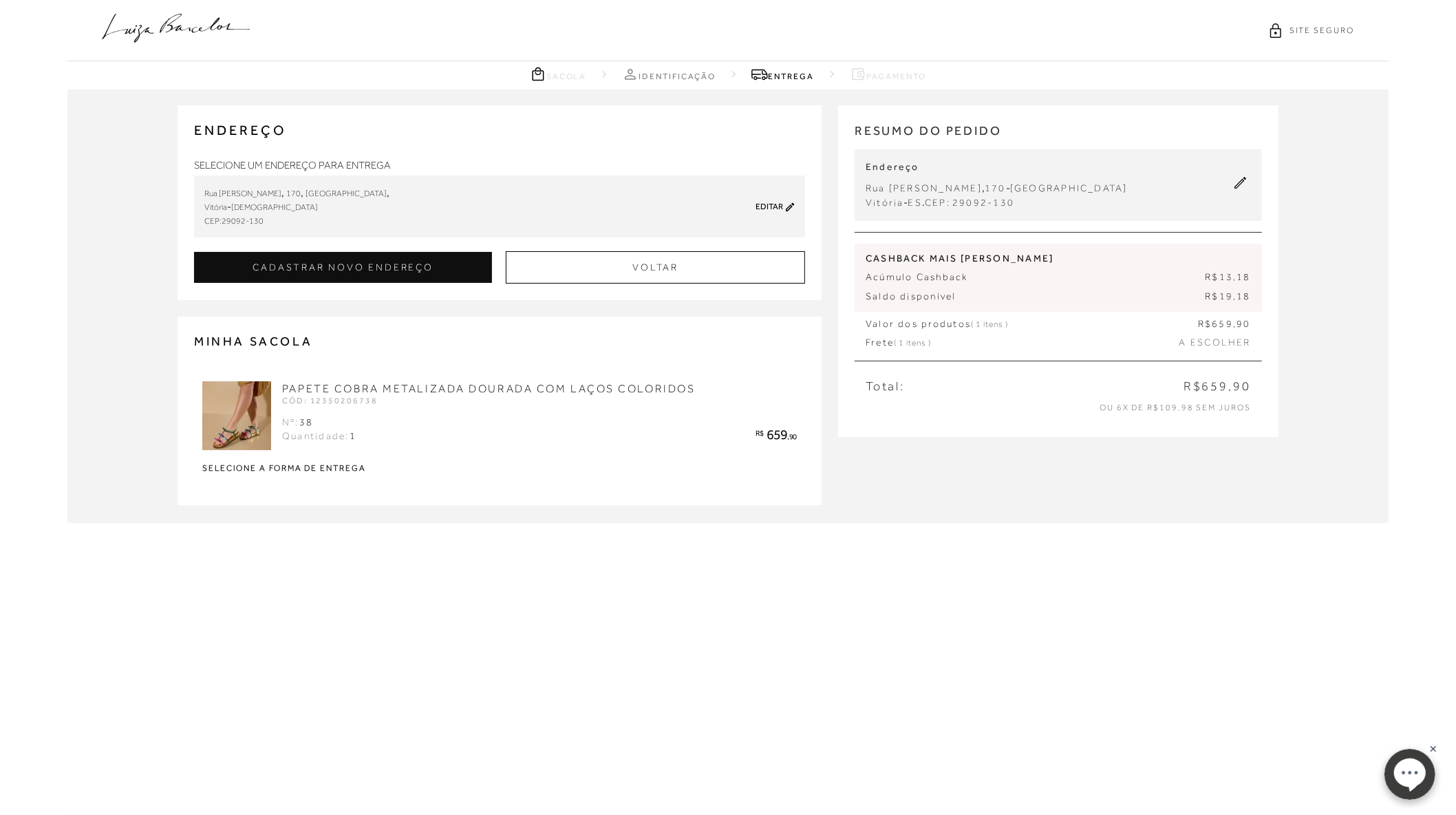
click at [788, 206] on icon at bounding box center [790, 207] width 9 height 11
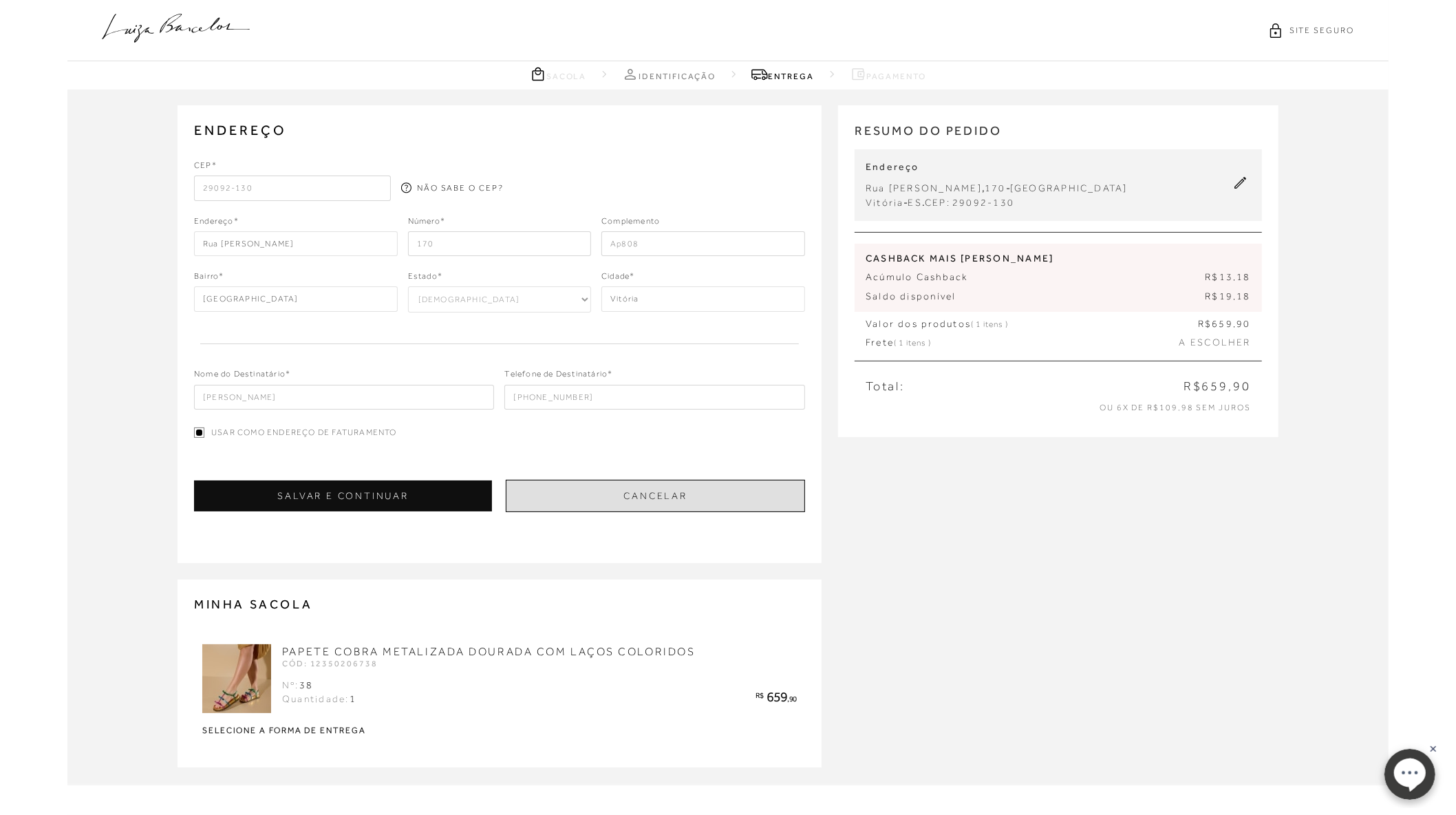
click at [708, 502] on button "Cancelar" at bounding box center [655, 496] width 300 height 33
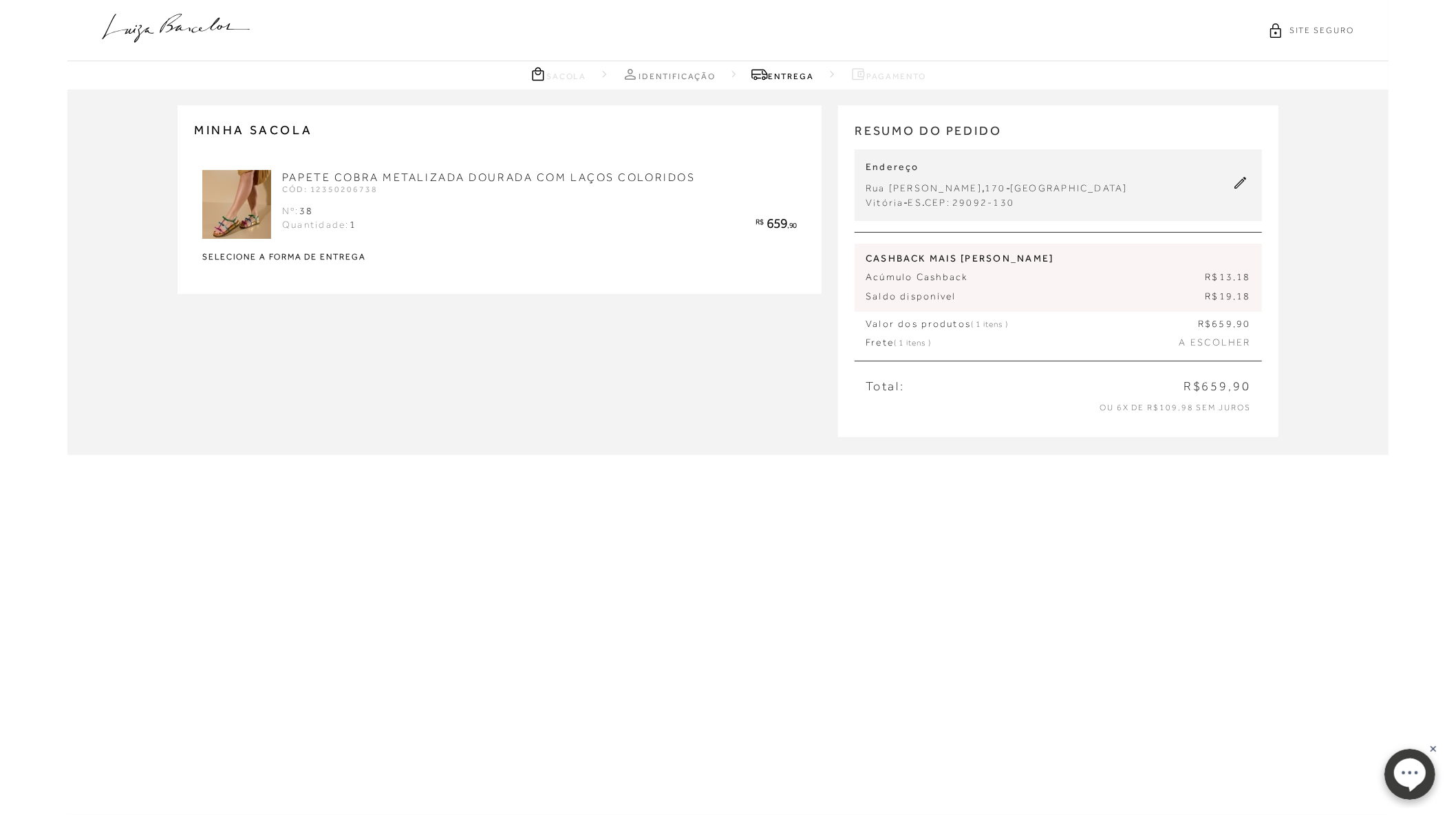
click at [1239, 184] on icon at bounding box center [1240, 183] width 12 height 12
select select "ES"
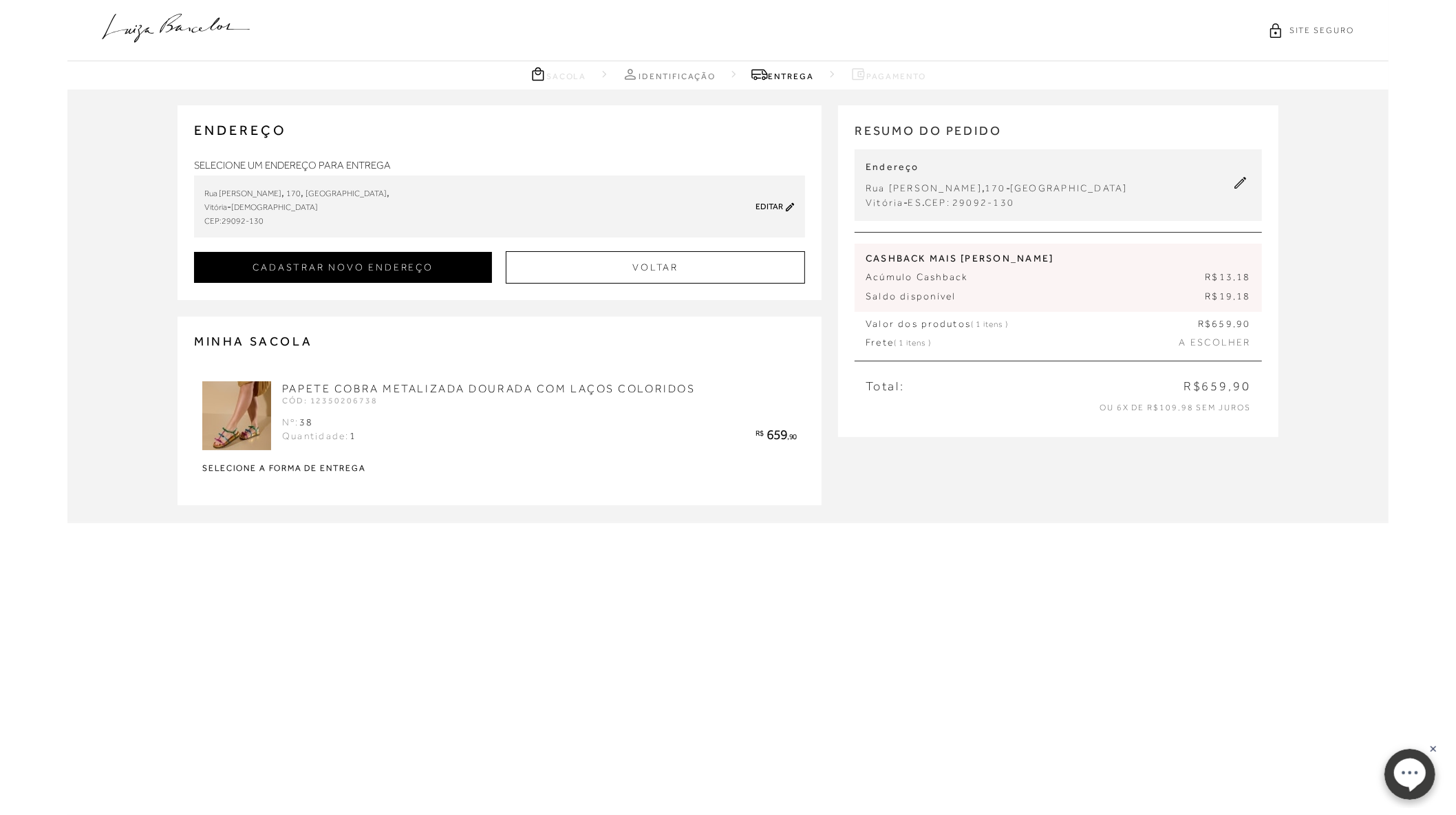
click at [363, 272] on button "CADASTRAR NOVO ENDEREÇO" at bounding box center [343, 267] width 298 height 31
checkbox input "true"
select select
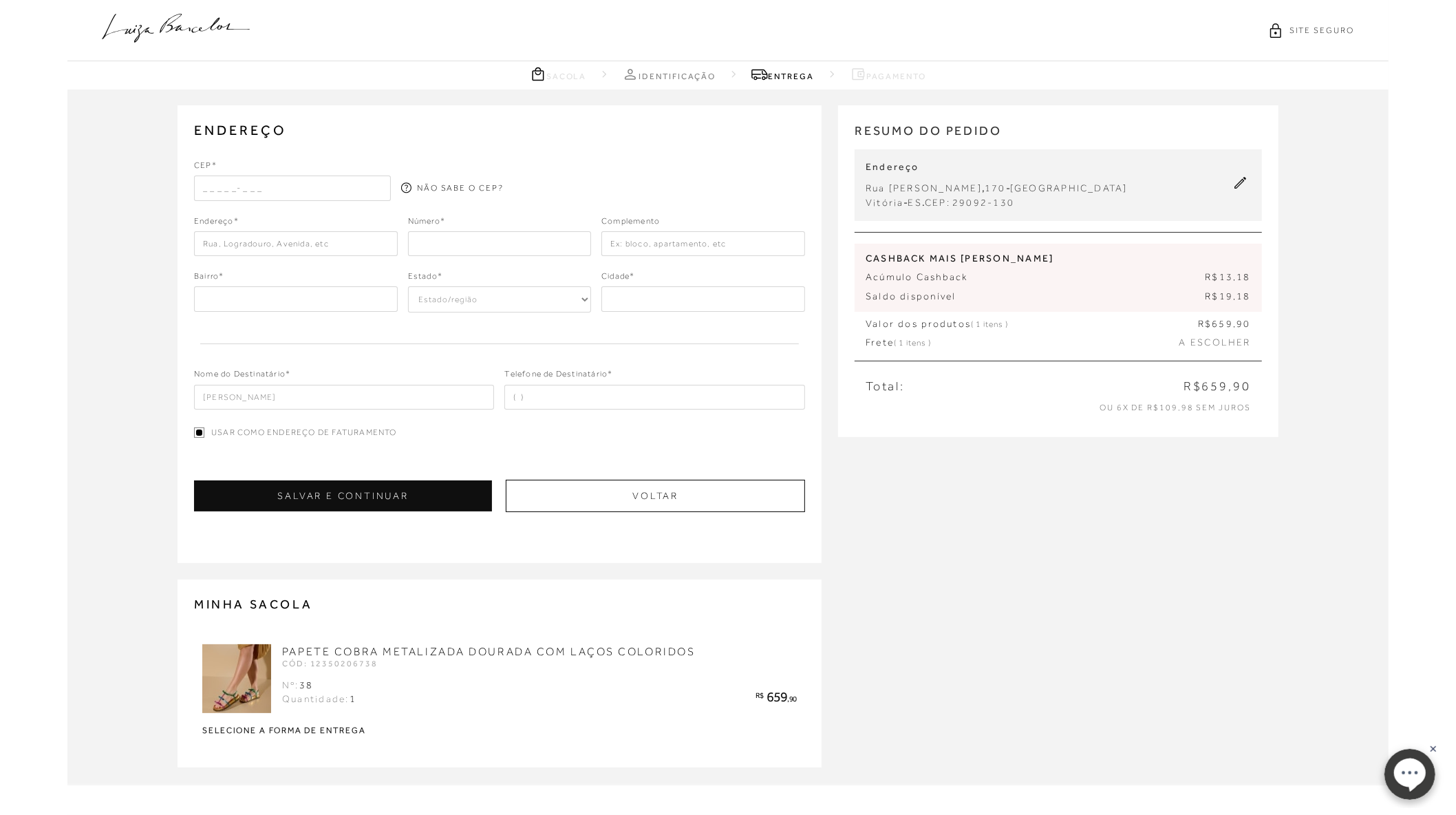
click at [284, 186] on input "text" at bounding box center [292, 188] width 197 height 25
paste input "09080-160"
type input "09080-160"
type input "Rua das Palmeiras"
type input "Jardim"
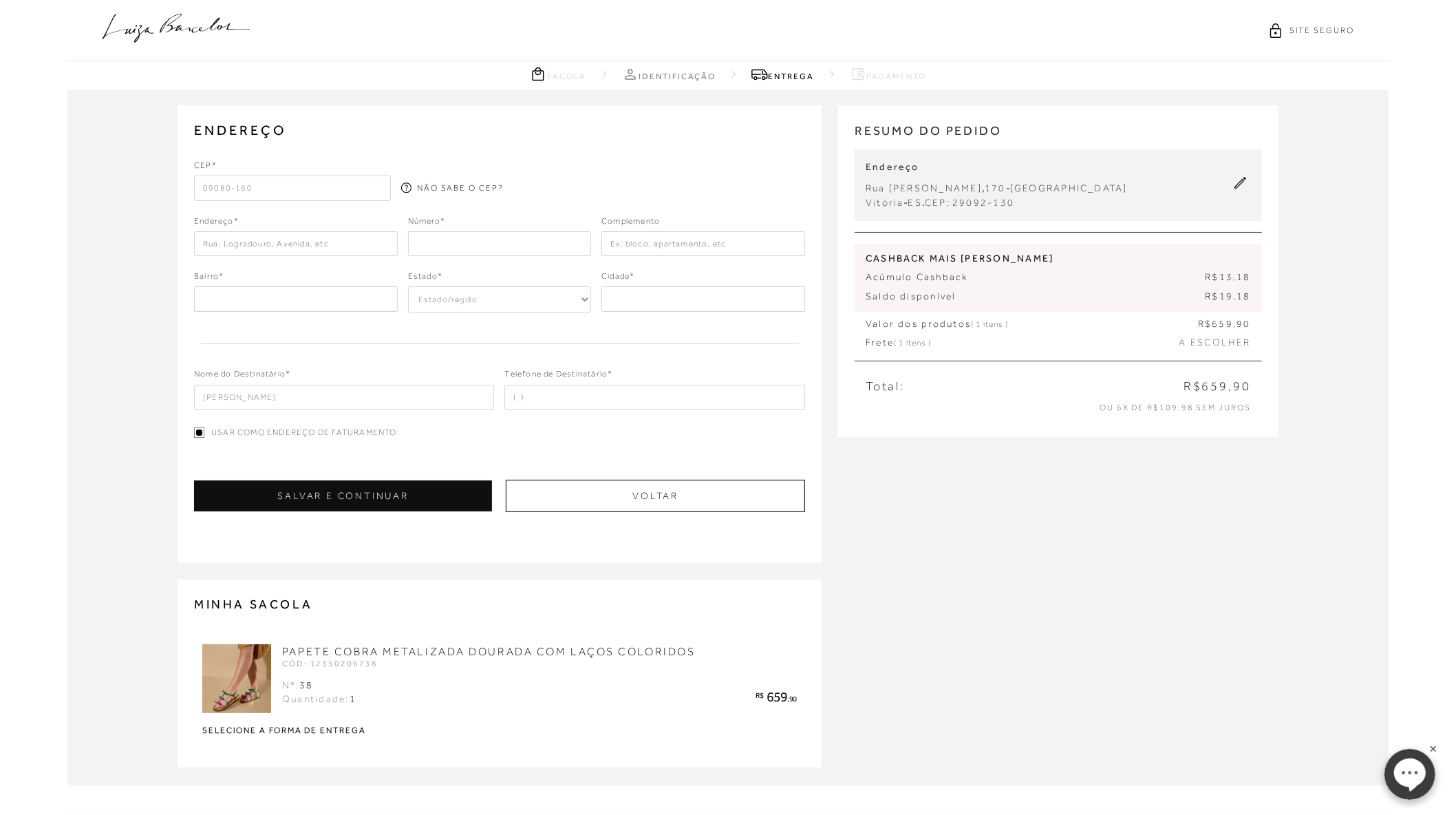
select select "SP"
type input "Santo André"
type input "09080-160"
click at [436, 236] on input "number" at bounding box center [499, 244] width 183 height 25
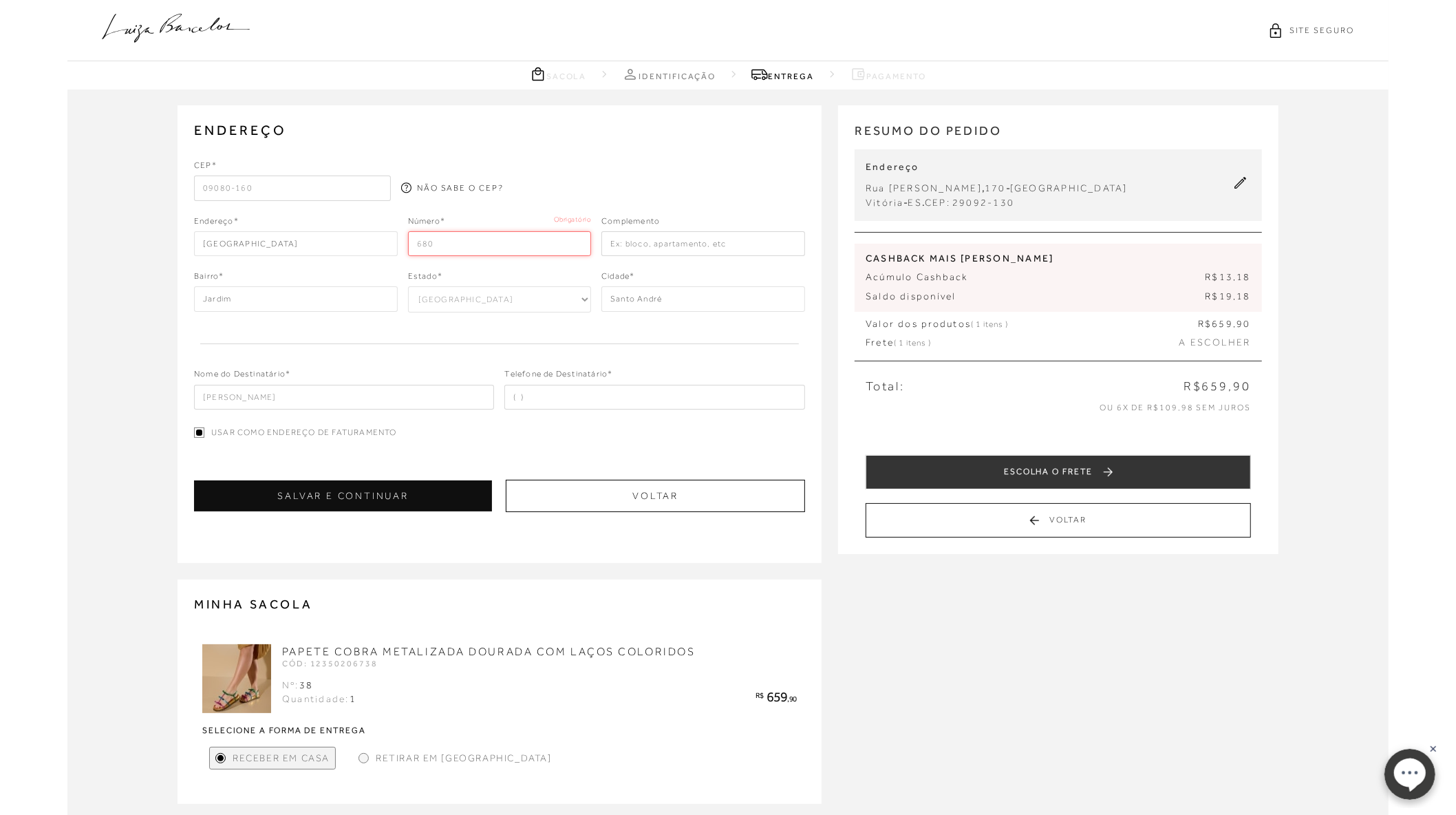
type input "680"
click at [731, 239] on input "text" at bounding box center [703, 244] width 203 height 25
type input "Torre 2 ap102"
click at [262, 400] on input "Marília Ribeiro" at bounding box center [345, 397] width 300 height 25
drag, startPoint x: 352, startPoint y: 402, endPoint x: 203, endPoint y: 401, distance: 149.0
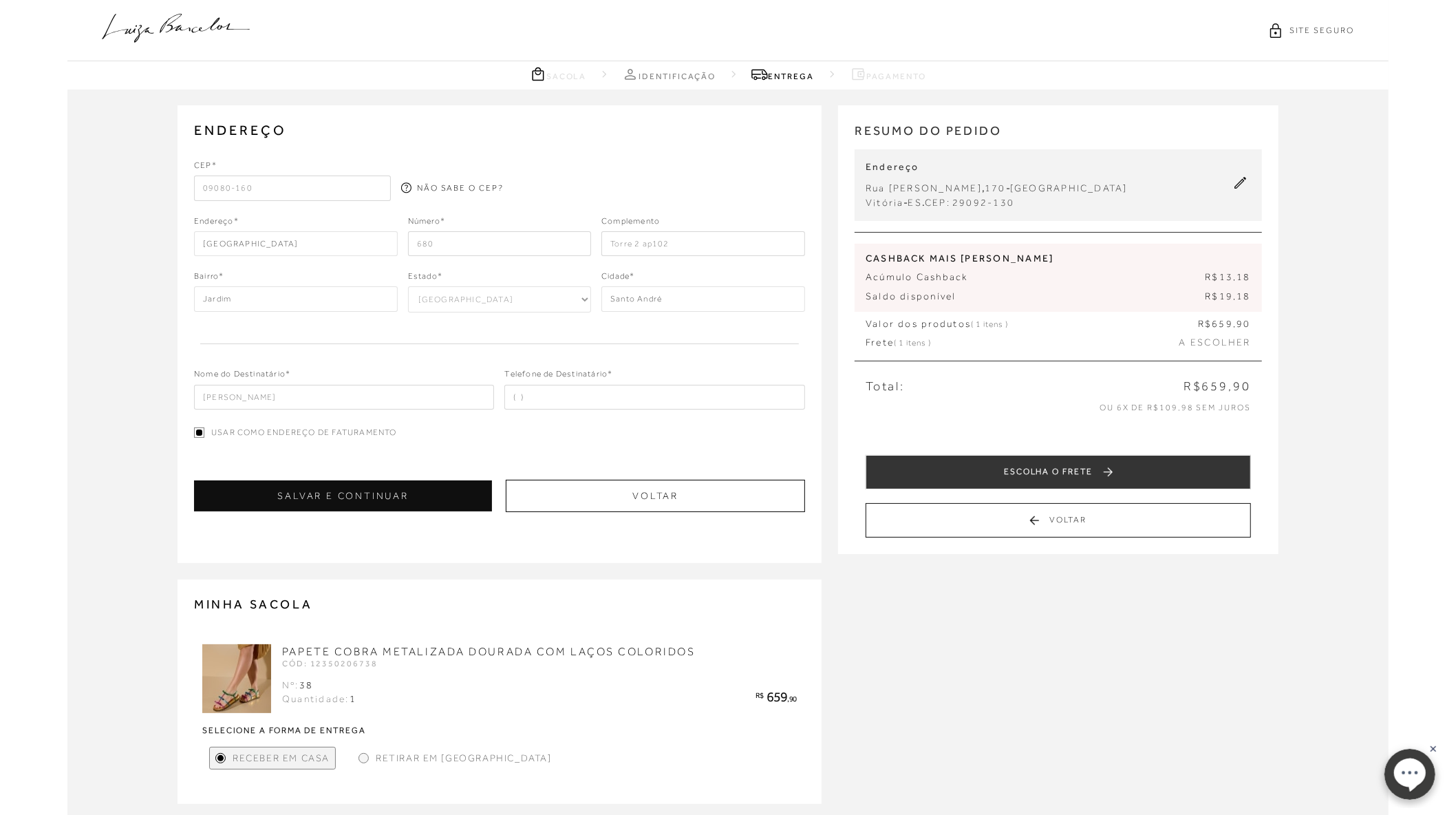
click at [203, 401] on input "Marília Ribeiro" at bounding box center [345, 397] width 300 height 25
type input "Ana Claudia Nunes Marilia"
click at [518, 396] on input "tel" at bounding box center [655, 397] width 300 height 25
type input "(27) 99975-8012"
click at [397, 486] on button "SALVAR E CONTINUAR" at bounding box center [343, 495] width 298 height 31
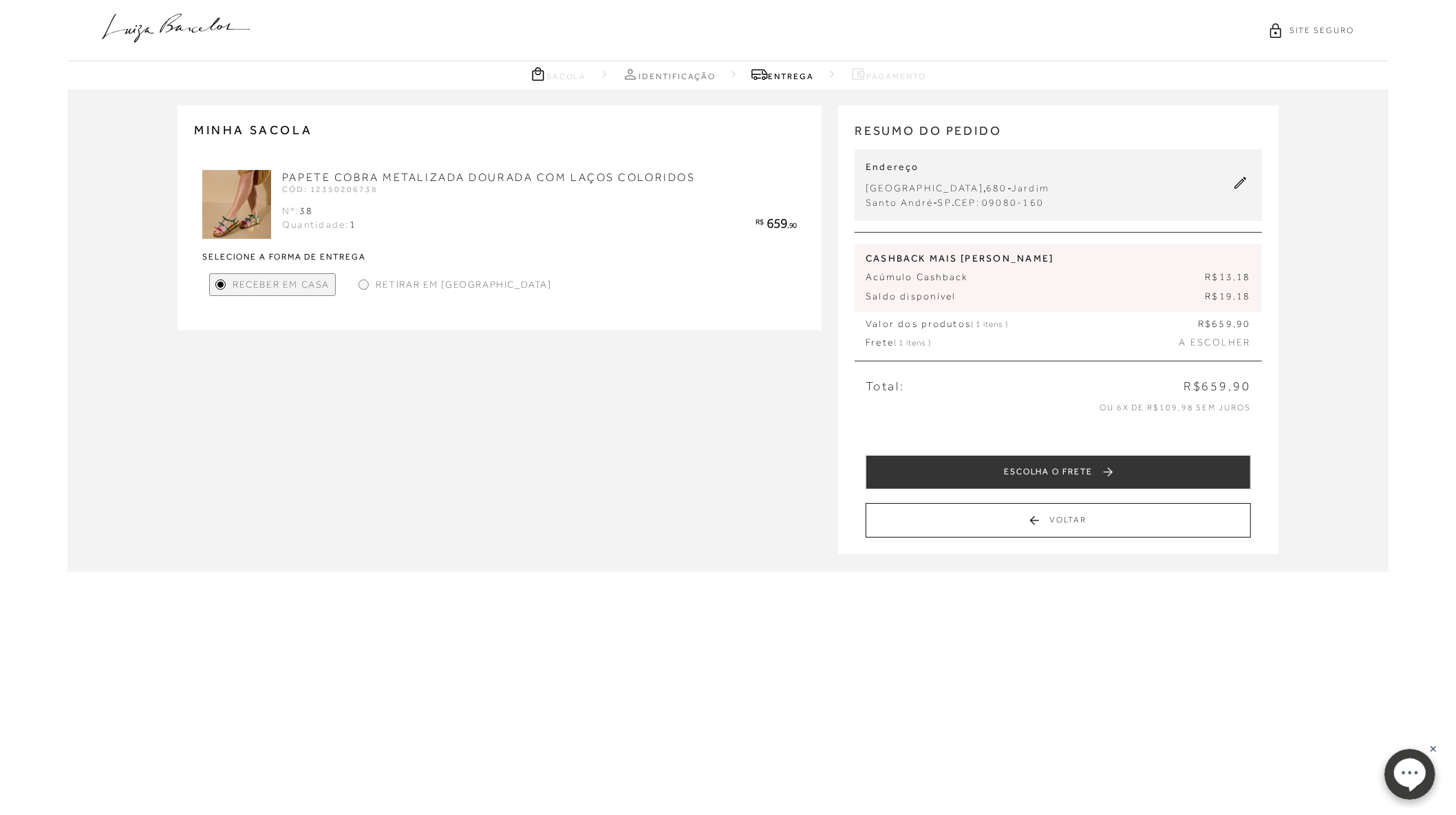
click at [361, 282] on div at bounding box center [363, 284] width 6 height 6
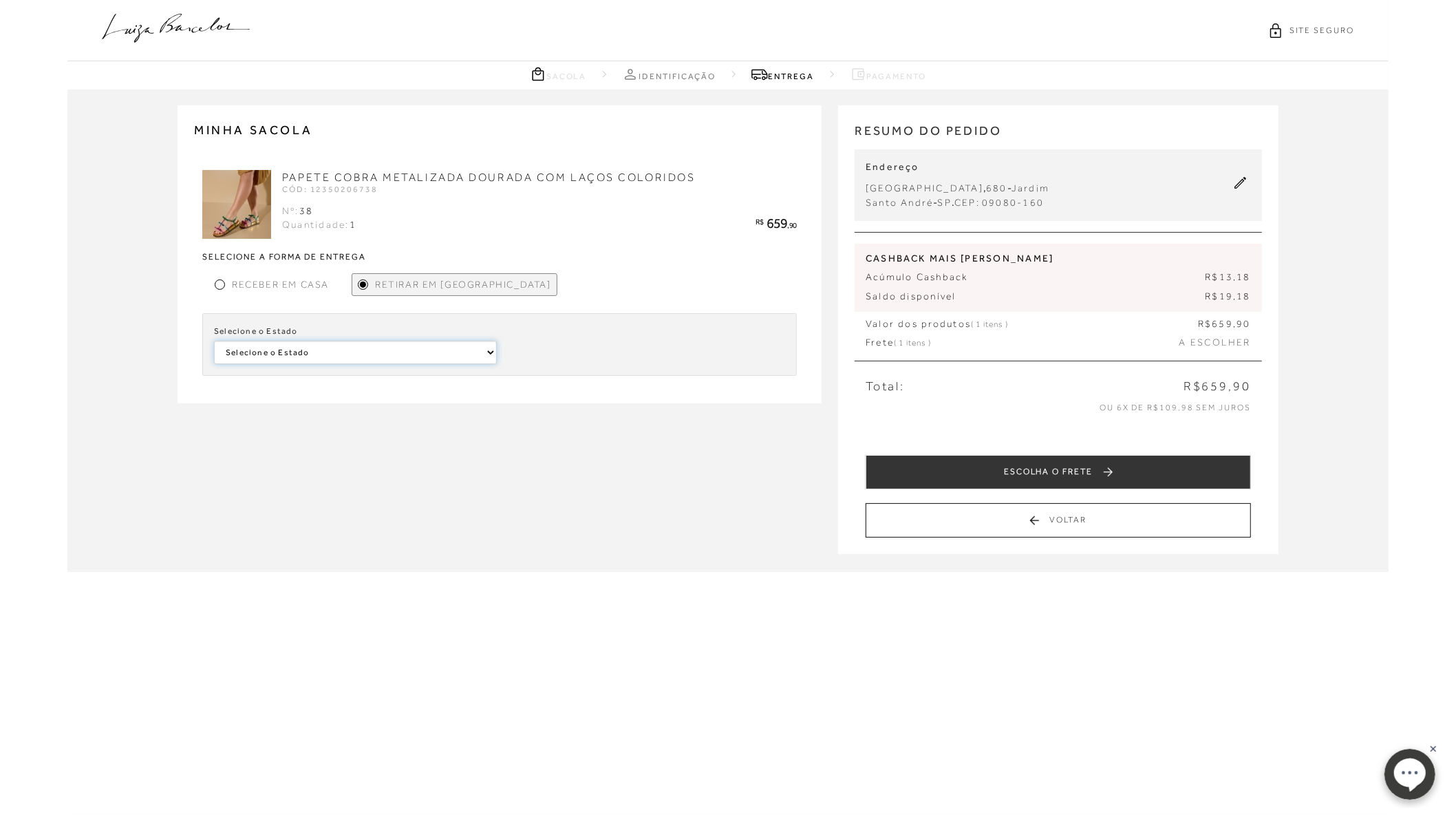
click at [372, 351] on select "Selecione o Estado Minas Gerais Distrito Federal Alagoas Paraná Bahia" at bounding box center [355, 352] width 283 height 23
click at [254, 340] on select "Selecione o Estado Minas Gerais Distrito Federal Alagoas Paraná Bahia" at bounding box center [355, 352] width 283 height 23
click at [254, 274] on div "Receber em Casa" at bounding box center [272, 285] width 125 height 23
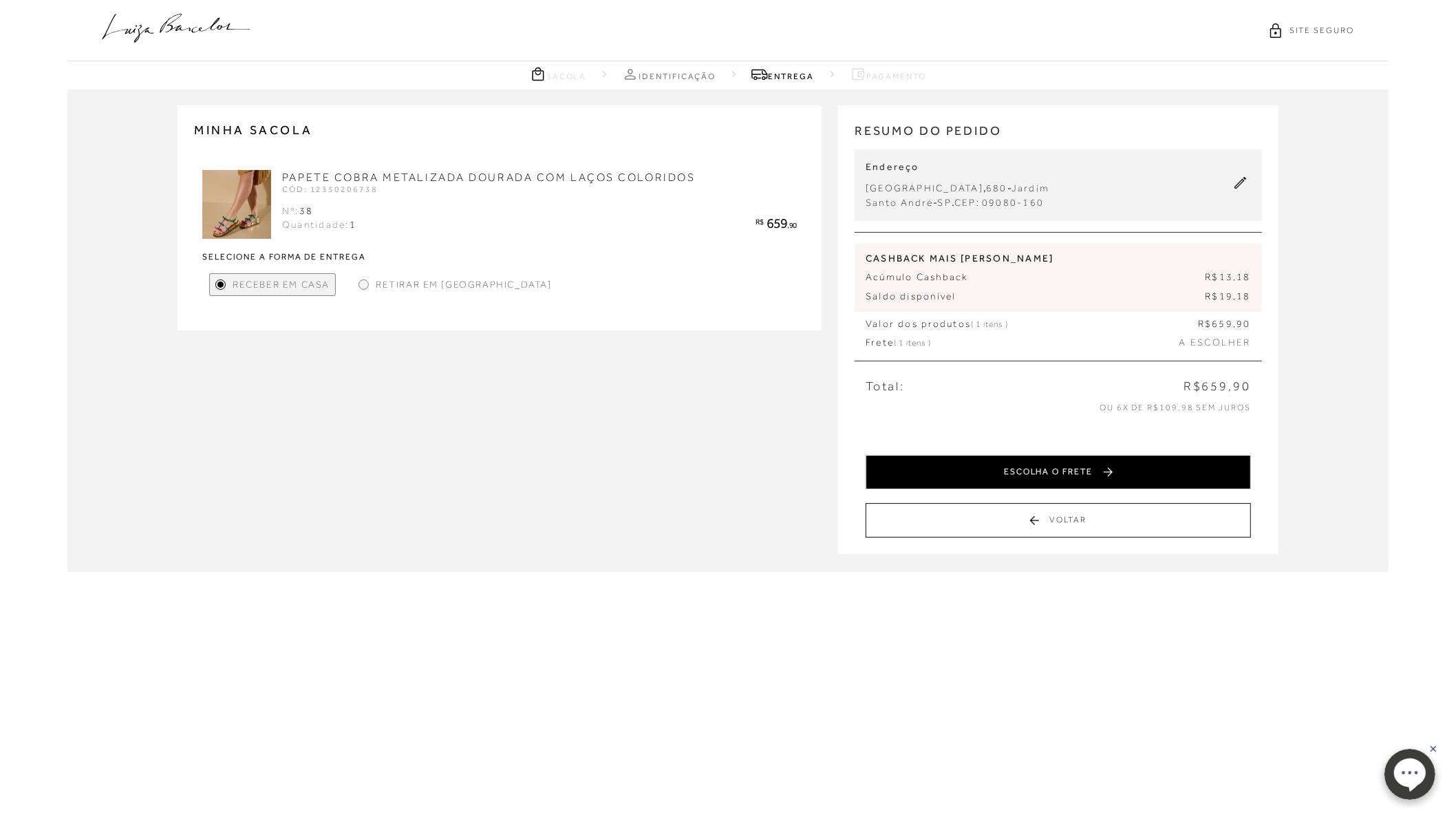
click at [1103, 467] on button "ESCOLHA O FRETE" at bounding box center [1058, 472] width 385 height 34
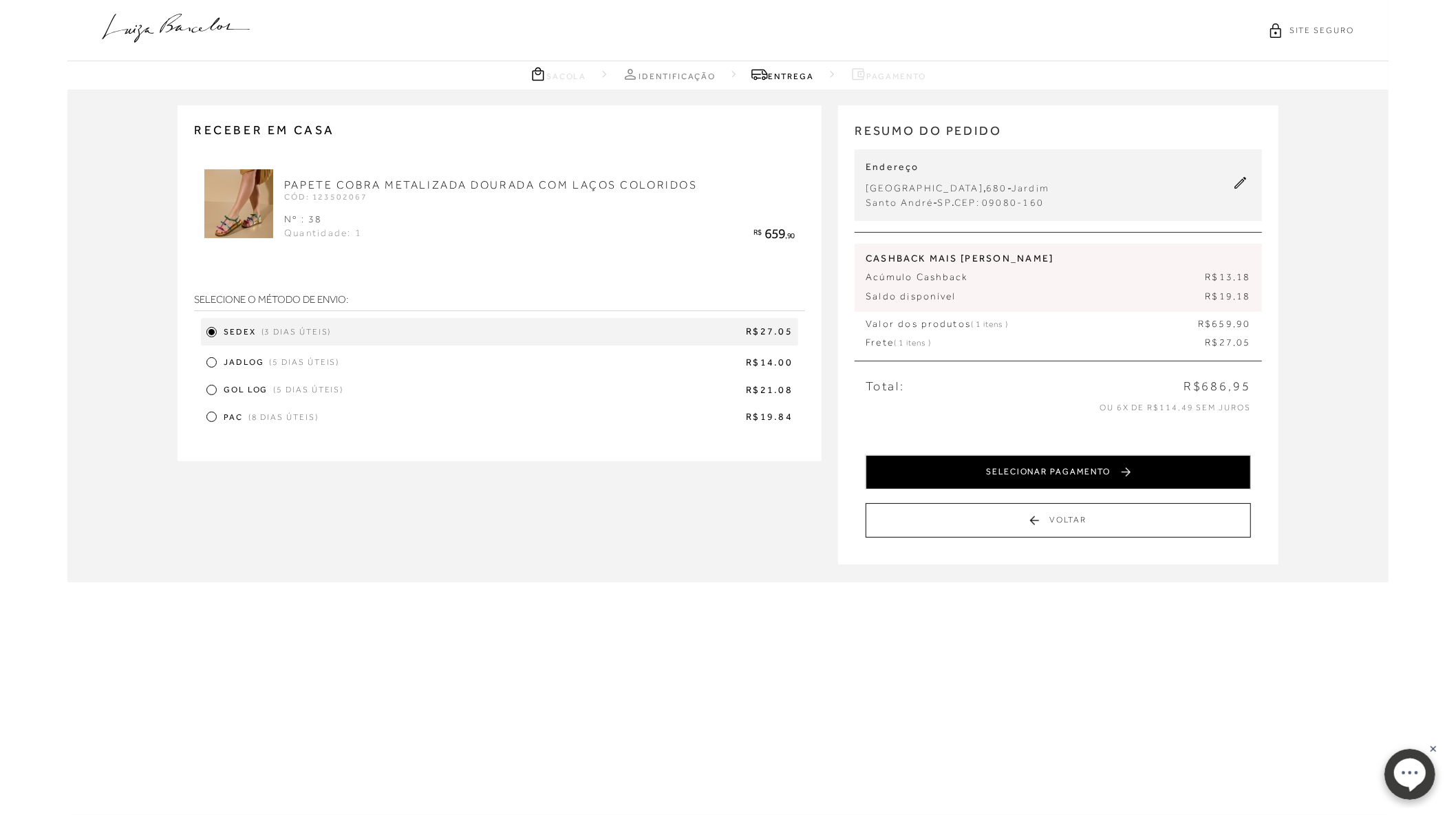
click at [1161, 470] on button "SELECIONAR PAGAMENTO" at bounding box center [1058, 472] width 385 height 34
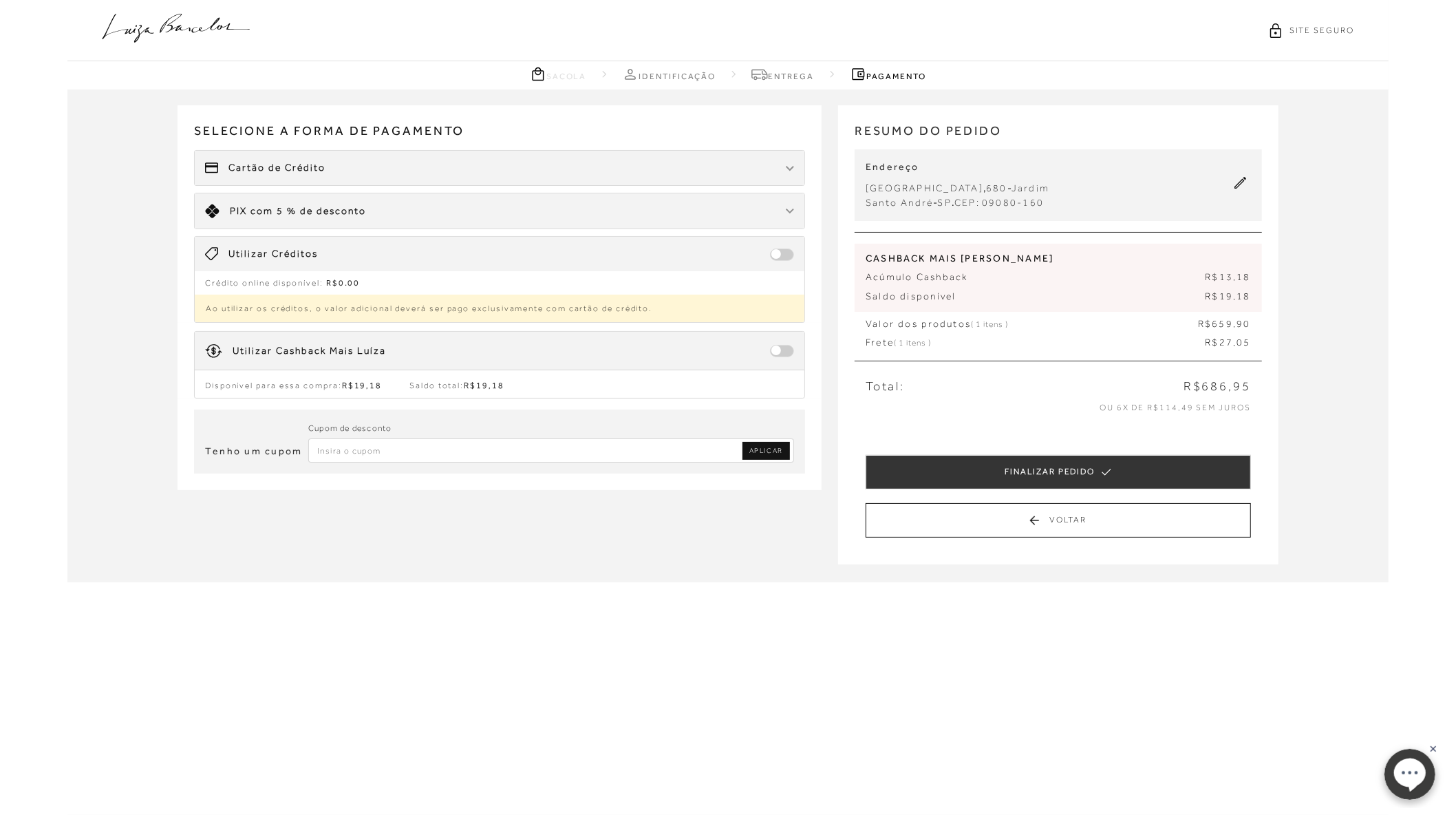
click at [788, 351] on span at bounding box center [781, 351] width 24 height 12
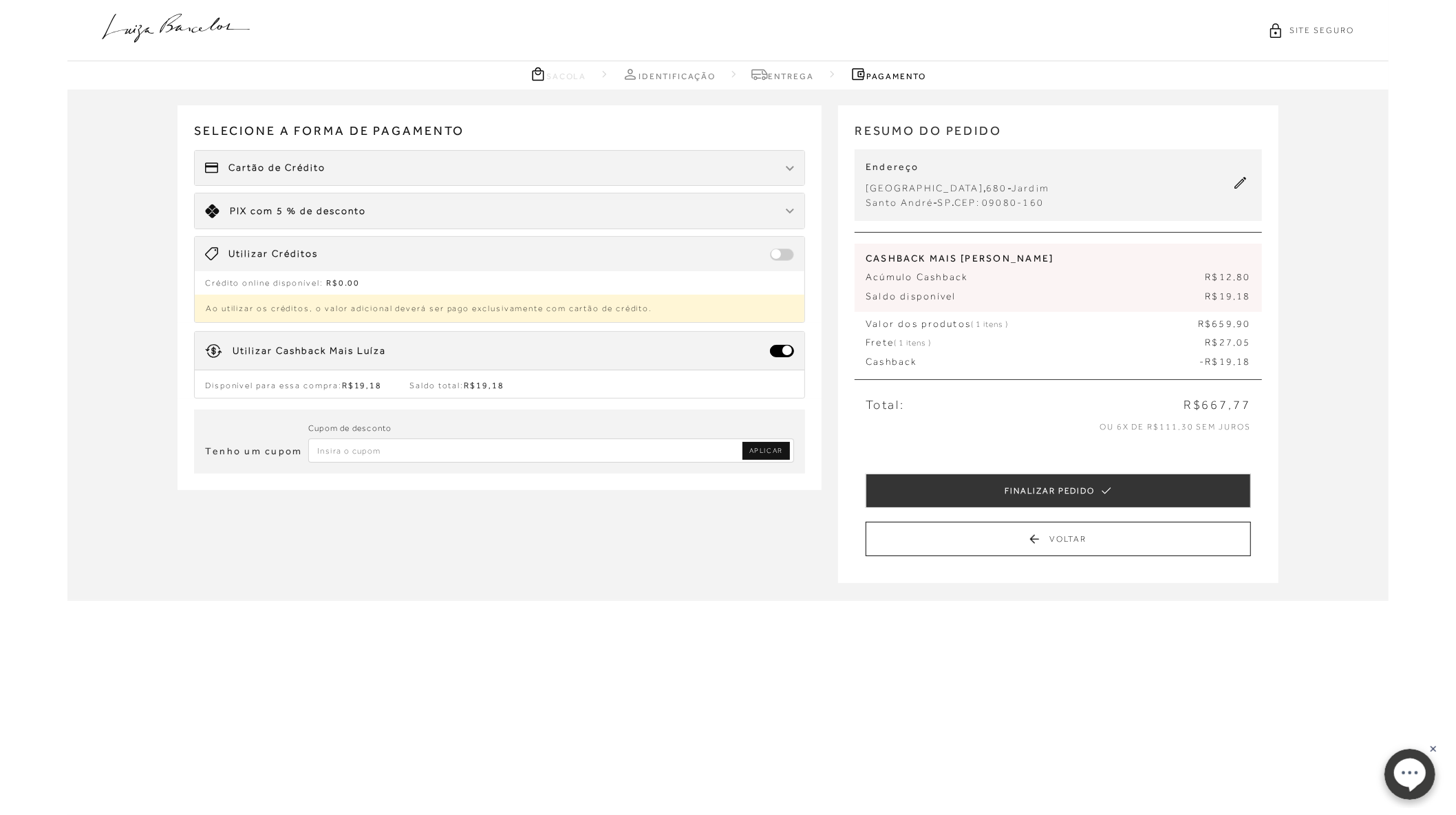
click at [788, 171] on img at bounding box center [789, 169] width 8 height 5
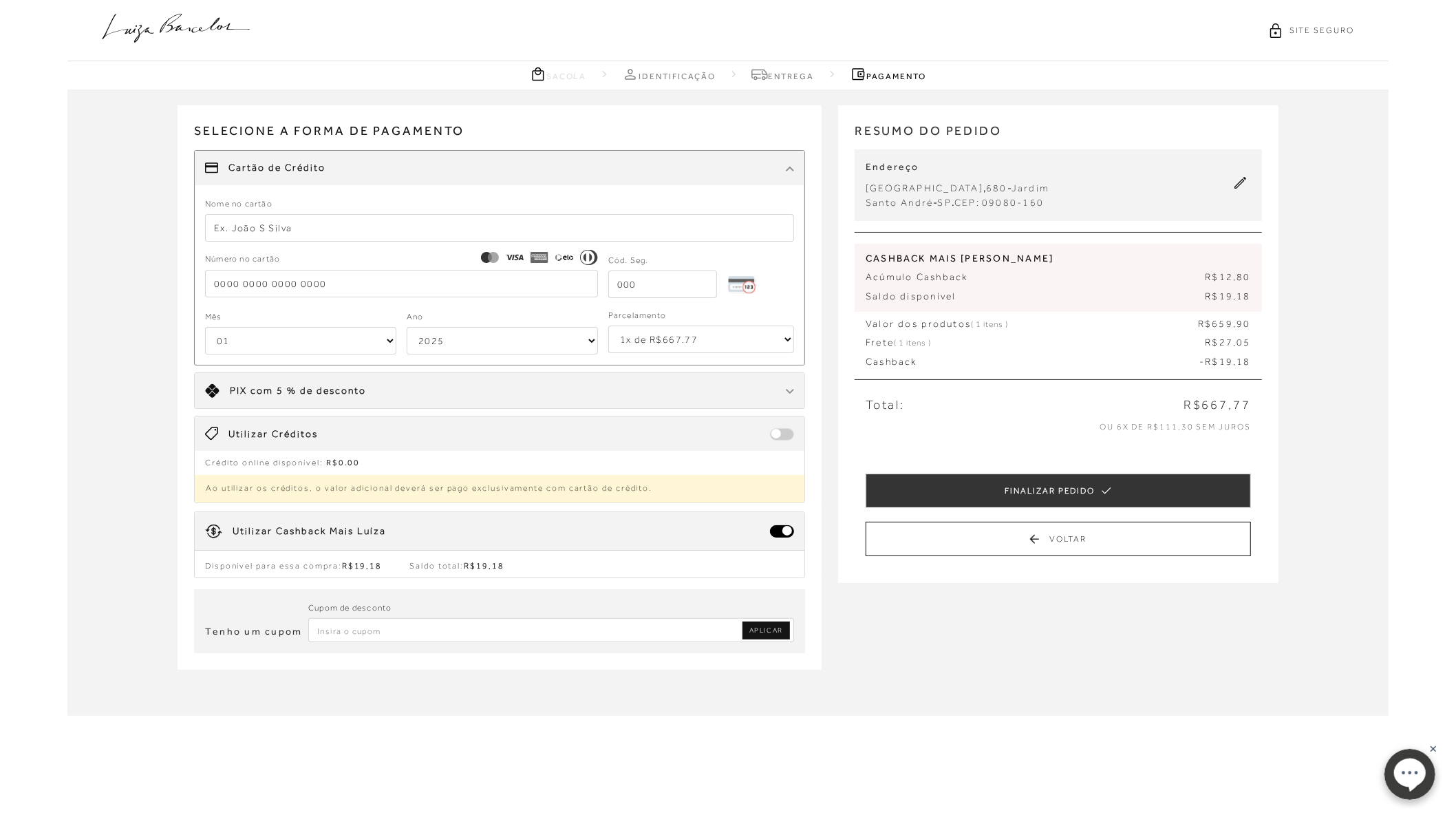
click at [268, 275] on input "tel" at bounding box center [401, 283] width 393 height 27
paste input "4066699953070762"
type input "4066699953070762"
click at [249, 224] on input "text" at bounding box center [499, 227] width 589 height 27
type input "MARILIA SOUSA"
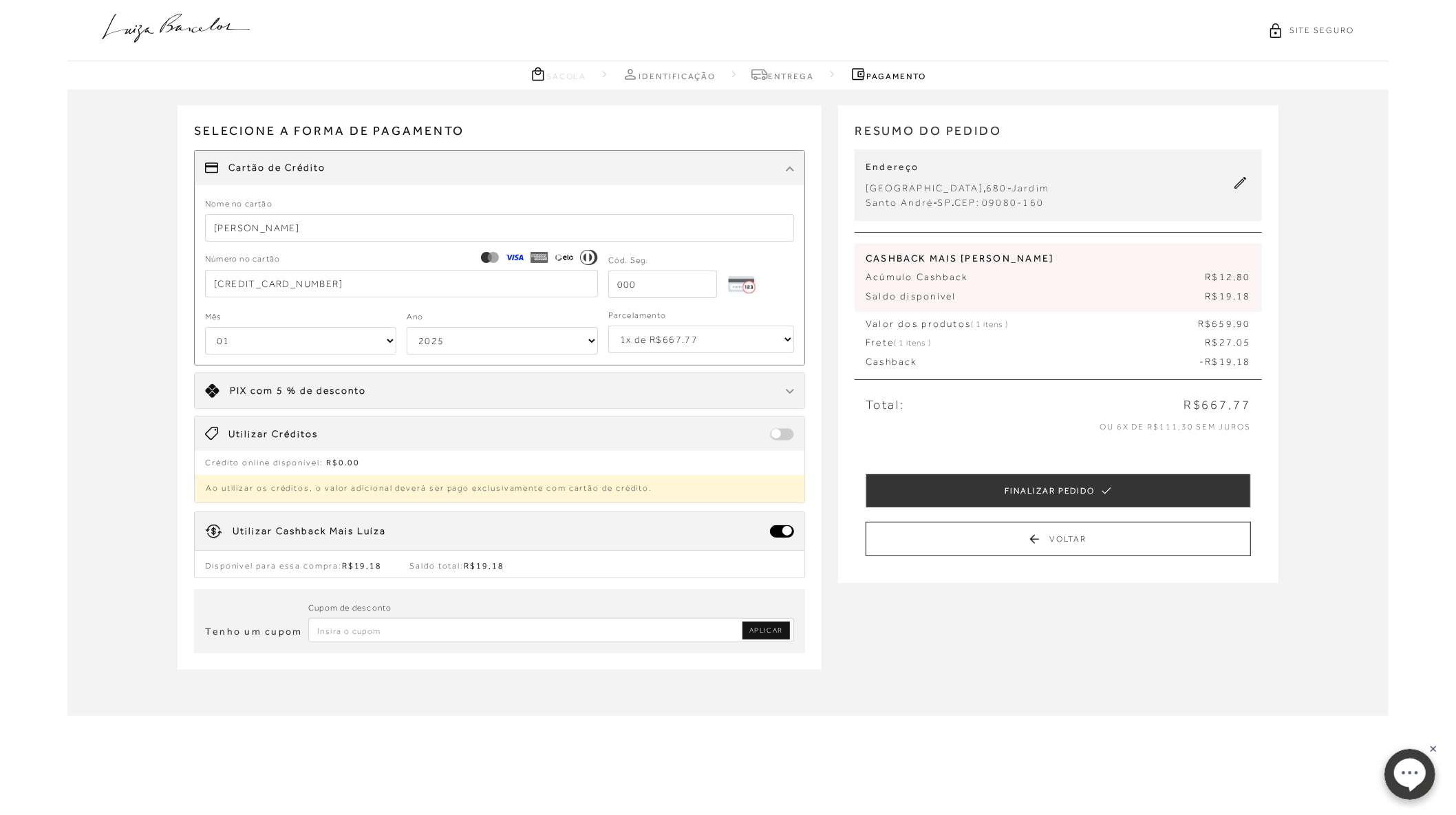
click at [694, 285] on input "tel" at bounding box center [662, 284] width 109 height 27
type input "9"
type input "795"
click at [527, 344] on select "2025 2026 2027 2028 2029 2030 2031 2032 2033 2034 2035 2036 2037 2038 2039 2040…" at bounding box center [502, 340] width 191 height 27
select select "2028"
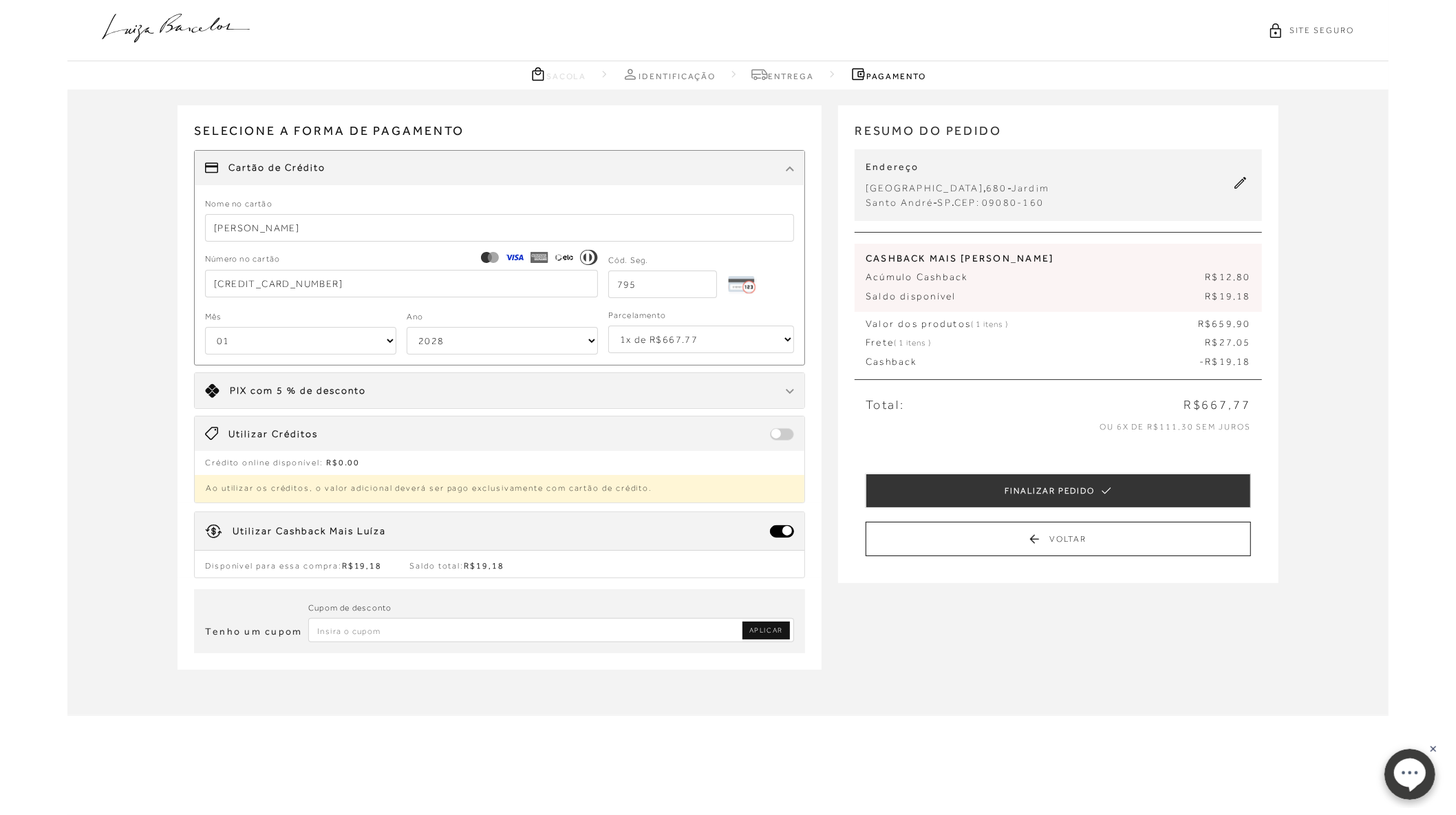
click at [406, 327] on select "2025 2026 2027 2028 2029 2030 2031 2032 2033 2034 2035 2036 2037 2038 2039 2040…" at bounding box center [502, 340] width 191 height 27
click at [727, 343] on select "1x de R$667.77 2x de R$333.89 sem juros 3x de R$222.59 sem juros 4x de R$166.95…" at bounding box center [701, 339] width 186 height 27
select select "2"
click at [608, 325] on select "1x de R$667.77 2x de R$333.89 sem juros 3x de R$222.59 sem juros 4x de R$166.95…" at bounding box center [701, 339] width 186 height 27
click at [580, 27] on div "SITE SEGURO" at bounding box center [727, 30] width 1321 height 61
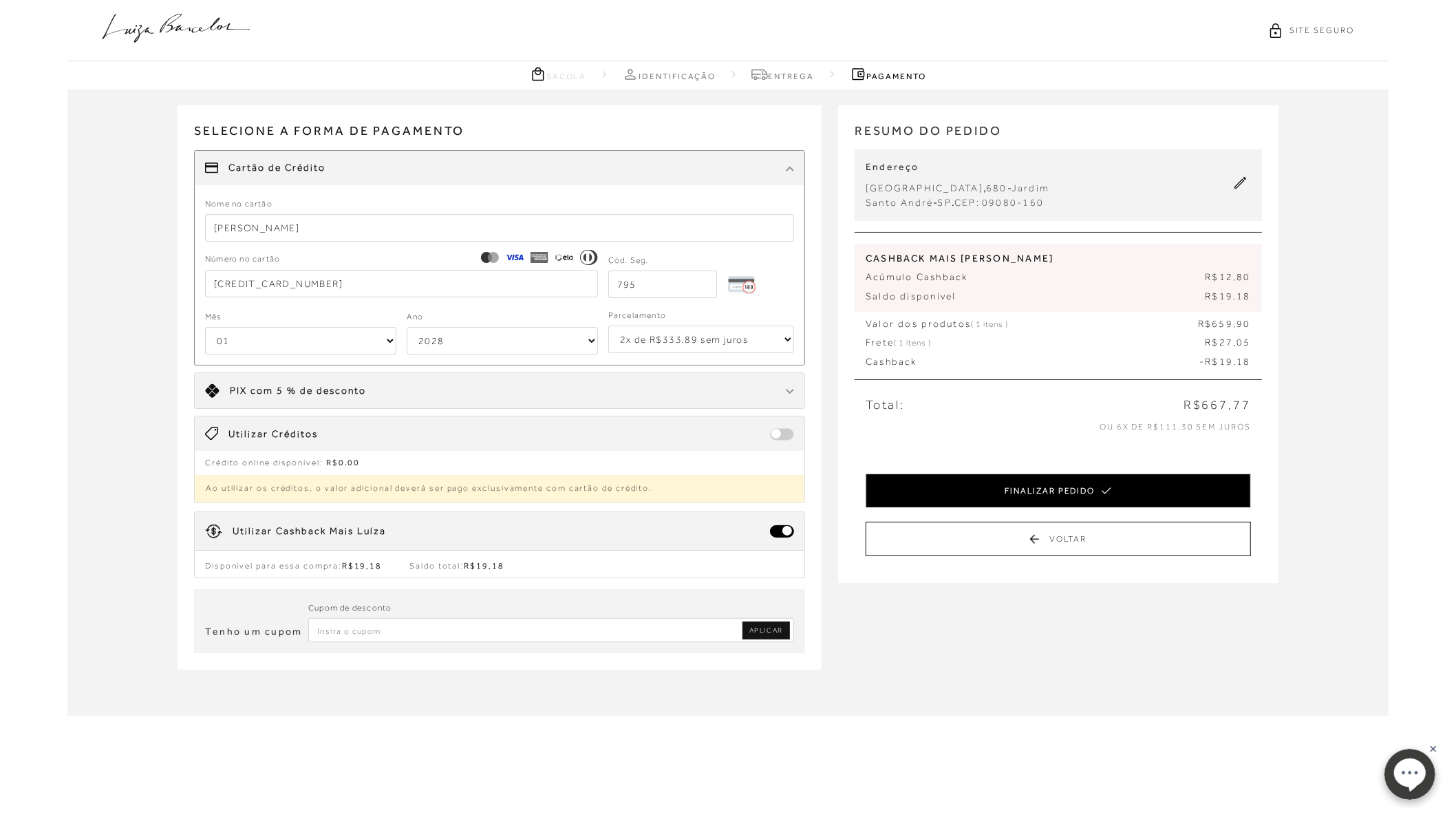
click at [1126, 489] on button "FINALIZAR PEDIDO" at bounding box center [1058, 491] width 385 height 34
select select "2028"
select select "2"
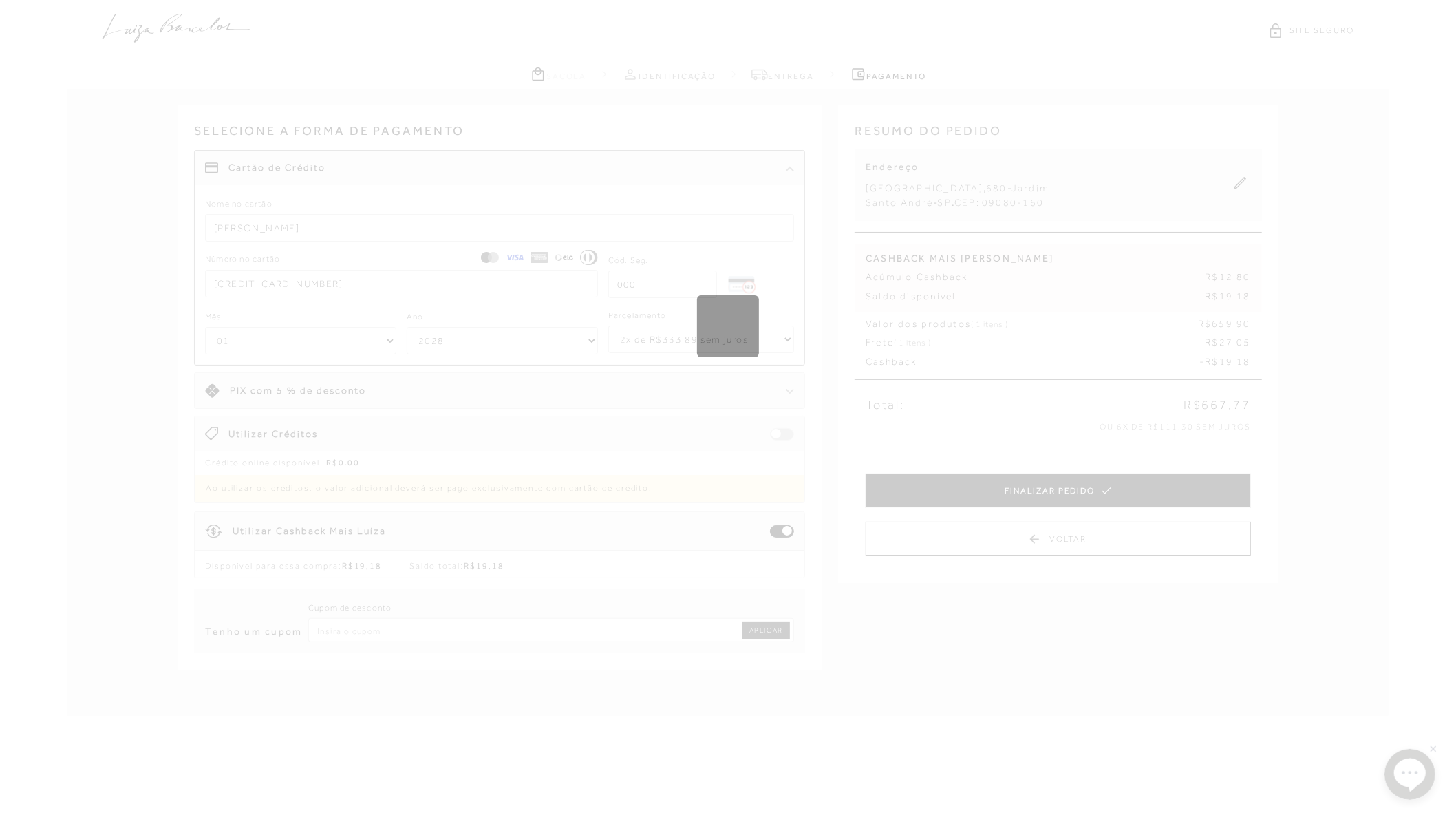
select select "1"
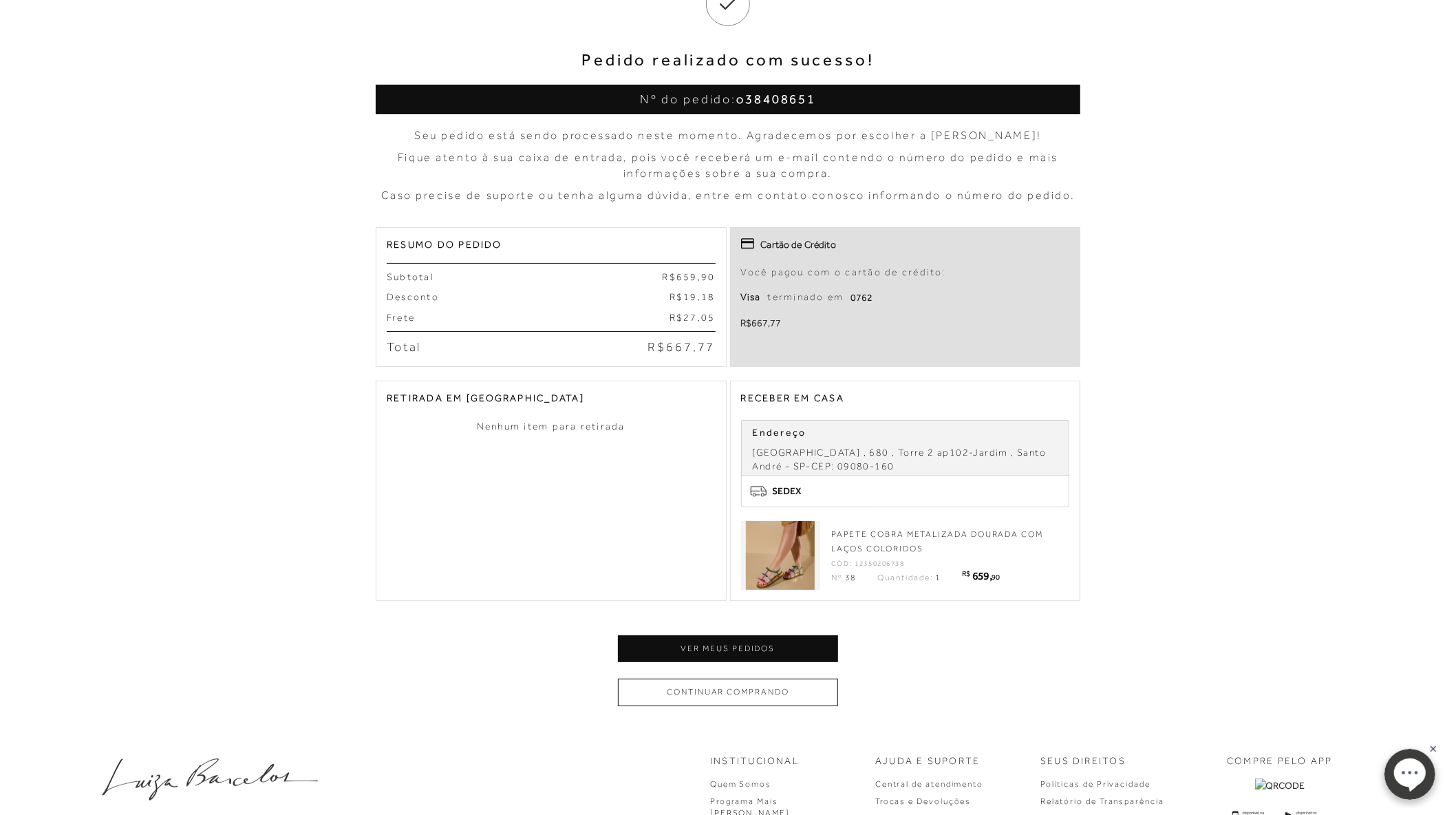
scroll to position [153, 0]
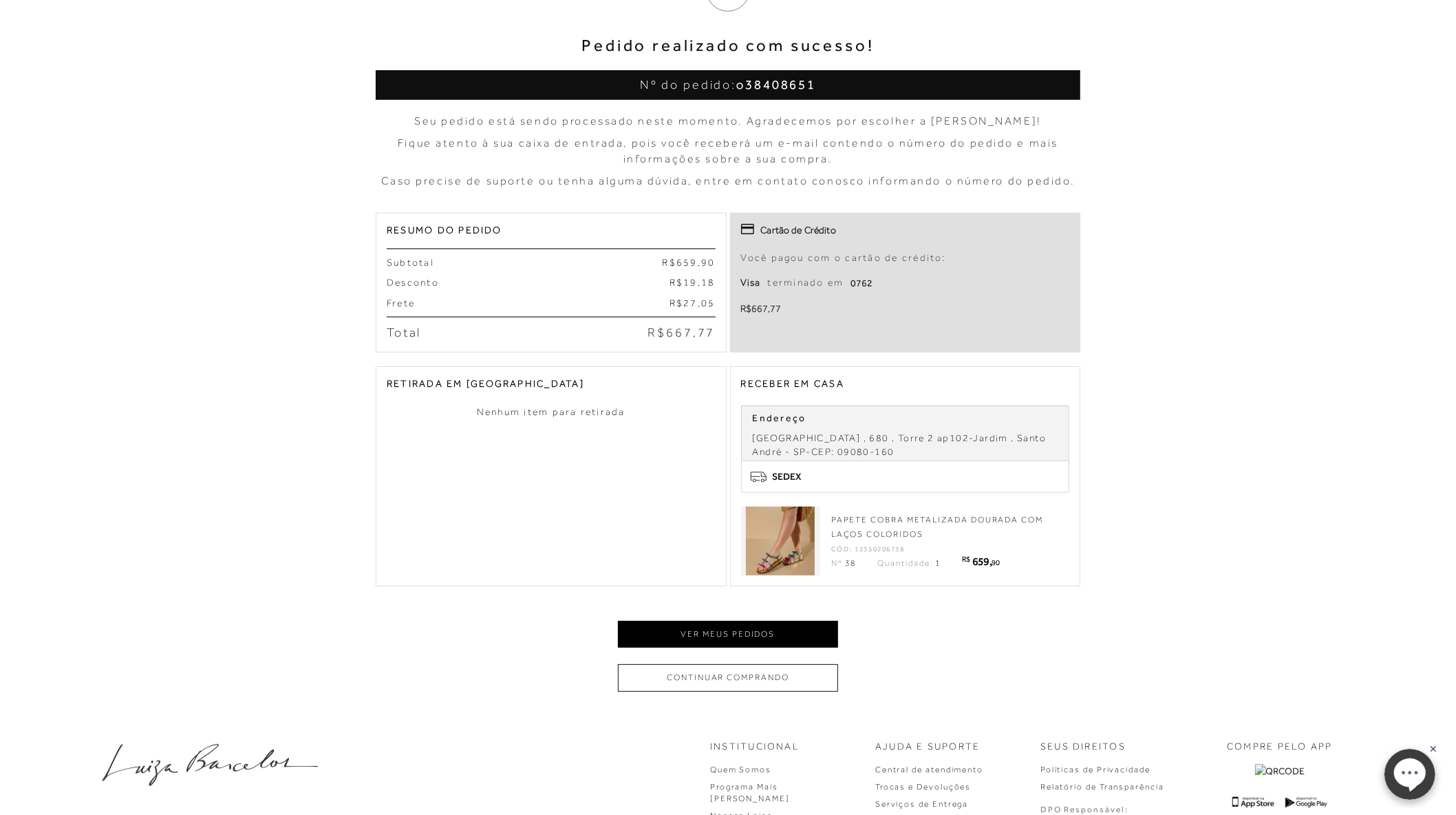
click at [760, 638] on button "Ver meus pedidos" at bounding box center [727, 634] width 220 height 27
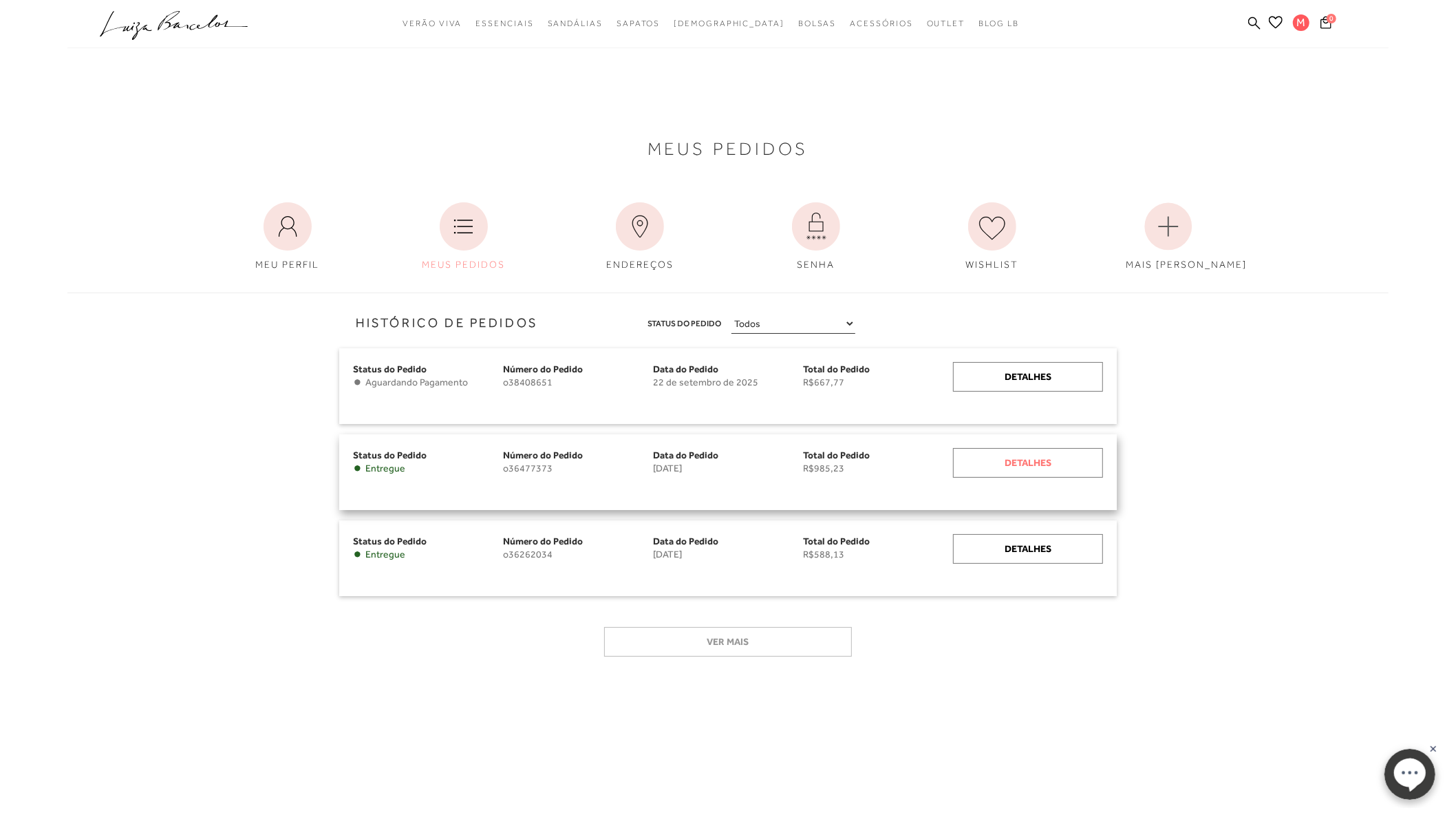
click at [1014, 462] on div "Detalhes" at bounding box center [1028, 462] width 150 height 29
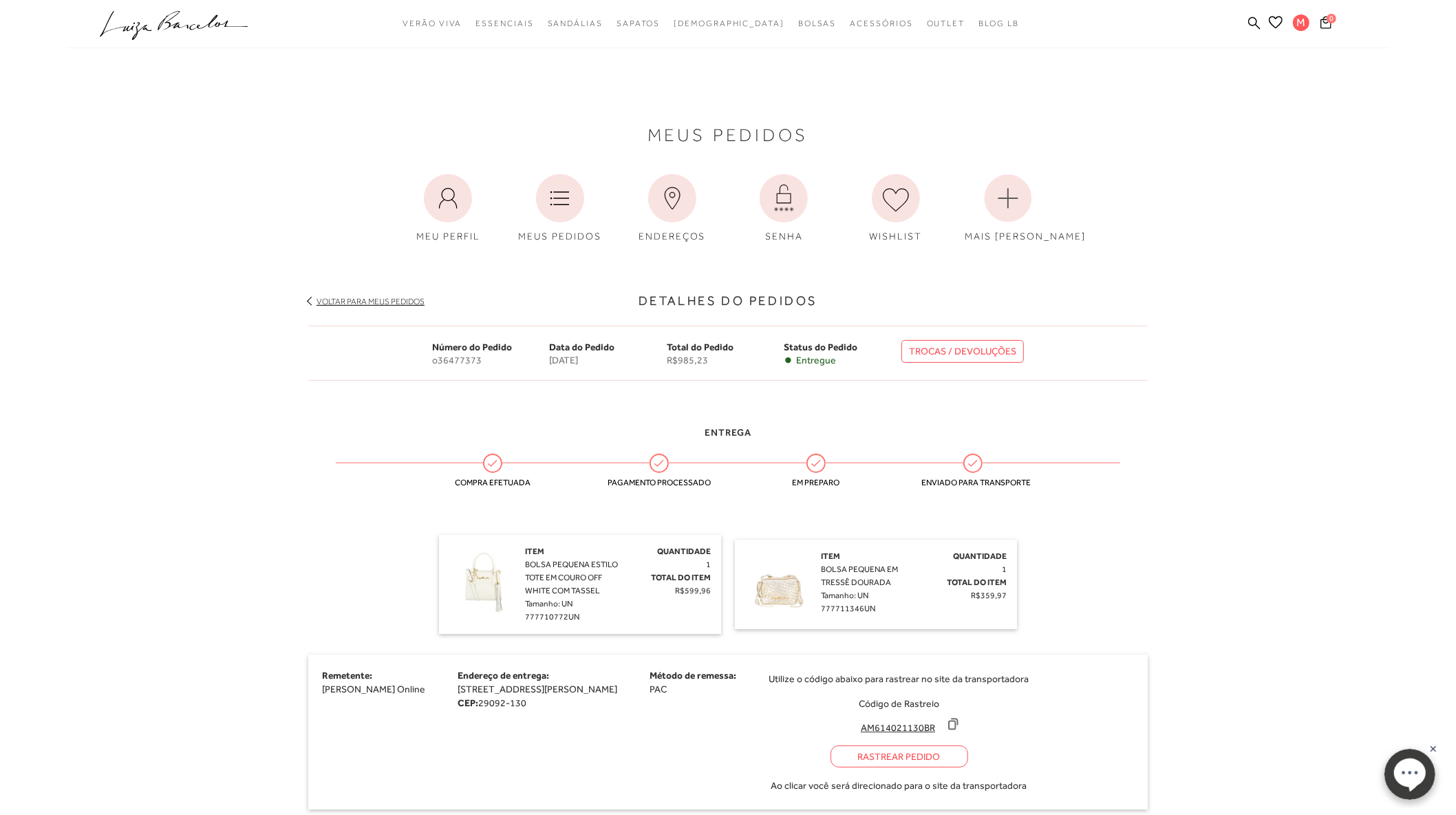
click at [1310, 732] on ellipse at bounding box center [1408, 772] width 32 height 29
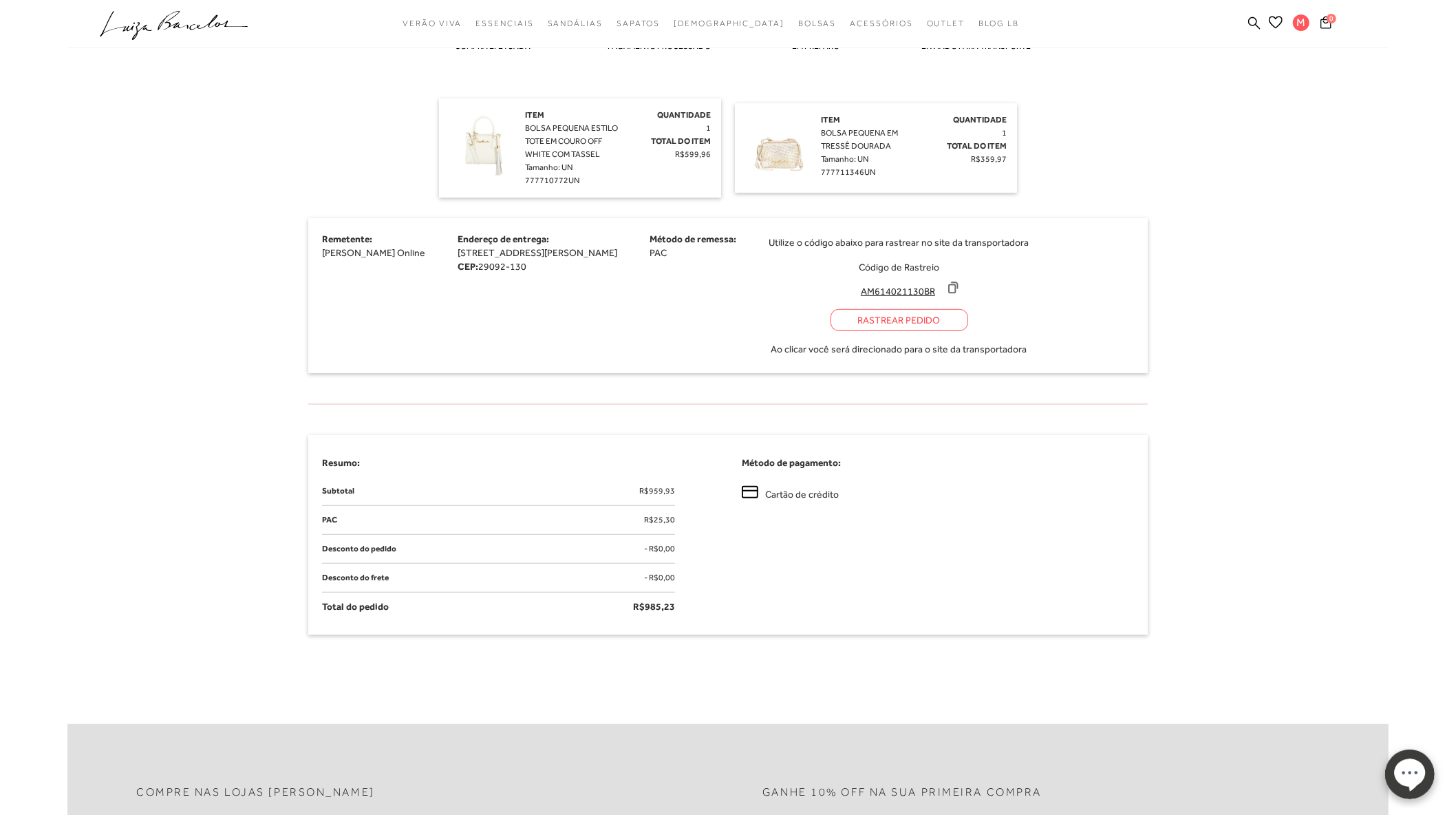
scroll to position [843, 0]
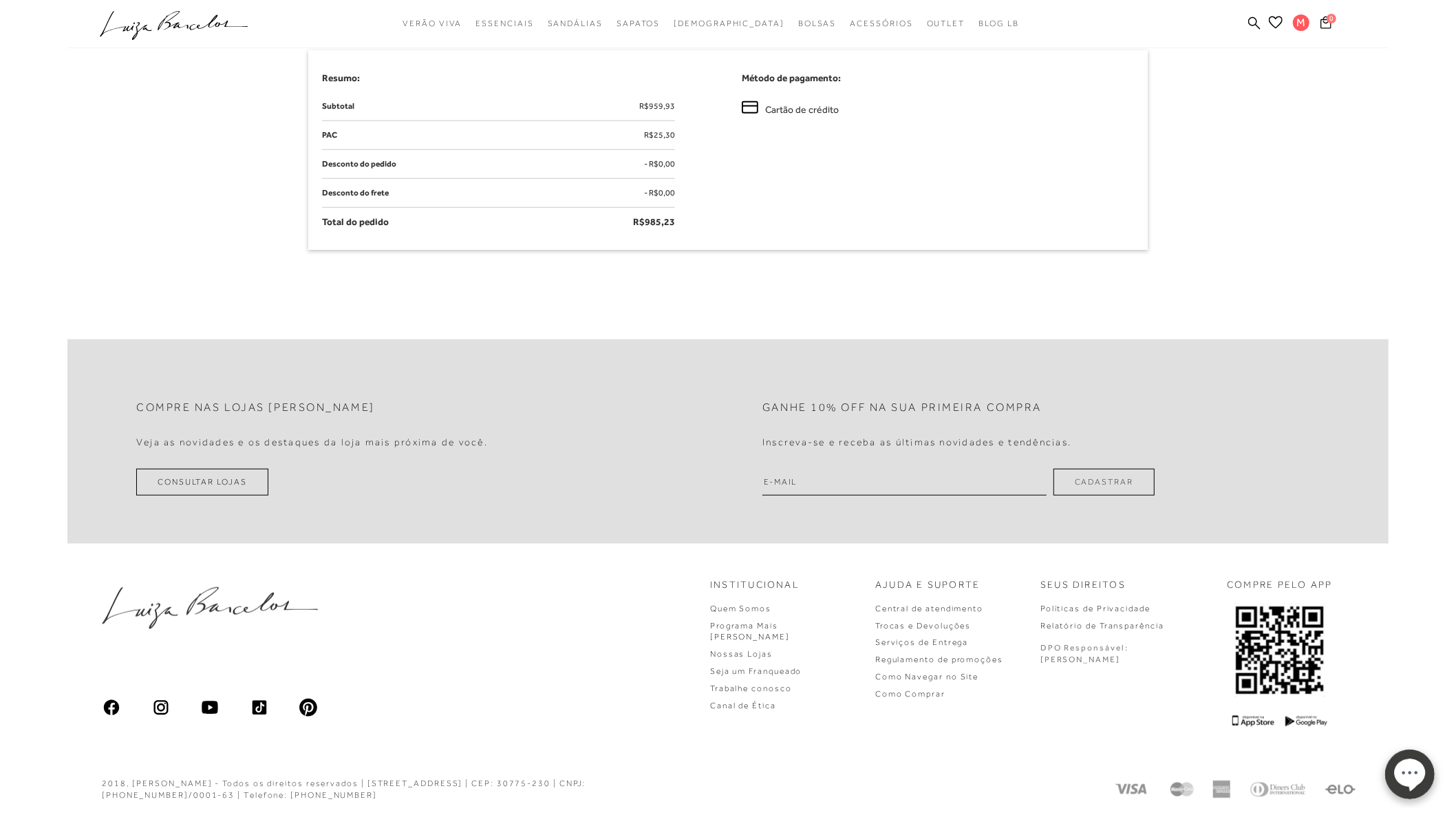
drag, startPoint x: 1065, startPoint y: 567, endPoint x: 469, endPoint y: 595, distance: 596.7
click at [469, 595] on div "Institucional Quem Somos Programa Mais Luiza Nossas Lojas" at bounding box center [727, 652] width 1321 height 217
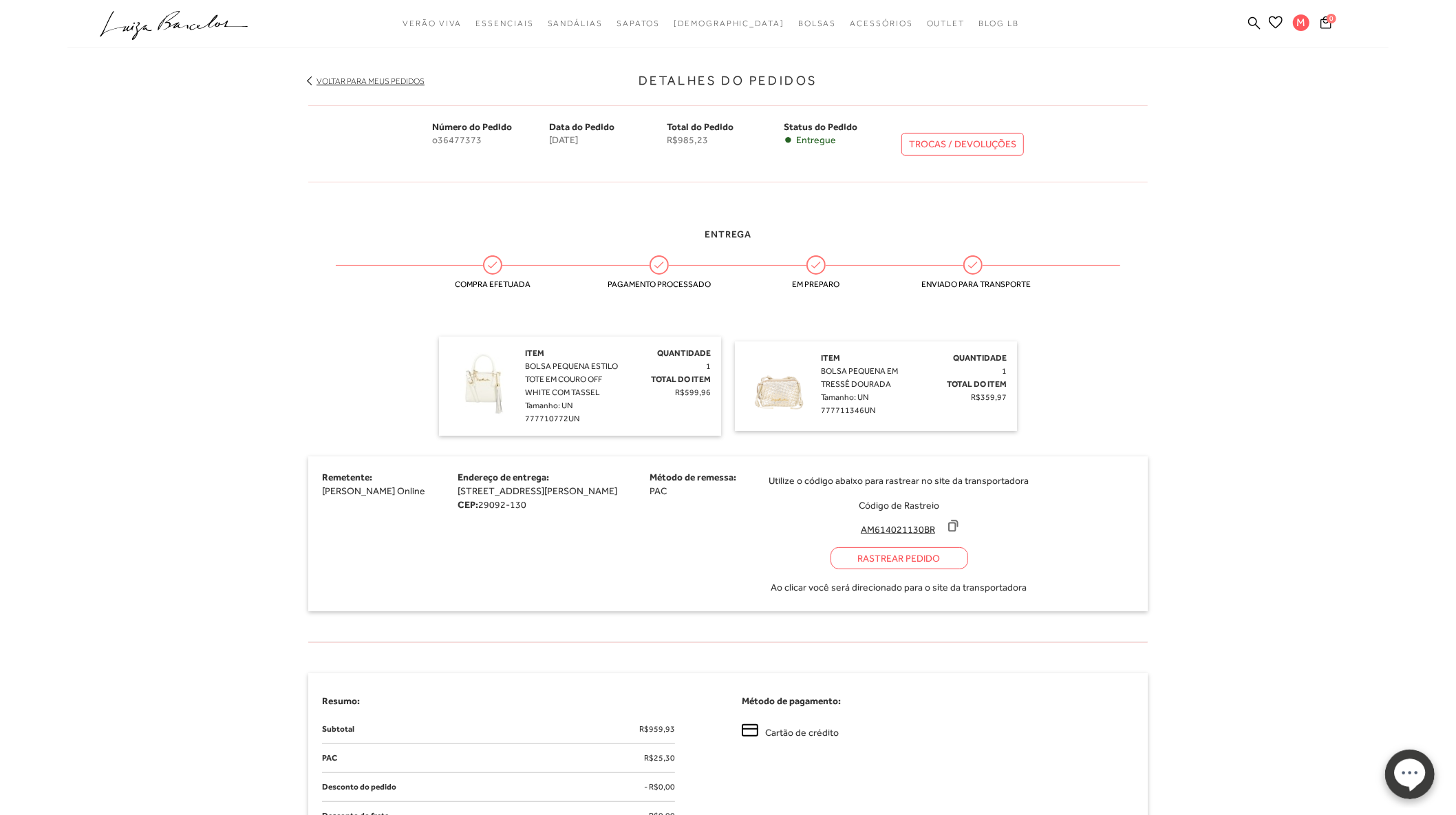
scroll to position [79, 0]
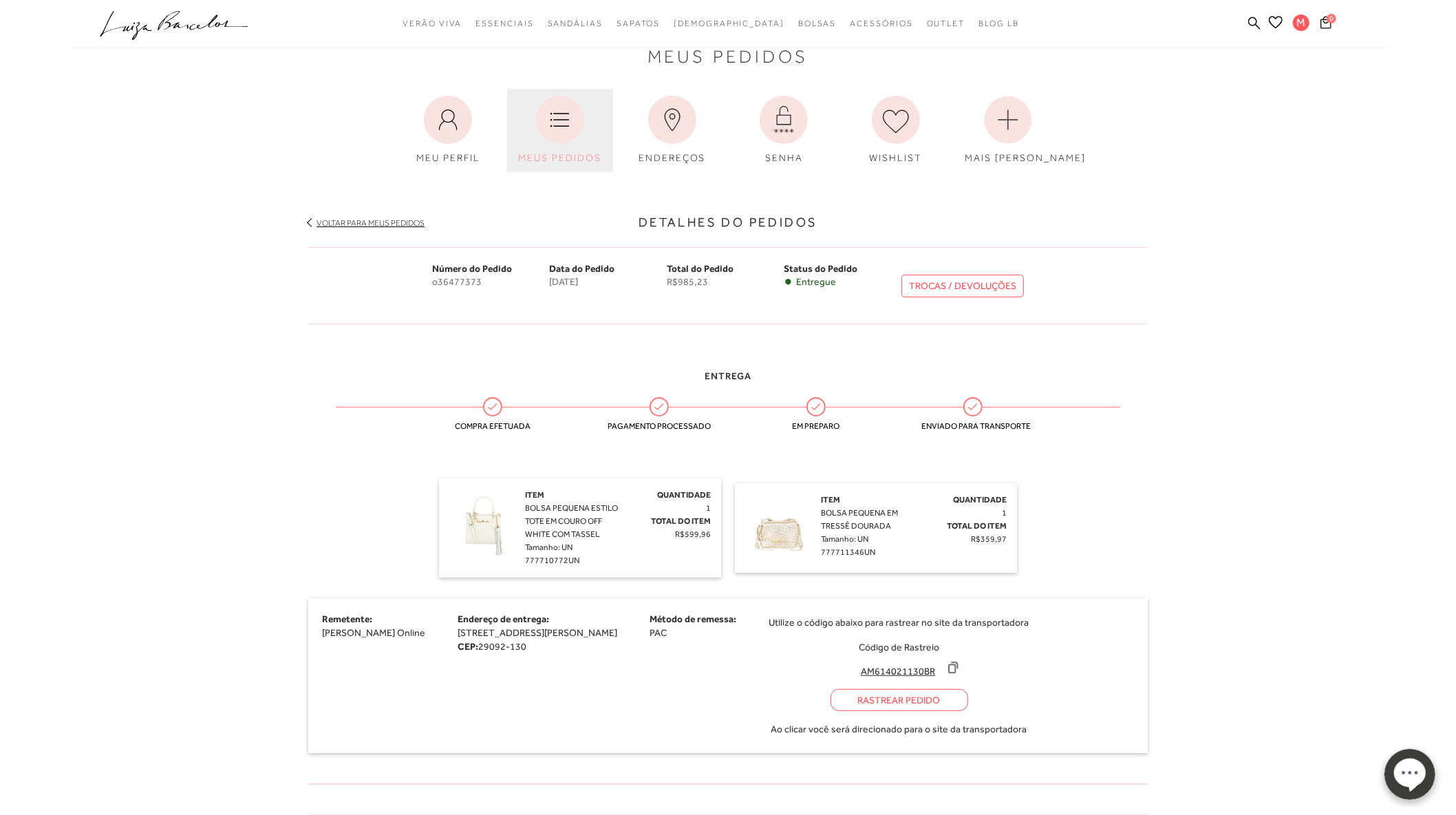
click at [561, 132] on icon at bounding box center [560, 119] width 49 height 49
